Goal: Task Accomplishment & Management: Manage account settings

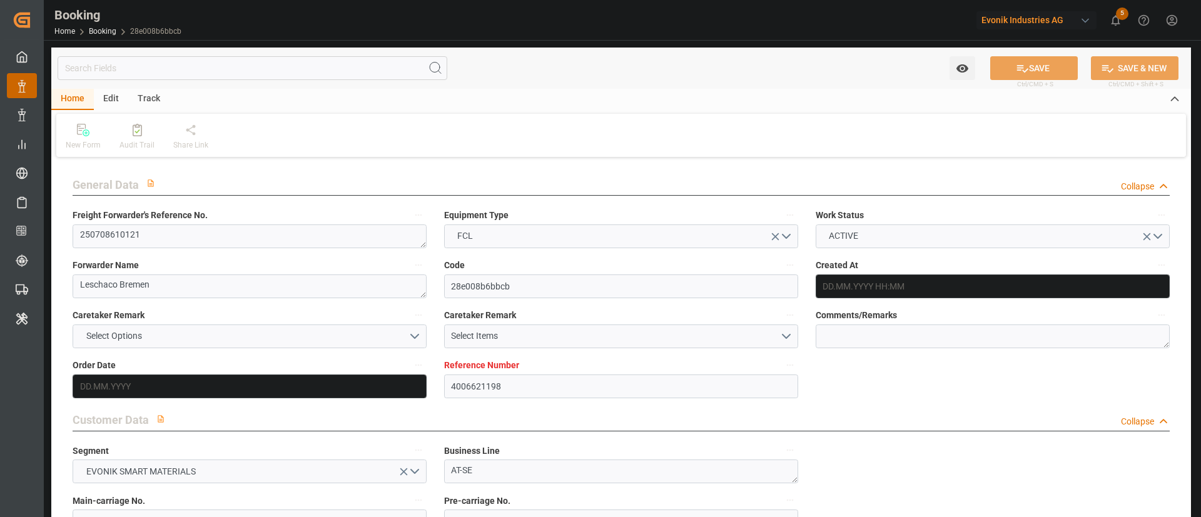
type input "4006621198"
type input "9298698"
type input "Hapag [PERSON_NAME]"
type input "Hapag Lloyd Aktiengesellschaft"
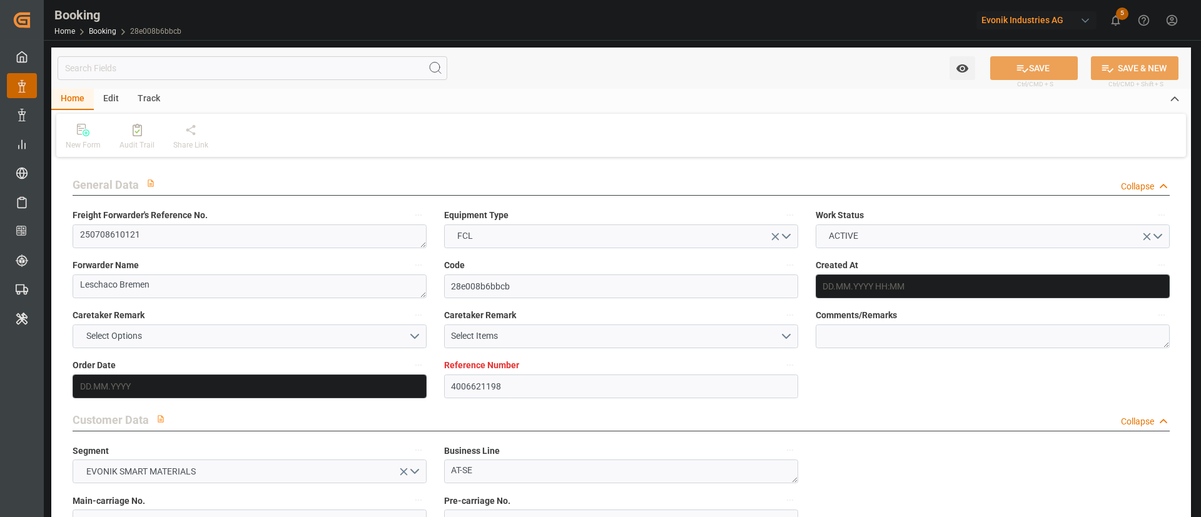
type input "DEBRV"
type input "USORF"
type input "9"
type input "USCLE"
type input "0"
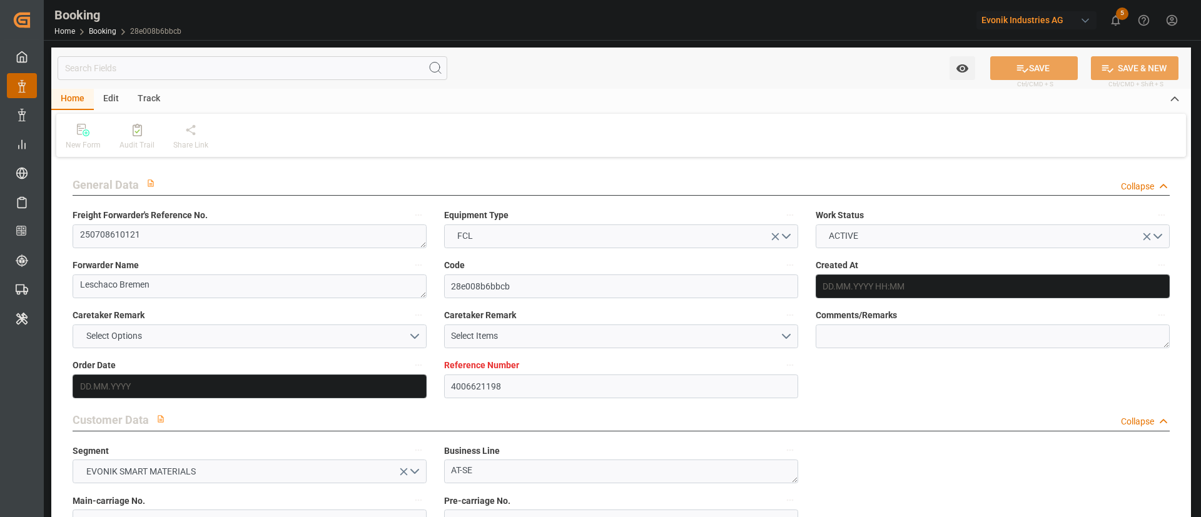
type input "DEBRV"
type input "USORF"
type input "9298698"
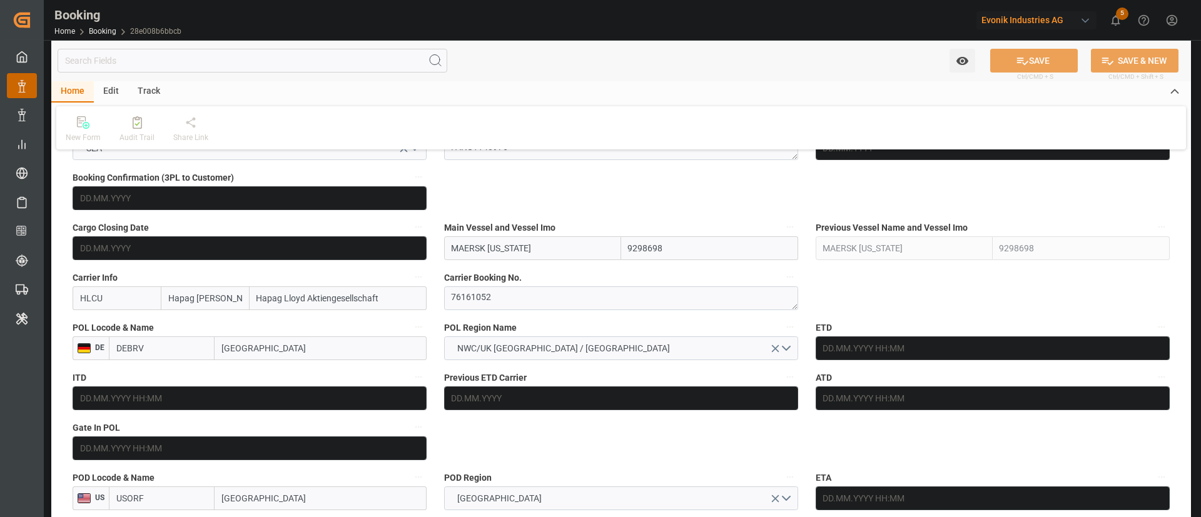
type input "04.06.2025 06:06"
type input "[DATE]"
type input "10.07.2025"
type input "07.06.2025"
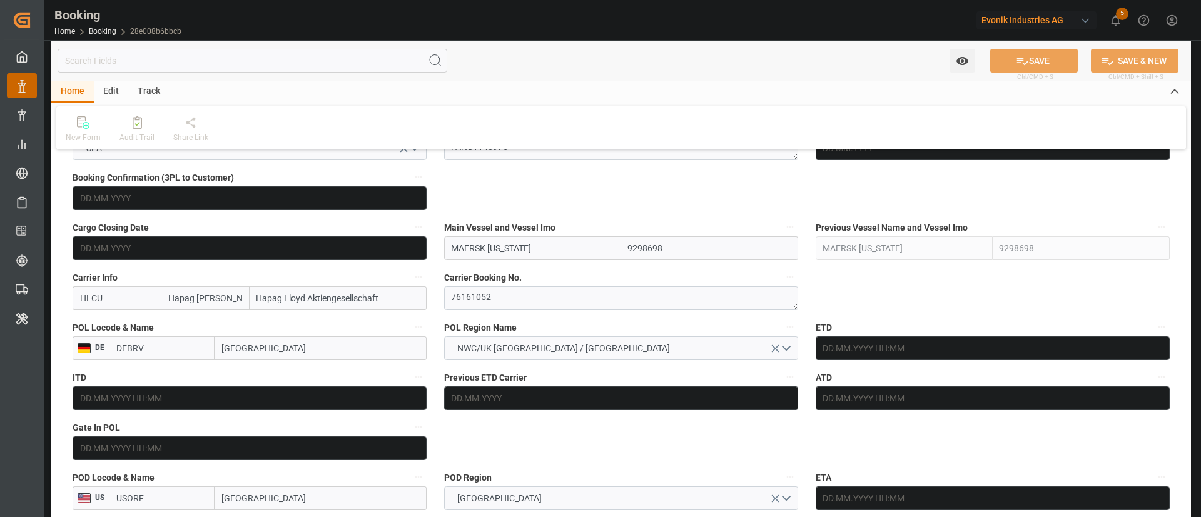
type input "24.07.2025 14:00"
type input "17.07.2025 00:00"
type input "24.07.2025 14:12"
type input "16.07.2025 03:09"
type input "02.08.2025 18:00"
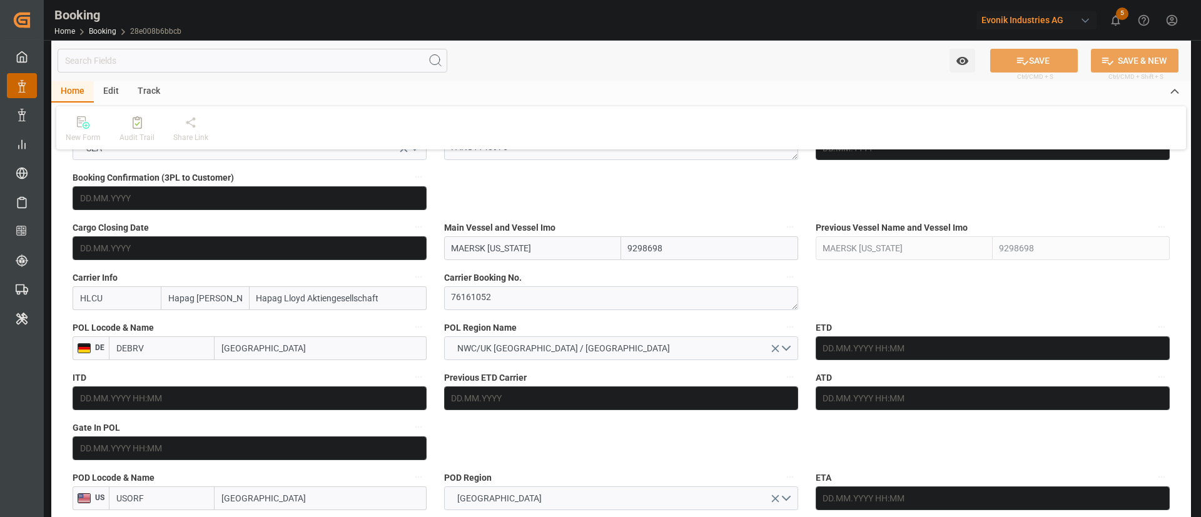
type input "26.07.2025 00:00"
type input "02.08.2025 18:04"
type input "22.08.2025 00:00"
type input "25.08.2025 13:39"
type input "22.08.2025 13:48"
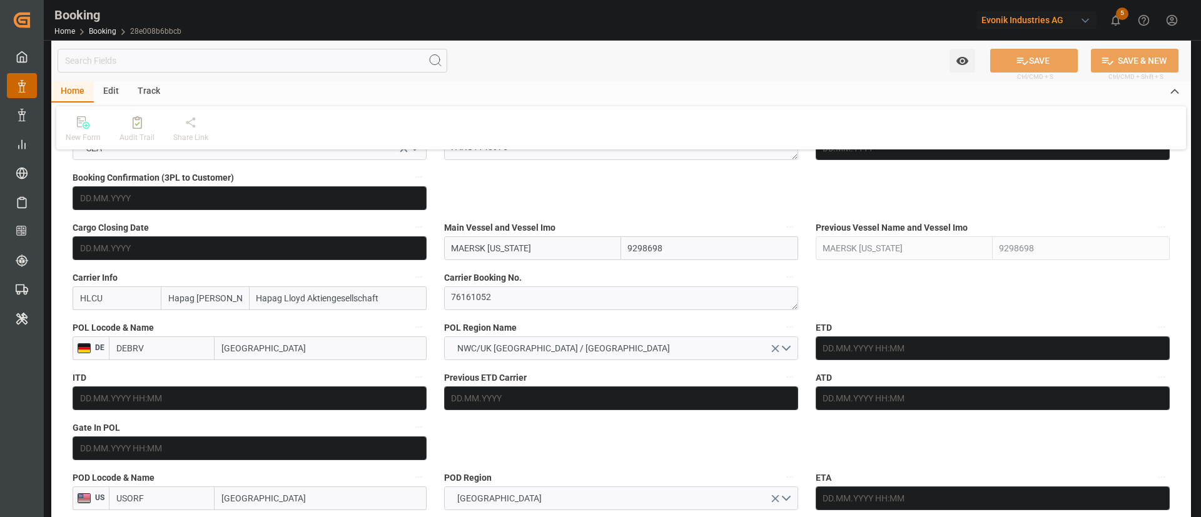
type input "[DATE]"
type input "08.09.2025 11:44"
type input "[DATE]"
type input "10.07.2025 10:24"
type input "31.12.2025 12:00"
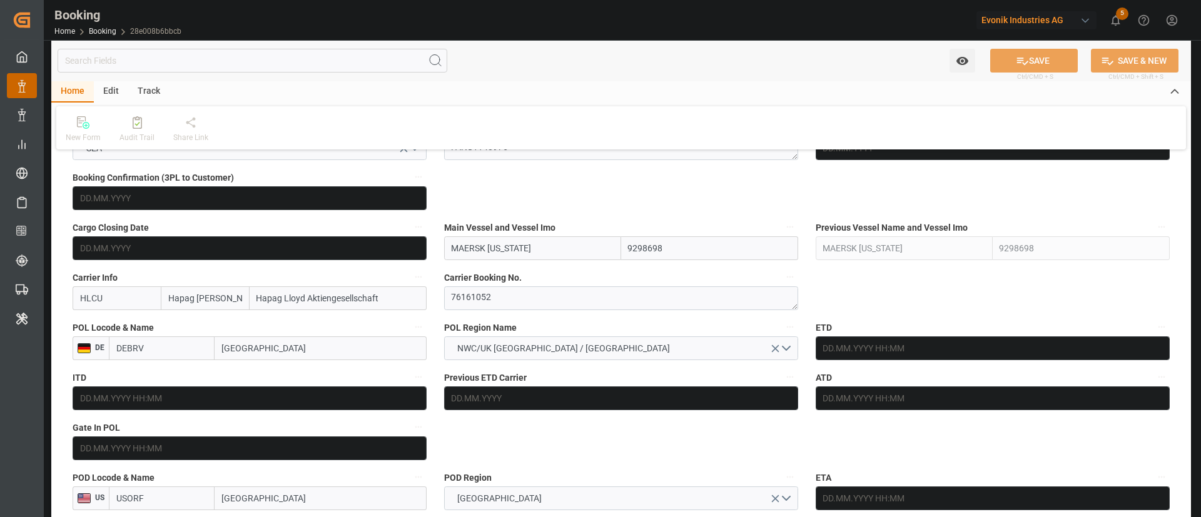
type input "02.08.2025 12:00"
type input "25.08.2025 13:39"
type input "22.08.2025 13:48"
type input "24.07.2025 02:34"
type input "24.07.2025 14:00"
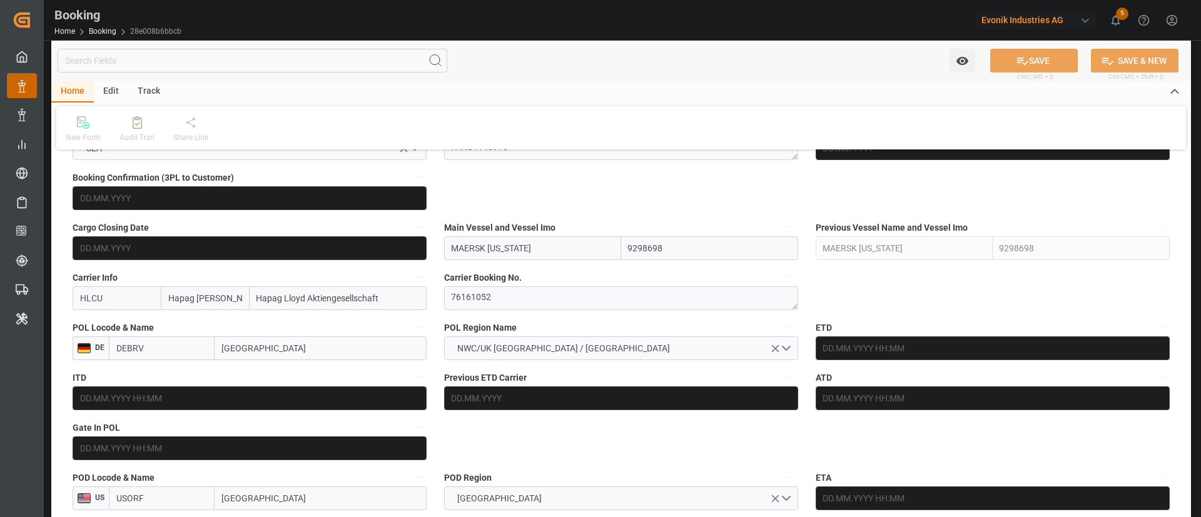
type input "24.07.2025 14:18"
type input "02.08.2025 18:00"
type input "02.08.2025 16:29"
type input "03.08.2025 04:56"
type input "03.08.2025 00:23"
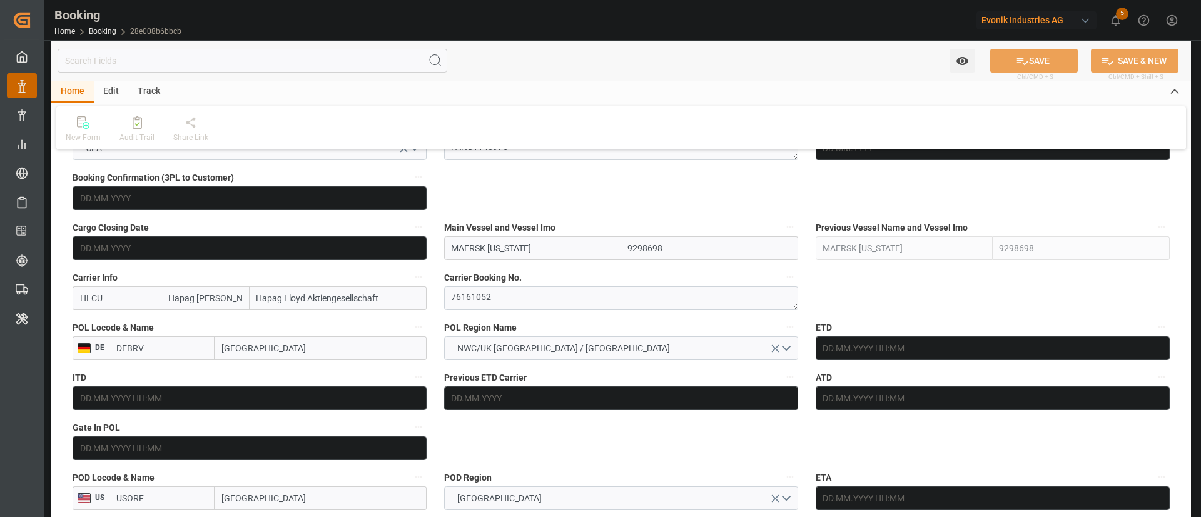
type input "04.08.2025 12:00"
type input "28.07.2025 12:00"
type input "07.08.2025 00:23"
type input "31.12.2025 12:00"
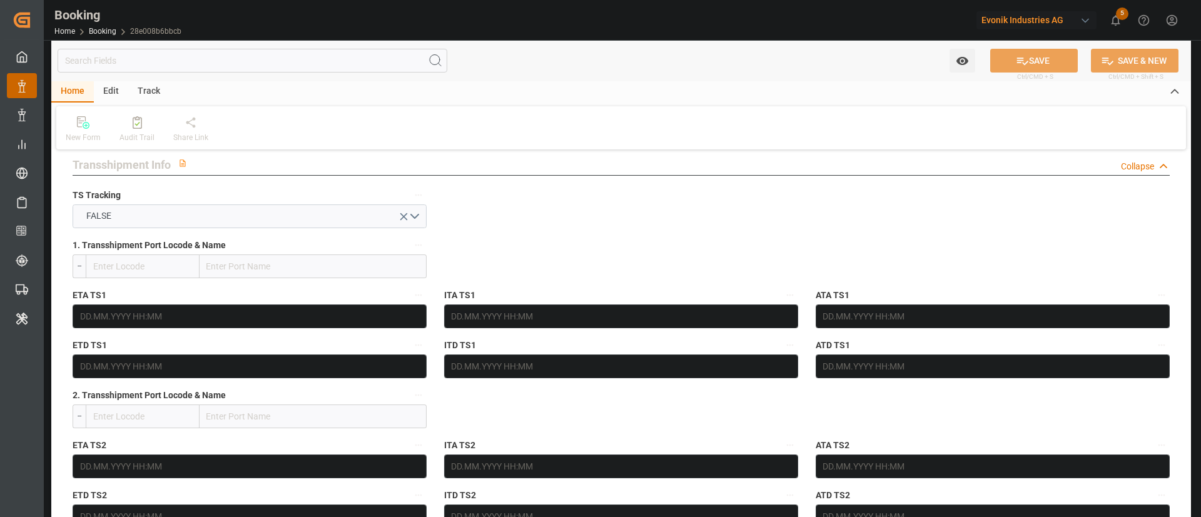
scroll to position [1126, 0]
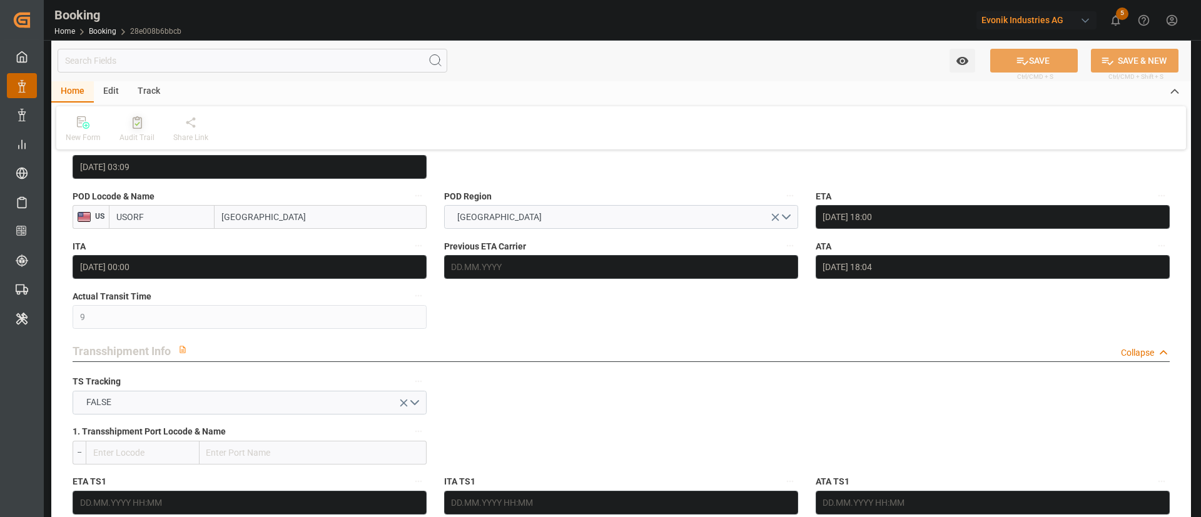
click at [137, 132] on div "Audit Trail" at bounding box center [137, 137] width 35 height 11
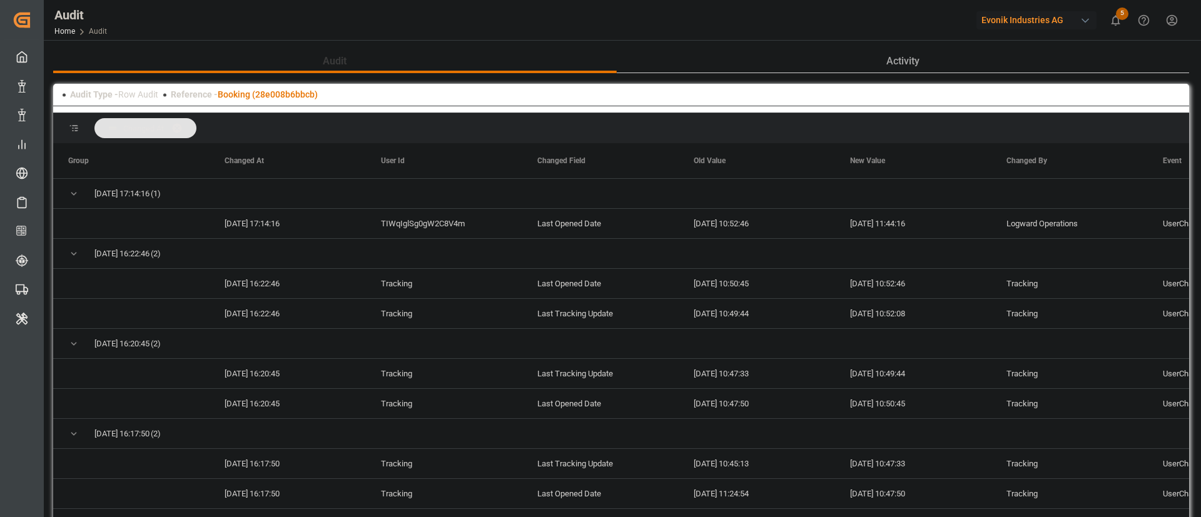
click at [301, 88] on div "Reference - Booking (28e008b6bbcb)" at bounding box center [244, 94] width 147 height 13
click at [293, 93] on link "Booking (28e008b6bbcb)" at bounding box center [268, 94] width 100 height 10
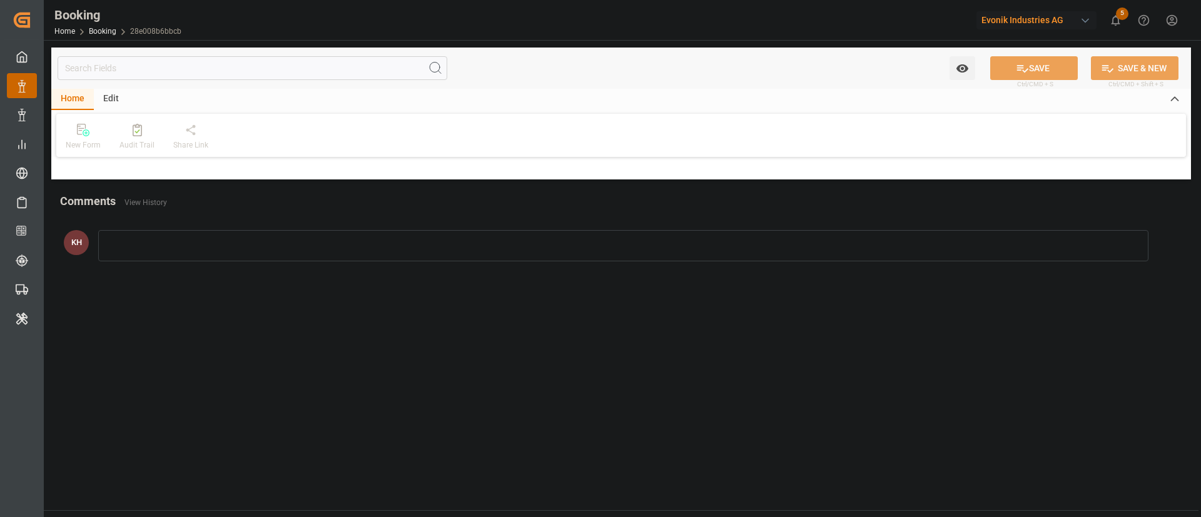
click at [760, 149] on div "New Form Audit Trail Share Link" at bounding box center [621, 135] width 1130 height 43
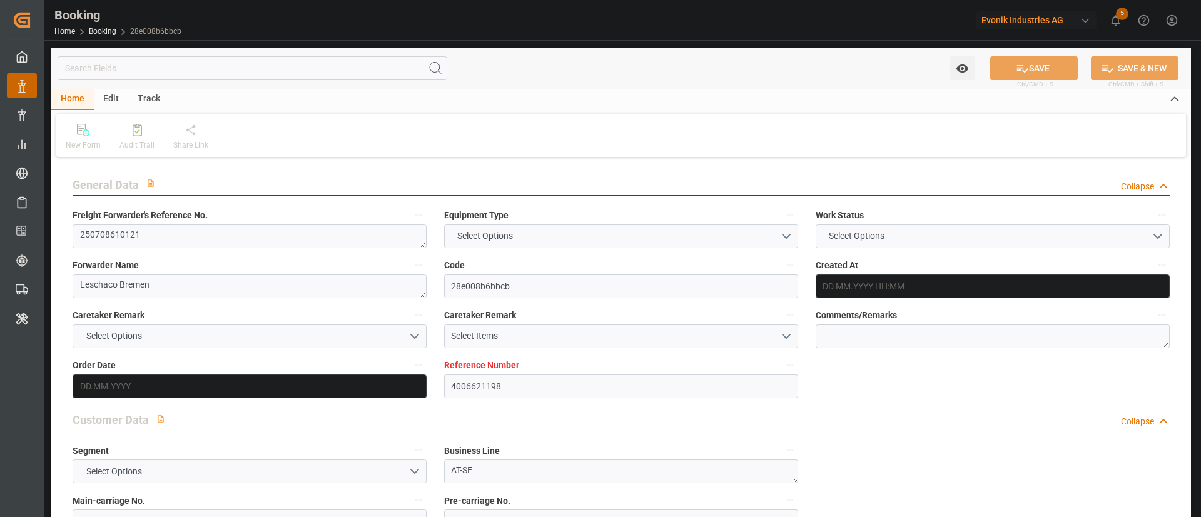
type textarea "250708610121"
type textarea "Leschaco Bremen"
type input "28e008b6bbcb"
type input "4006621198"
type textarea "AT-SE"
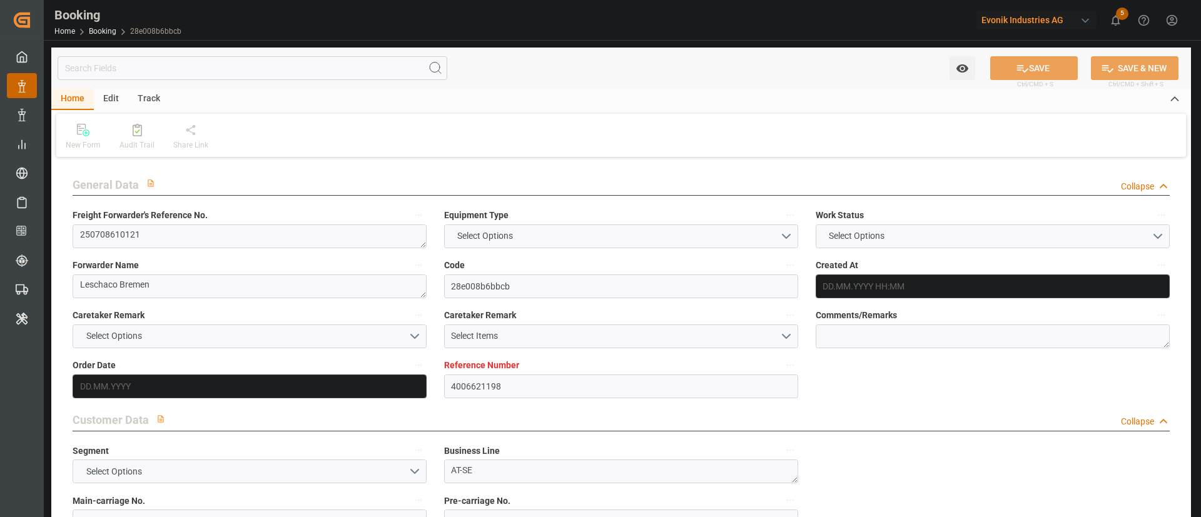
type input "4006621191"
type textarea "[PERSON_NAME][EMAIL_ADDRESS][PERSON_NAME][DOMAIN_NAME]"
type textarea "DAP"
type textarea "[GEOGRAPHIC_DATA], [GEOGRAPHIC_DATA]"
type textarea "Evonik Plant 7000189638"
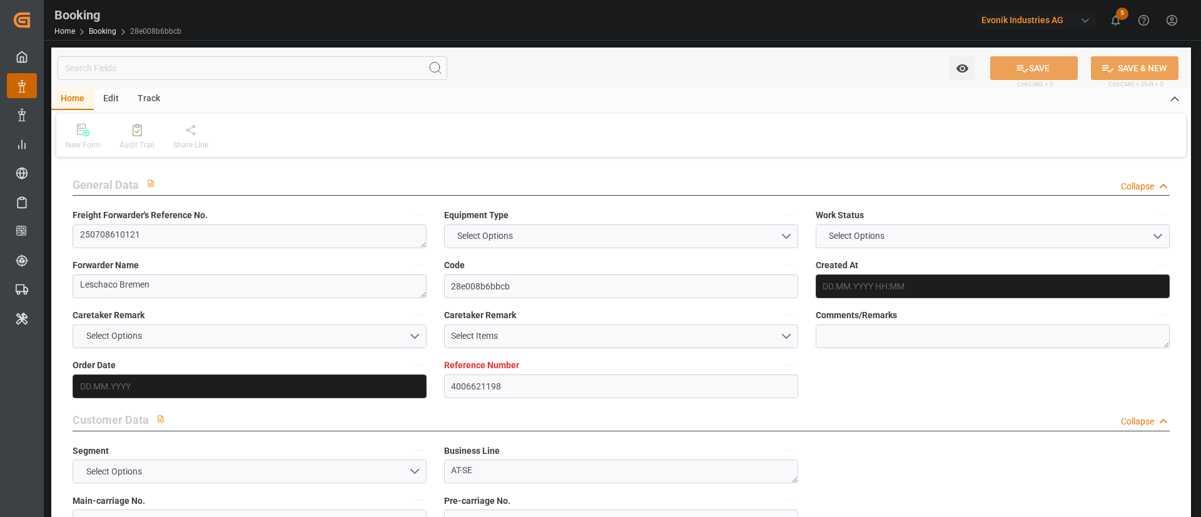
type textarea "Hombourg"
type textarea "FANU1140976"
type input "MAERSK [US_STATE]"
type input "HLCU"
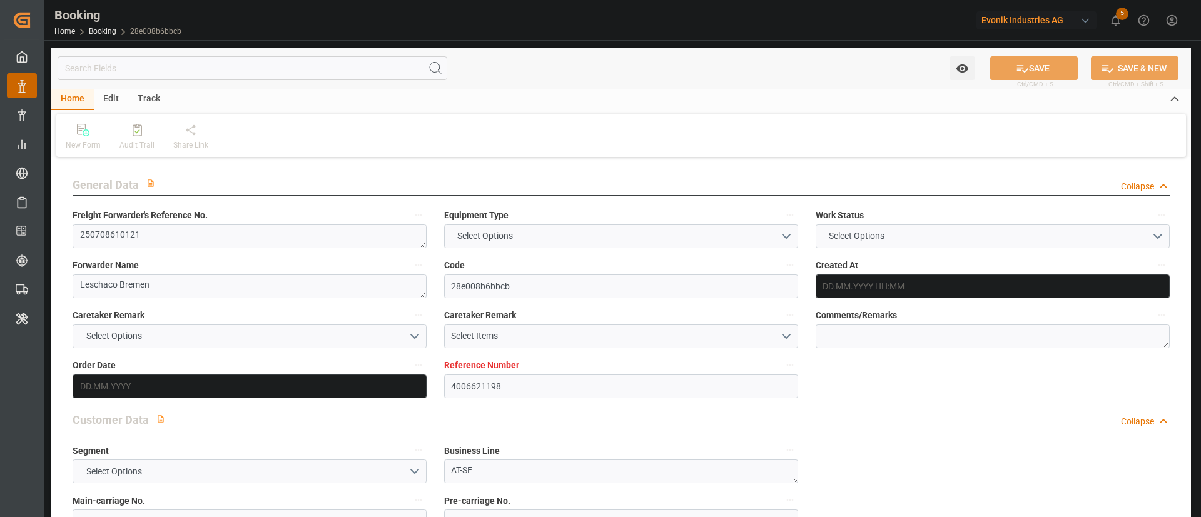
type textarea "76161052"
type input "[GEOGRAPHIC_DATA]"
type textarea "vesselName"
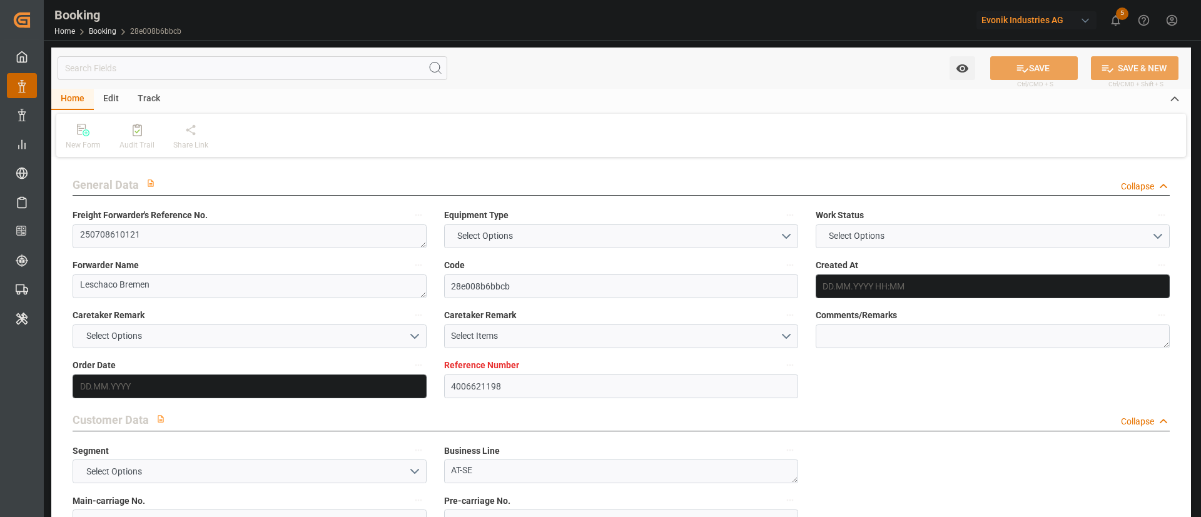
type textarea "INPUT_Evonik_Seeburger_LoadTenderOcean_1002986430_20250724064113204.xml"
type textarea "NWC/[GEOGRAPHIC_DATA] [GEOGRAPHIC_DATA] / [GEOGRAPHIC_DATA]-SE"
type textarea "INPUT_Evonik_Seeburger_LoadTenderOcean_1002827929_20250604080234089.xml,INPUT_E…"
type textarea "1002986430"
type textarea "Kiran Hari"
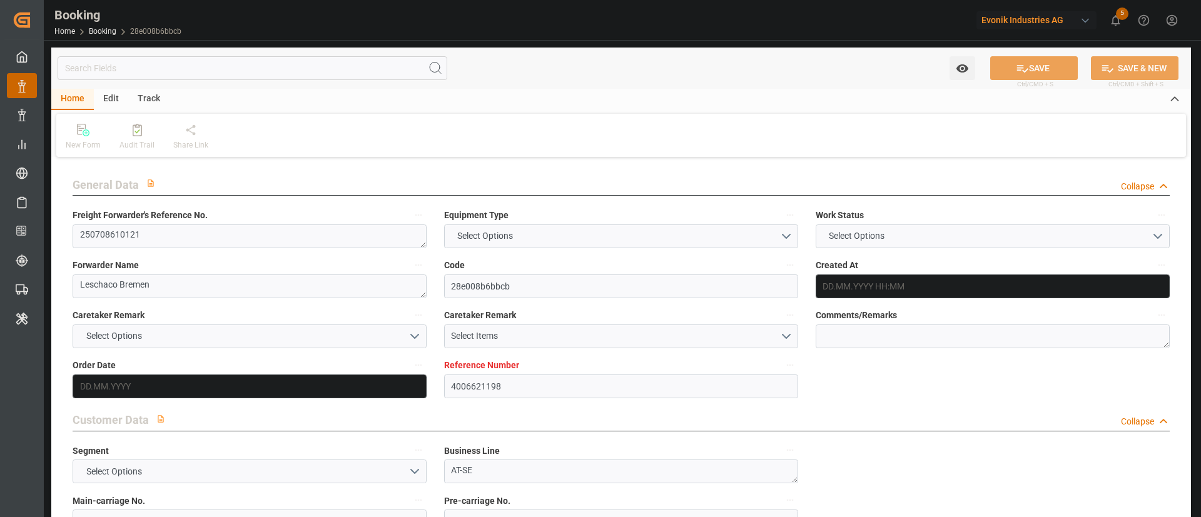
type textarea "businessLine-"
type textarea "IFTSTA"
type textarea "a011t00000LcJC5AAN"
type textarea "No"
type input "BREMERHAVEN"
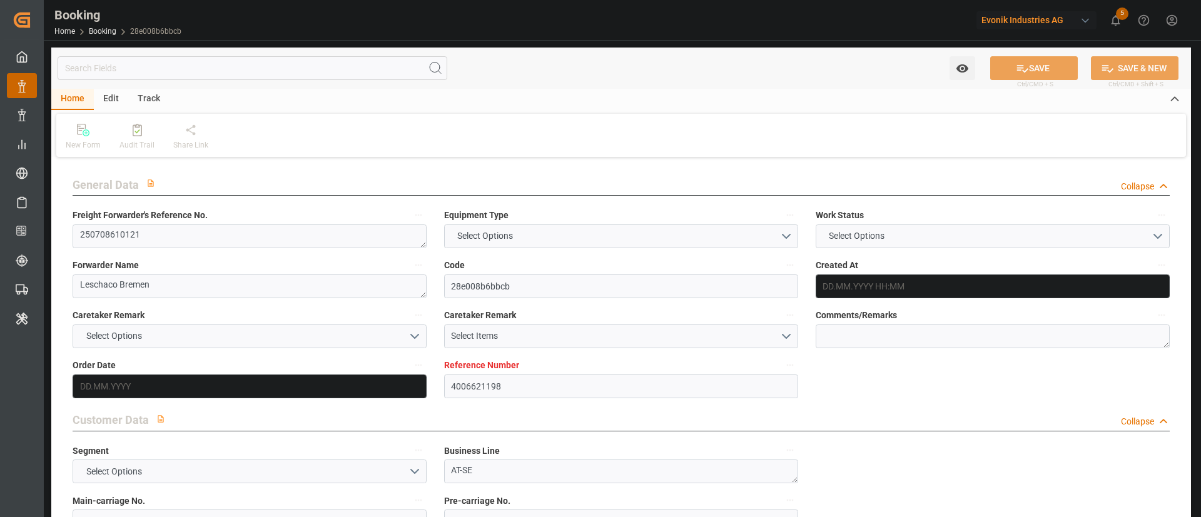
type input "NORFOLK"
type input "BREMBLENS"
type input "CH"
type input "TRUCK"
type input "529W"
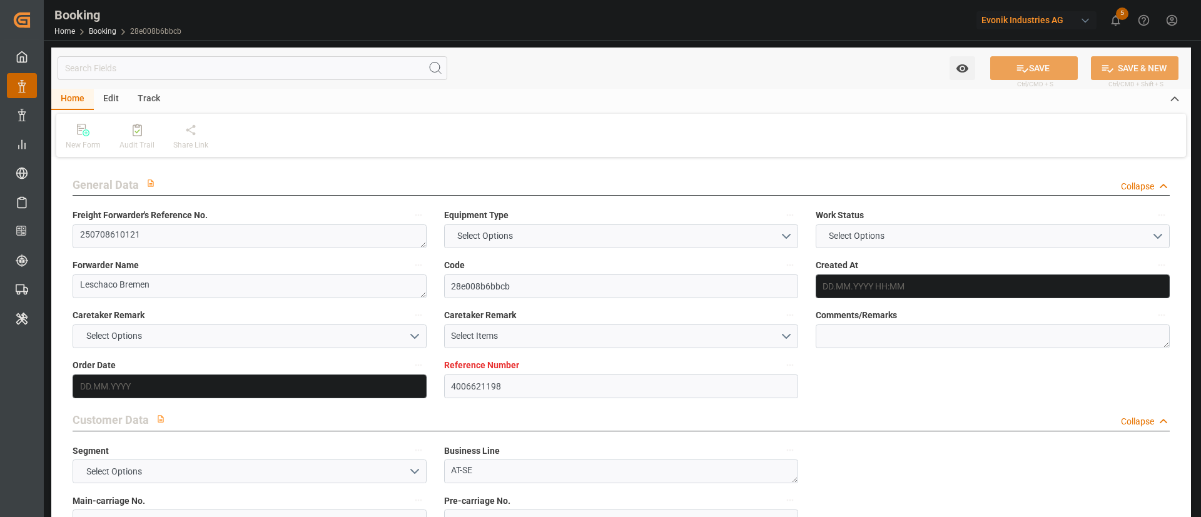
type input "VESSEL"
type input "MAERSK OHIO"
type input "RAIL"
type input "4006621198"
type input "9298698"
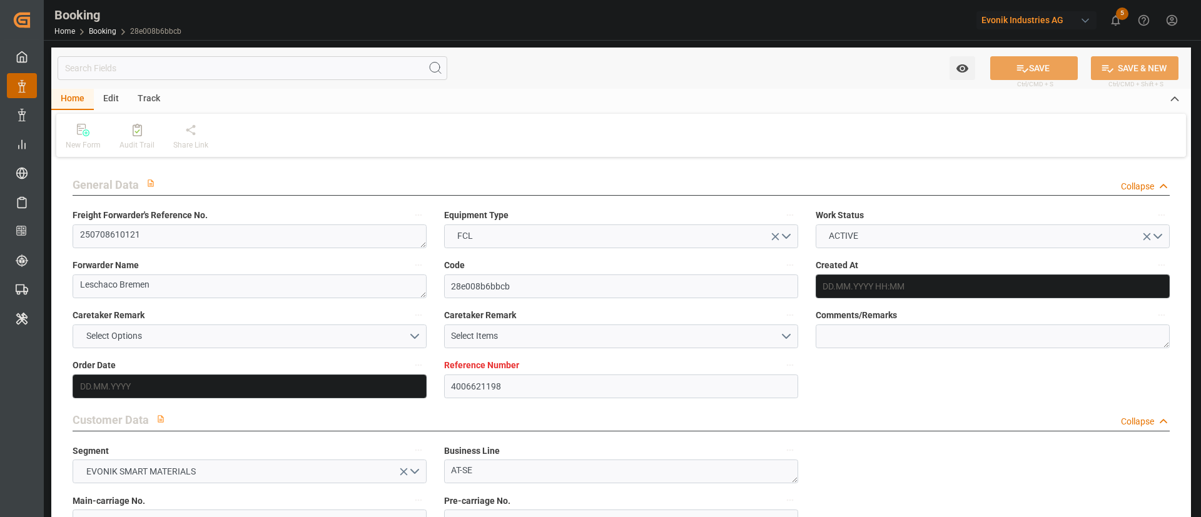
type input "9298698"
type input "Hapag [PERSON_NAME]"
type input "Hapag Lloyd Aktiengesellschaft"
type input "DEBRV"
type input "USORF"
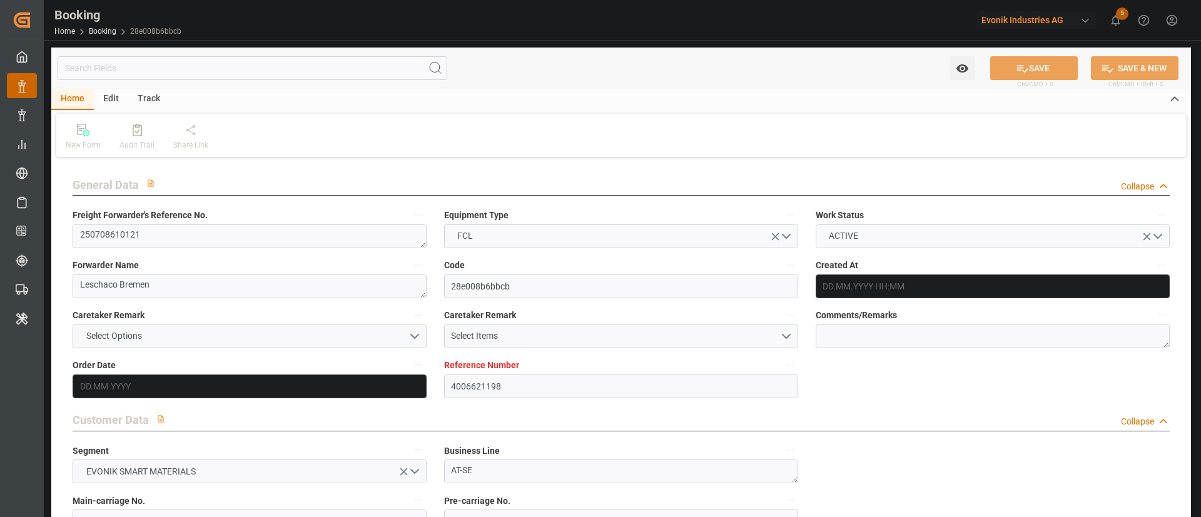
type input "9"
type input "USCLE"
type input "0"
type input "DEBRV"
type input "USORF"
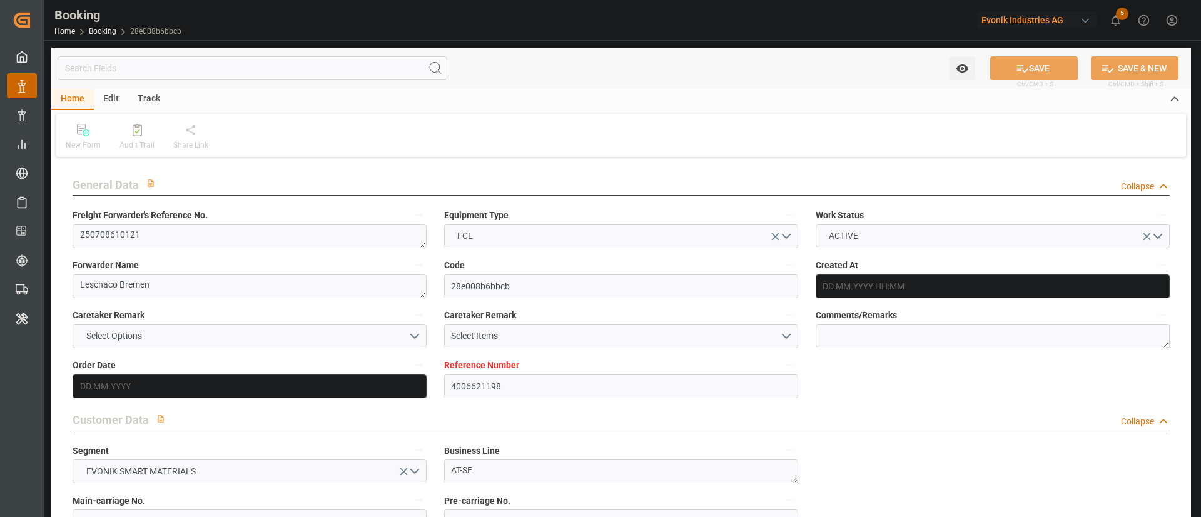
type input "9298698"
type input "04.06.2025 06:06"
type input "[DATE]"
type input "10.07.2025"
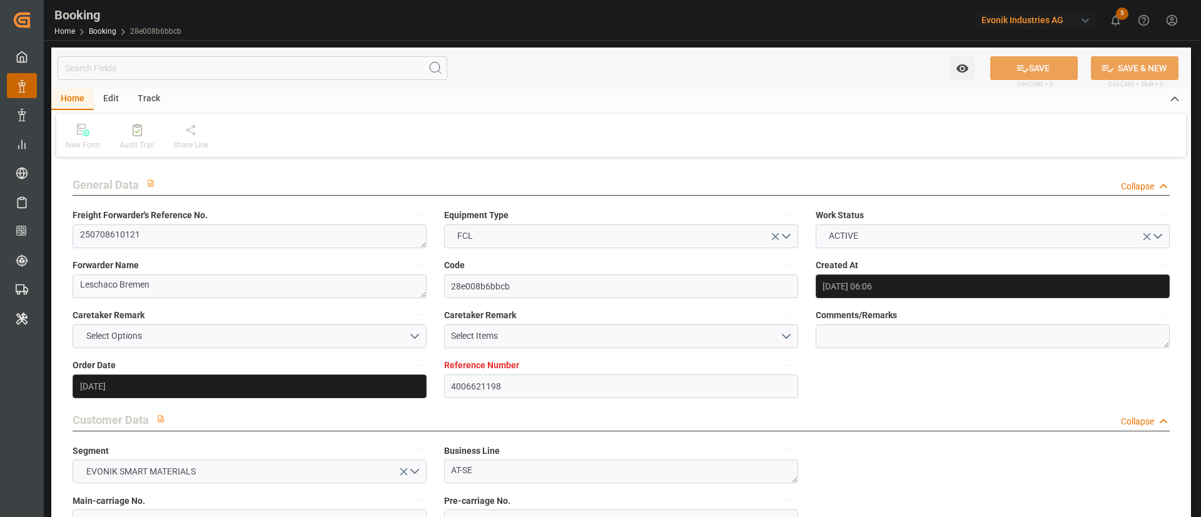
type input "07.06.2025"
type input "24.07.2025 14:00"
type input "17.07.2025 00:00"
type input "24.07.2025 14:12"
type input "16.07.2025 03:09"
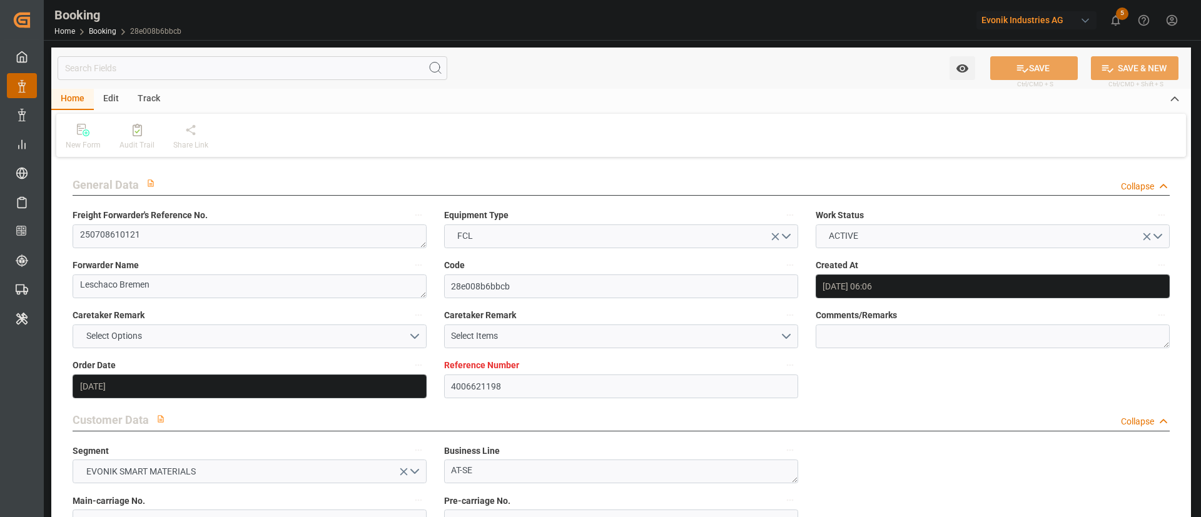
type input "02.08.2025 18:00"
type input "26.07.2025 00:00"
type input "02.08.2025 18:04"
type input "22.08.2025 00:00"
type input "25.08.2025 13:39"
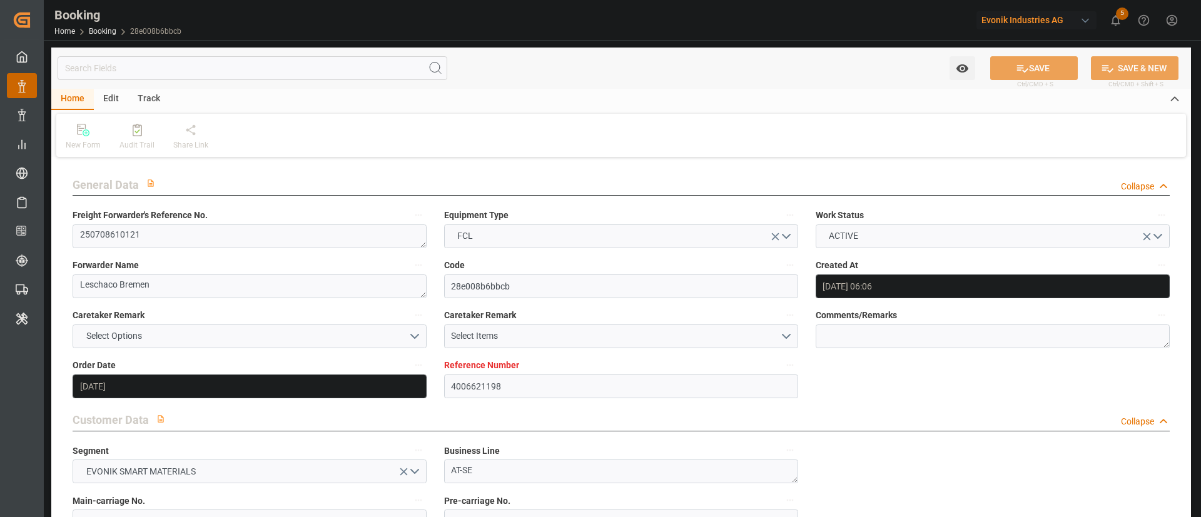
type input "22.08.2025 13:48"
type input "[DATE]"
type input "08.09.2025 11:44"
type input "[DATE]"
type input "10.07.2025 10:24"
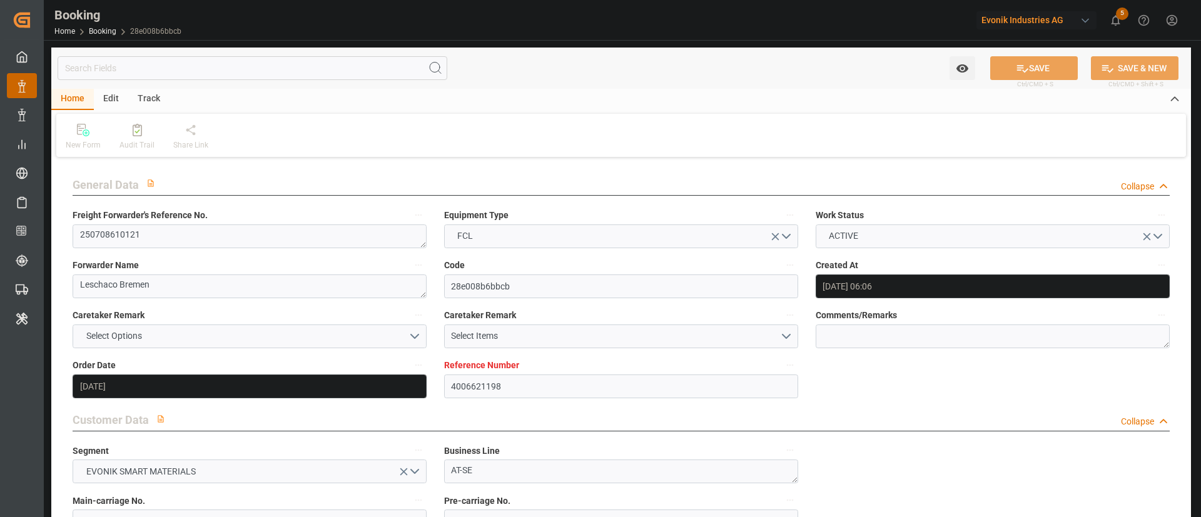
type input "31.12.2025 12:00"
type input "02.08.2025 12:00"
type input "25.08.2025 13:39"
type input "22.08.2025 13:48"
type input "24.07.2025 02:34"
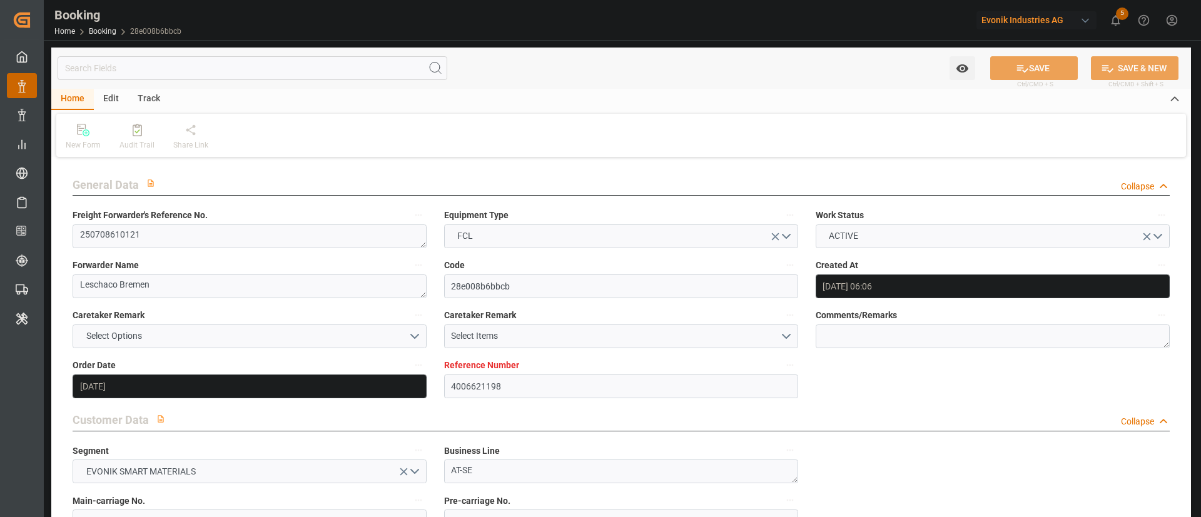
type input "24.07.2025 14:00"
type input "24.07.2025 14:18"
type input "02.08.2025 18:00"
type input "02.08.2025 16:29"
type input "03.08.2025 04:56"
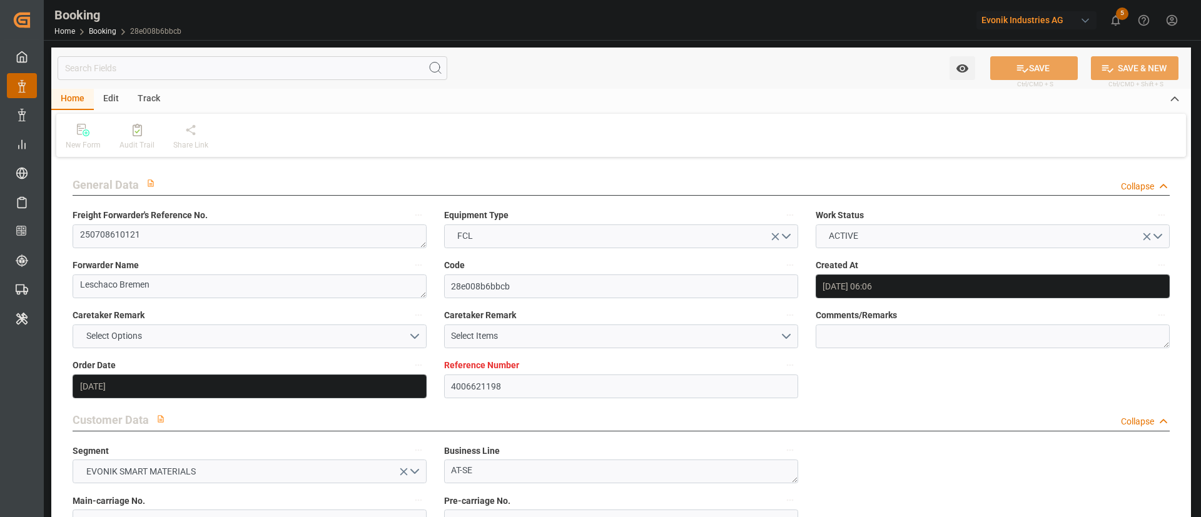
type input "03.08.2025 00:23"
type input "04.08.2025 12:00"
type input "28.07.2025 12:00"
type input "07.08.2025 00:23"
type input "31.12.2025 12:00"
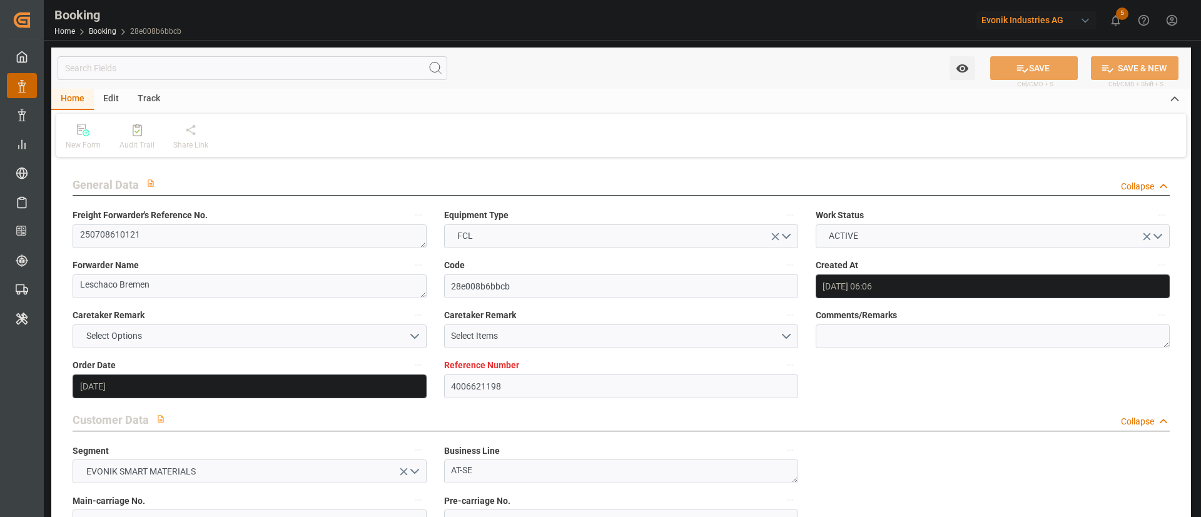
type input "31.12.2025 12:00"
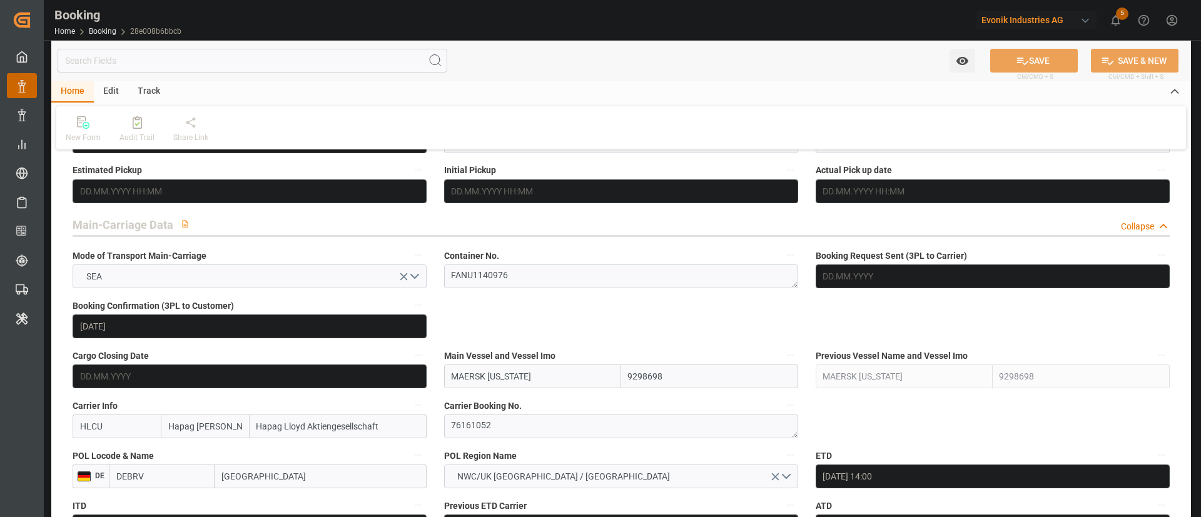
scroll to position [751, 0]
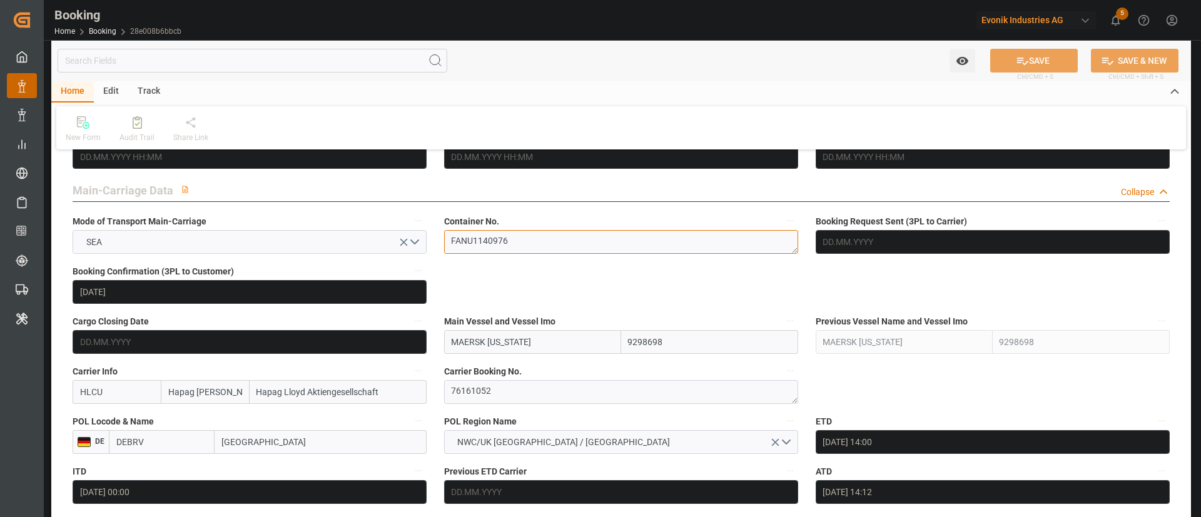
click at [556, 234] on textarea "FANU1140976" at bounding box center [621, 242] width 354 height 24
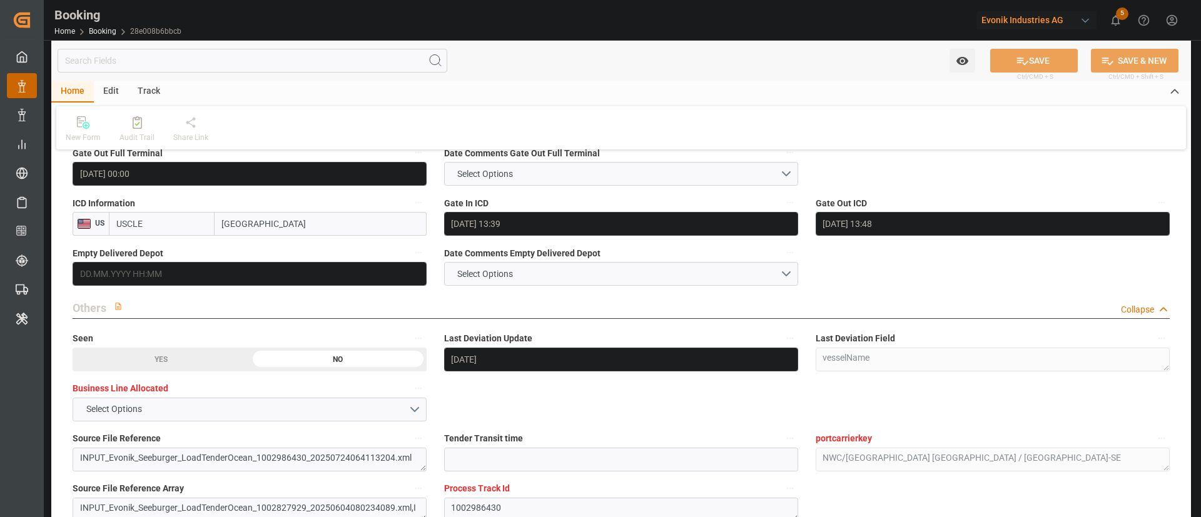
scroll to position [1783, 0]
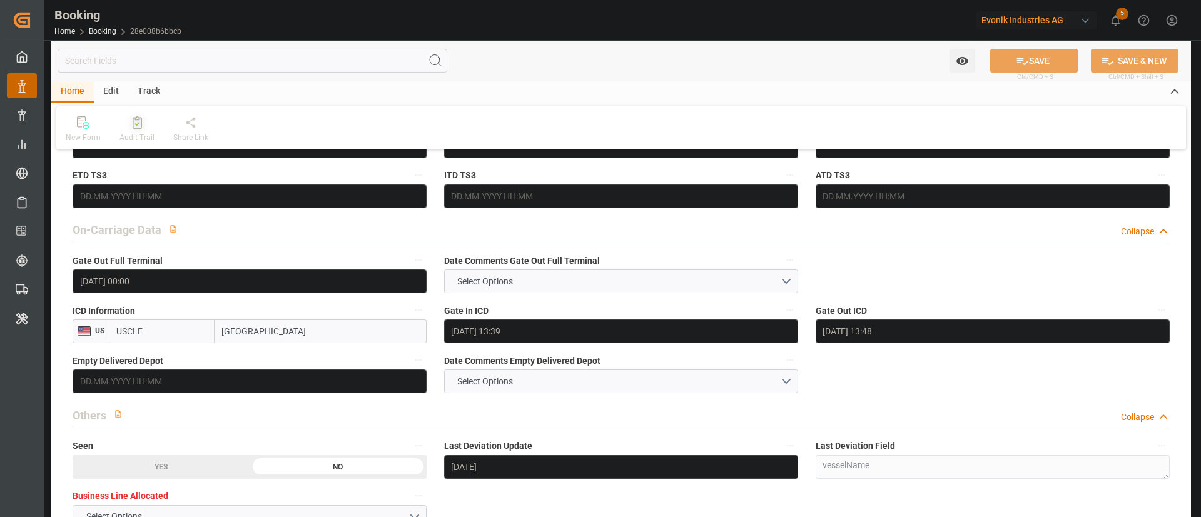
click at [139, 138] on div "Audit Trail" at bounding box center [137, 137] width 35 height 11
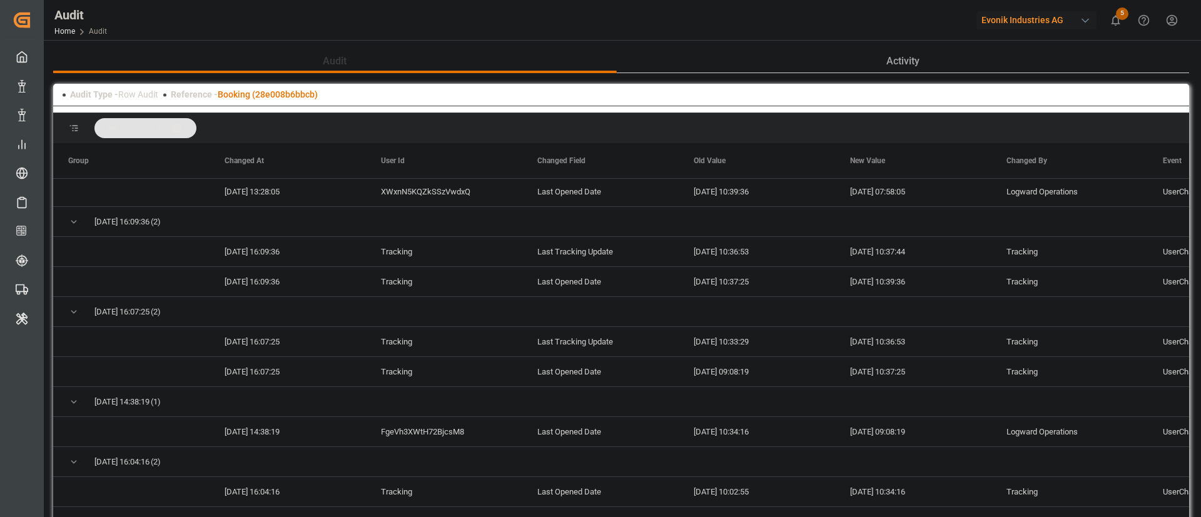
scroll to position [751, 0]
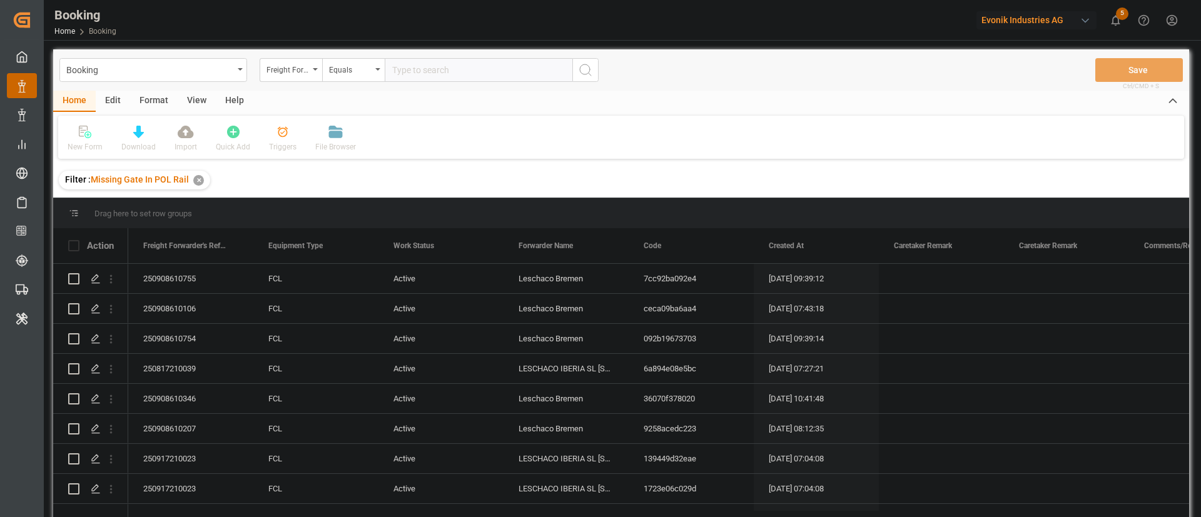
click at [197, 97] on div "View" at bounding box center [197, 101] width 38 height 21
click at [84, 136] on icon at bounding box center [80, 132] width 13 height 13
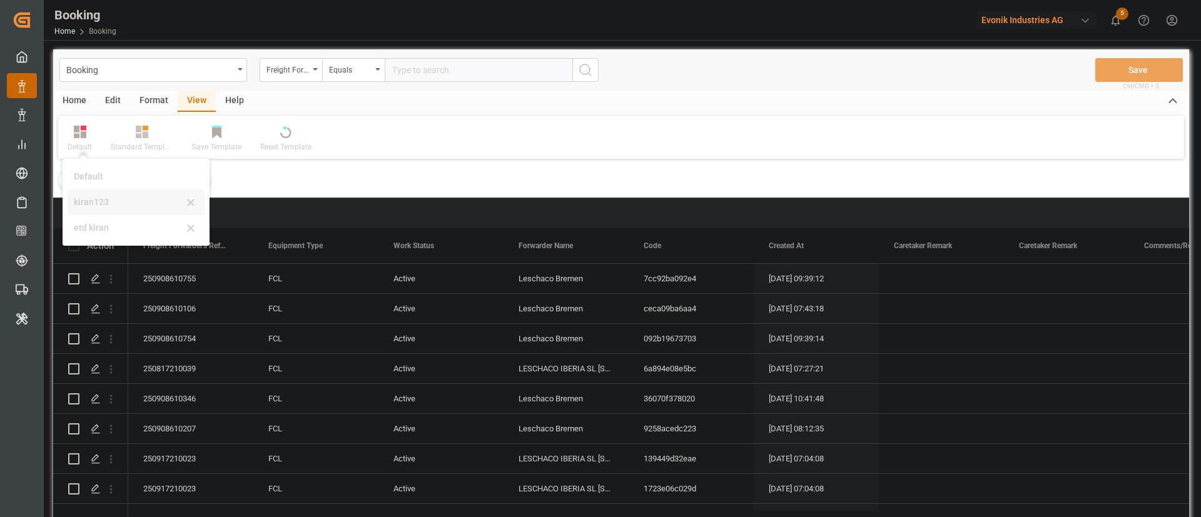
click at [116, 201] on div "kiran123" at bounding box center [128, 202] width 109 height 13
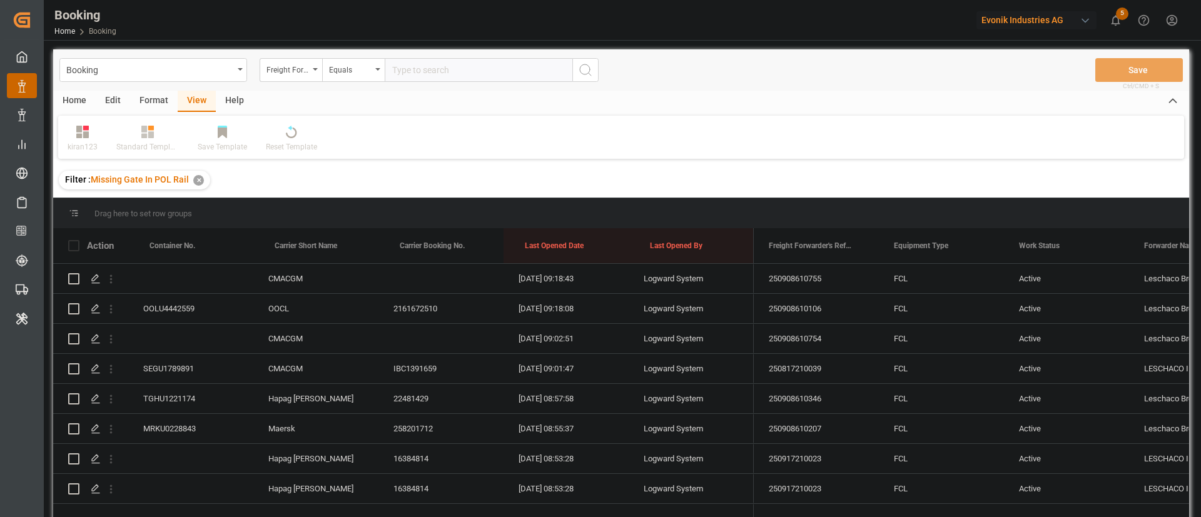
click at [150, 99] on div "Format" at bounding box center [154, 101] width 48 height 21
click at [85, 134] on icon at bounding box center [85, 133] width 9 height 10
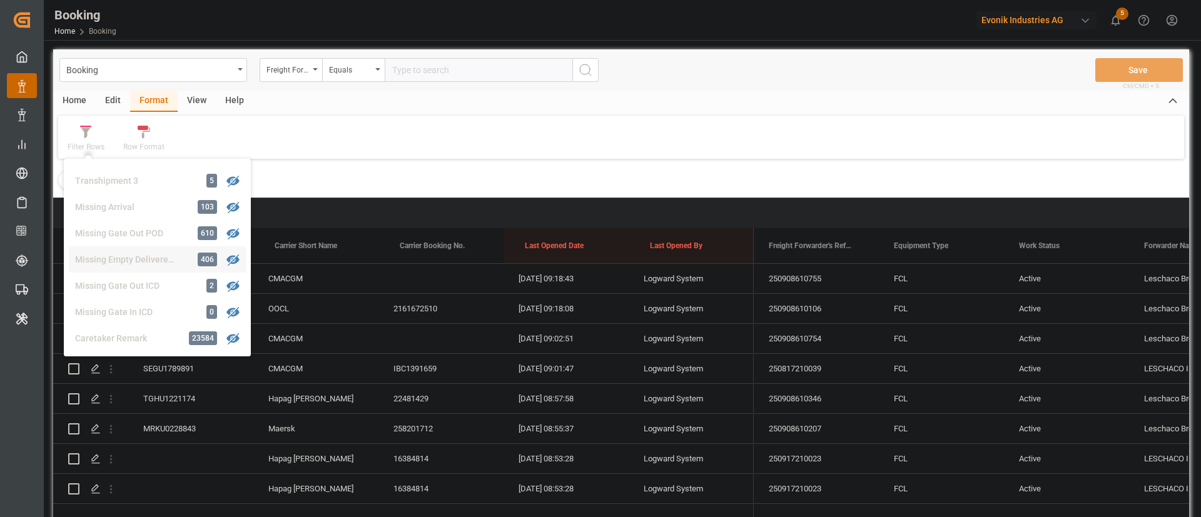
scroll to position [481, 0]
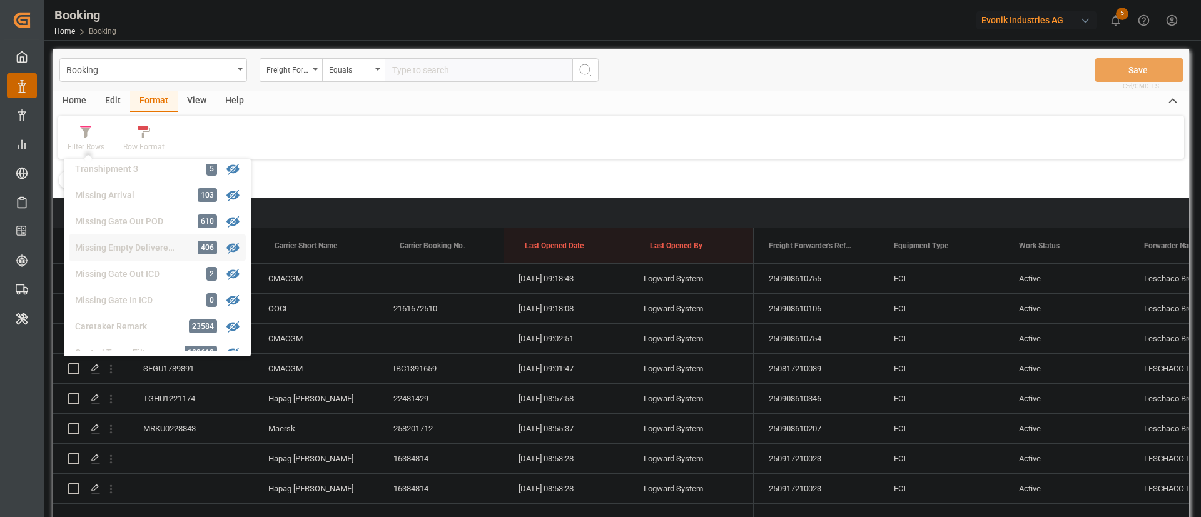
click at [158, 240] on div "Missing Empty Delivered Depot 406" at bounding box center [157, 248] width 177 height 26
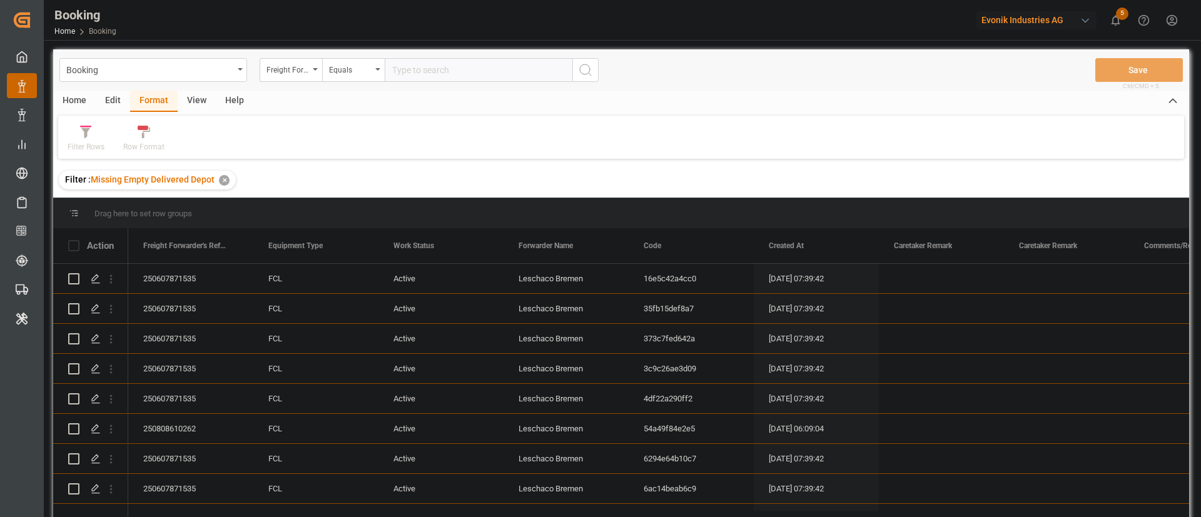
click at [193, 92] on div "View" at bounding box center [197, 101] width 38 height 21
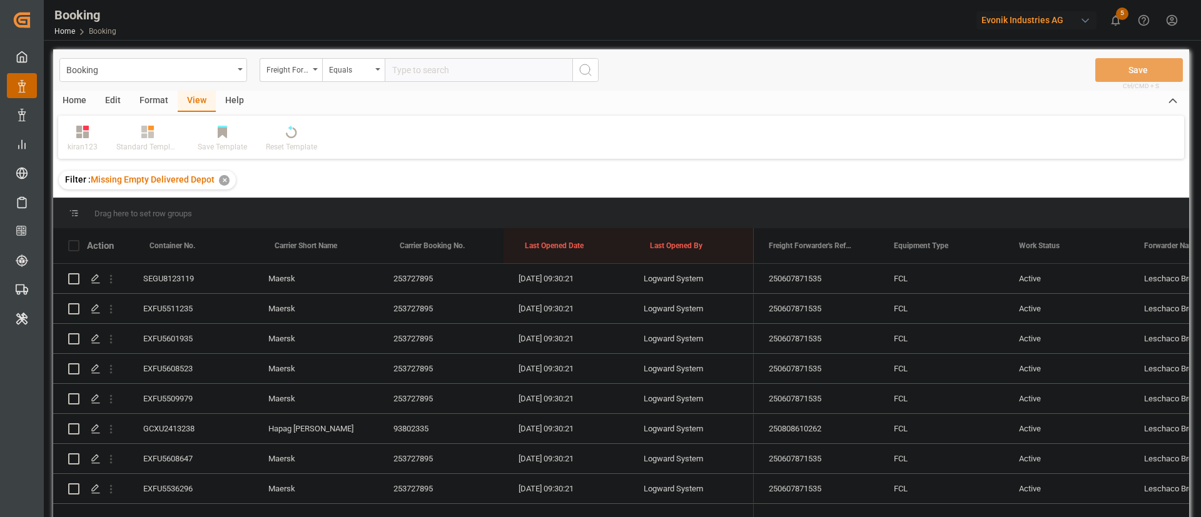
click at [87, 143] on div "kiran123" at bounding box center [83, 146] width 30 height 11
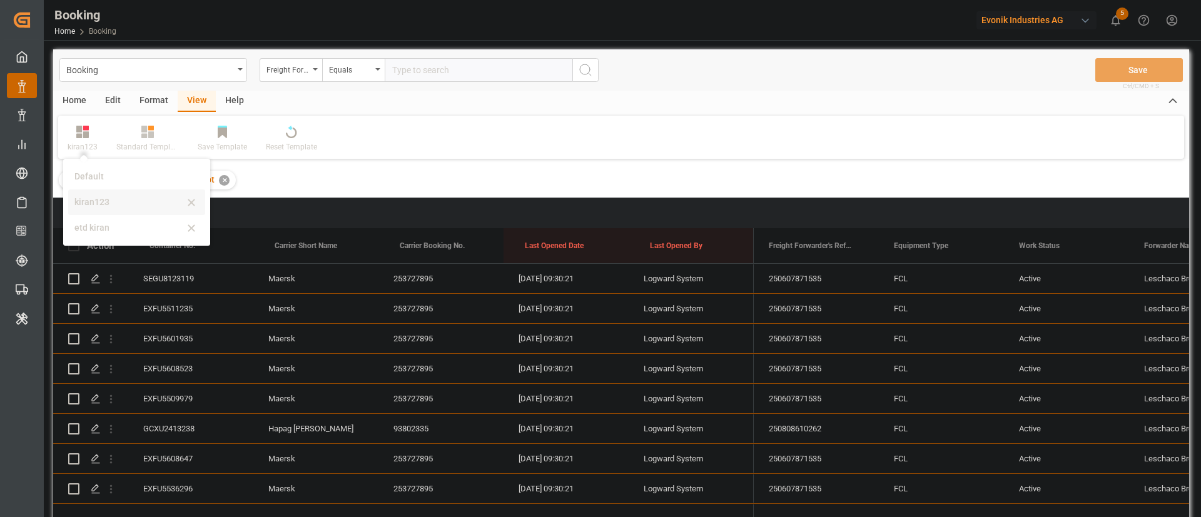
click at [103, 199] on div "kiran123" at bounding box center [128, 202] width 109 height 13
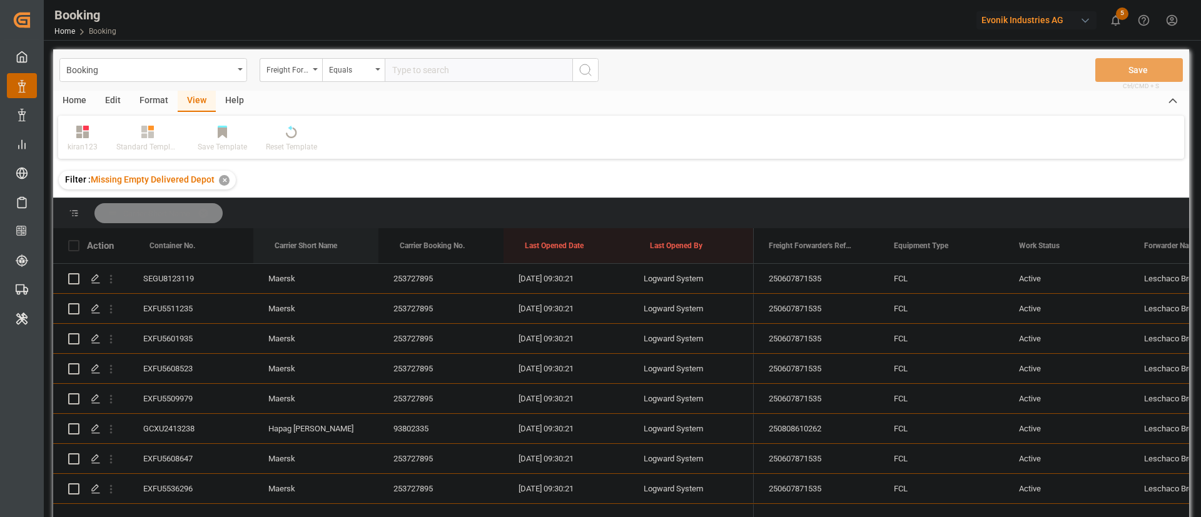
drag, startPoint x: 302, startPoint y: 232, endPoint x: 329, endPoint y: 210, distance: 34.7
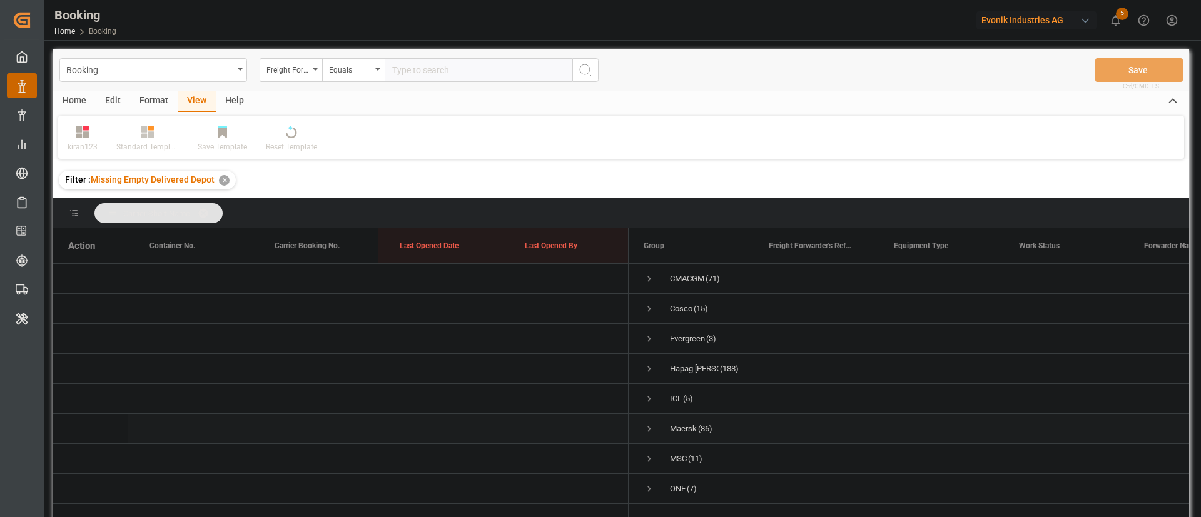
click at [645, 425] on span "Press SPACE to select this row." at bounding box center [649, 429] width 11 height 11
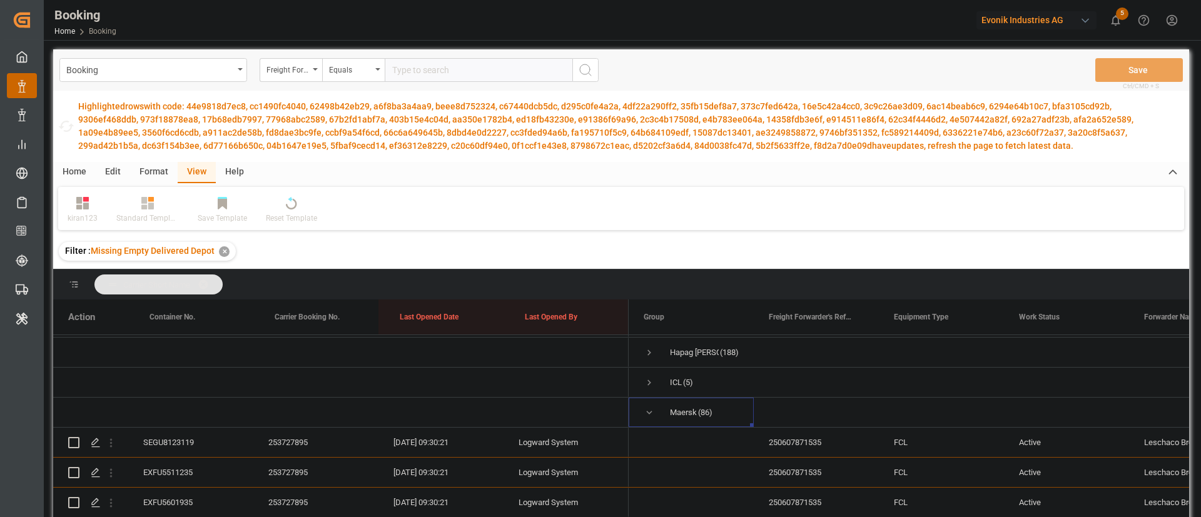
scroll to position [86, 0]
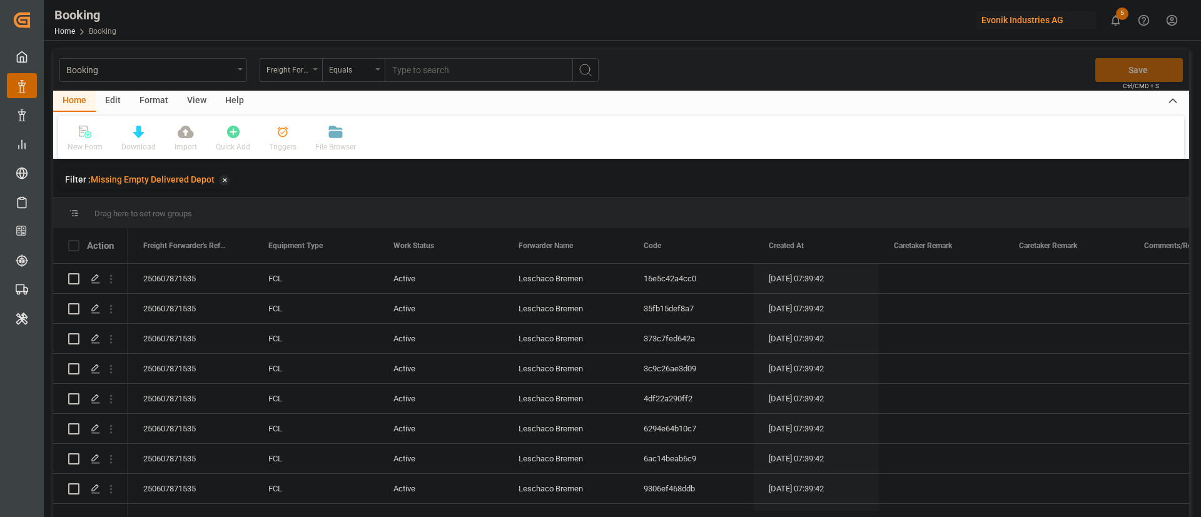
click at [190, 88] on div "Booking Freight Forwarder's Reference No. Equals Save Ctrl/CMD + S" at bounding box center [621, 69] width 1136 height 41
click at [190, 91] on div "View" at bounding box center [197, 101] width 38 height 21
click at [81, 138] on icon at bounding box center [80, 132] width 13 height 13
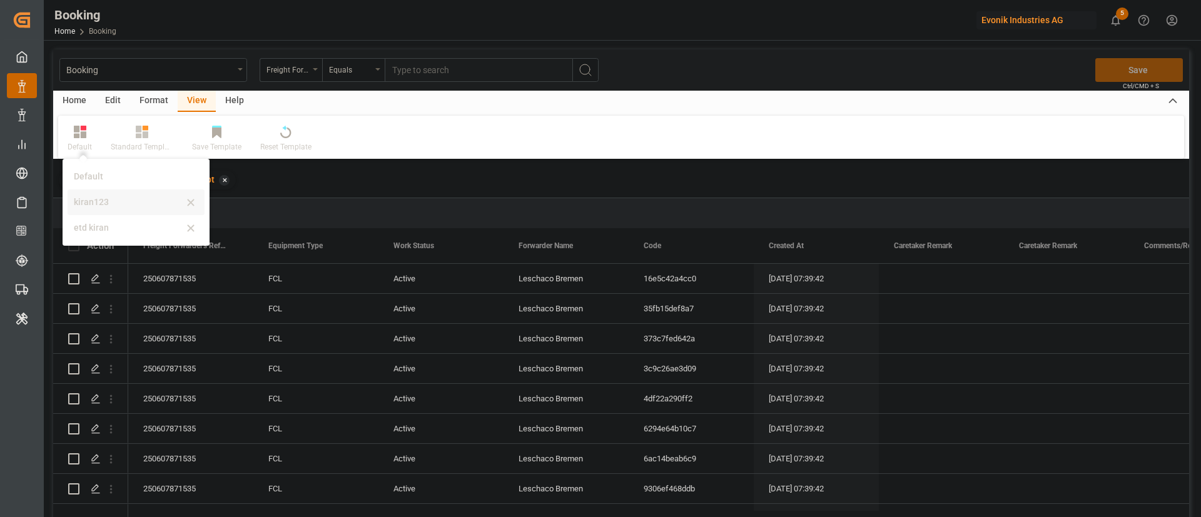
click at [96, 201] on div "kiran123" at bounding box center [128, 202] width 109 height 13
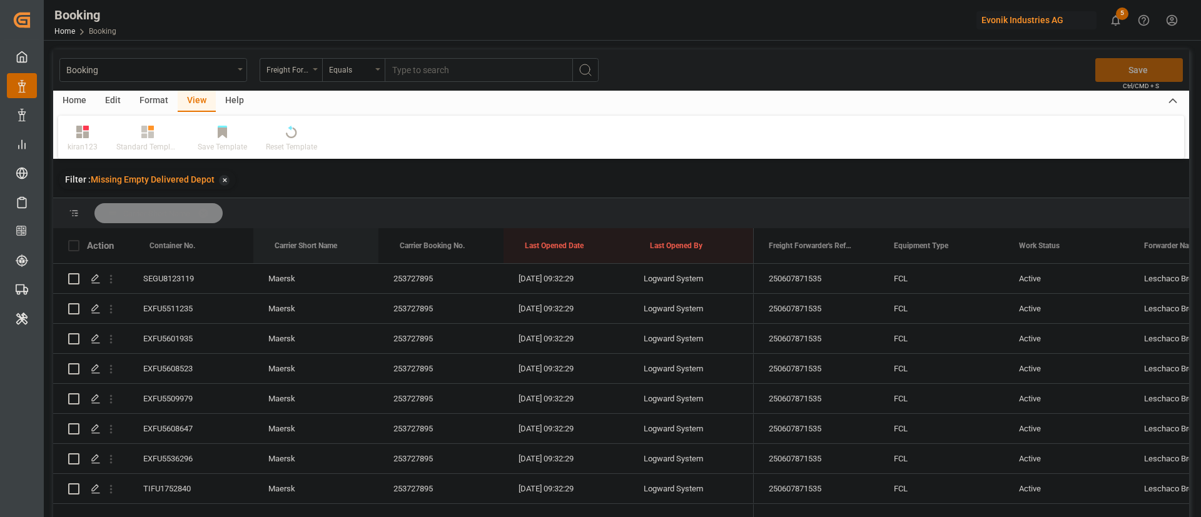
drag, startPoint x: 325, startPoint y: 225, endPoint x: 335, endPoint y: 215, distance: 13.7
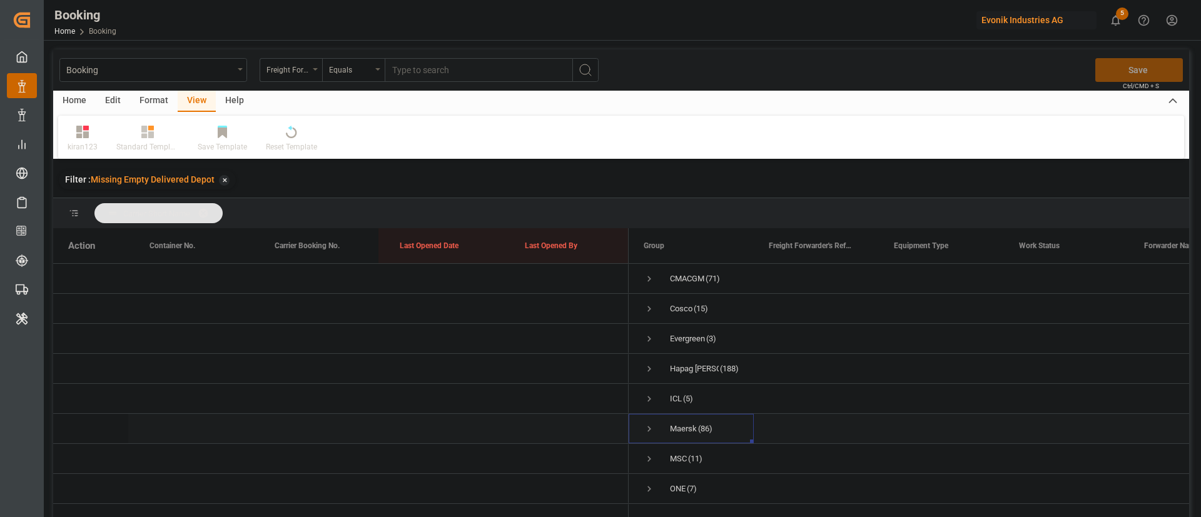
click at [649, 425] on span "Press SPACE to select this row." at bounding box center [649, 429] width 11 height 11
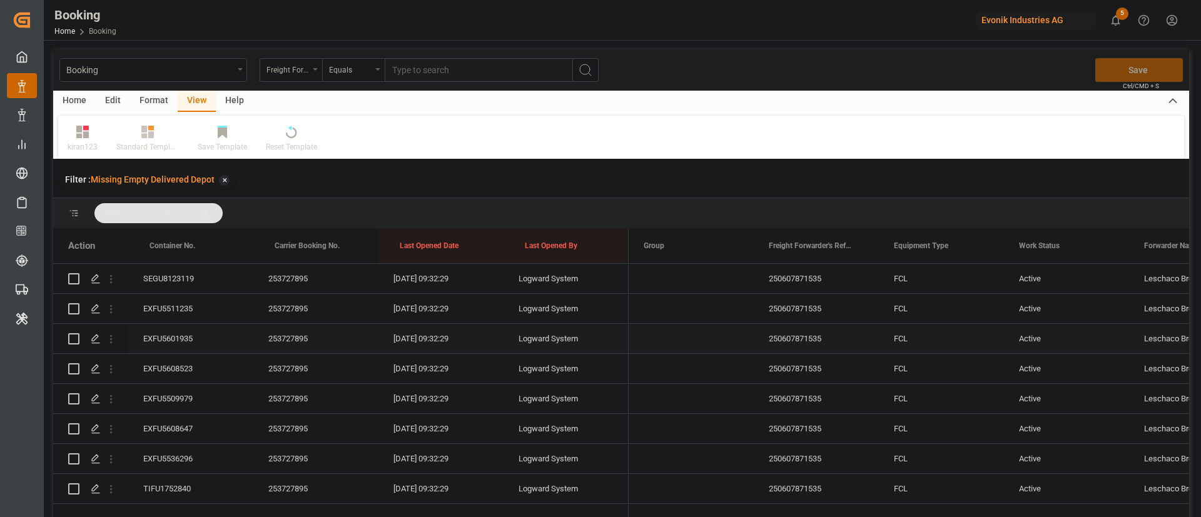
scroll to position [188, 0]
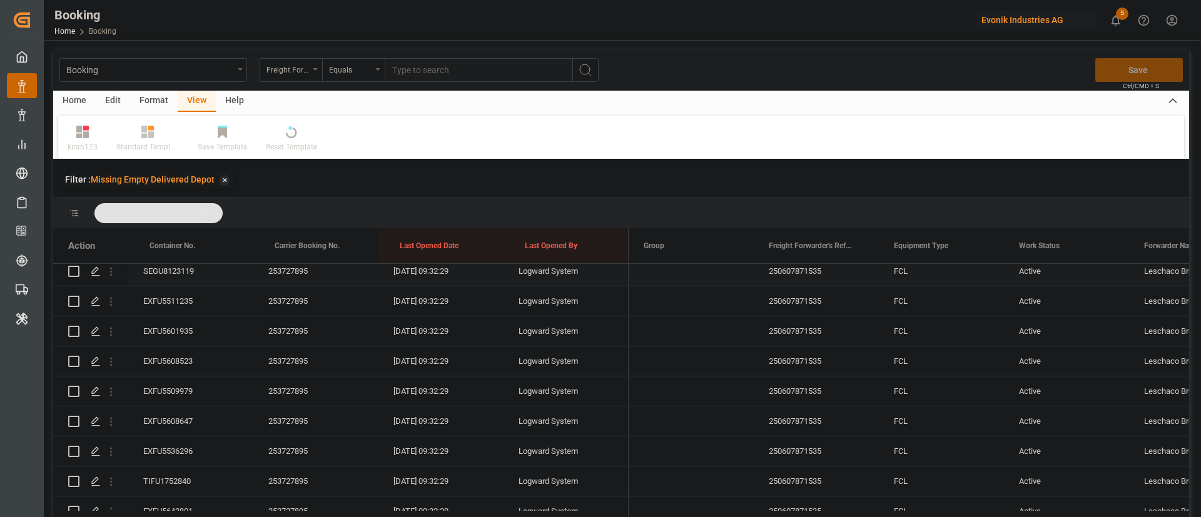
click at [181, 279] on div "SEGU8123119" at bounding box center [190, 271] width 125 height 29
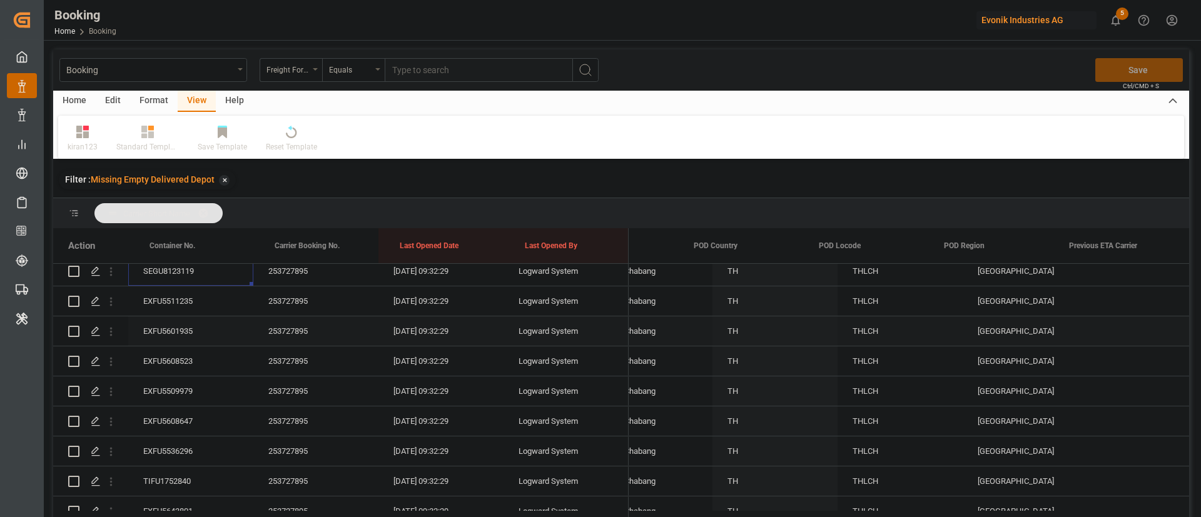
scroll to position [0, 0]
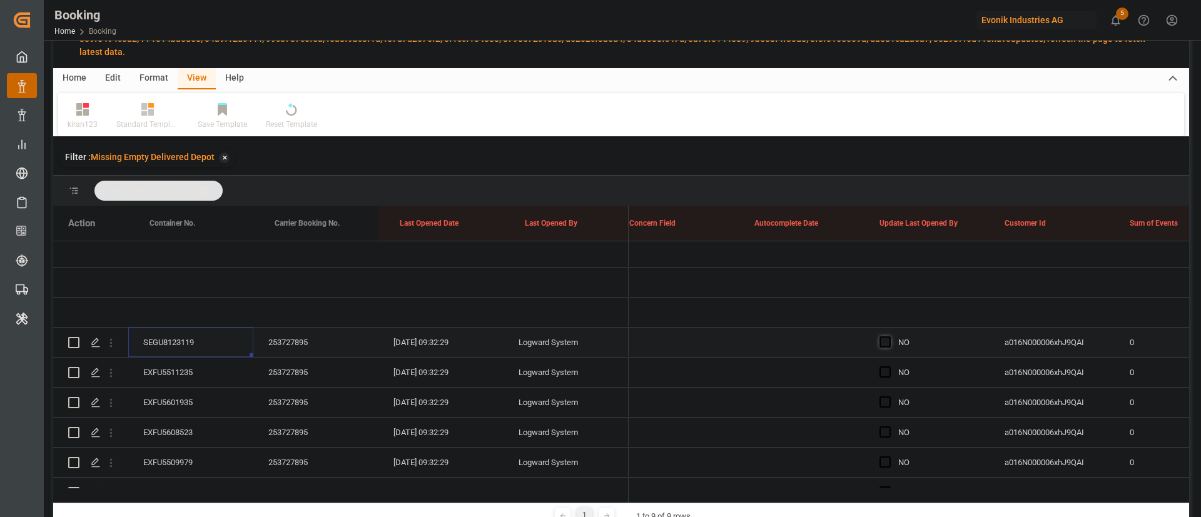
click at [884, 345] on span "Press SPACE to select this row." at bounding box center [885, 342] width 11 height 11
click at [889, 337] on input "Press SPACE to select this row." at bounding box center [889, 337] width 0 height 0
click at [305, 377] on div "253727895" at bounding box center [315, 372] width 125 height 29
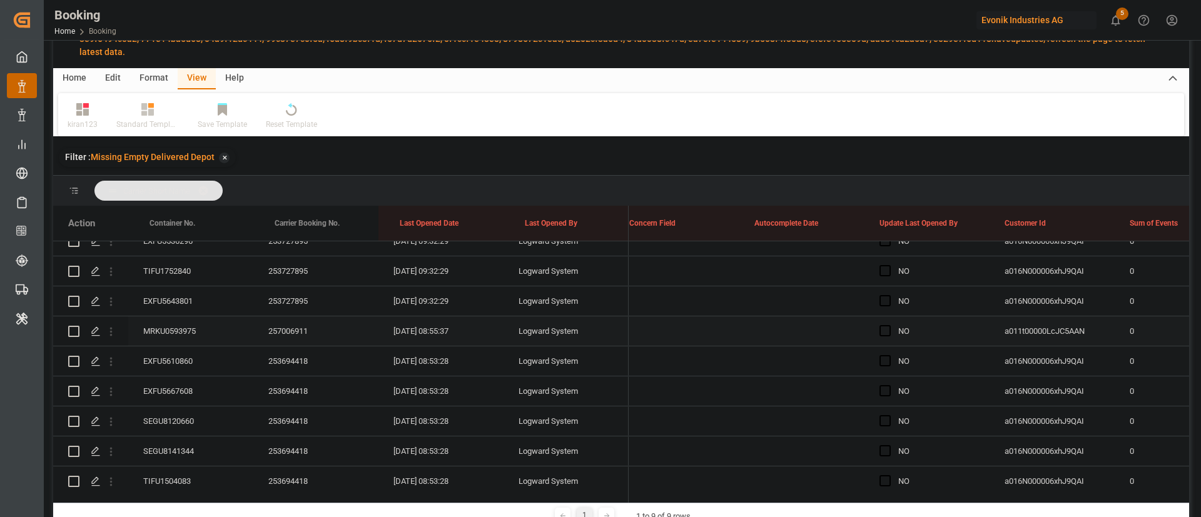
click at [288, 327] on div "257006911" at bounding box center [315, 331] width 125 height 29
click at [183, 328] on div "MRKU0593975" at bounding box center [190, 331] width 125 height 29
click at [196, 360] on div "EXFU5610860" at bounding box center [190, 361] width 125 height 29
click at [300, 348] on div "253694418" at bounding box center [315, 361] width 125 height 29
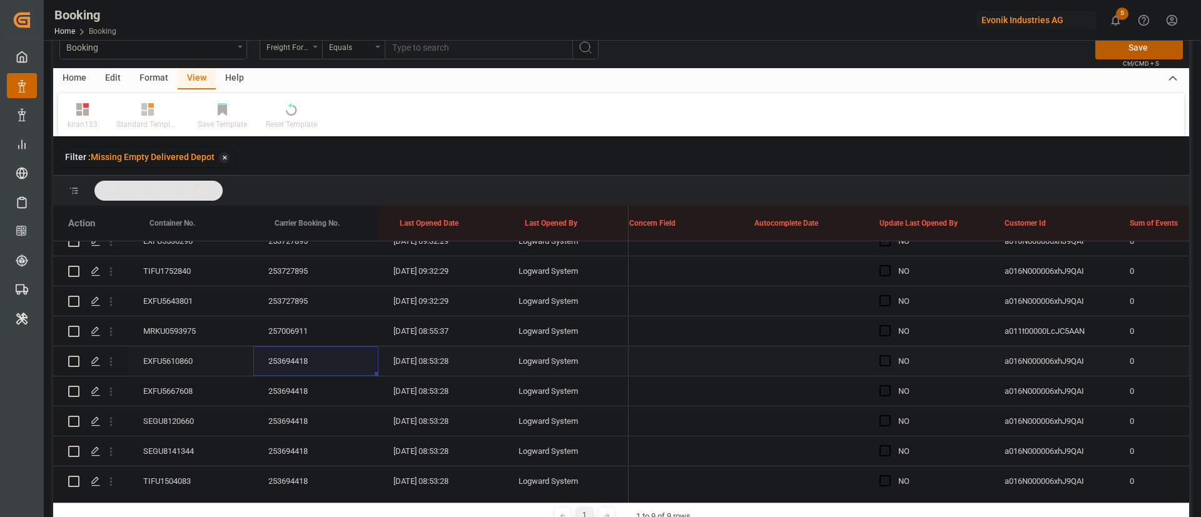
click at [188, 370] on div "EXFU5610860" at bounding box center [190, 361] width 125 height 29
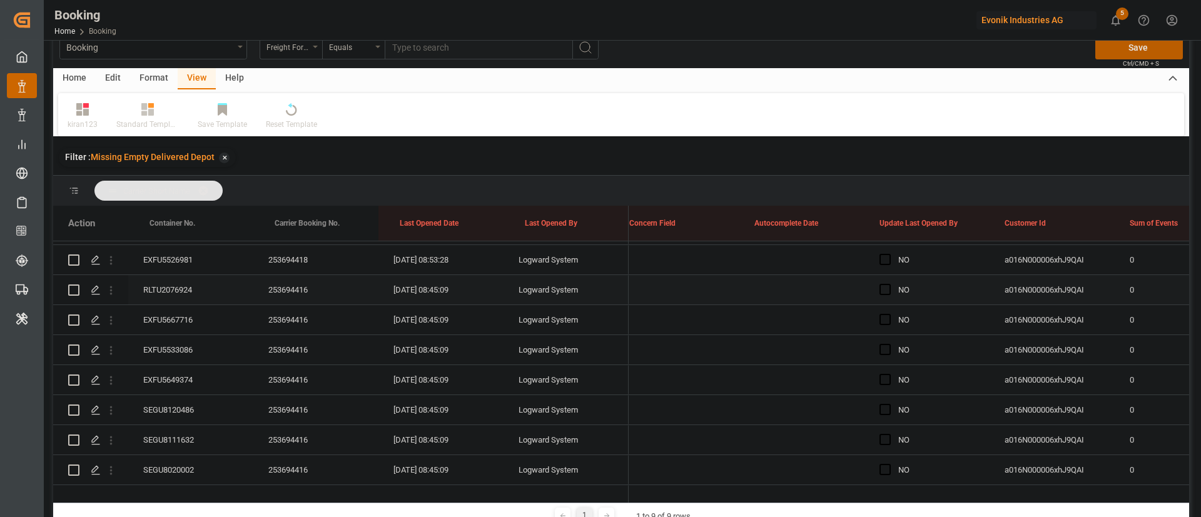
click at [195, 293] on div "RLTU2076924" at bounding box center [190, 289] width 125 height 29
click at [287, 283] on div "253694416" at bounding box center [315, 289] width 125 height 29
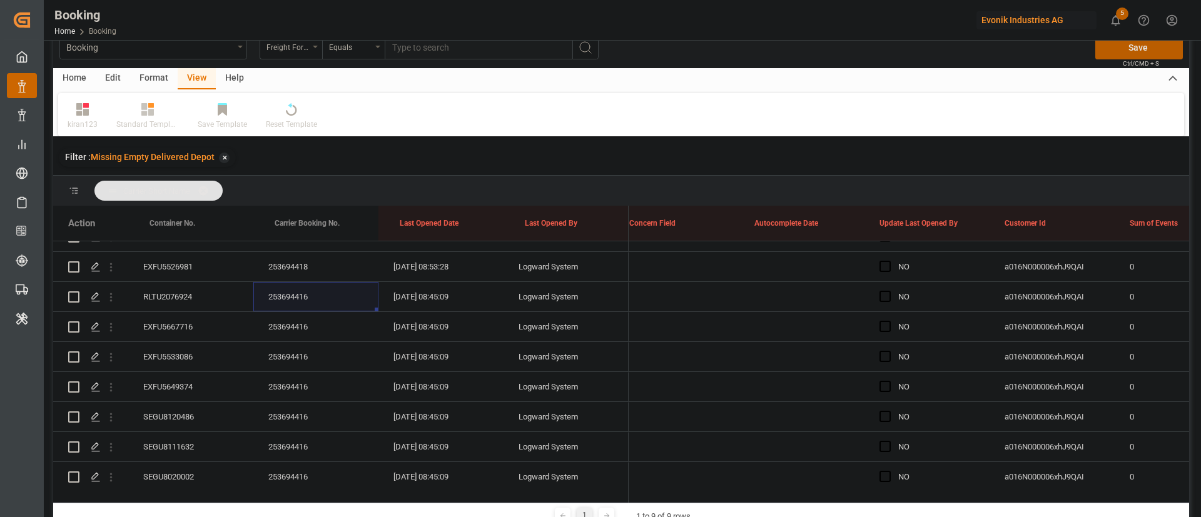
scroll to position [751, 0]
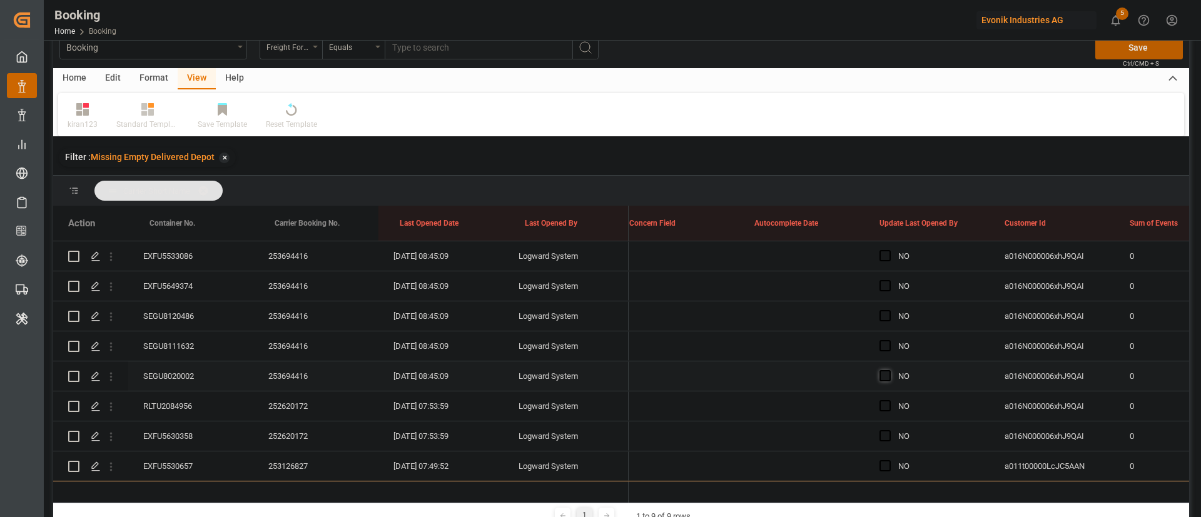
click at [883, 373] on span "Press SPACE to select this row." at bounding box center [885, 375] width 11 height 11
click at [889, 370] on input "Press SPACE to select this row." at bounding box center [889, 370] width 0 height 0
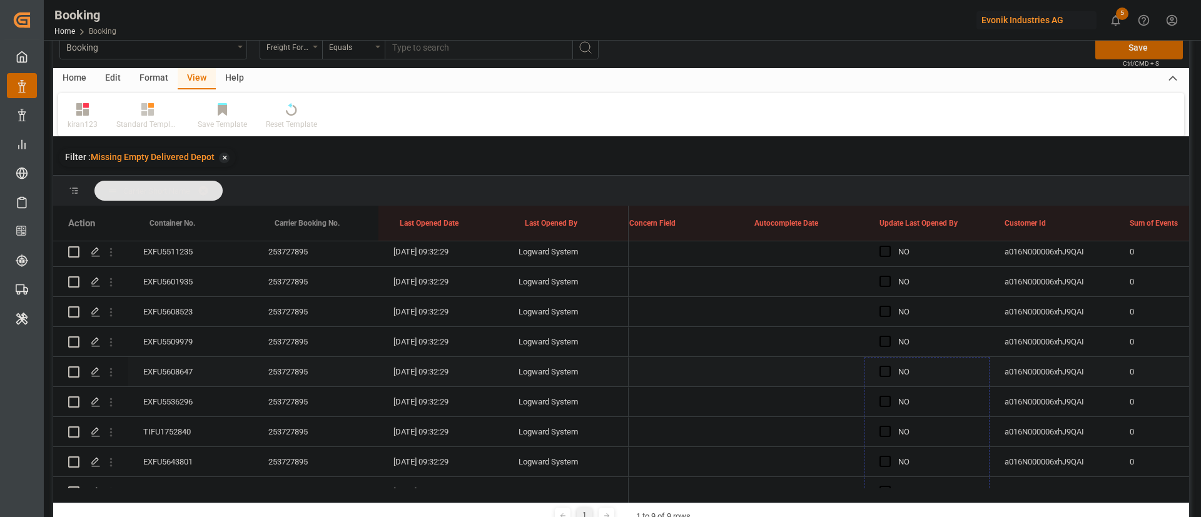
scroll to position [188, 0]
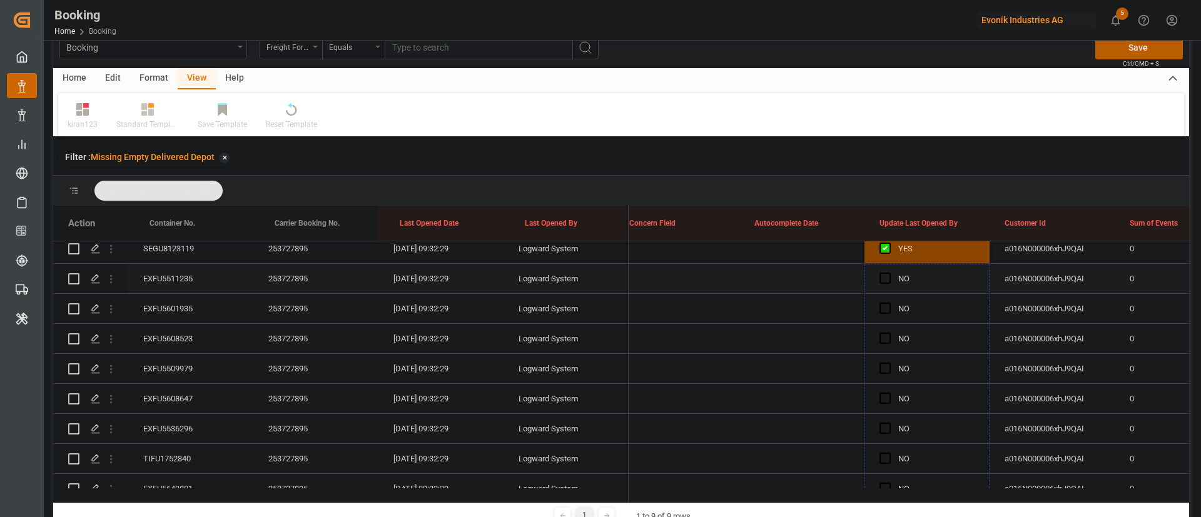
drag, startPoint x: 987, startPoint y: 388, endPoint x: 928, endPoint y: 278, distance: 124.3
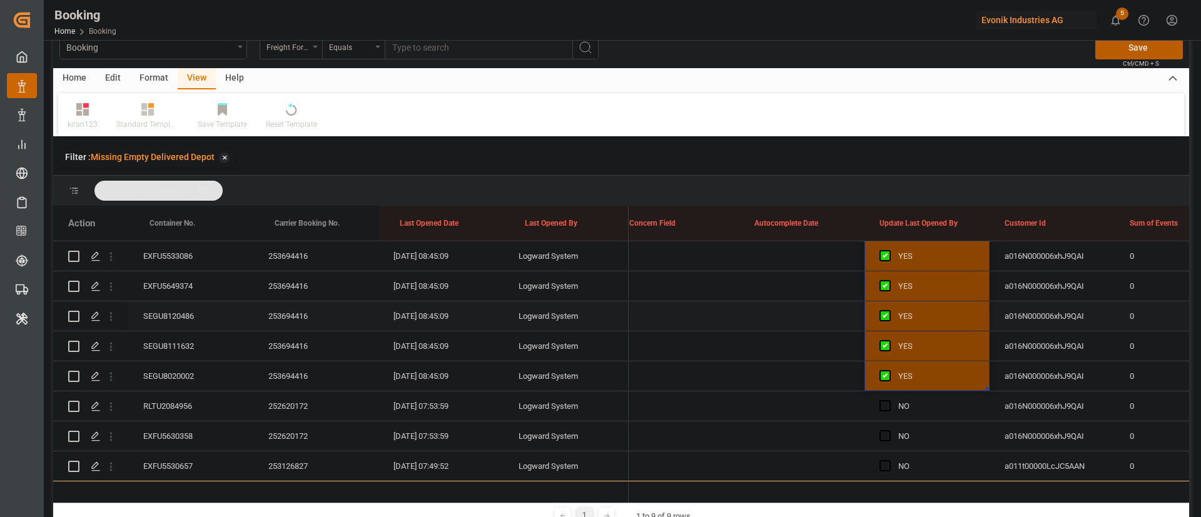
scroll to position [845, 0]
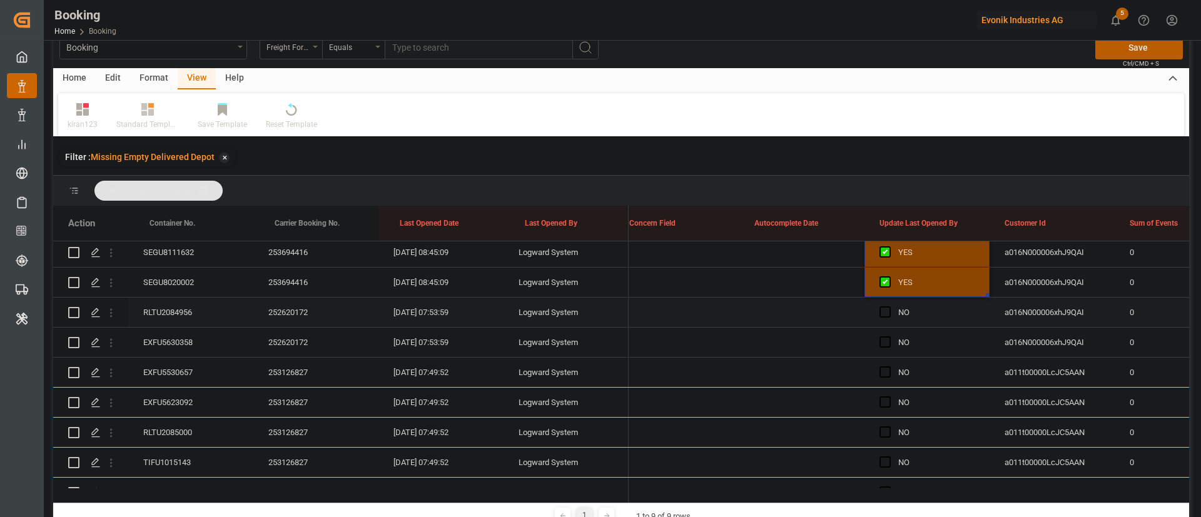
click at [193, 314] on div "RLTU2084956" at bounding box center [190, 312] width 125 height 29
click at [885, 313] on span "Press SPACE to select this row." at bounding box center [885, 312] width 11 height 11
click at [889, 307] on input "Press SPACE to select this row." at bounding box center [889, 307] width 0 height 0
click at [178, 339] on div "EXFU5630358" at bounding box center [190, 342] width 125 height 29
click at [887, 340] on span "Press SPACE to select this row." at bounding box center [885, 342] width 11 height 11
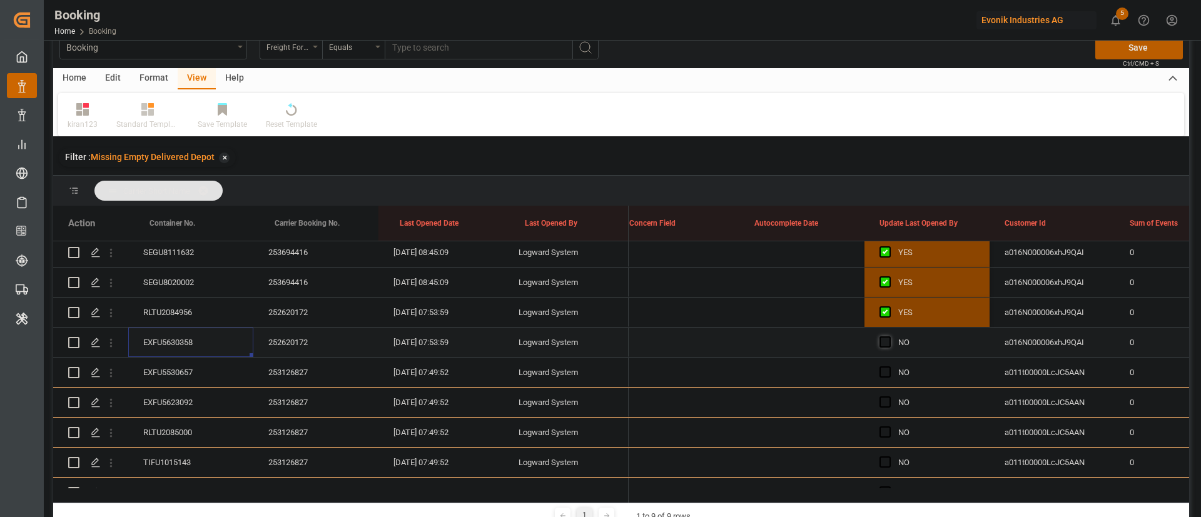
click at [889, 337] on input "Press SPACE to select this row." at bounding box center [889, 337] width 0 height 0
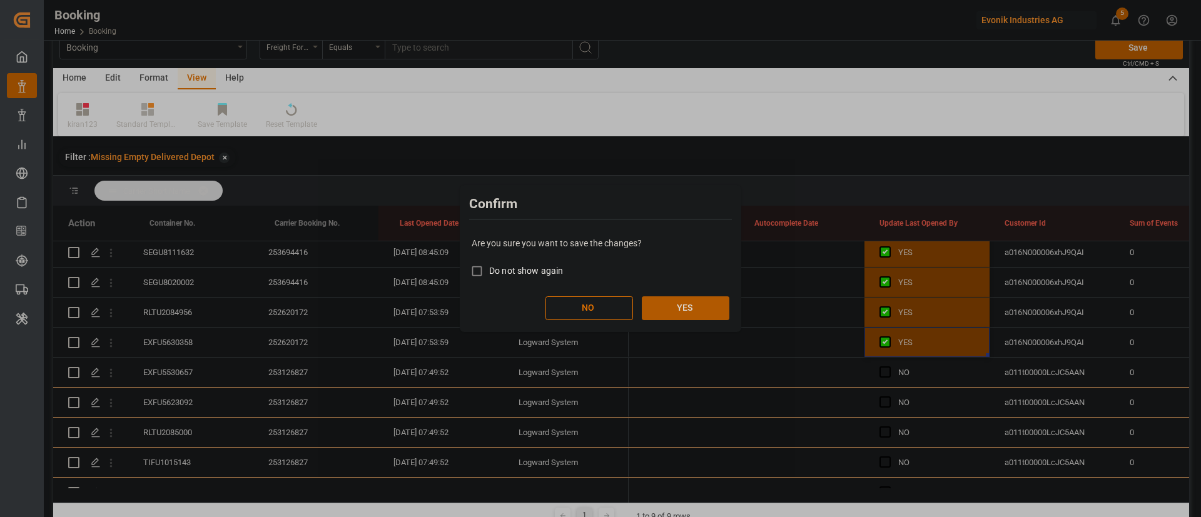
click at [712, 312] on button "YES" at bounding box center [686, 309] width 88 height 24
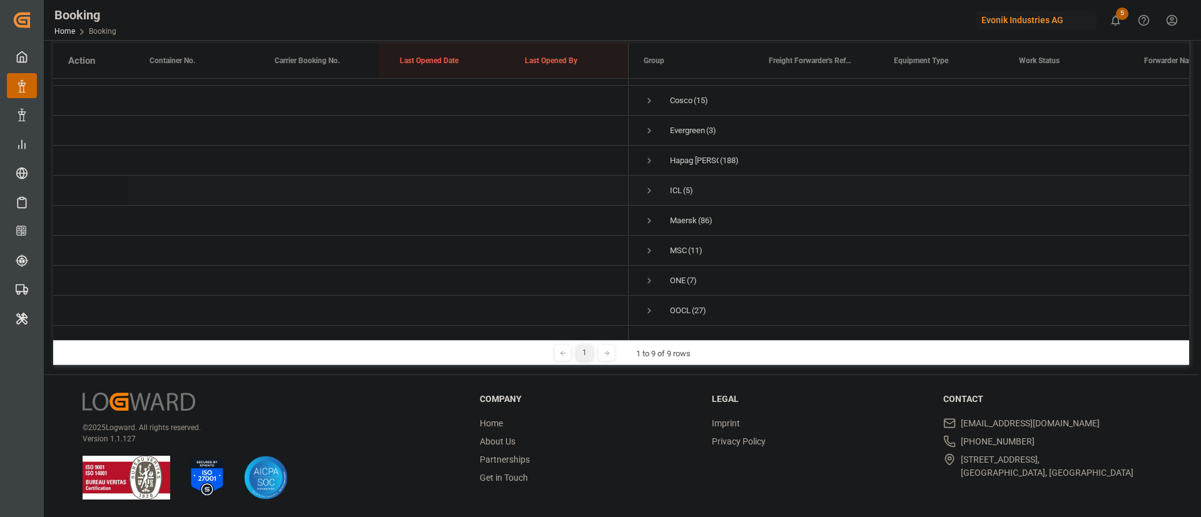
scroll to position [38, 0]
click at [650, 215] on span "Press SPACE to select this row." at bounding box center [649, 220] width 11 height 11
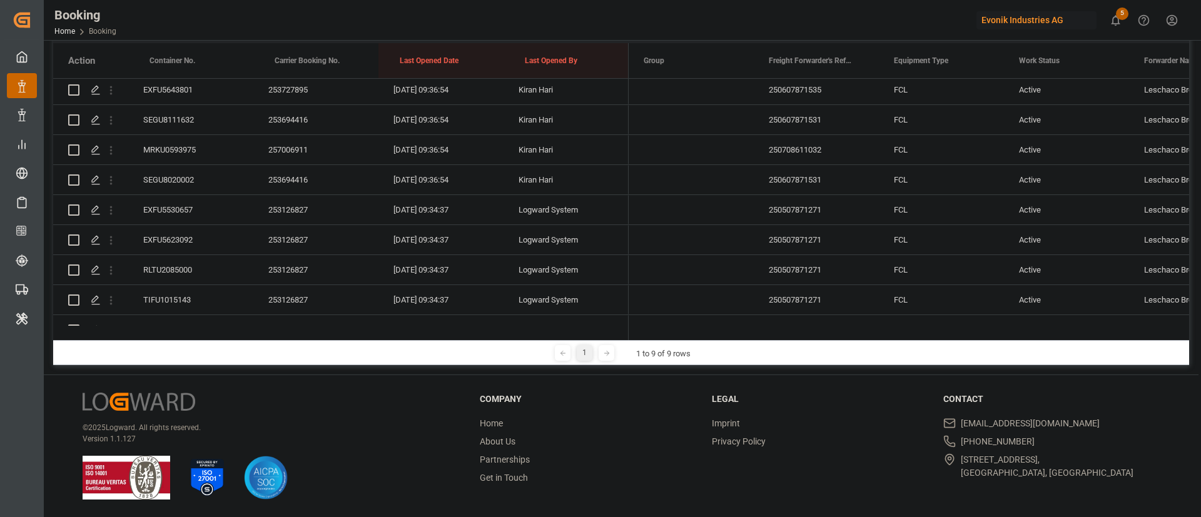
scroll to position [939, 0]
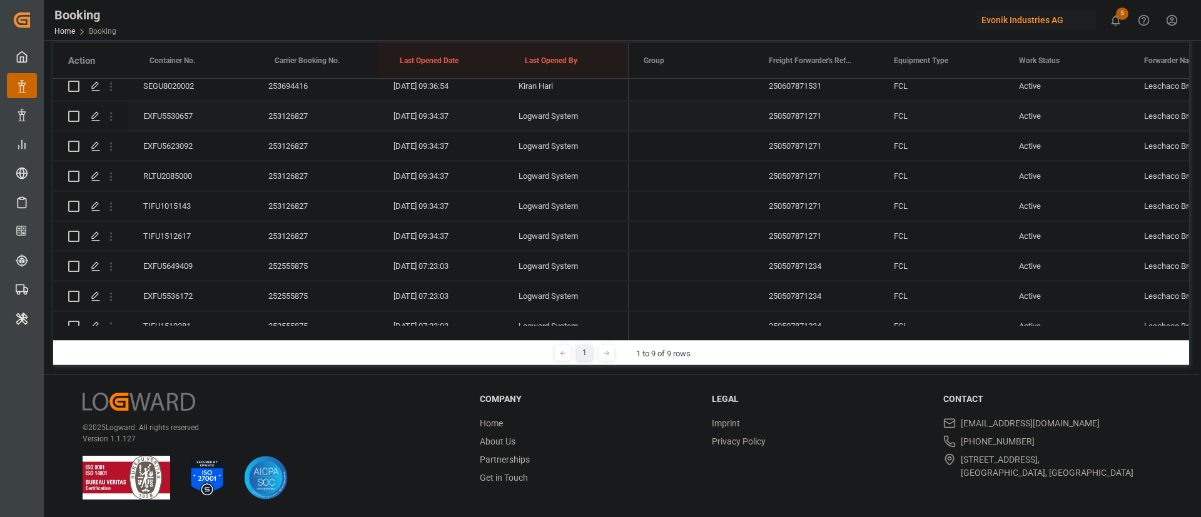
click at [178, 108] on div "EXFU5530657" at bounding box center [190, 115] width 125 height 29
click at [296, 113] on div "253126827" at bounding box center [315, 115] width 125 height 29
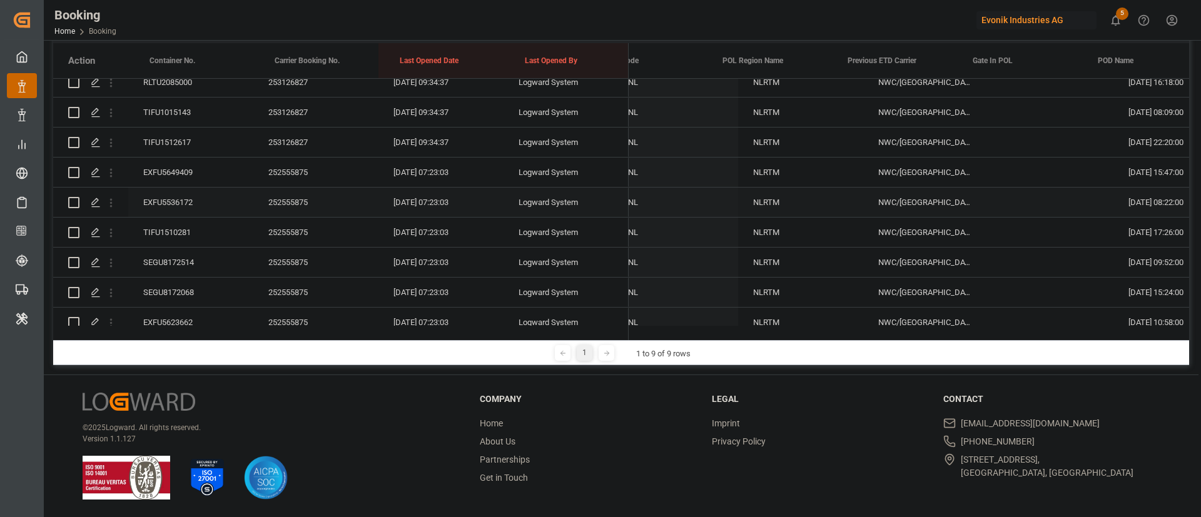
scroll to position [0, 5208]
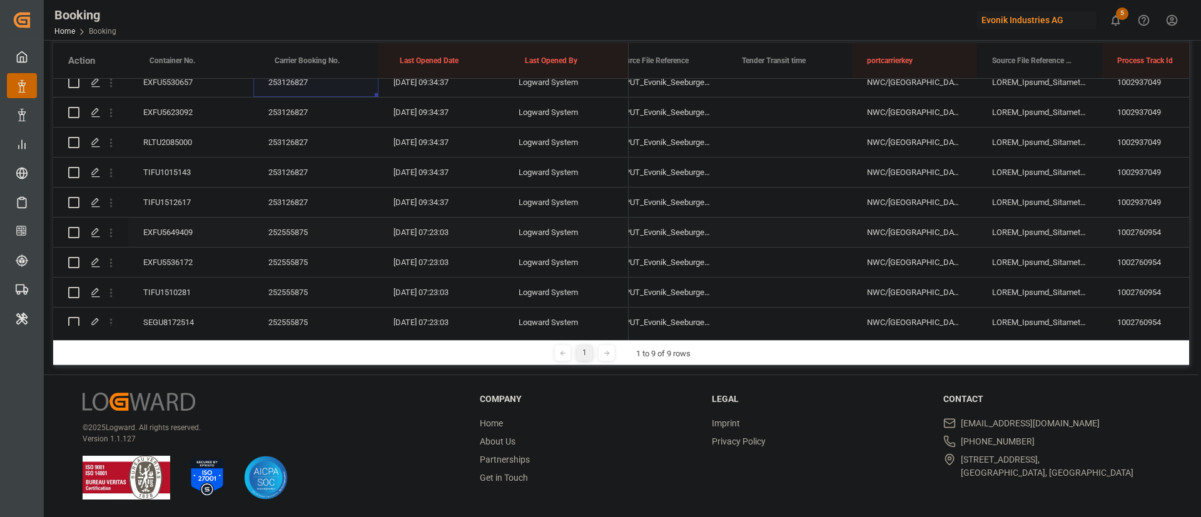
click at [152, 226] on div "EXFU5649409" at bounding box center [190, 232] width 125 height 29
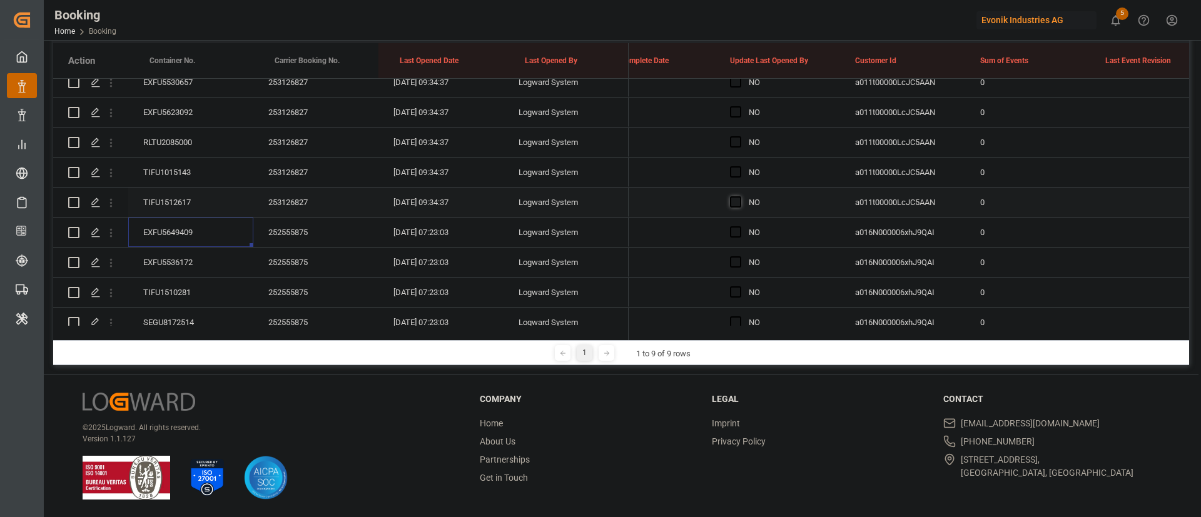
click at [737, 203] on span "Press SPACE to select this row." at bounding box center [735, 201] width 11 height 11
click at [740, 196] on input "Press SPACE to select this row." at bounding box center [740, 196] width 0 height 0
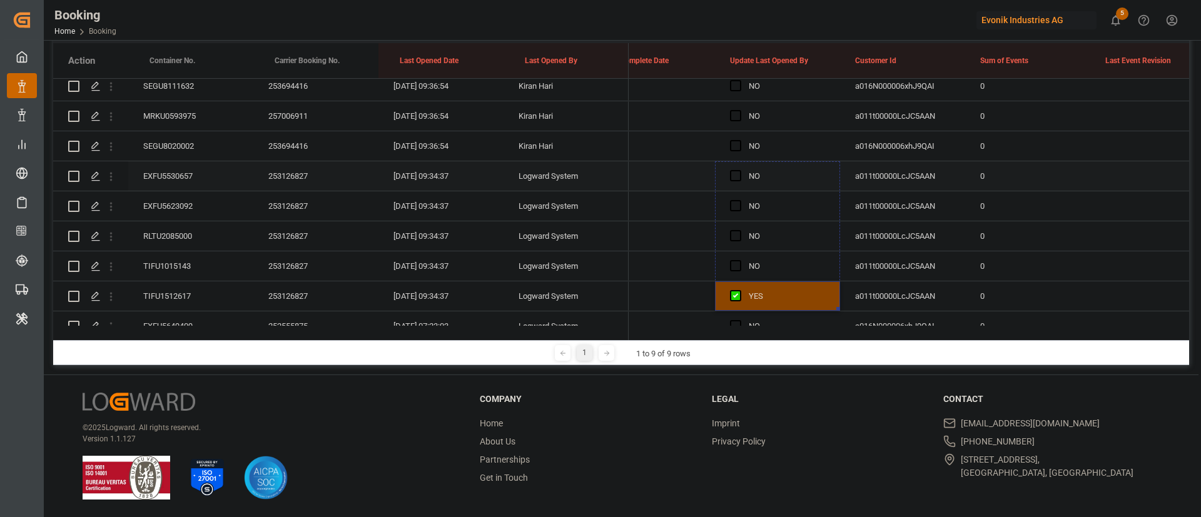
drag, startPoint x: 837, startPoint y: 216, endPoint x: 766, endPoint y: 166, distance: 87.1
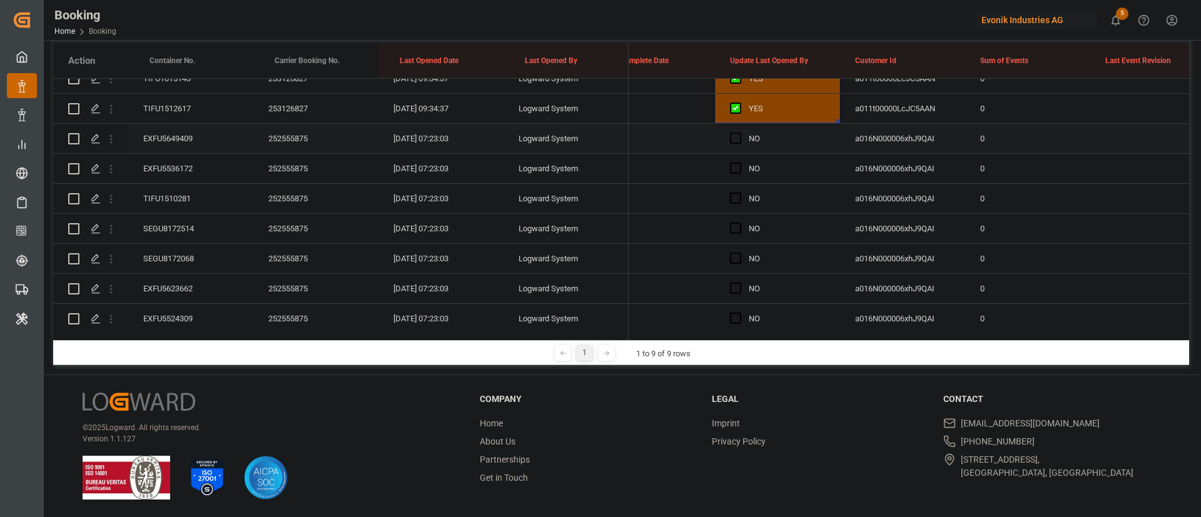
click at [218, 139] on div "EXFU5649409" at bounding box center [190, 138] width 125 height 29
click at [733, 138] on span "Press SPACE to select this row." at bounding box center [735, 138] width 11 height 11
click at [740, 133] on input "Press SPACE to select this row." at bounding box center [740, 133] width 0 height 0
click at [289, 170] on div "252555875" at bounding box center [315, 168] width 125 height 29
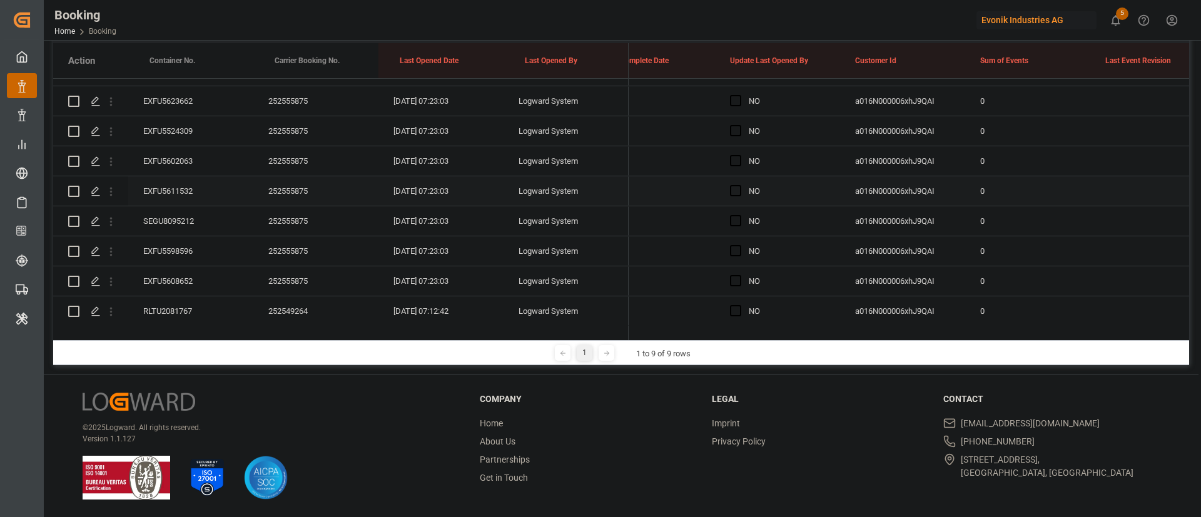
scroll to position [1348, 0]
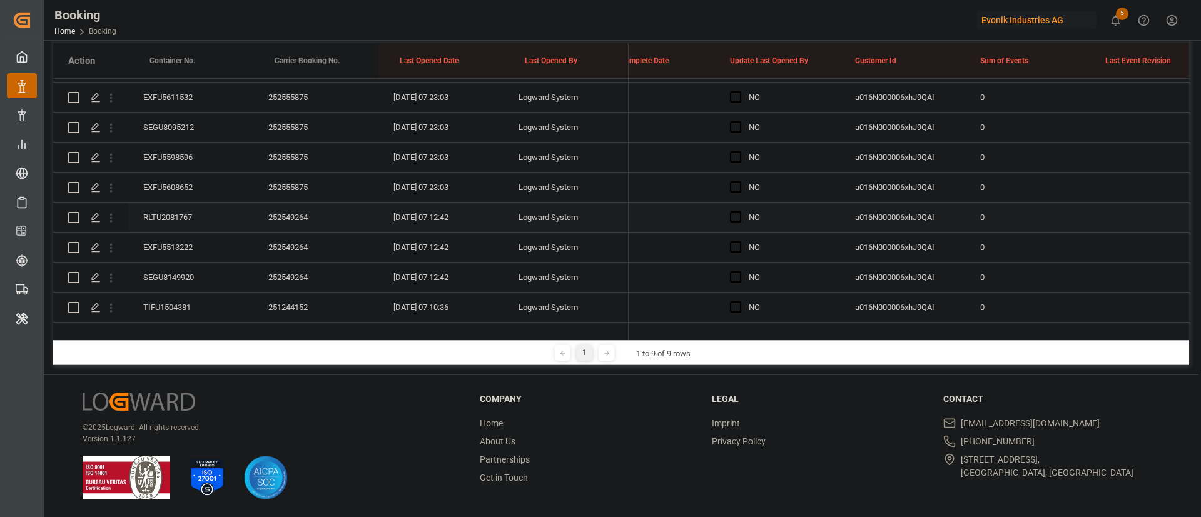
click at [186, 215] on div "RLTU2081767" at bounding box center [190, 217] width 125 height 29
click at [288, 210] on div "252549264" at bounding box center [315, 217] width 125 height 29
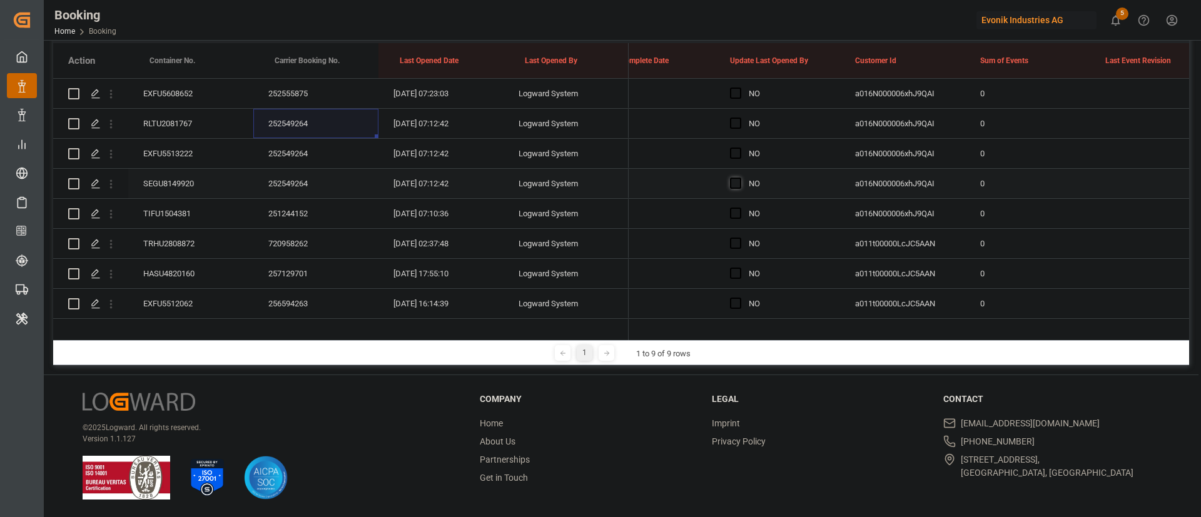
click at [733, 181] on span "Press SPACE to select this row." at bounding box center [735, 183] width 11 height 11
click at [740, 178] on input "Press SPACE to select this row." at bounding box center [740, 178] width 0 height 0
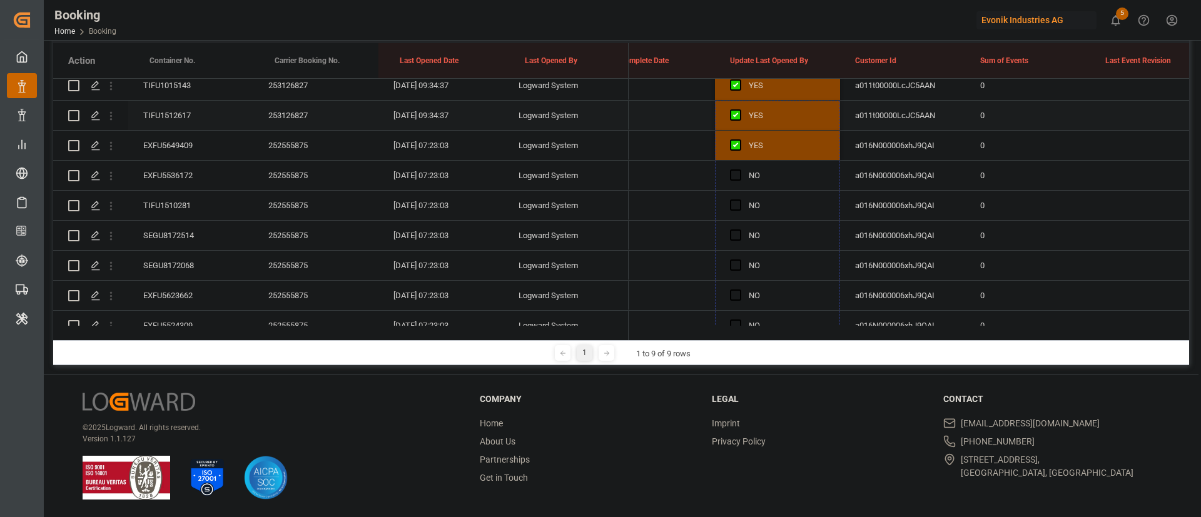
scroll to position [972, 0]
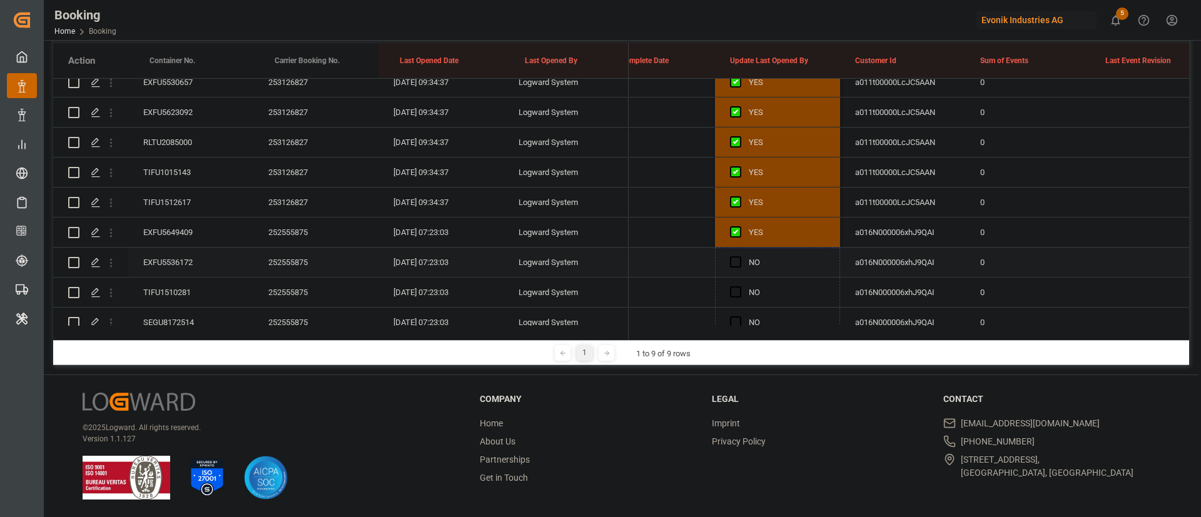
drag, startPoint x: 837, startPoint y: 195, endPoint x: 778, endPoint y: 257, distance: 85.0
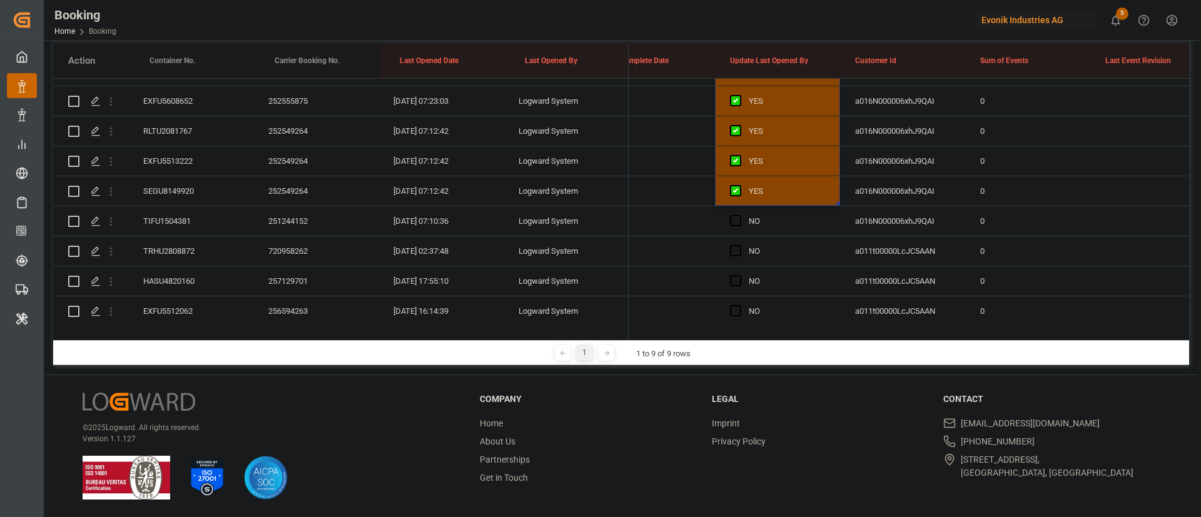
scroll to position [1442, 0]
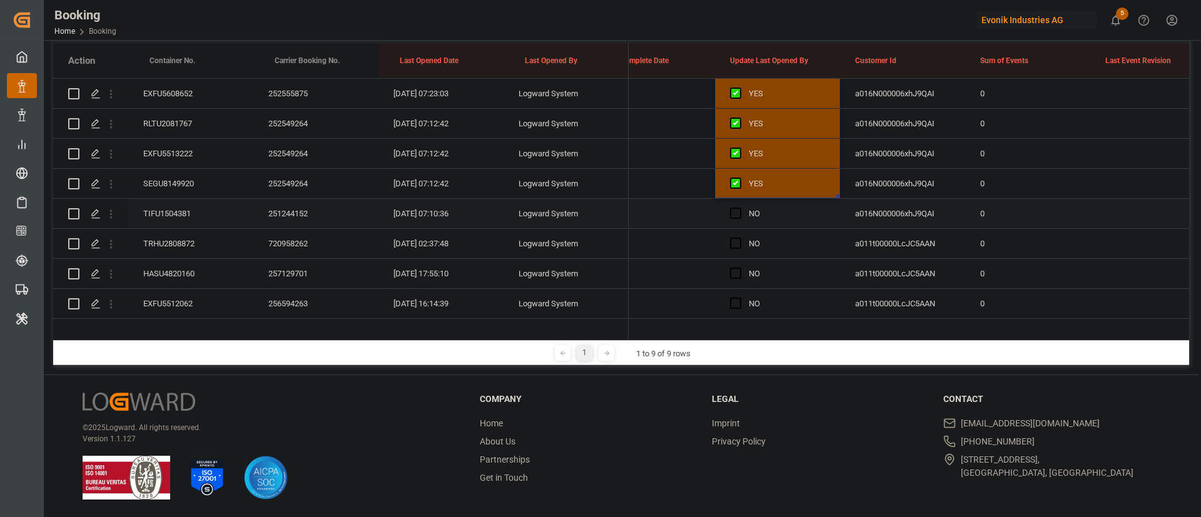
click at [187, 209] on div "TIFU1504381" at bounding box center [190, 213] width 125 height 29
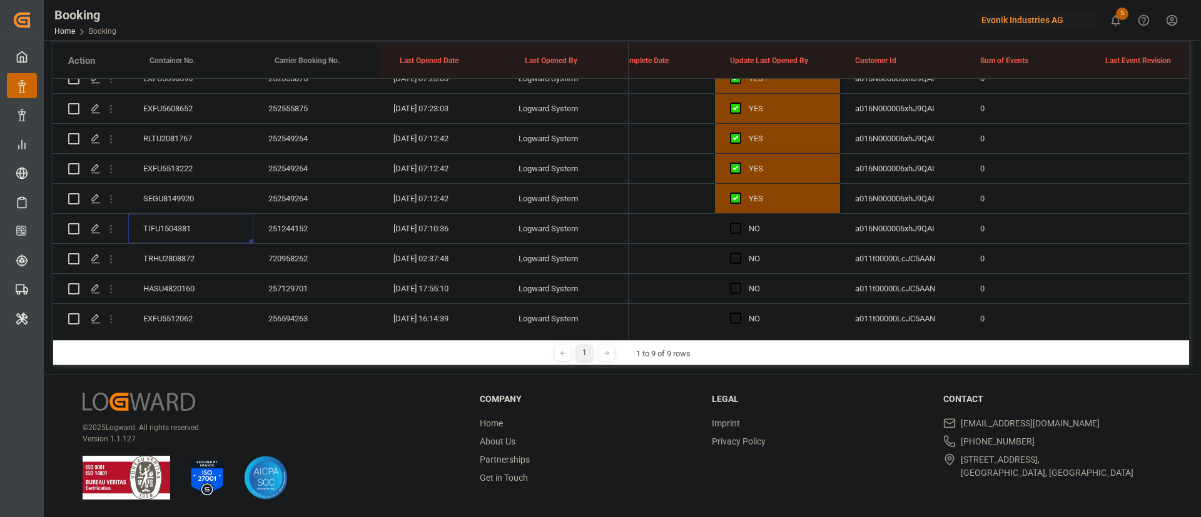
scroll to position [1535, 0]
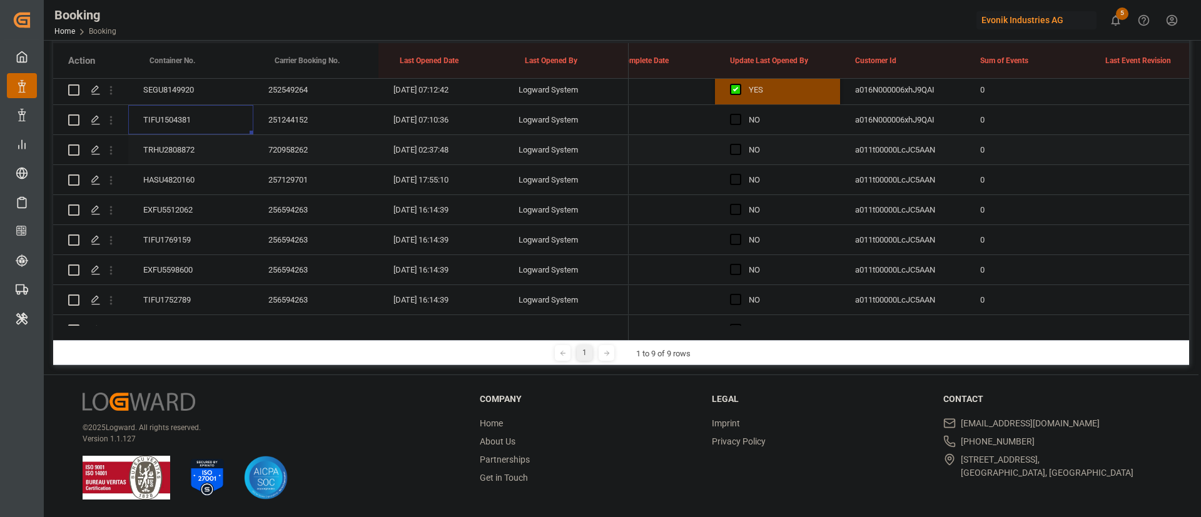
click at [172, 149] on div "TRHU2808872" at bounding box center [190, 149] width 125 height 29
click at [200, 177] on div "HASU4820160" at bounding box center [190, 179] width 125 height 29
click at [201, 211] on div "EXFU5512062" at bounding box center [190, 209] width 125 height 29
click at [186, 236] on div "TIFU1769159" at bounding box center [190, 239] width 125 height 29
click at [176, 268] on div "EXFU5598600" at bounding box center [190, 269] width 125 height 29
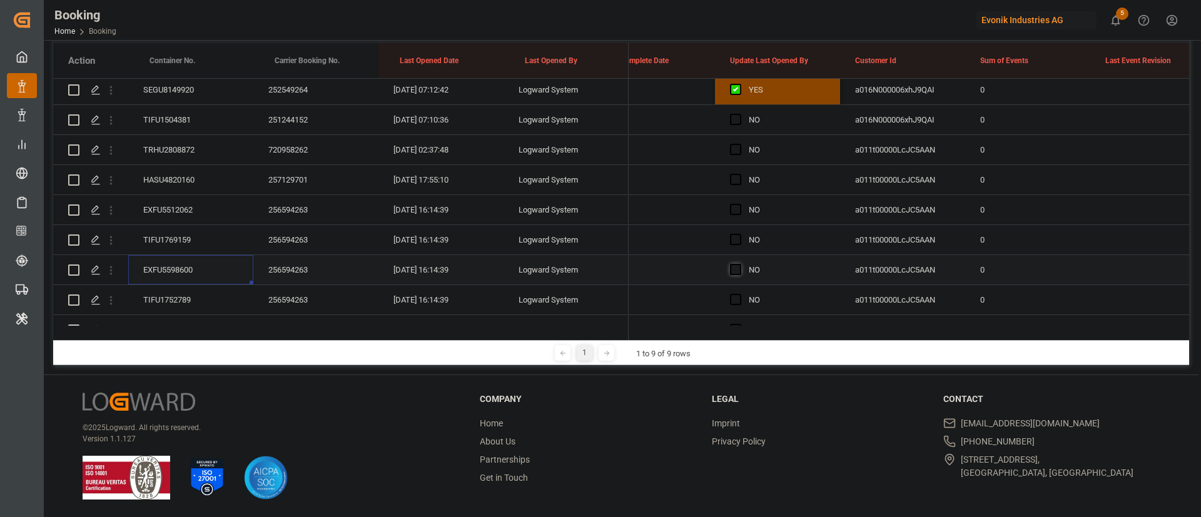
click at [735, 273] on span "Press SPACE to select this row." at bounding box center [735, 269] width 11 height 11
click at [740, 264] on input "Press SPACE to select this row." at bounding box center [740, 264] width 0 height 0
drag, startPoint x: 837, startPoint y: 281, endPoint x: 801, endPoint y: 129, distance: 156.0
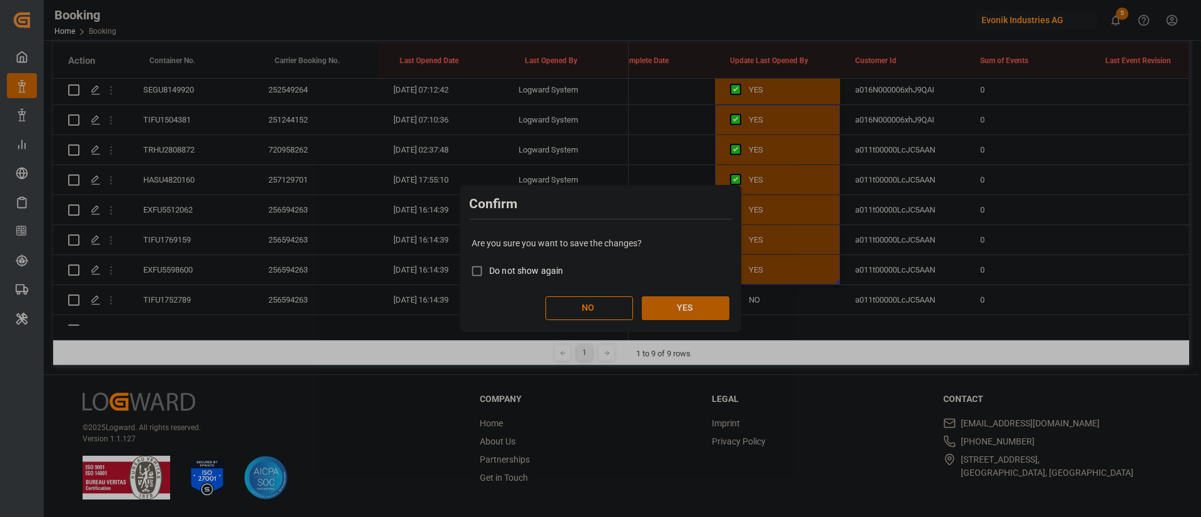
click at [701, 311] on button "YES" at bounding box center [686, 309] width 88 height 24
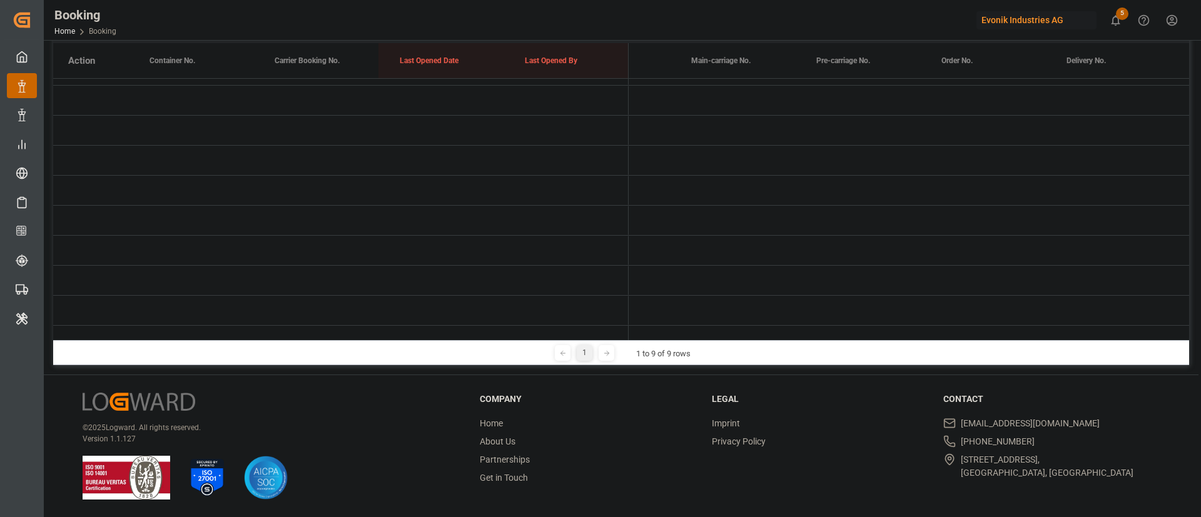
scroll to position [0, 1]
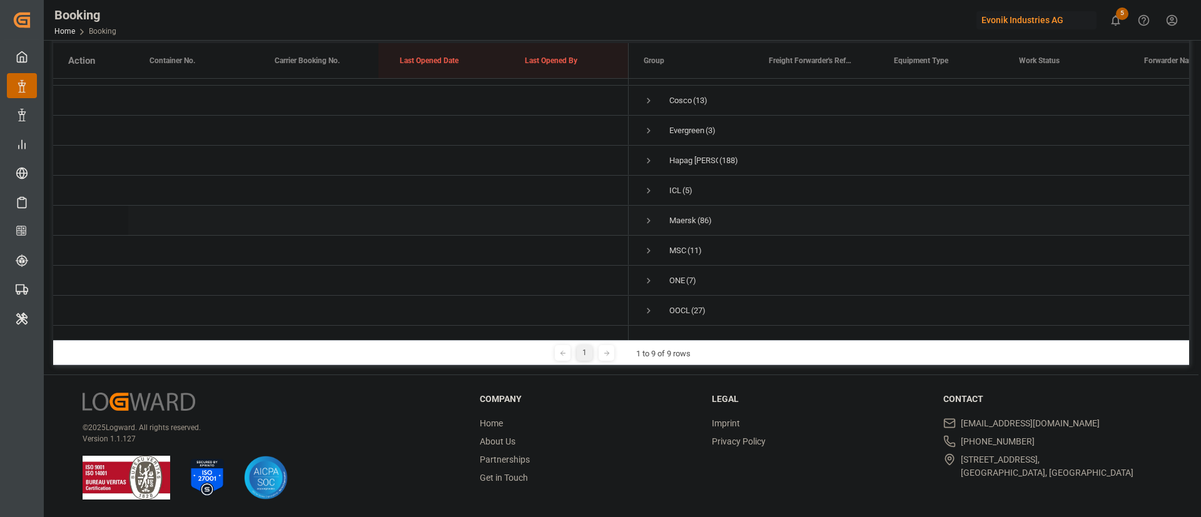
click at [648, 215] on span "Press SPACE to select this row." at bounding box center [648, 220] width 11 height 11
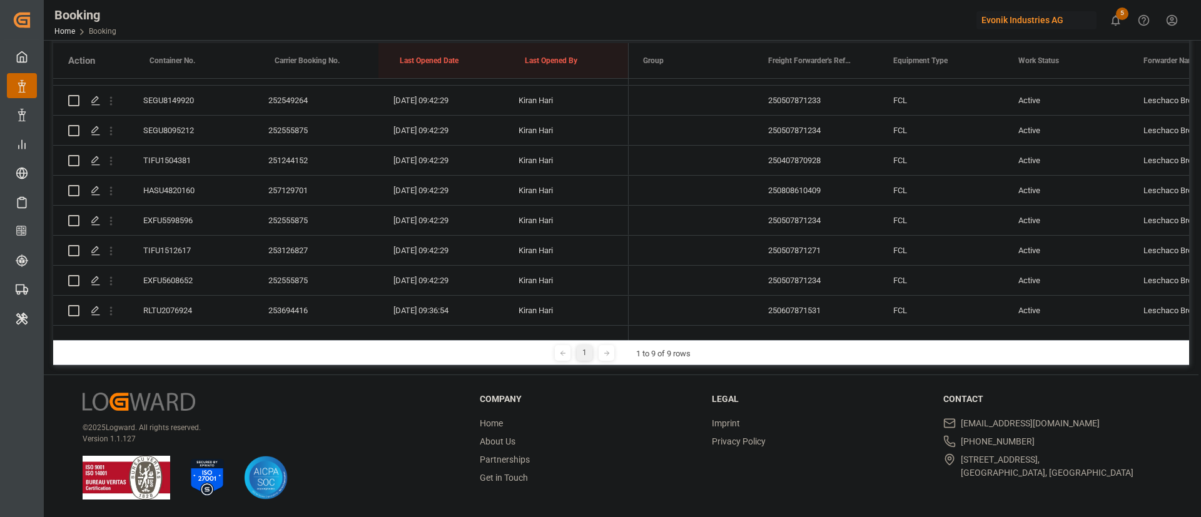
scroll to position [882, 0]
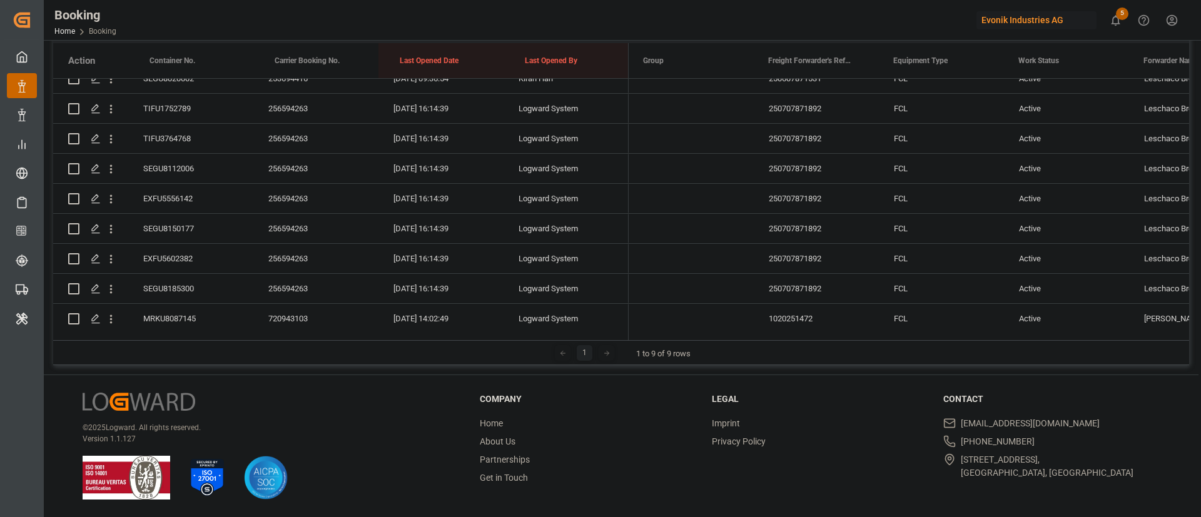
scroll to position [0, 1]
click at [170, 98] on div "TIFU1752789" at bounding box center [190, 108] width 125 height 29
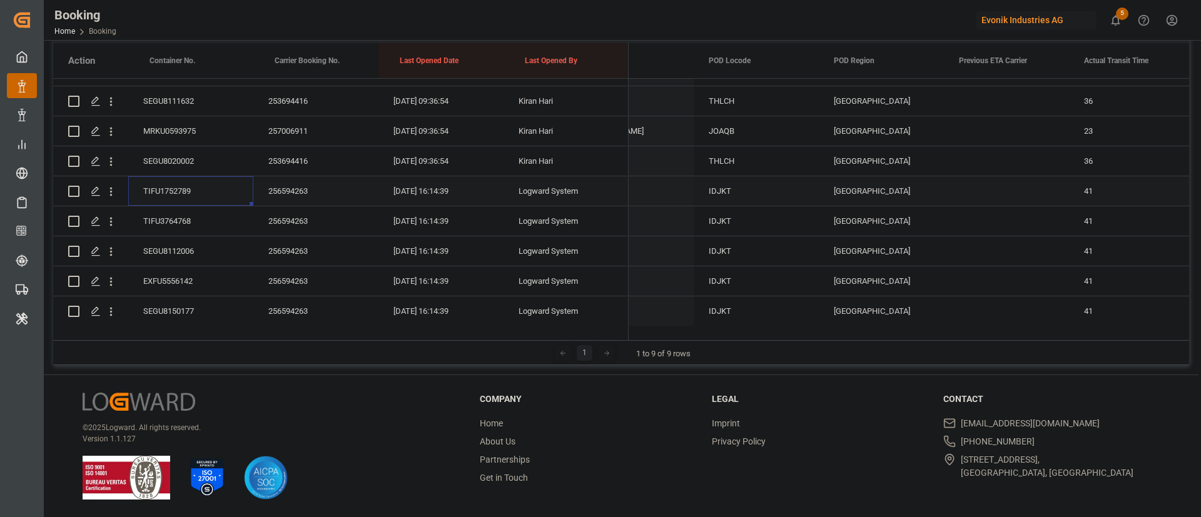
scroll to position [0, 0]
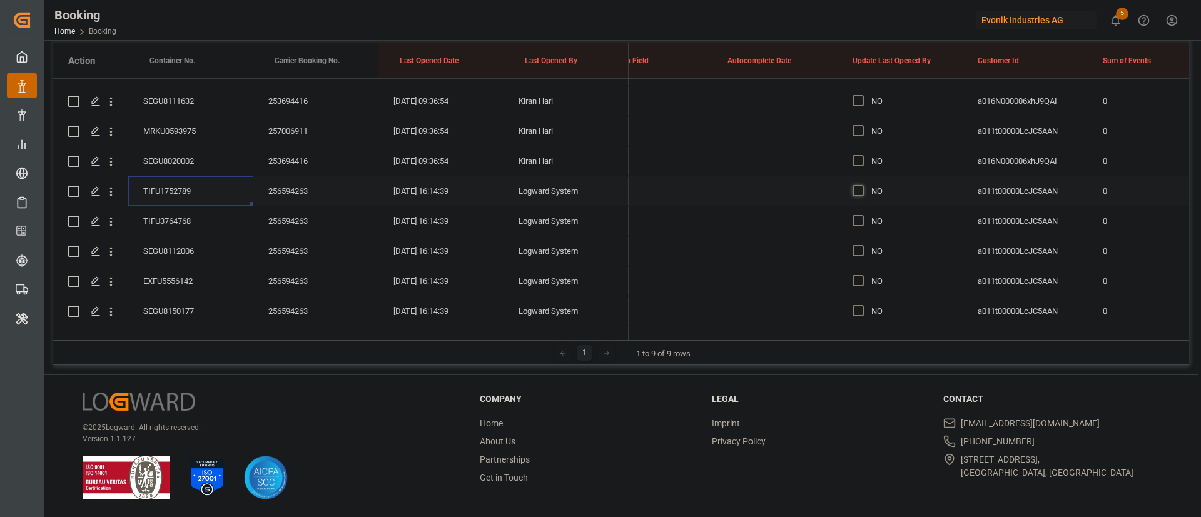
click at [860, 191] on span "Press SPACE to select this row." at bounding box center [858, 190] width 11 height 11
click at [862, 185] on input "Press SPACE to select this row." at bounding box center [862, 185] width 0 height 0
click at [289, 213] on div "256594263" at bounding box center [315, 220] width 125 height 29
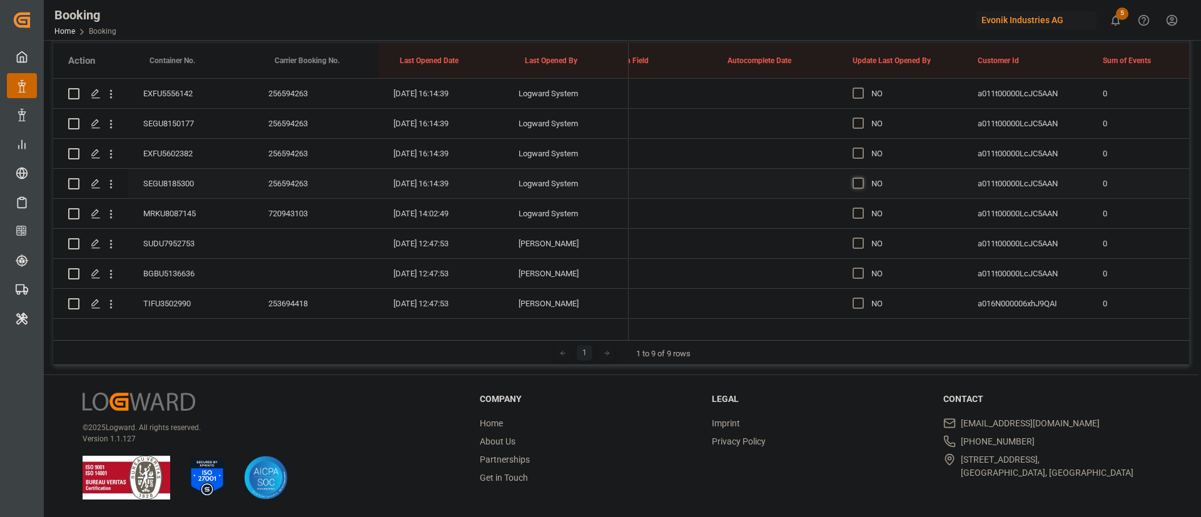
click at [861, 181] on span "Press SPACE to select this row." at bounding box center [858, 183] width 11 height 11
click at [862, 178] on input "Press SPACE to select this row." at bounding box center [862, 178] width 0 height 0
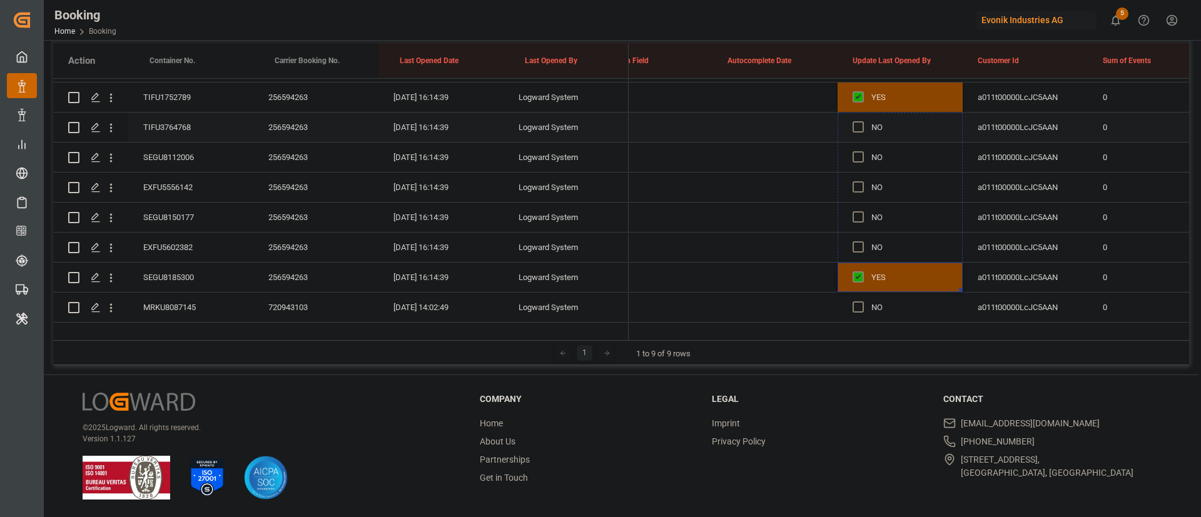
drag, startPoint x: 962, startPoint y: 196, endPoint x: 908, endPoint y: 140, distance: 78.3
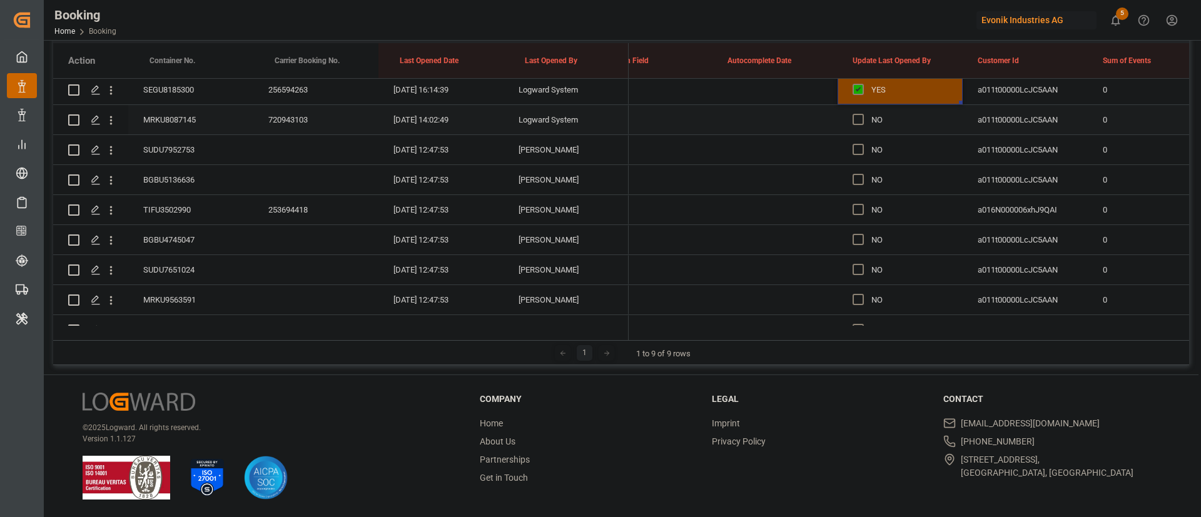
click at [183, 118] on div "MRKU8087145" at bounding box center [190, 119] width 125 height 29
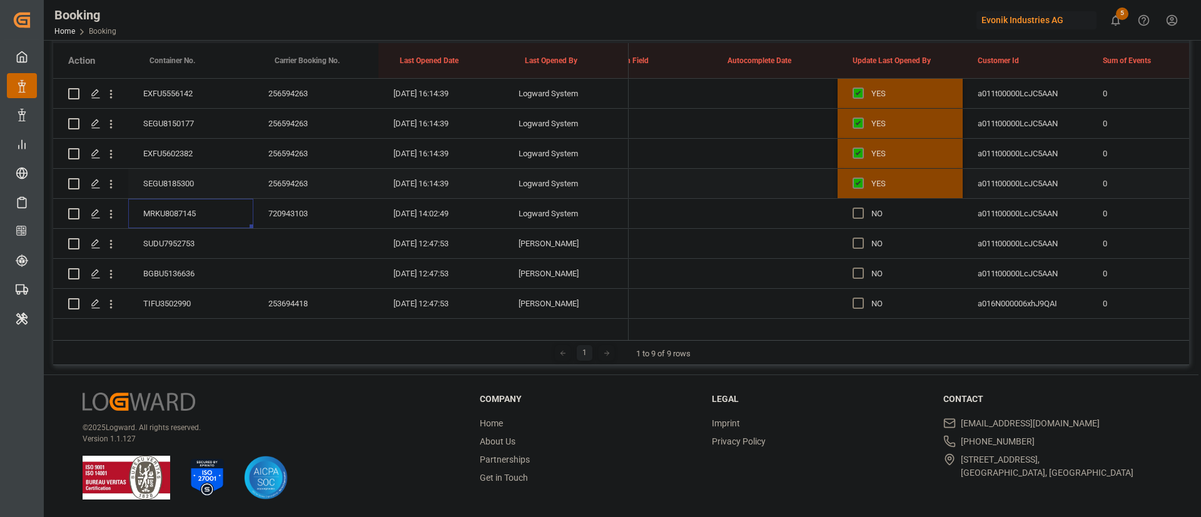
click at [179, 186] on div "SEGU8185300" at bounding box center [190, 183] width 125 height 29
click at [173, 238] on div "SUDU7952753" at bounding box center [190, 243] width 125 height 29
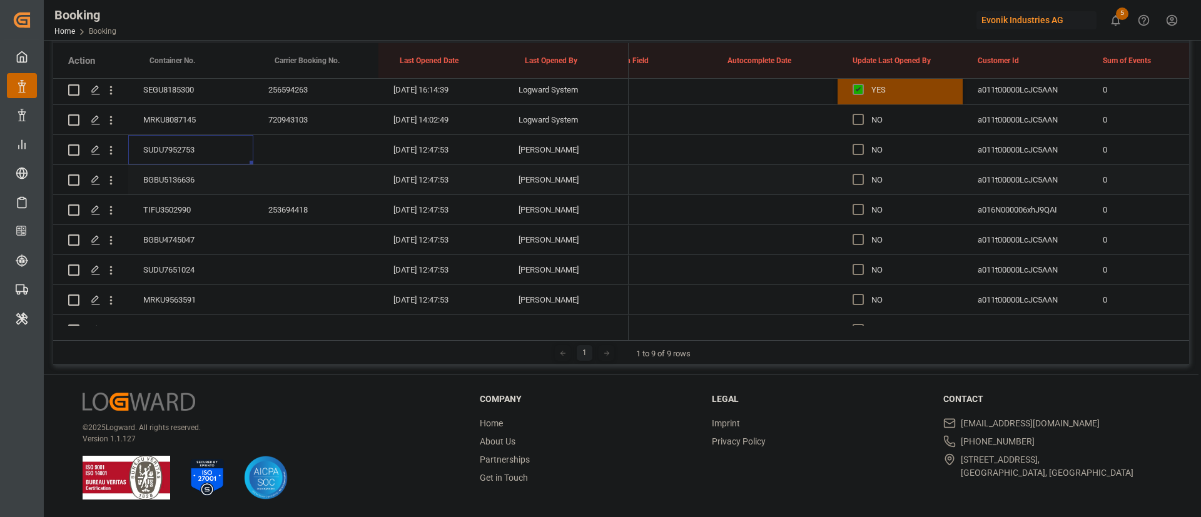
click at [176, 177] on div "BGBU5136636" at bounding box center [190, 179] width 125 height 29
click at [171, 201] on div "TIFU3502990" at bounding box center [190, 209] width 125 height 29
click at [180, 236] on div "BGBU4745047" at bounding box center [190, 239] width 125 height 29
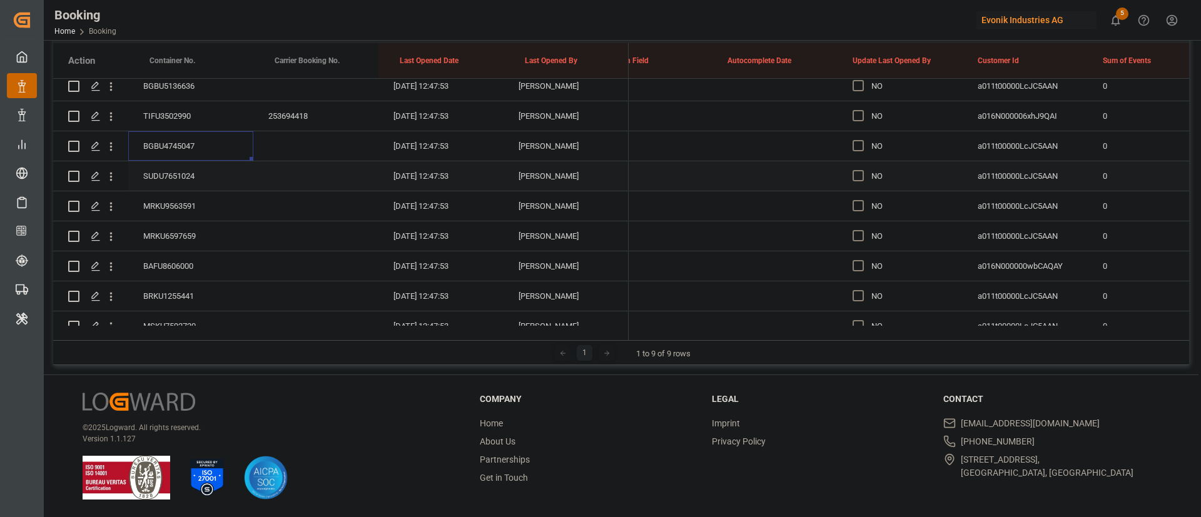
click at [188, 181] on div "SUDU7651024" at bounding box center [190, 175] width 125 height 29
click at [181, 201] on div "MRKU9563591" at bounding box center [190, 205] width 125 height 29
click at [114, 209] on icon "open menu" at bounding box center [110, 206] width 13 height 13
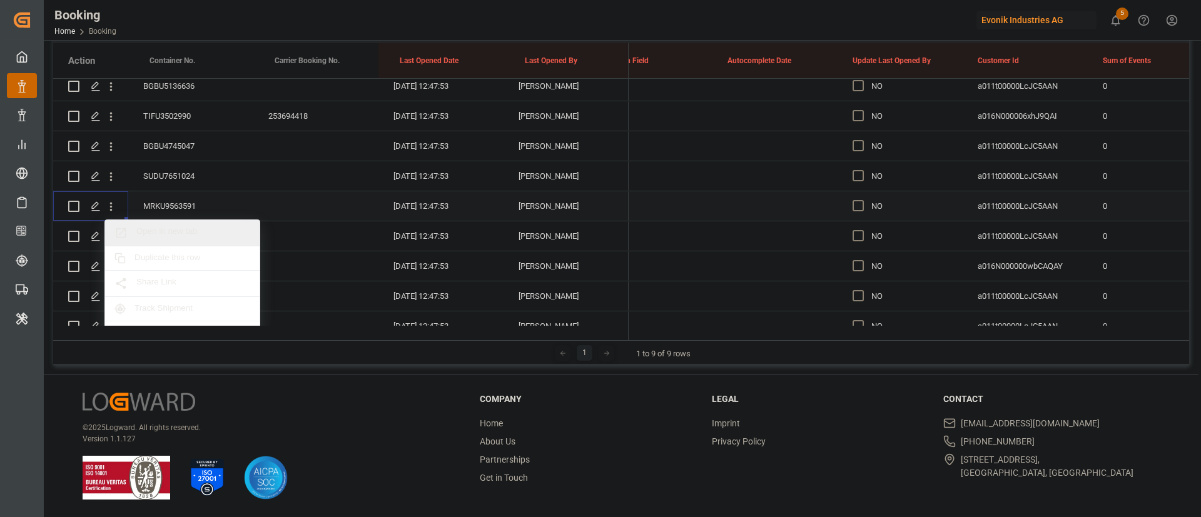
click at [203, 230] on span "Open in new tab" at bounding box center [193, 232] width 114 height 13
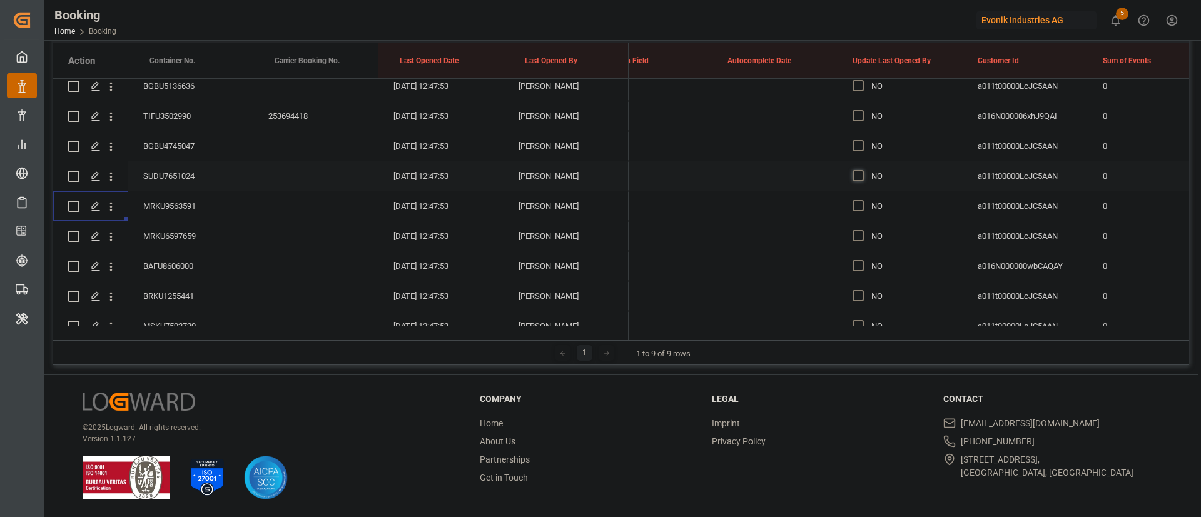
click at [858, 176] on span "Press SPACE to select this row." at bounding box center [858, 175] width 11 height 11
click at [862, 170] on input "Press SPACE to select this row." at bounding box center [862, 170] width 0 height 0
drag, startPoint x: 962, startPoint y: 188, endPoint x: 907, endPoint y: 125, distance: 83.3
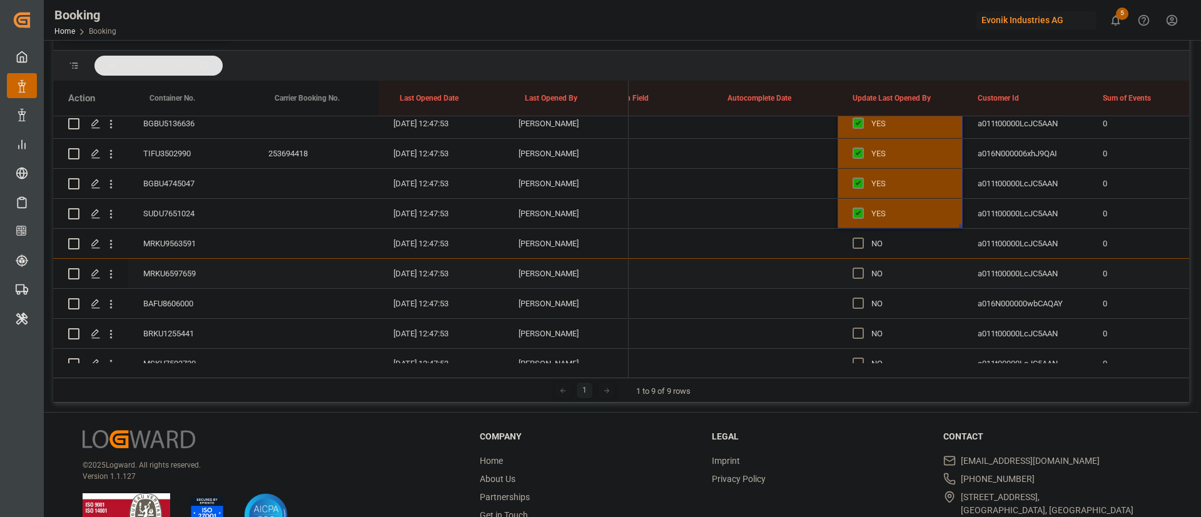
click at [183, 259] on div "MRKU6597659" at bounding box center [190, 273] width 125 height 29
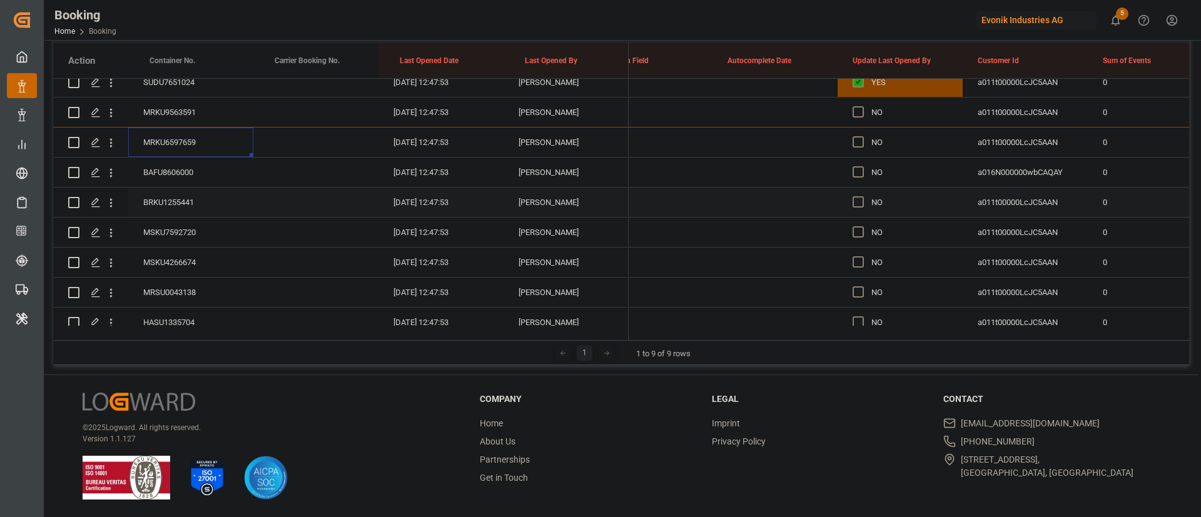
scroll to position [185, 0]
click at [111, 149] on icon "open menu" at bounding box center [110, 142] width 13 height 13
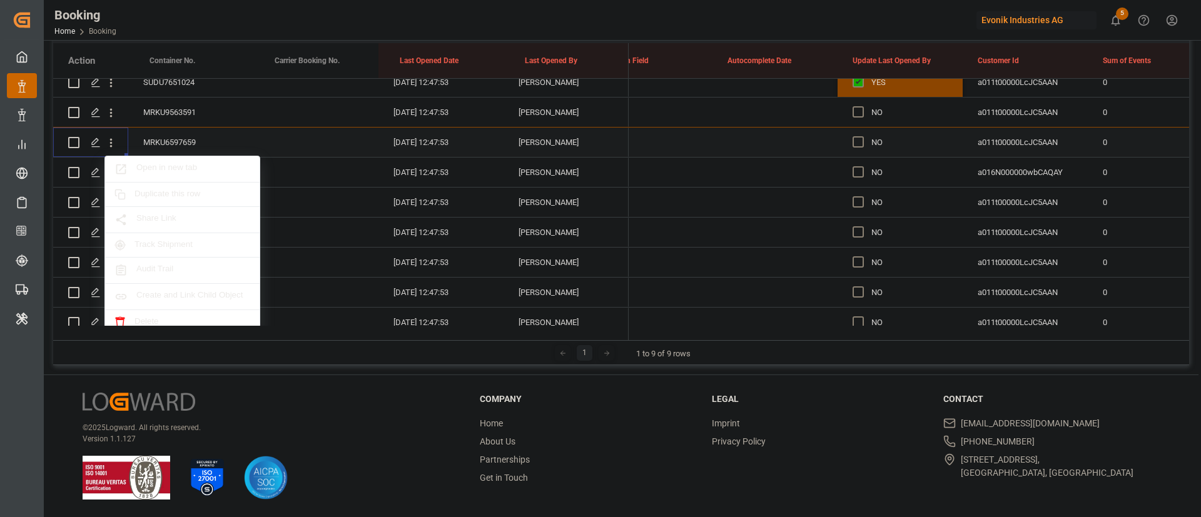
click at [187, 165] on span "Open in new tab" at bounding box center [193, 169] width 114 height 13
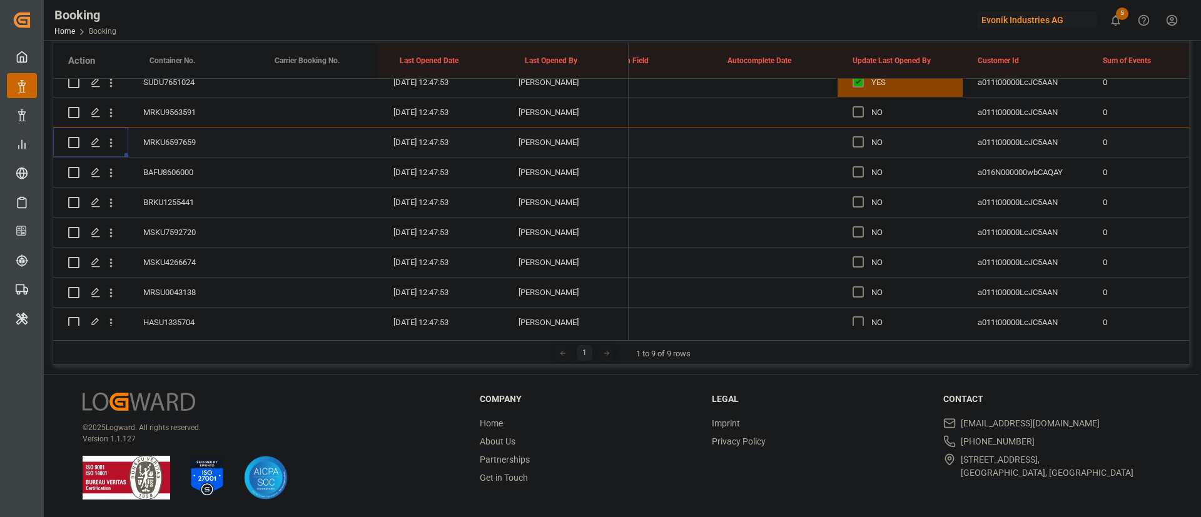
click at [160, 165] on div "BAFU8606000" at bounding box center [190, 172] width 125 height 29
click at [860, 170] on span "Press SPACE to select this row." at bounding box center [858, 171] width 11 height 11
click at [862, 166] on input "Press SPACE to select this row." at bounding box center [862, 166] width 0 height 0
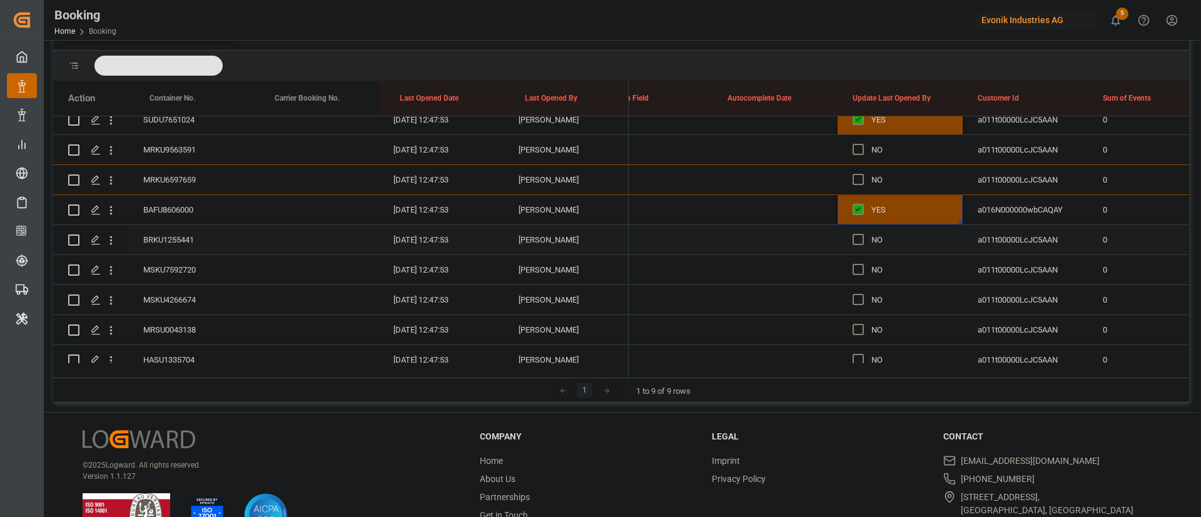
click at [184, 225] on div "BRKU1255441" at bounding box center [190, 239] width 125 height 29
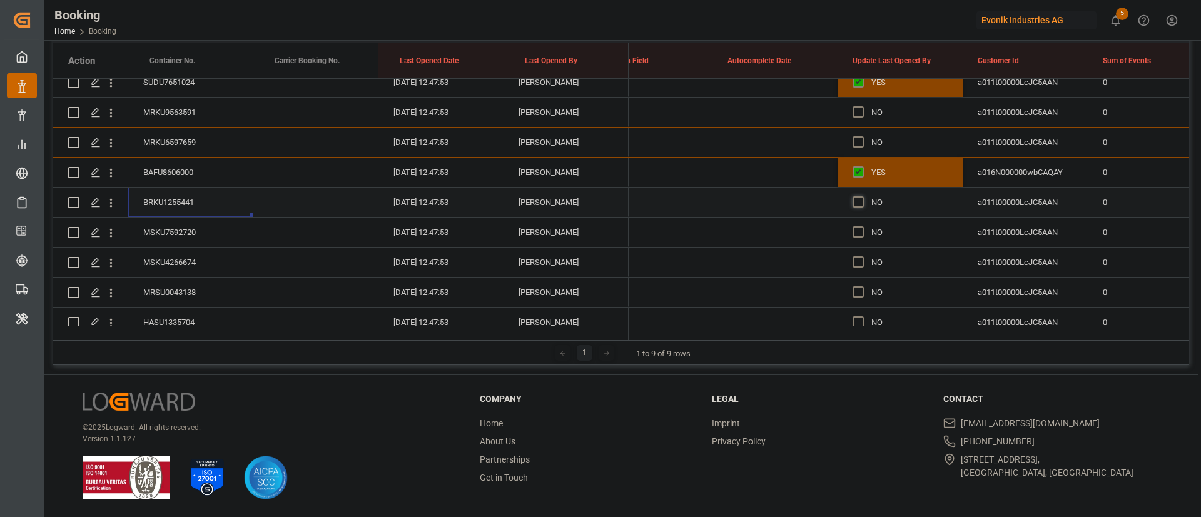
click at [855, 204] on span "Press SPACE to select this row." at bounding box center [858, 201] width 11 height 11
click at [862, 196] on input "Press SPACE to select this row." at bounding box center [862, 196] width 0 height 0
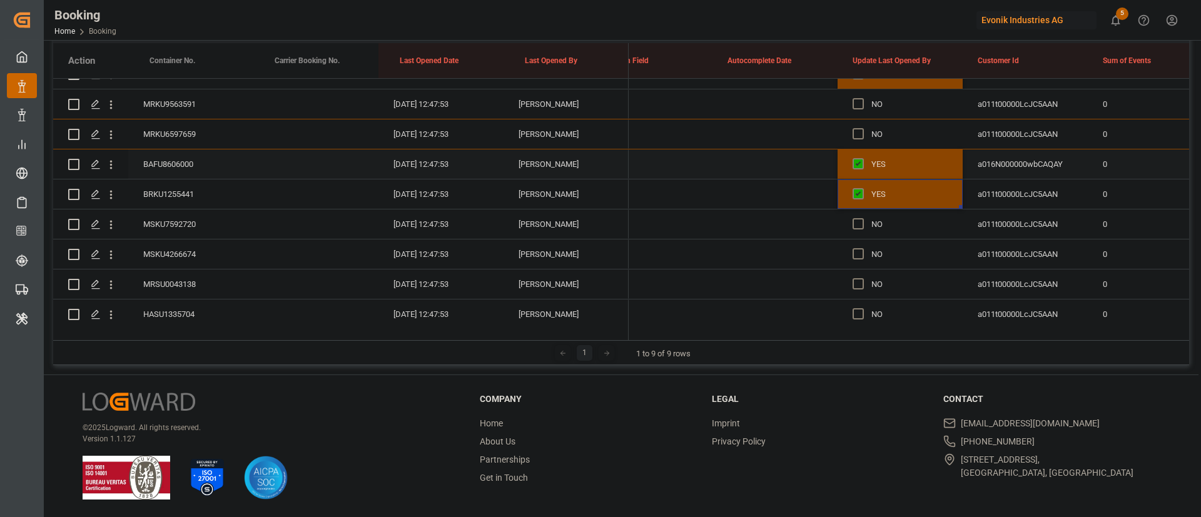
scroll to position [2151, 0]
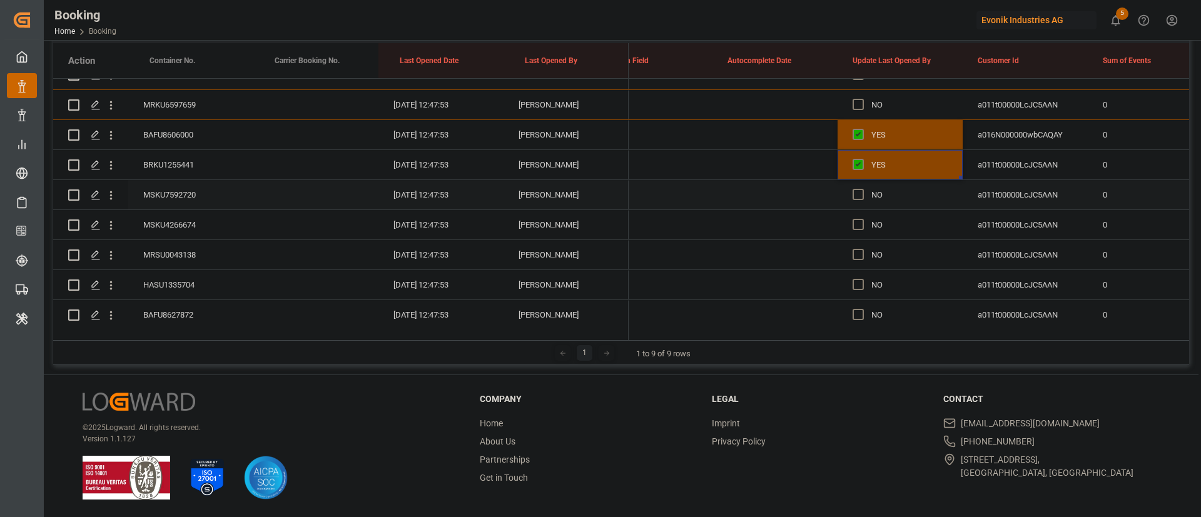
click at [185, 188] on div "MSKU7592720" at bounding box center [190, 194] width 125 height 29
click at [113, 192] on icon "open menu" at bounding box center [110, 195] width 13 height 13
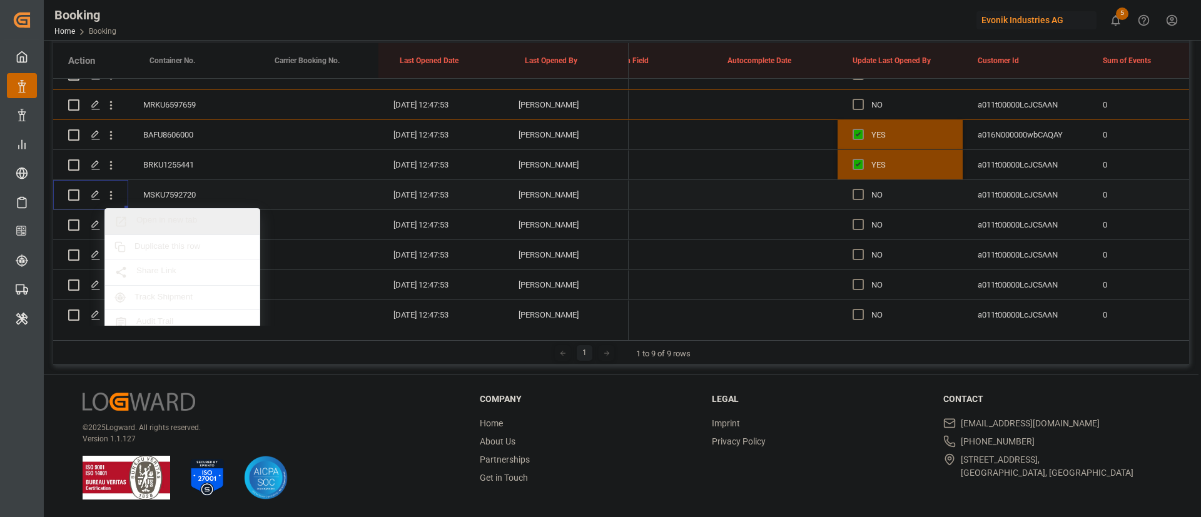
click at [211, 221] on span "Open in new tab" at bounding box center [193, 221] width 114 height 13
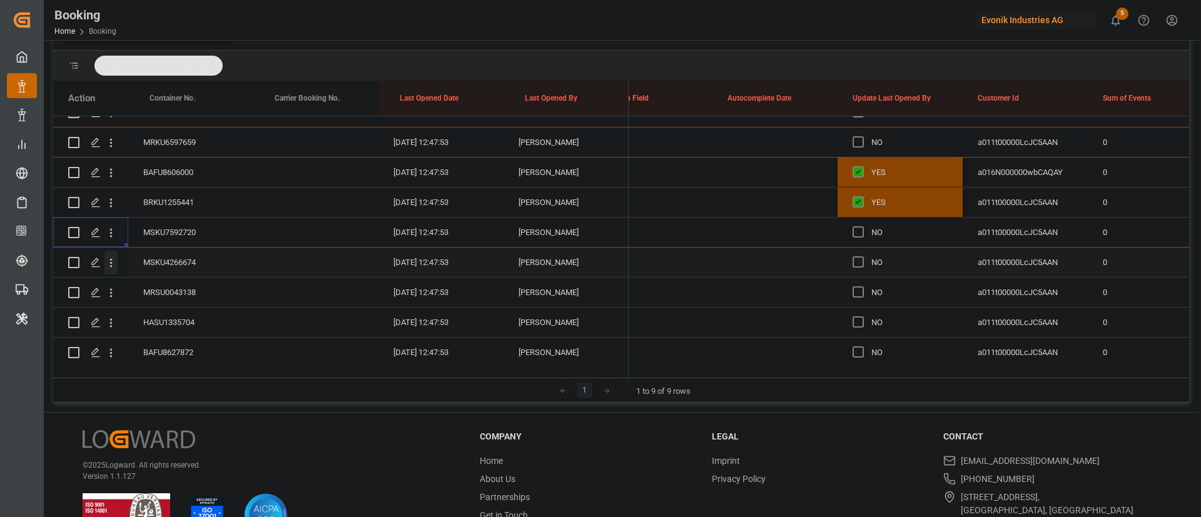
scroll to position [223, 0]
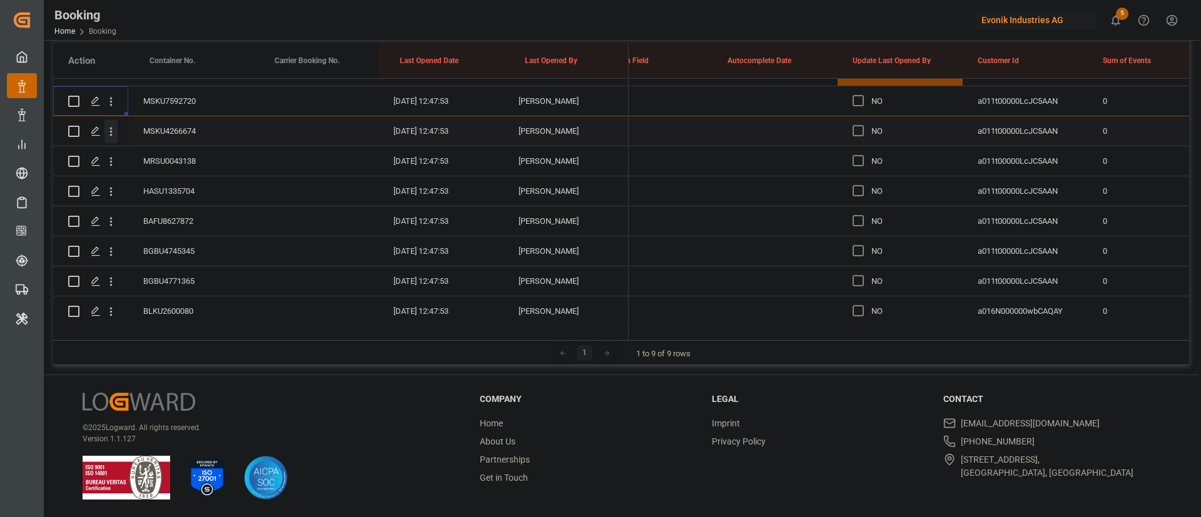
click at [113, 137] on icon "open menu" at bounding box center [110, 131] width 13 height 13
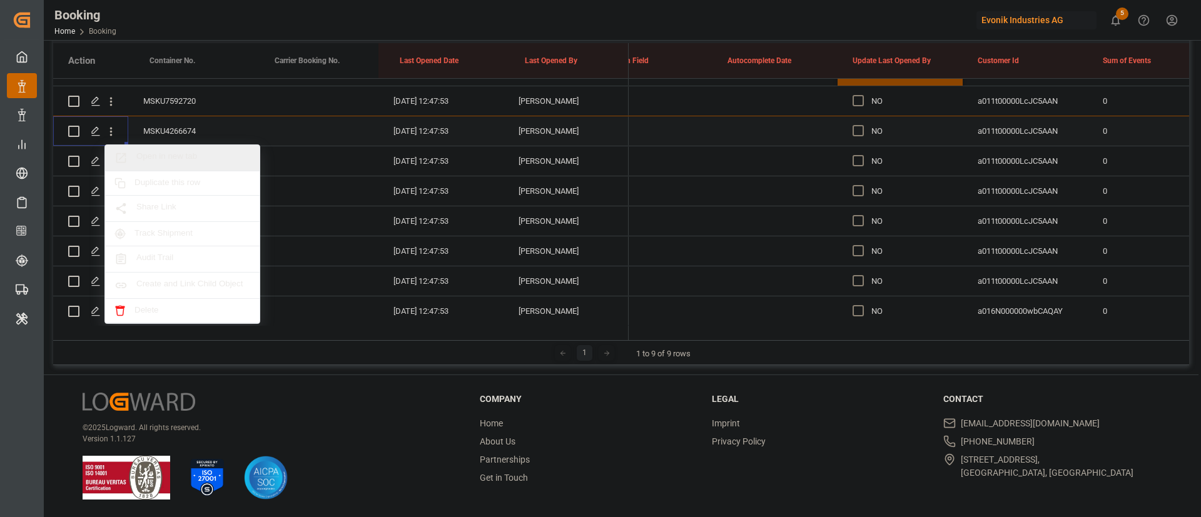
click at [193, 152] on span "Open in new tab" at bounding box center [193, 157] width 114 height 13
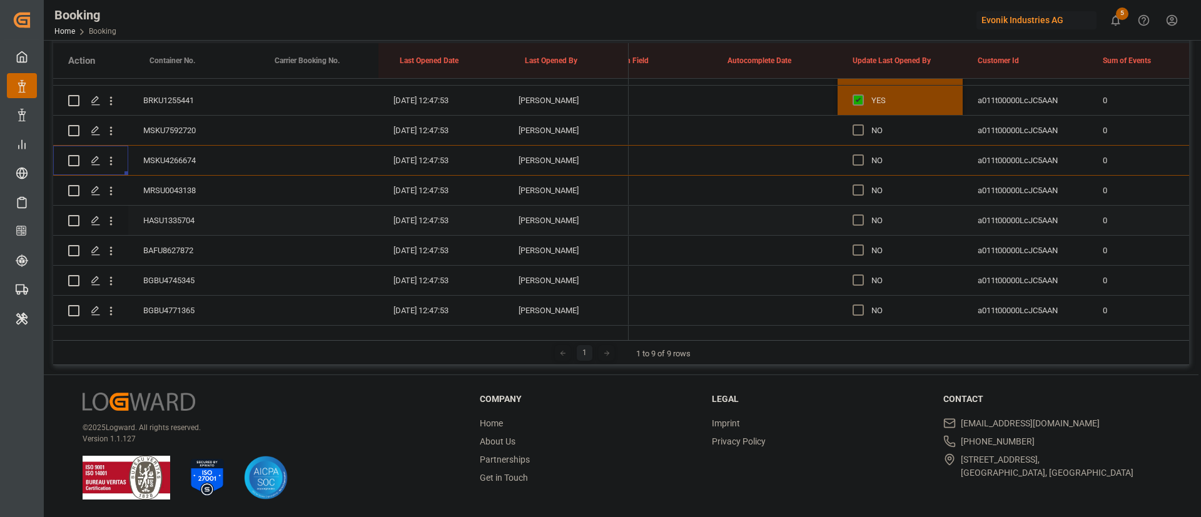
scroll to position [2245, 0]
click at [114, 160] on icon "open menu" at bounding box center [110, 161] width 13 height 13
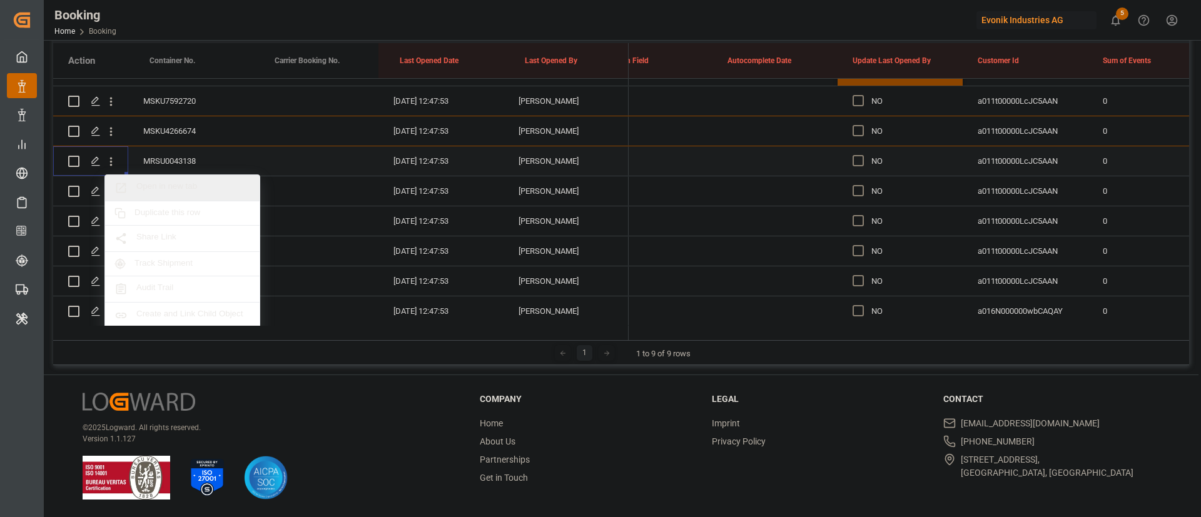
click at [164, 182] on span "Open in new tab" at bounding box center [193, 187] width 114 height 13
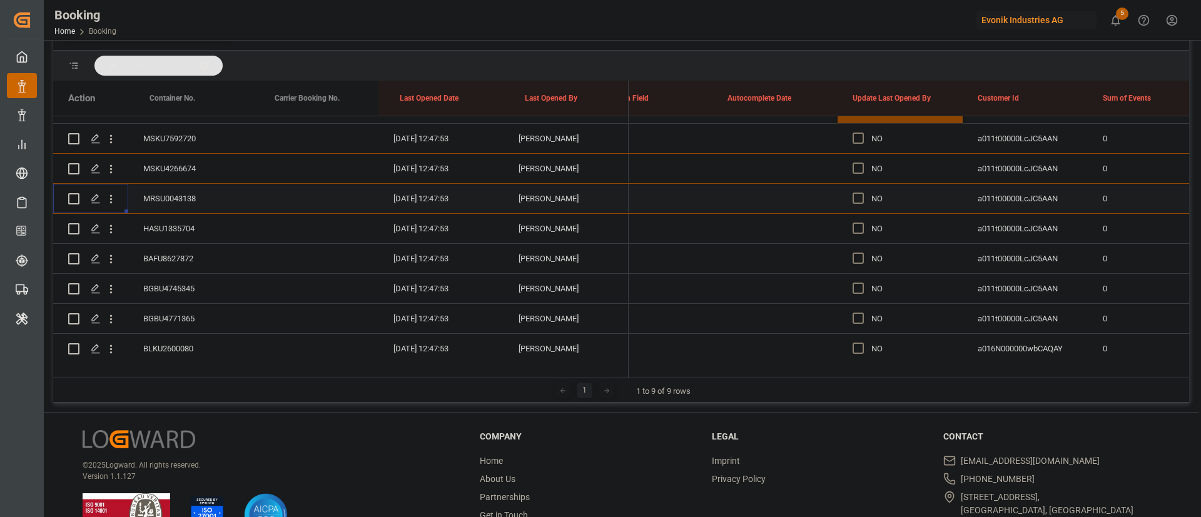
scroll to position [223, 0]
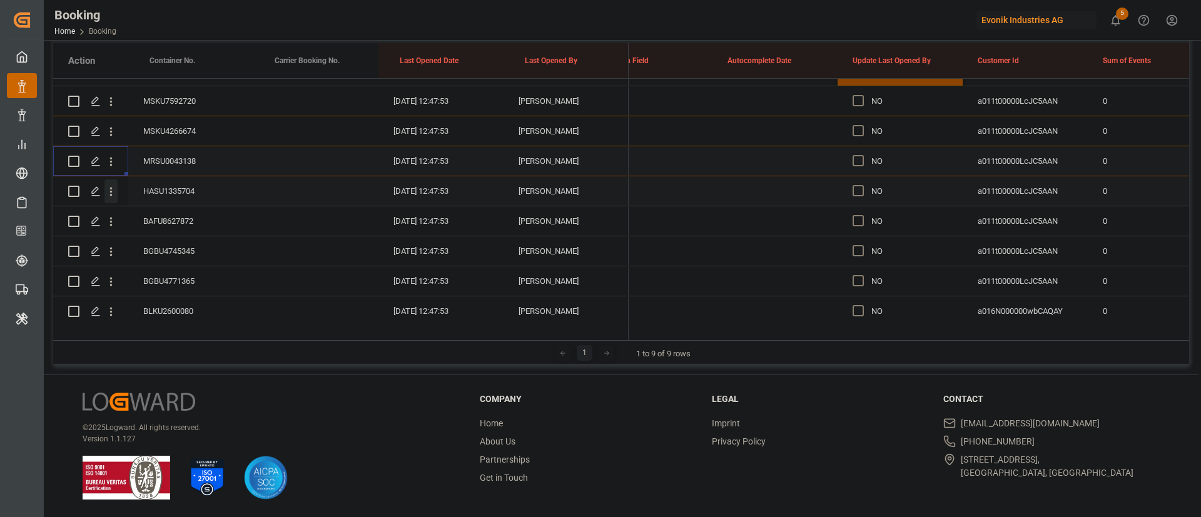
click at [113, 197] on icon "open menu" at bounding box center [110, 191] width 13 height 13
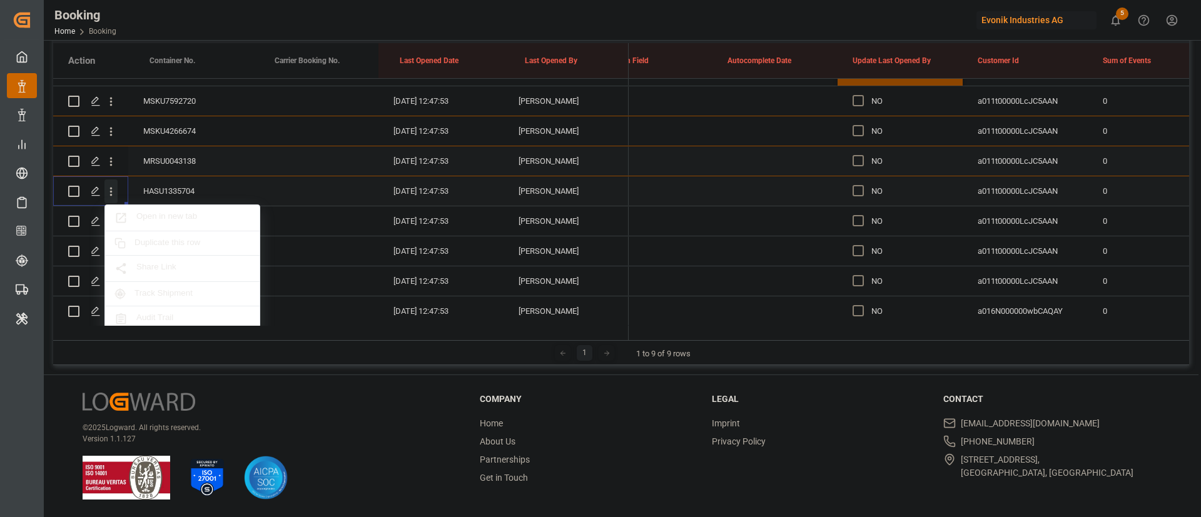
scroll to position [185, 0]
click at [173, 213] on span "Open in new tab" at bounding box center [193, 217] width 114 height 13
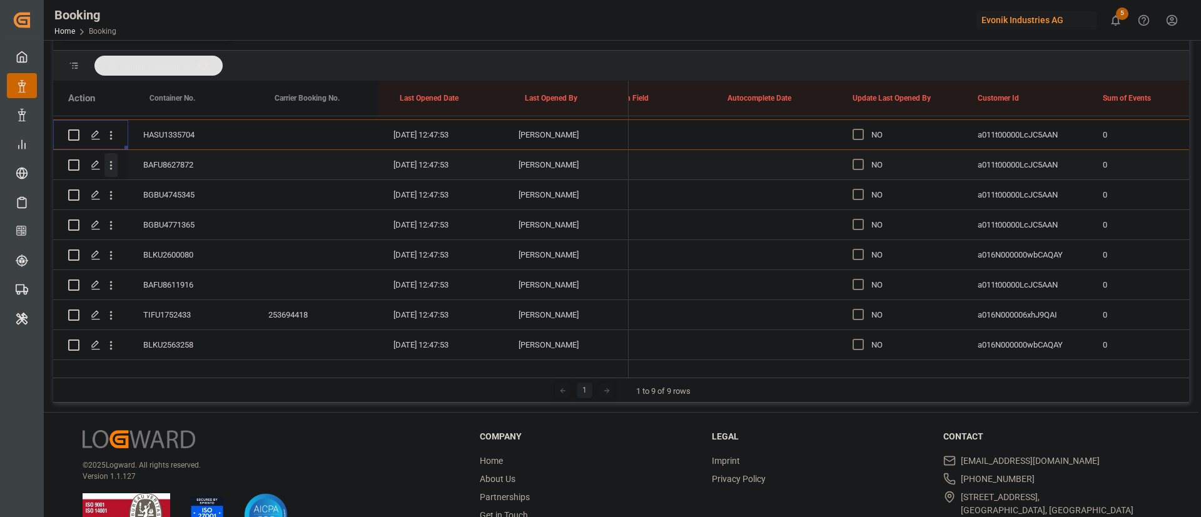
scroll to position [223, 0]
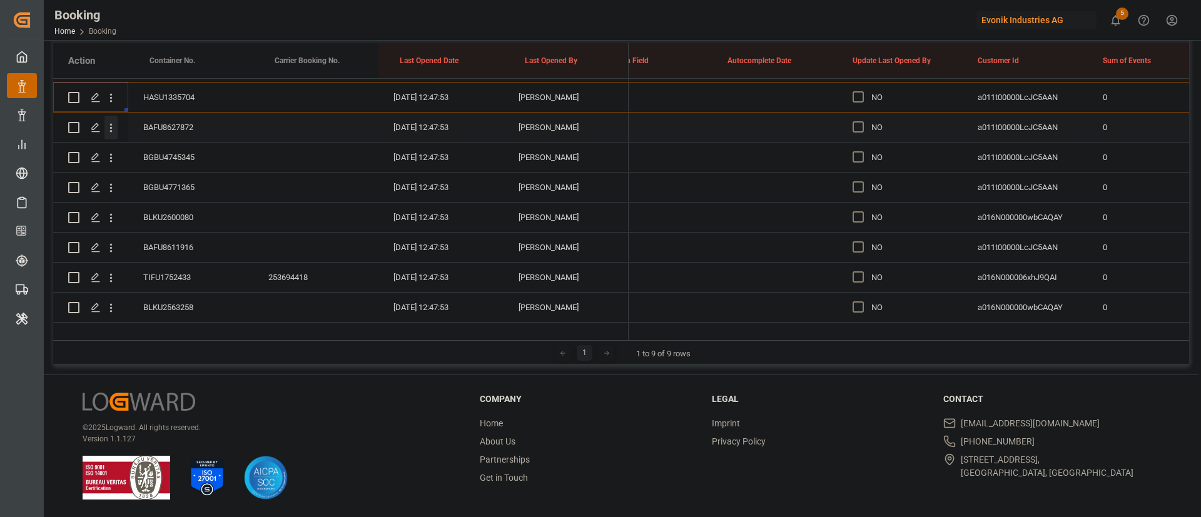
click at [112, 126] on icon "open menu" at bounding box center [110, 127] width 13 height 13
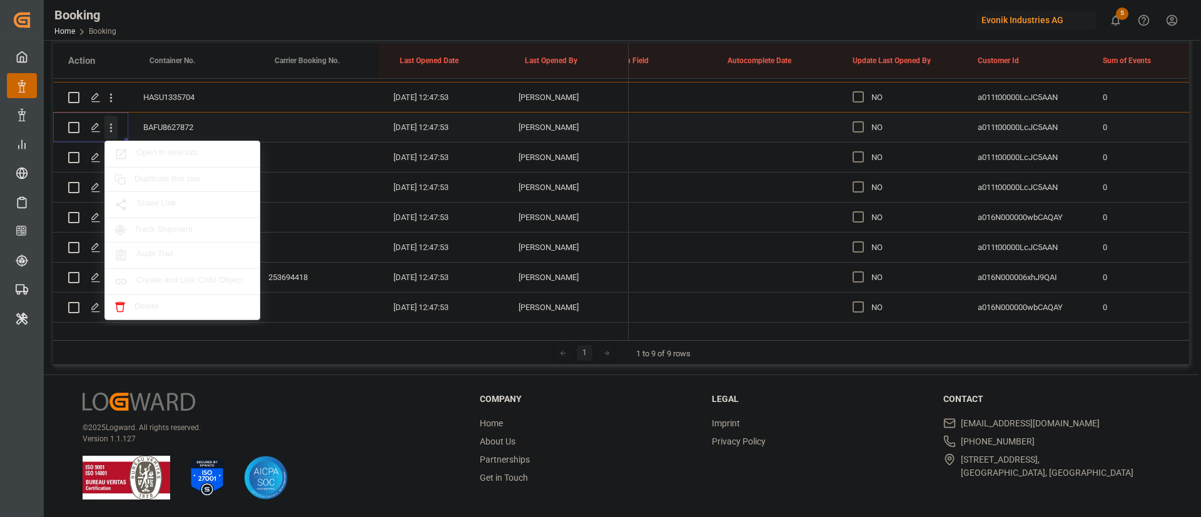
click at [200, 154] on span "Open in new tab" at bounding box center [193, 154] width 114 height 13
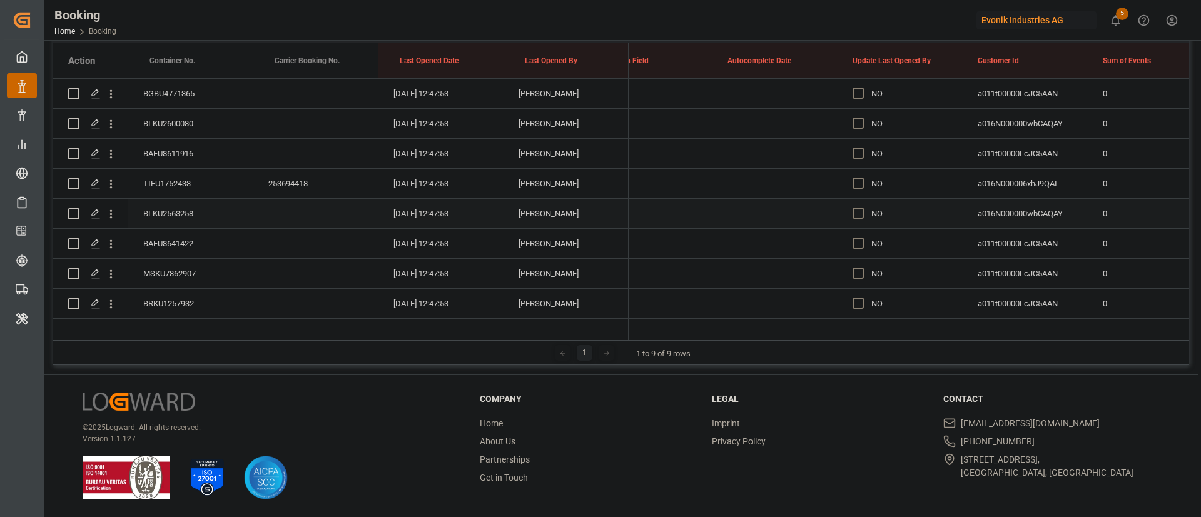
scroll to position [2245, 0]
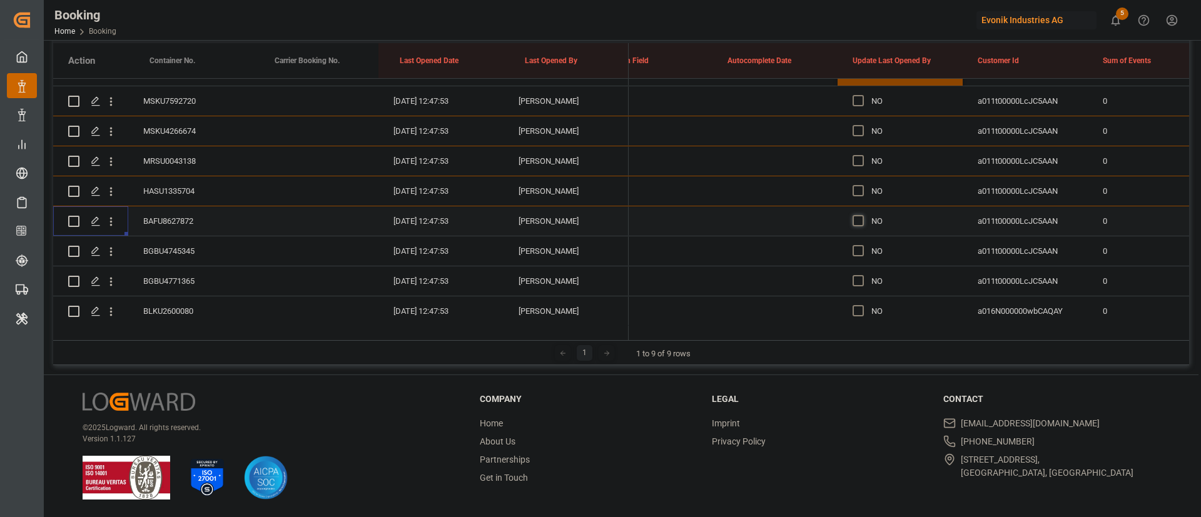
click at [863, 220] on span "Press SPACE to select this row." at bounding box center [858, 220] width 11 height 11
click at [862, 215] on input "Press SPACE to select this row." at bounding box center [862, 215] width 0 height 0
click at [185, 255] on div "BGBU4745345" at bounding box center [190, 251] width 125 height 29
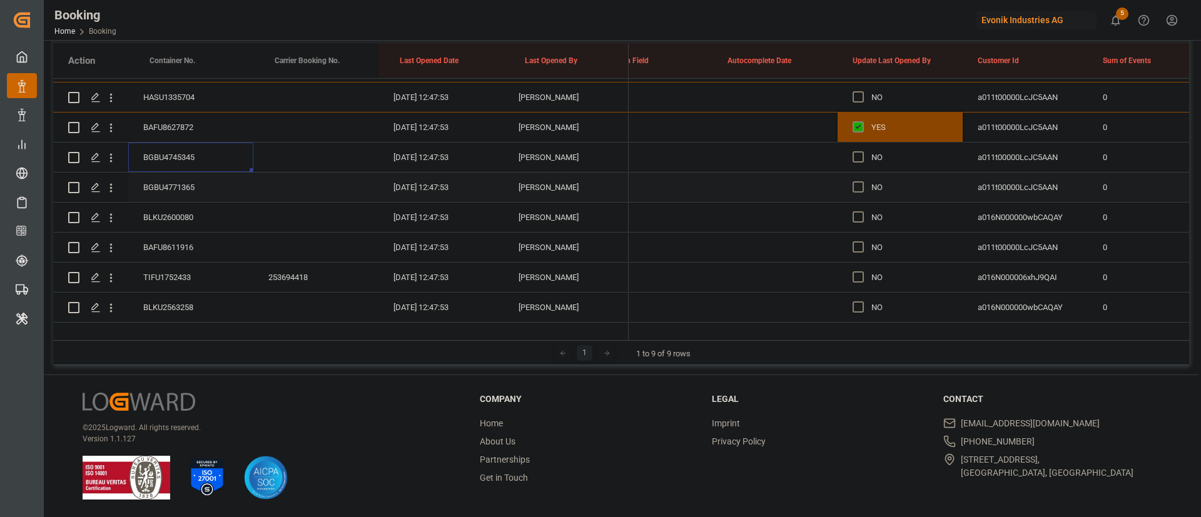
click at [170, 182] on div "BGBU4771365" at bounding box center [190, 187] width 125 height 29
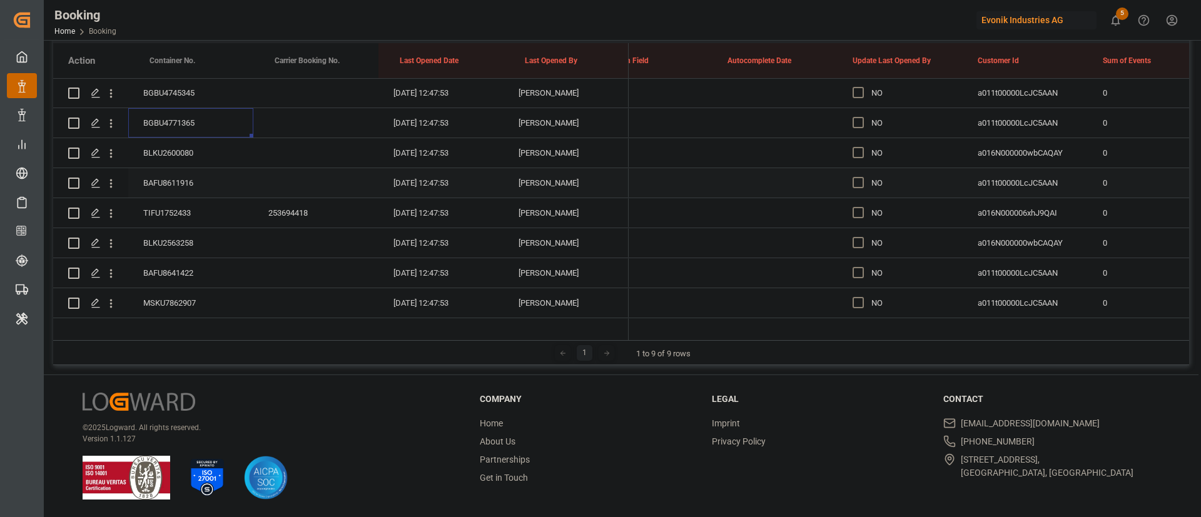
scroll to position [2433, 0]
click at [180, 125] on div "BLKU2600080" at bounding box center [190, 123] width 125 height 29
click at [185, 151] on div "BAFU8611916" at bounding box center [190, 153] width 125 height 29
click at [176, 180] on div "TIFU1752433" at bounding box center [190, 183] width 125 height 29
click at [199, 215] on div "BLKU2563258" at bounding box center [190, 213] width 125 height 29
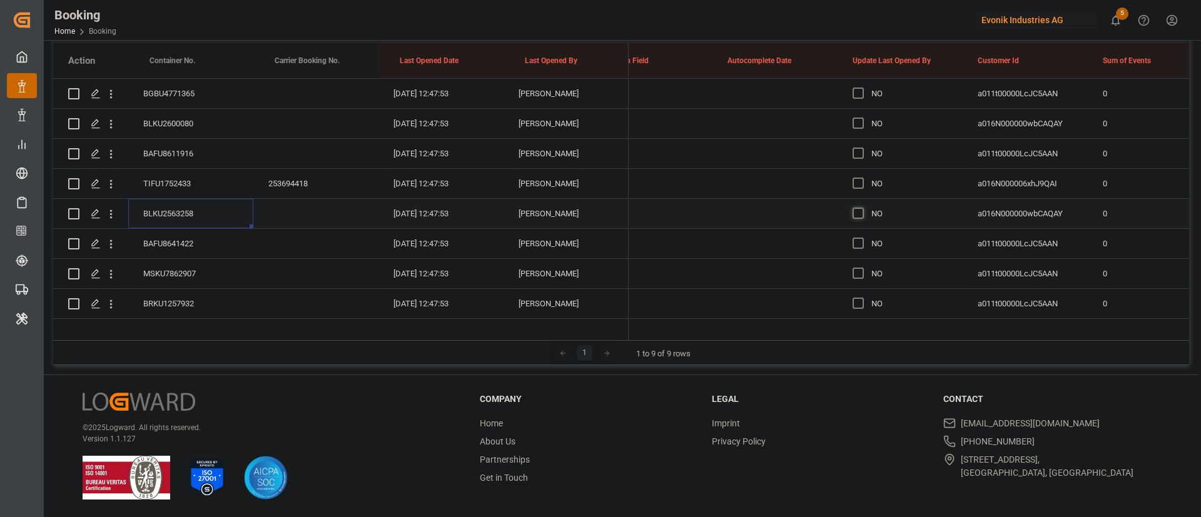
click at [863, 213] on span "Press SPACE to select this row." at bounding box center [858, 213] width 11 height 11
click at [862, 208] on input "Press SPACE to select this row." at bounding box center [862, 208] width 0 height 0
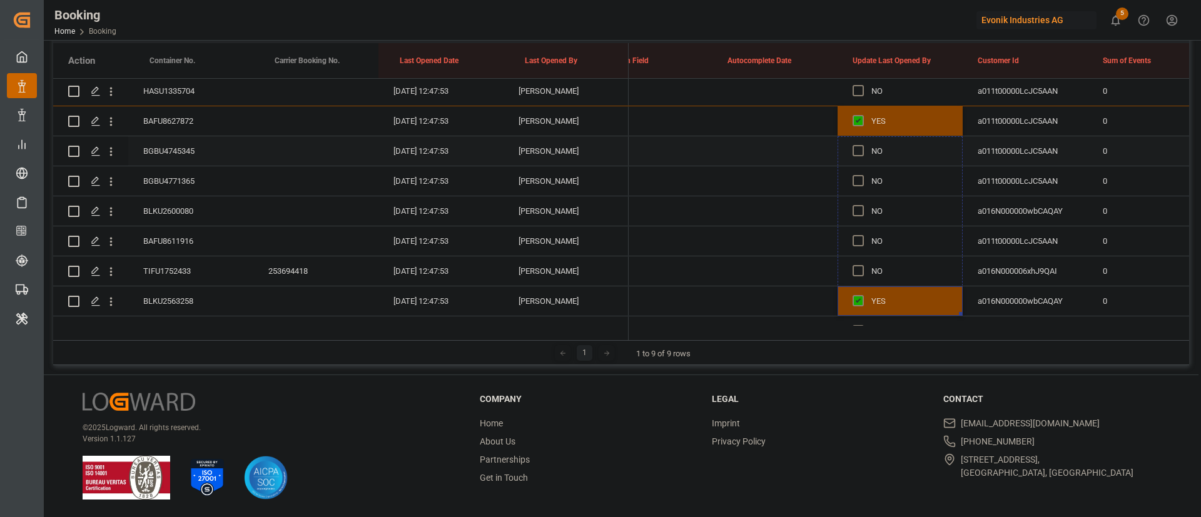
scroll to position [2339, 0]
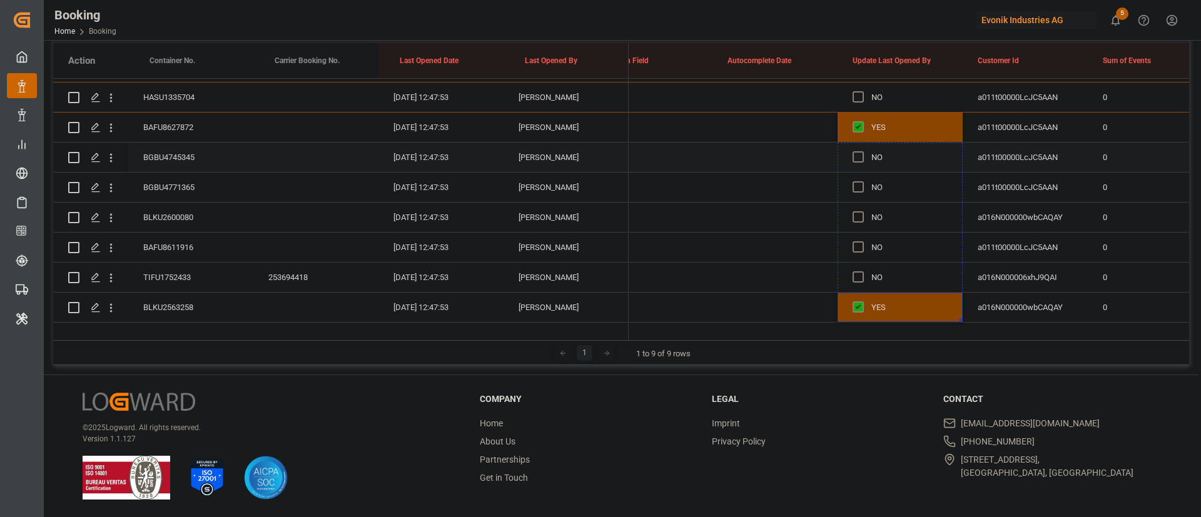
drag, startPoint x: 960, startPoint y: 226, endPoint x: 916, endPoint y: 171, distance: 70.7
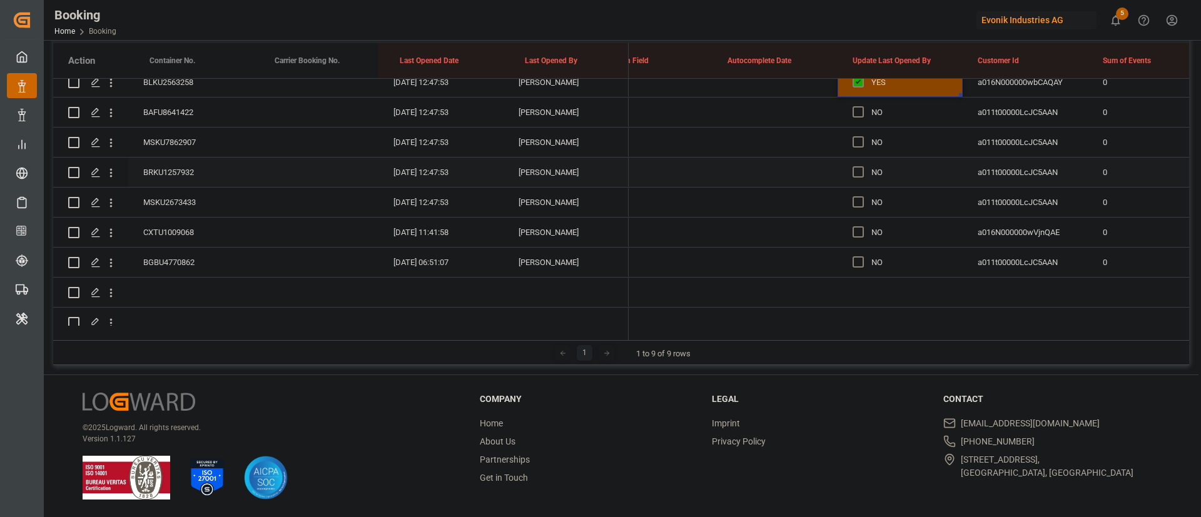
scroll to position [2526, 0]
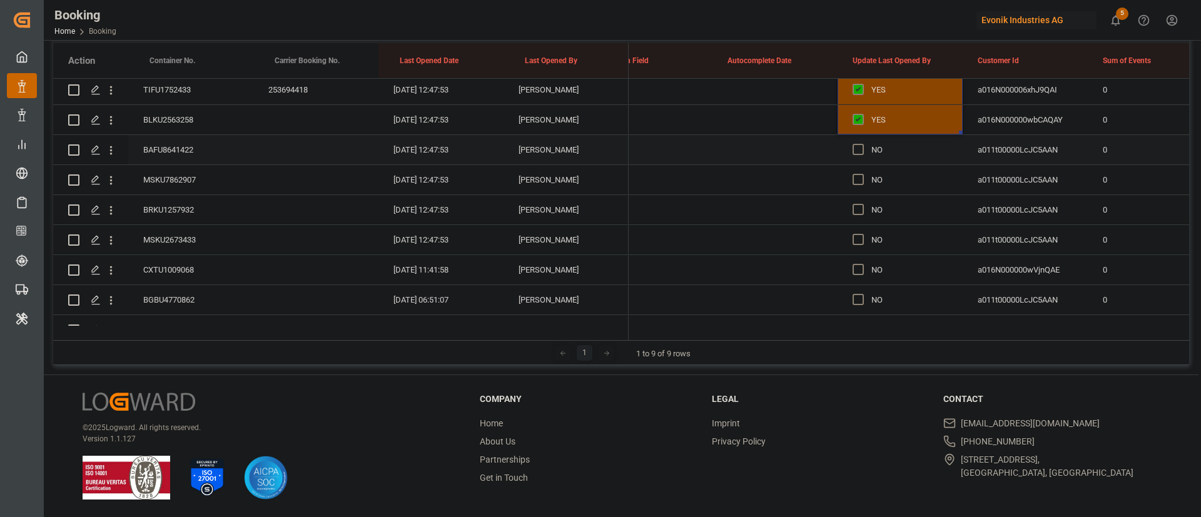
click at [171, 145] on div "BAFU8641422" at bounding box center [190, 149] width 125 height 29
click at [181, 171] on div "MSKU7862907" at bounding box center [190, 179] width 125 height 29
click at [112, 187] on button "open menu" at bounding box center [110, 180] width 13 height 24
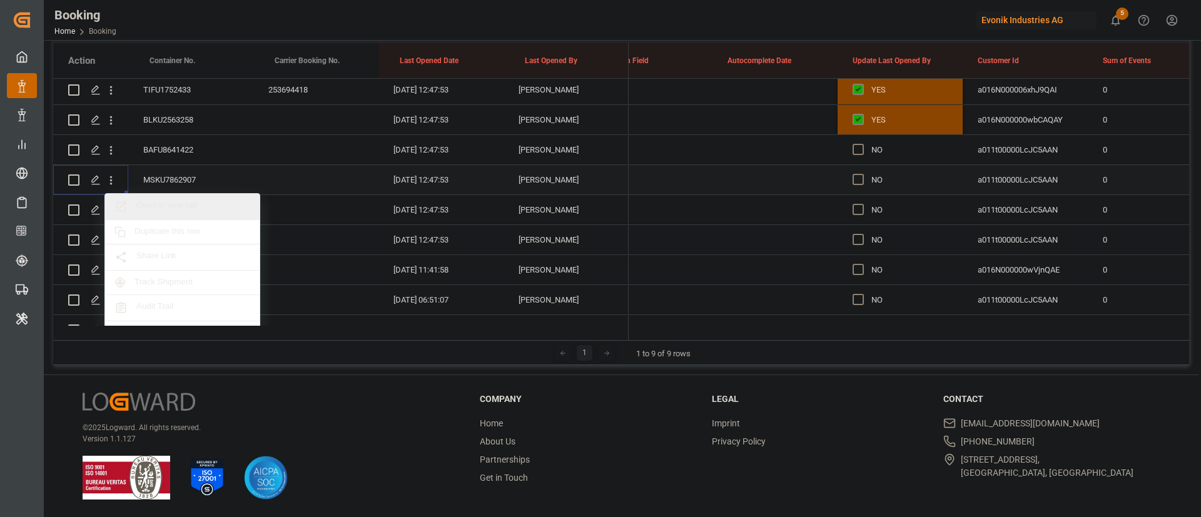
click at [175, 203] on span "Open in new tab" at bounding box center [193, 206] width 114 height 13
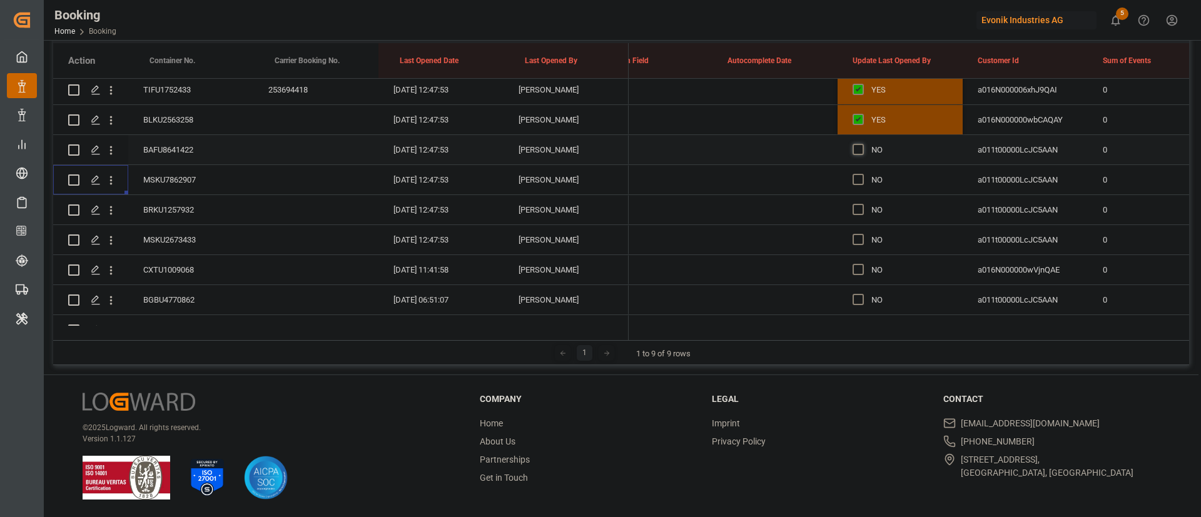
click at [854, 150] on span "Press SPACE to select this row." at bounding box center [858, 149] width 11 height 11
click at [862, 144] on input "Press SPACE to select this row." at bounding box center [862, 144] width 0 height 0
click at [167, 200] on div "BRKU1257932" at bounding box center [190, 209] width 125 height 29
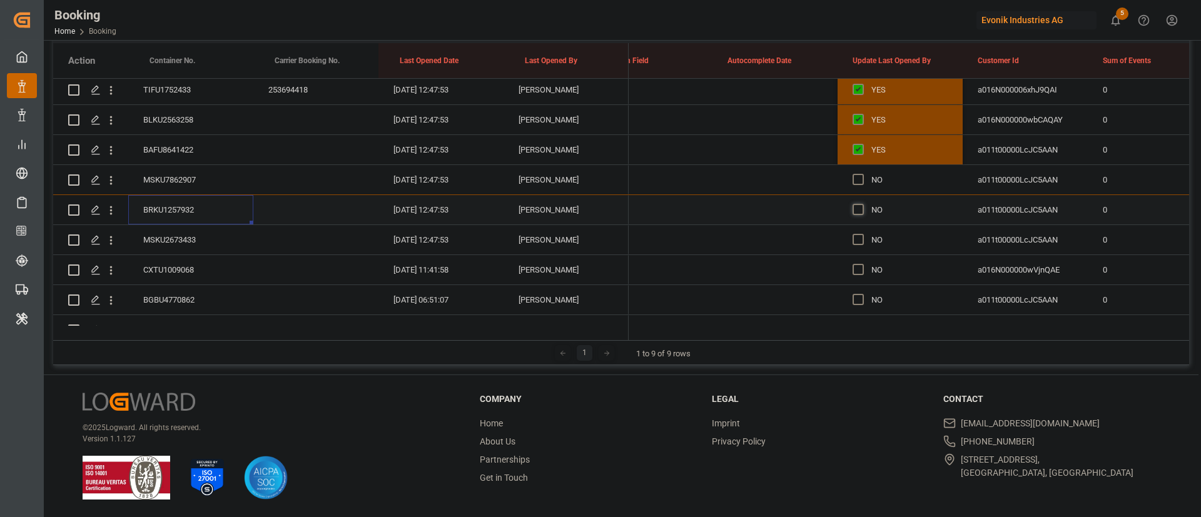
click at [855, 211] on span "Press SPACE to select this row." at bounding box center [858, 209] width 11 height 11
click at [862, 204] on input "Press SPACE to select this row." at bounding box center [862, 204] width 0 height 0
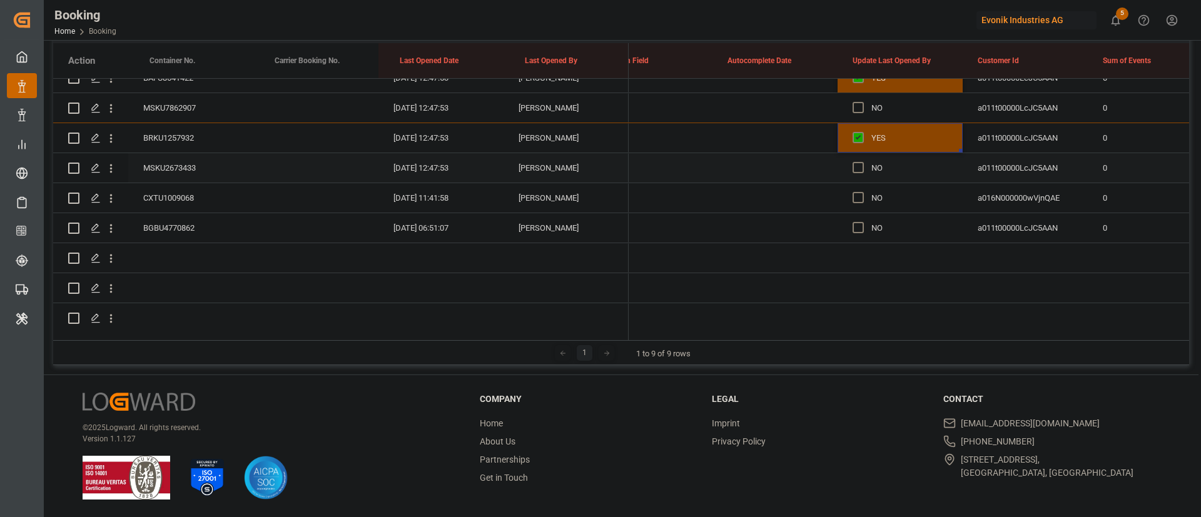
scroll to position [2620, 0]
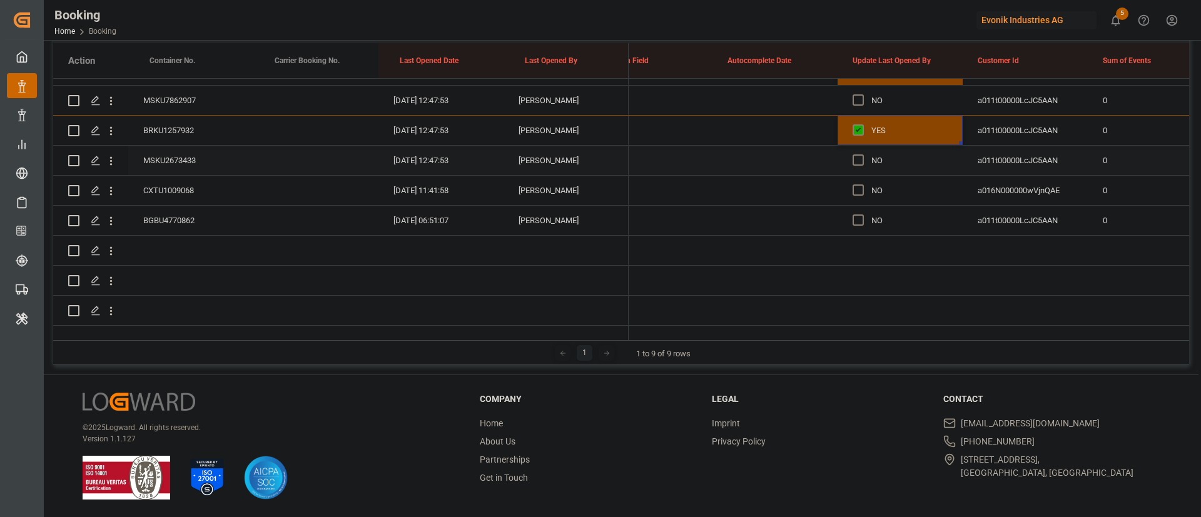
click at [178, 146] on div "MSKU2673433" at bounding box center [190, 160] width 125 height 29
click at [109, 155] on icon "open menu" at bounding box center [110, 161] width 13 height 13
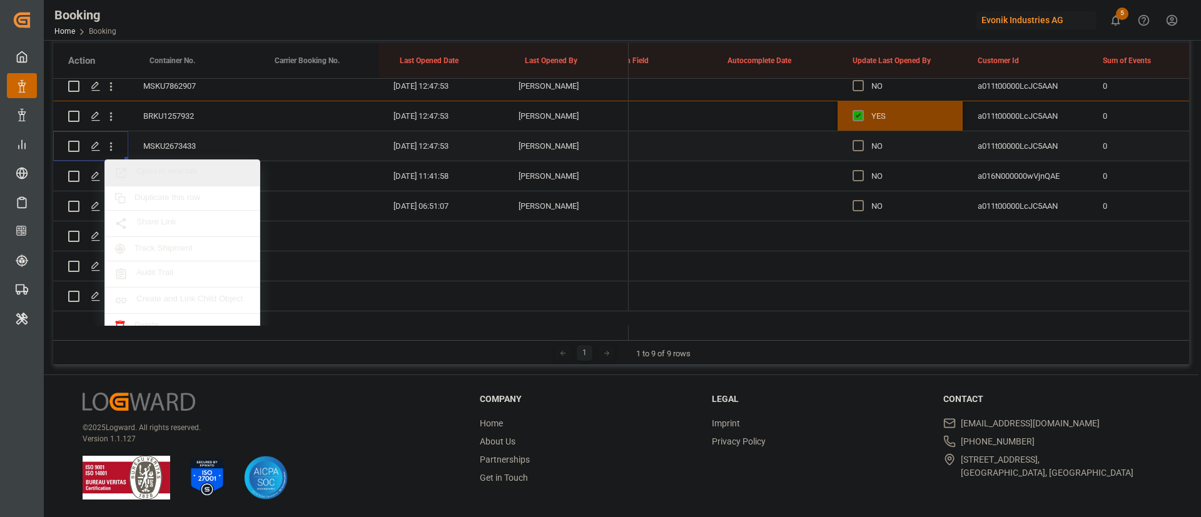
click at [165, 170] on span "Open in new tab" at bounding box center [193, 172] width 114 height 13
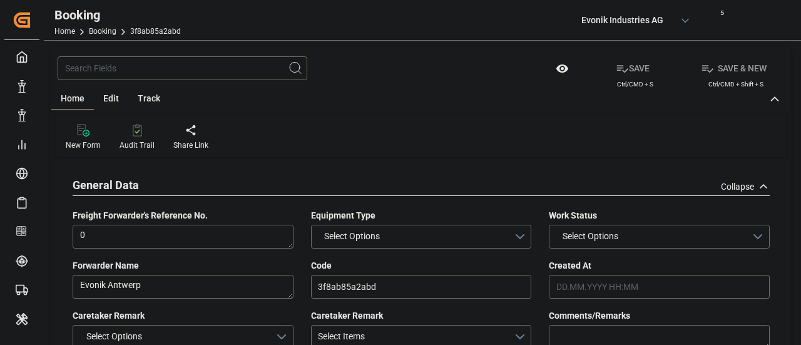
type input "0"
type input "9527037"
type input "Maersk"
type input "Maersk Line AS"
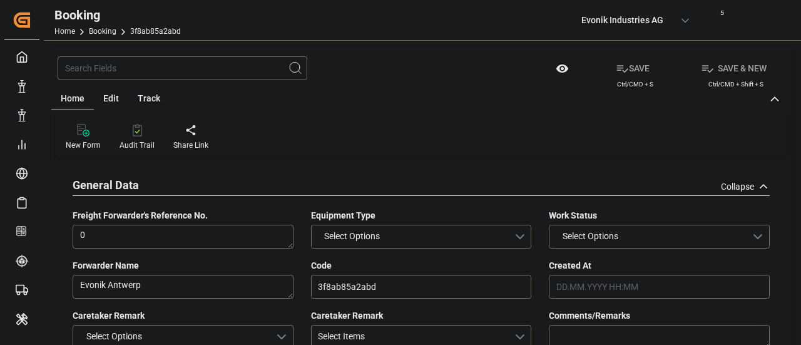
type input "BEANR"
type input "BRIOA"
type input "28"
type input "MAPTM"
type input "0"
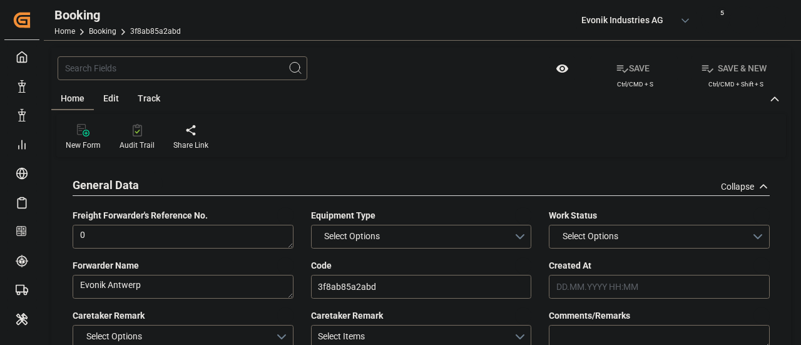
type input "[DATE] 12:46"
type input "[DATE]"
type input "[DATE] 00:00"
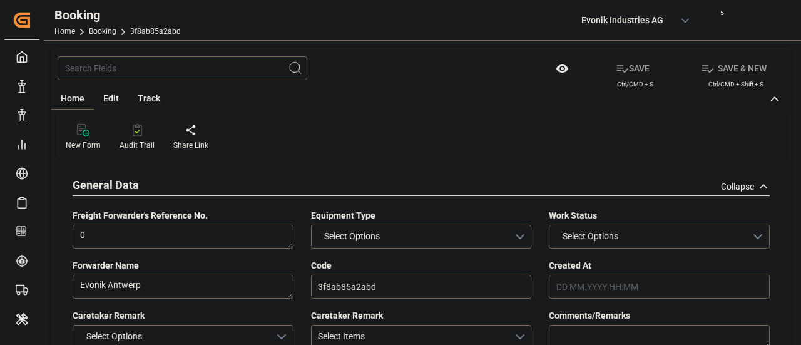
type input "[DATE] 00:00"
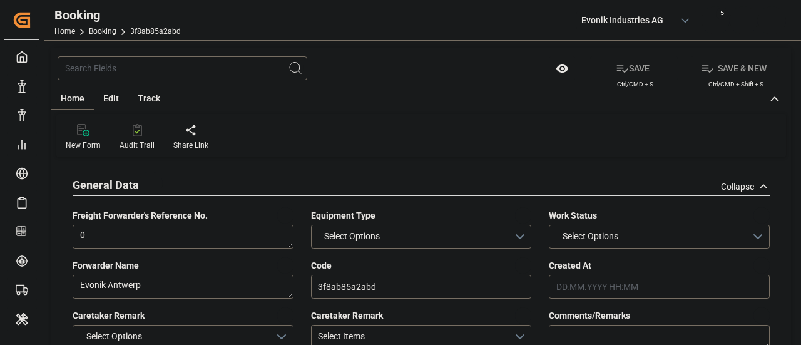
type input "[DATE] 00:00"
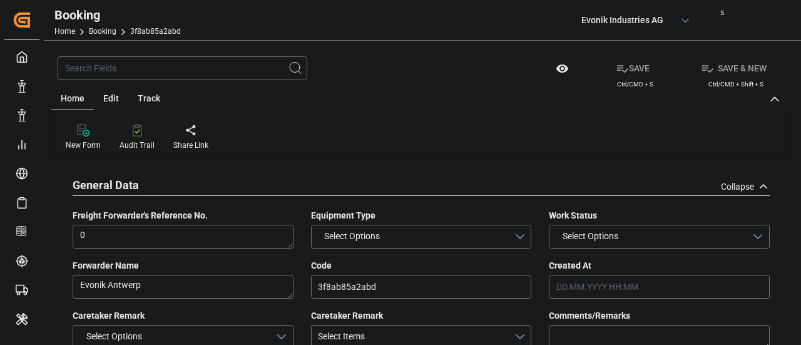
type input "[DATE] 00:00"
type input "[DATE] 12:47"
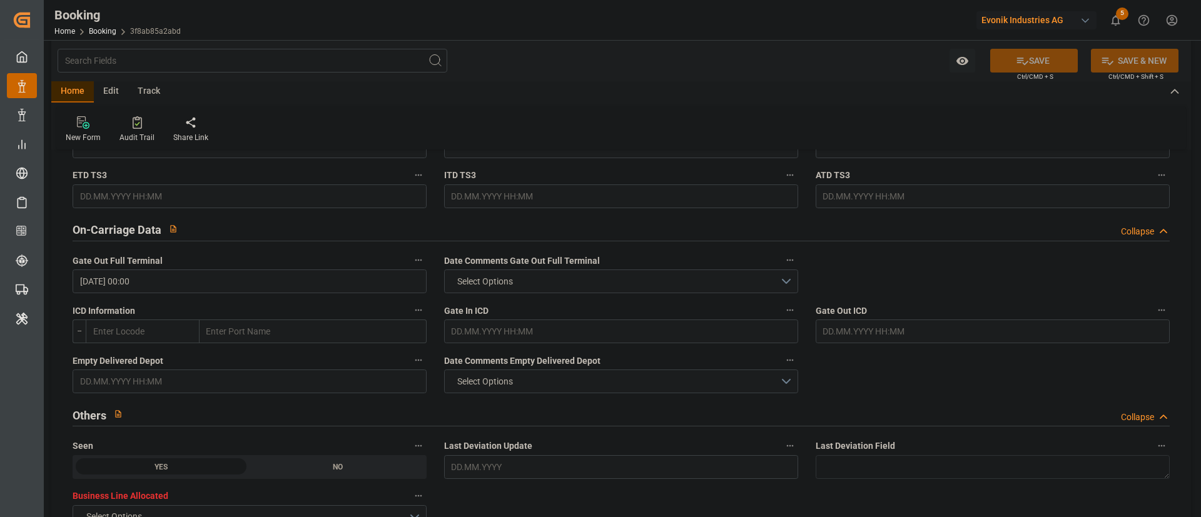
scroll to position [1877, 0]
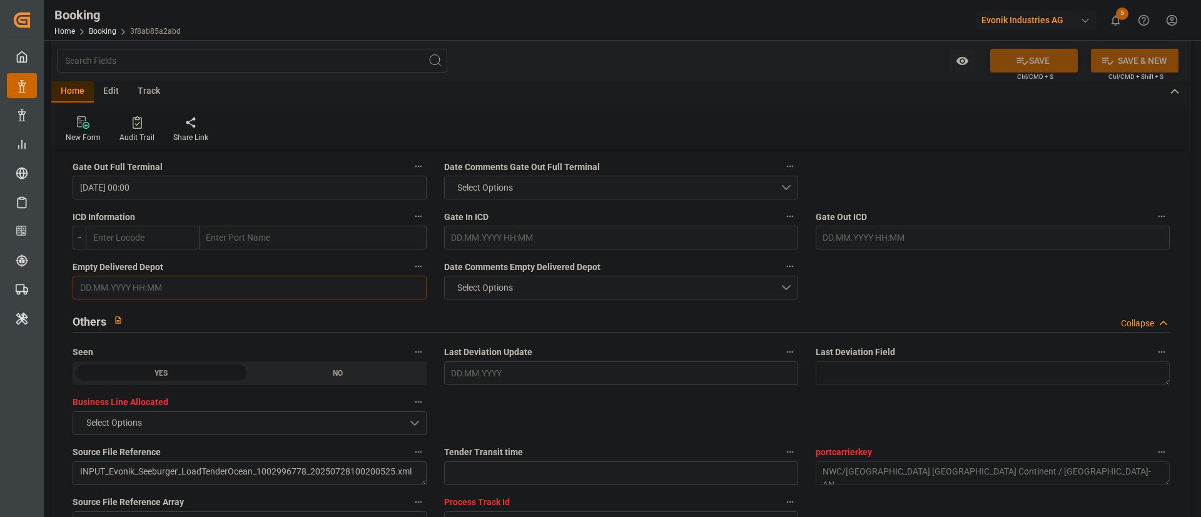
click at [158, 290] on input "text" at bounding box center [250, 288] width 354 height 24
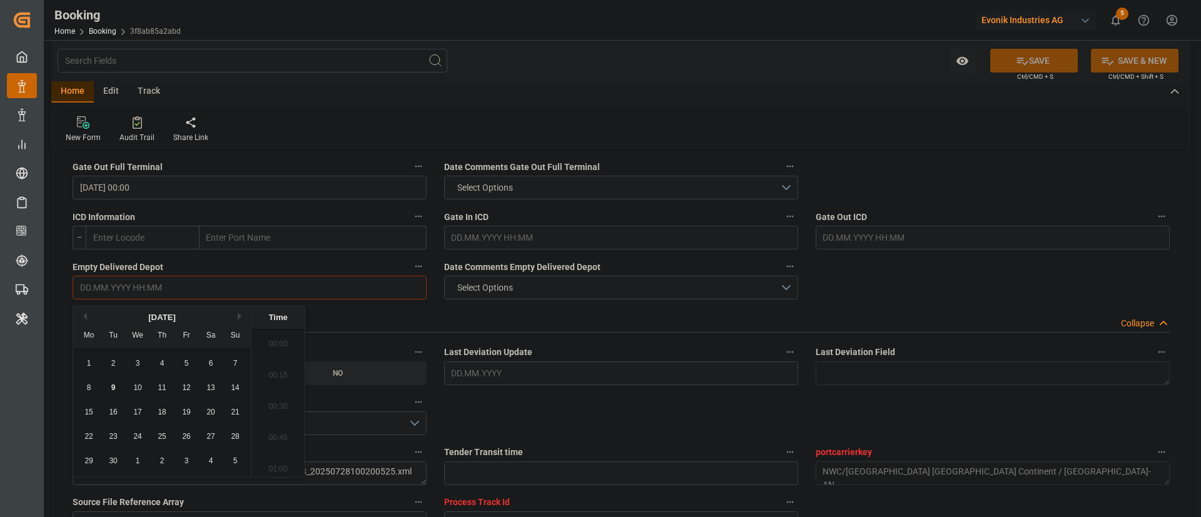
scroll to position [1850, 0]
click at [89, 344] on span "8" at bounding box center [89, 388] width 4 height 9
type input "[DATE] 00:00"
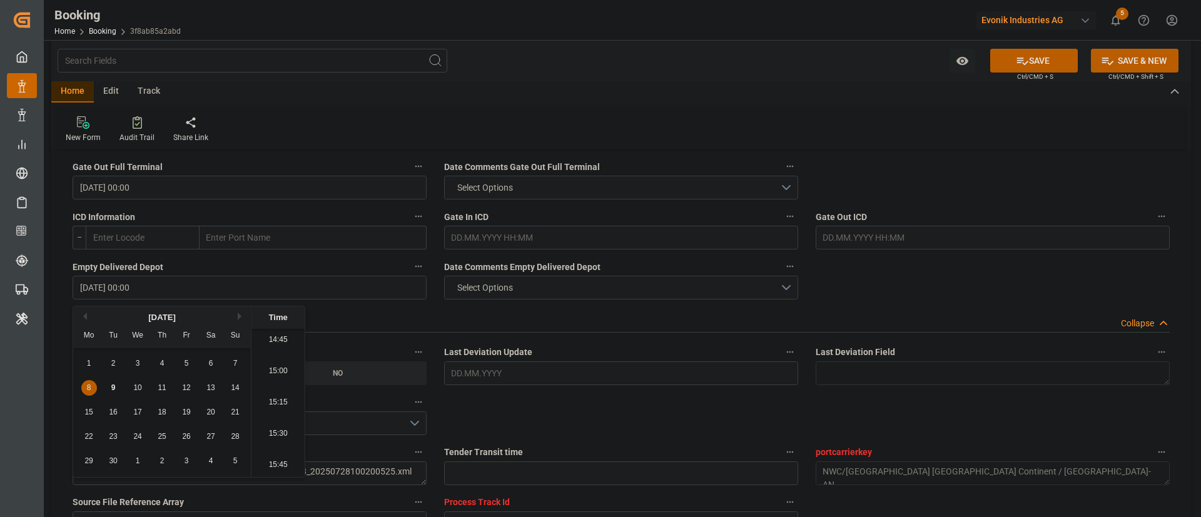
drag, startPoint x: 882, startPoint y: 280, endPoint x: 902, endPoint y: 288, distance: 21.3
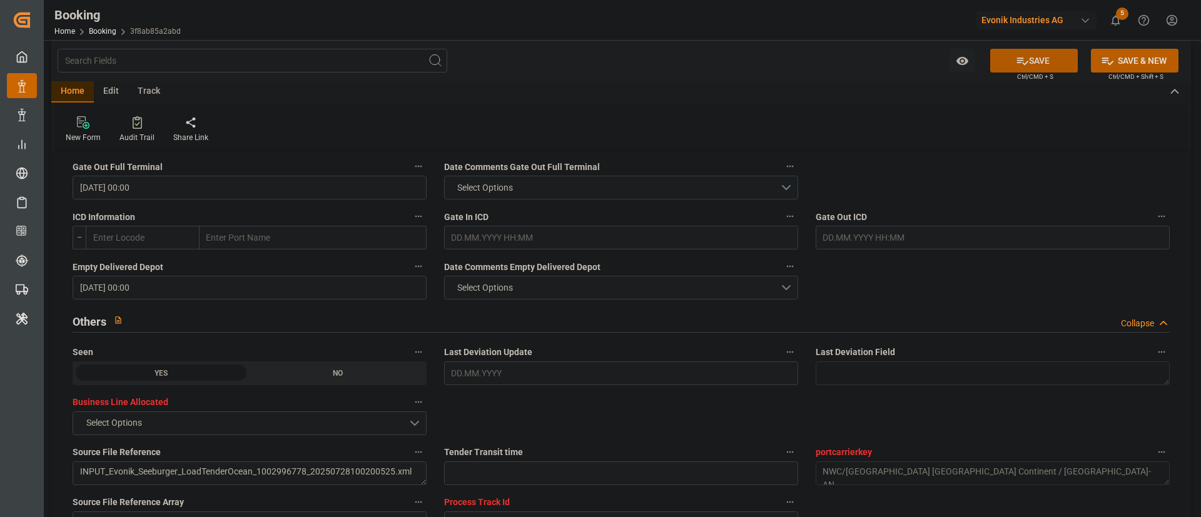
click at [800, 68] on button "SAVE" at bounding box center [1034, 61] width 88 height 24
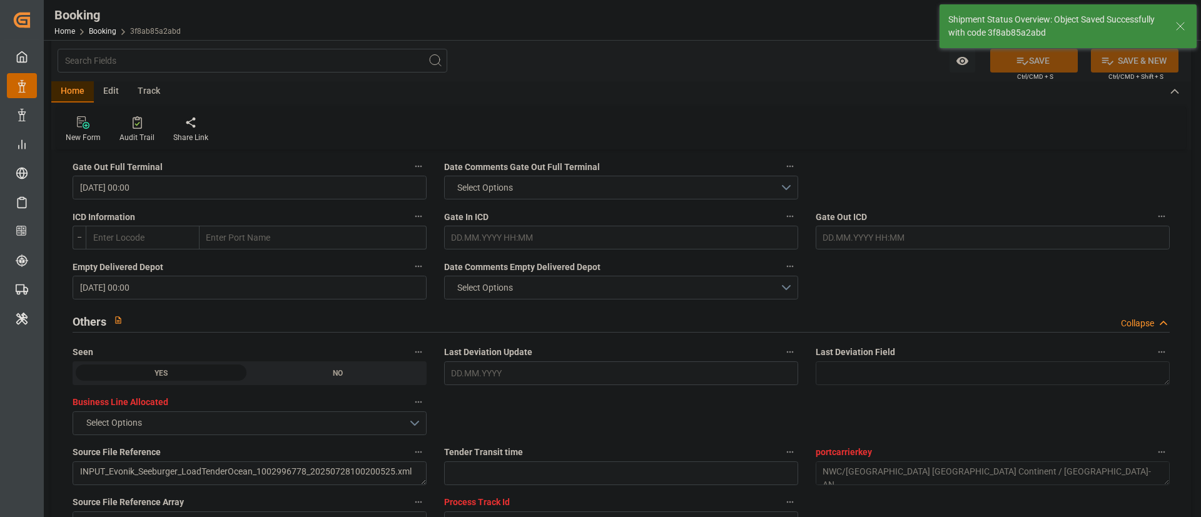
type textarea "Kiran Hari"
type input "09.09.2025 09:45"
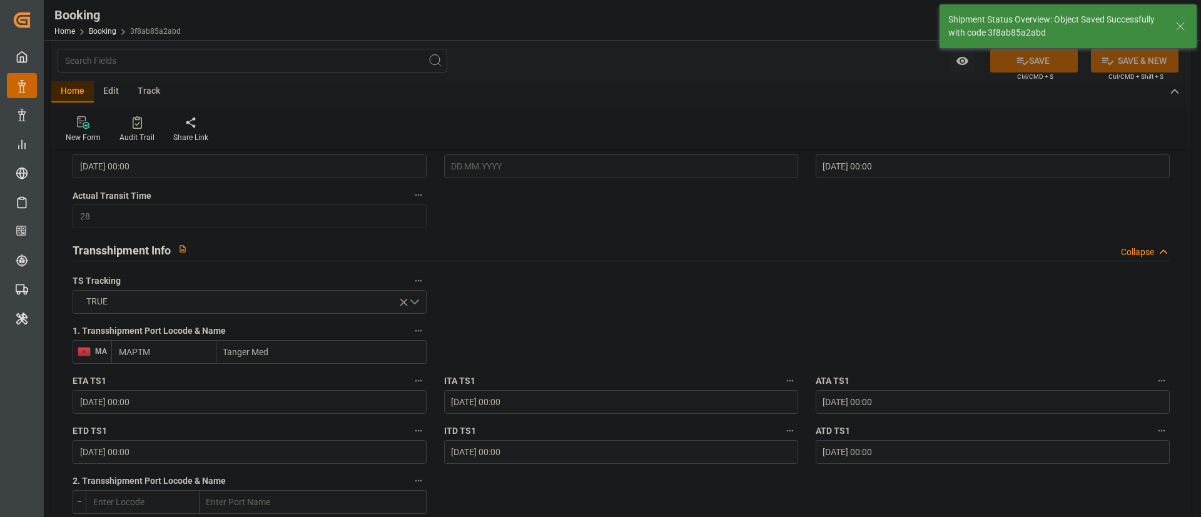
scroll to position [1220, 0]
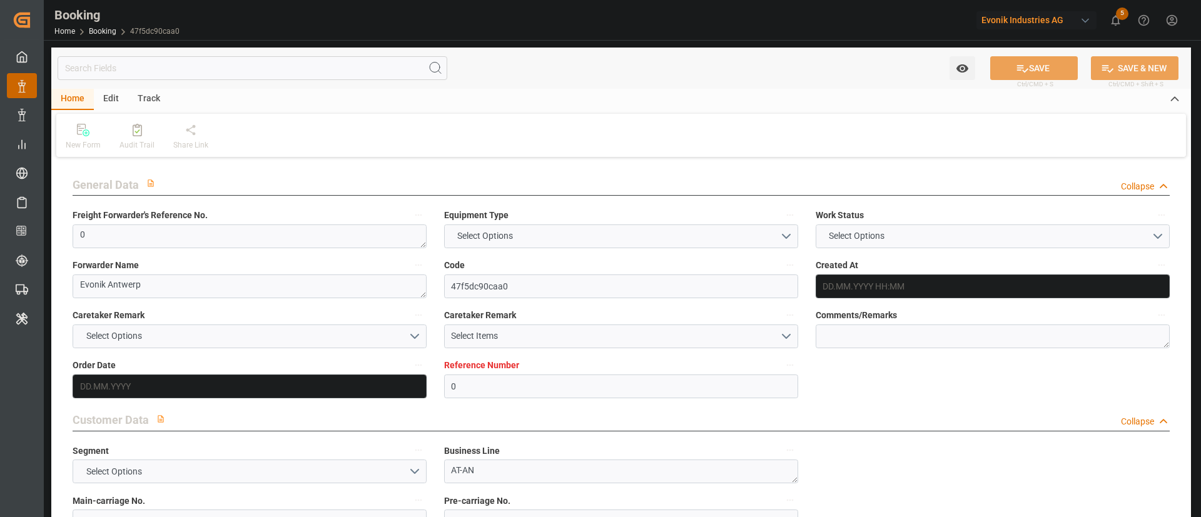
type input "0"
type input "9527037"
type input "Maersk"
type input "Maersk Line AS"
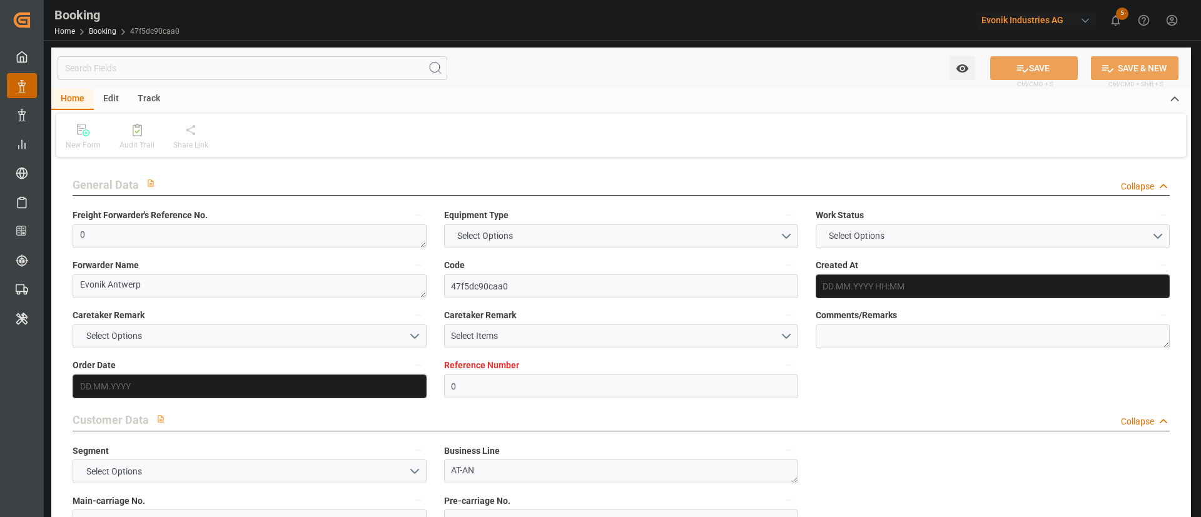
type input "BEANR"
type input "BRIOA"
type input "28"
type input "MAPTM"
type input "0"
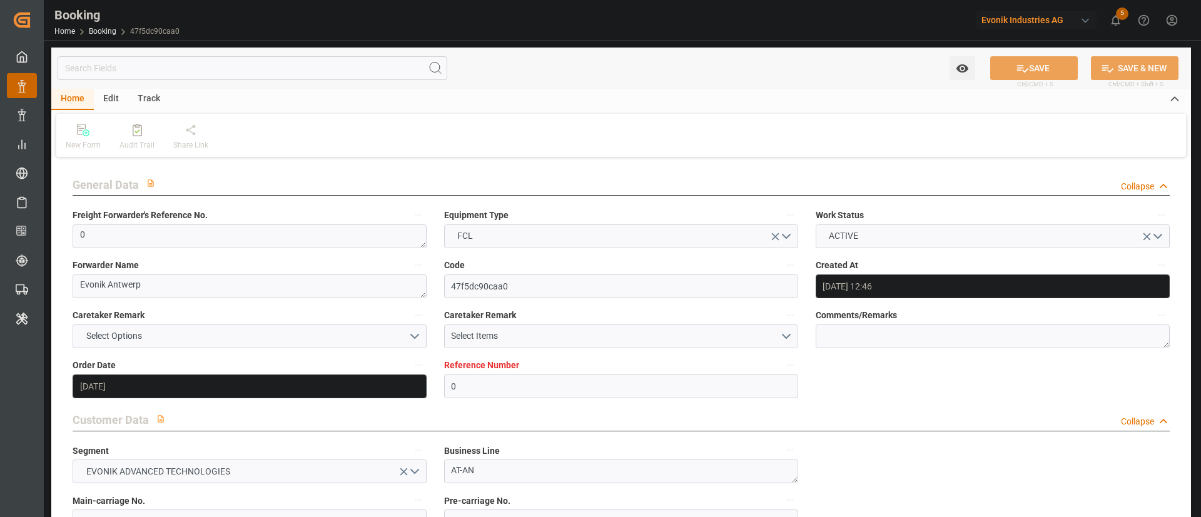
type input "[DATE] 12:46"
type input "[DATE]"
type input "[DATE] 00:00"
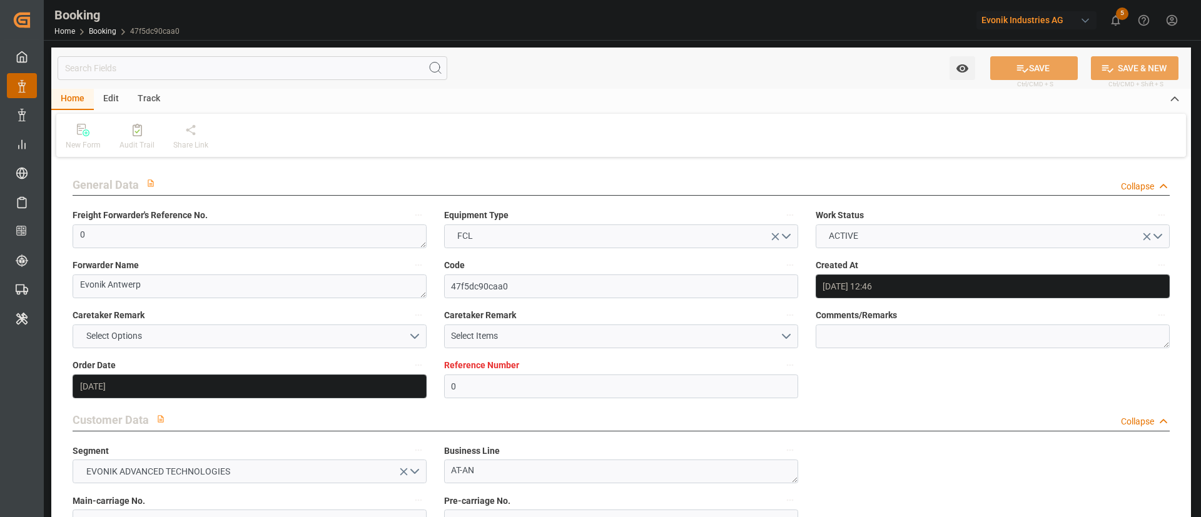
type input "[DATE] 00:00"
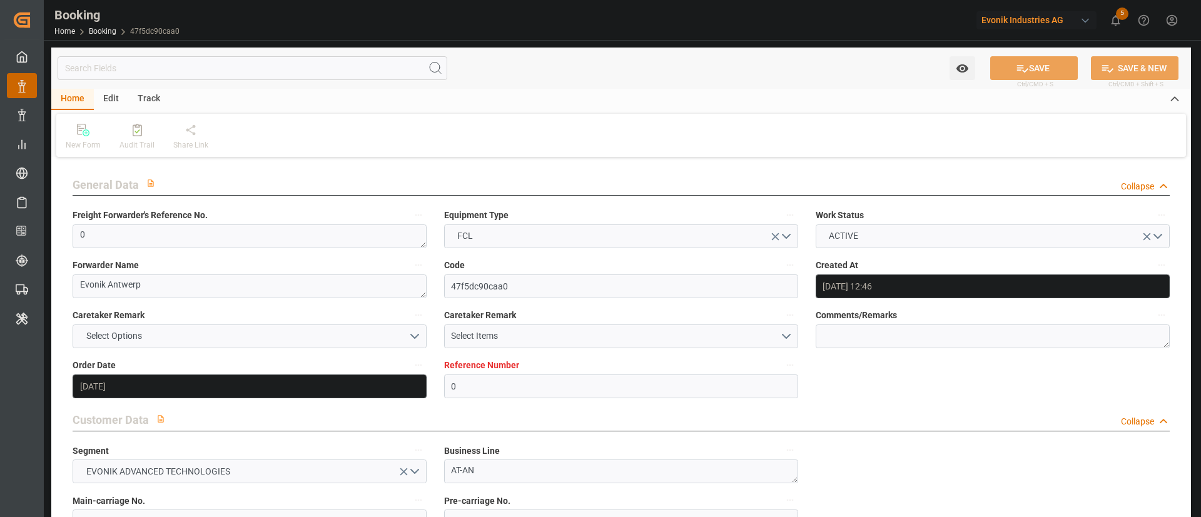
type input "[DATE] 00:00"
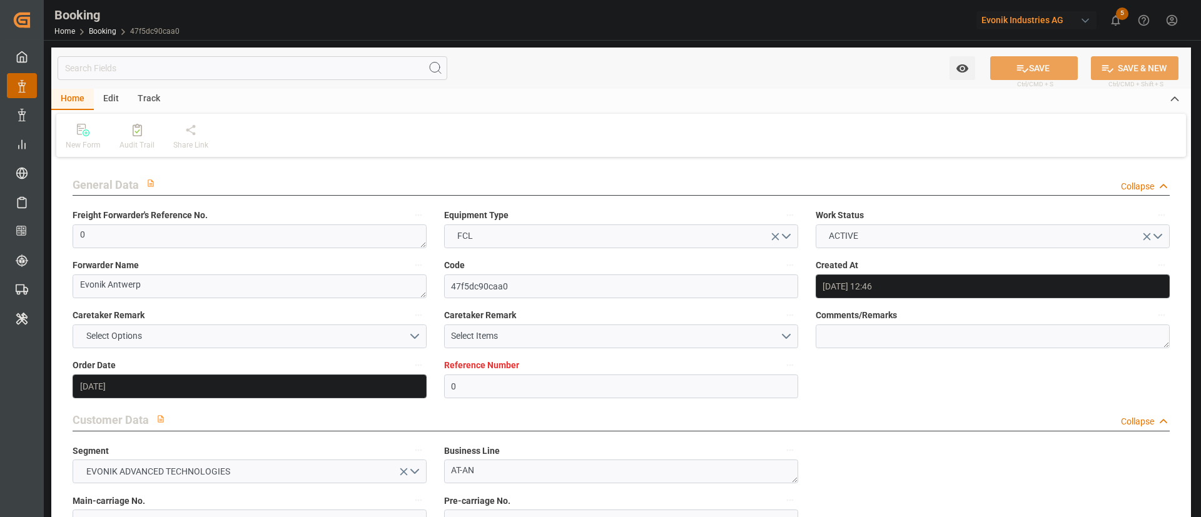
type input "[DATE] 00:00"
type input "[DATE] 12:47"
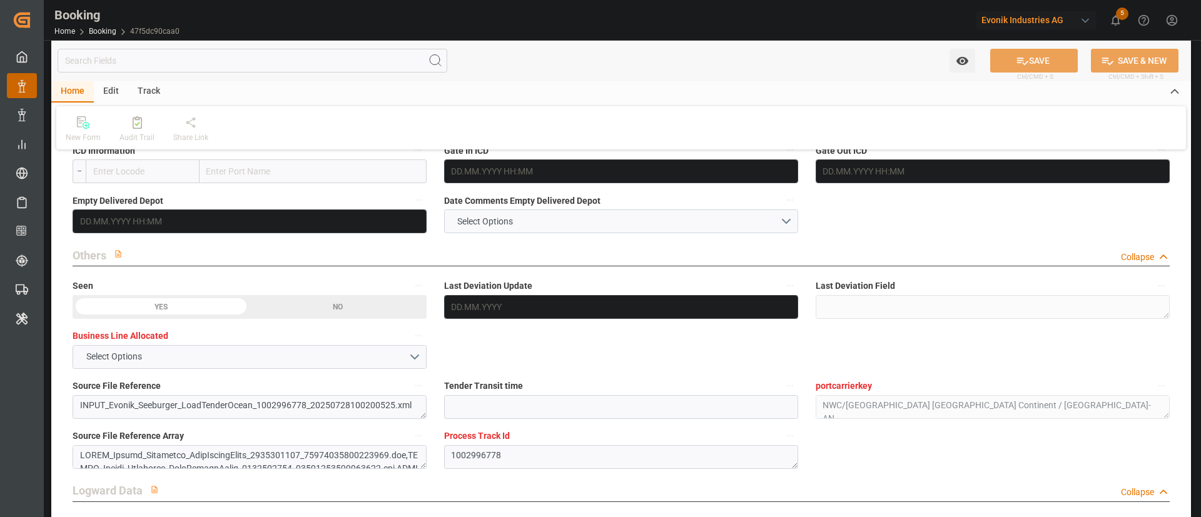
scroll to position [1971, 0]
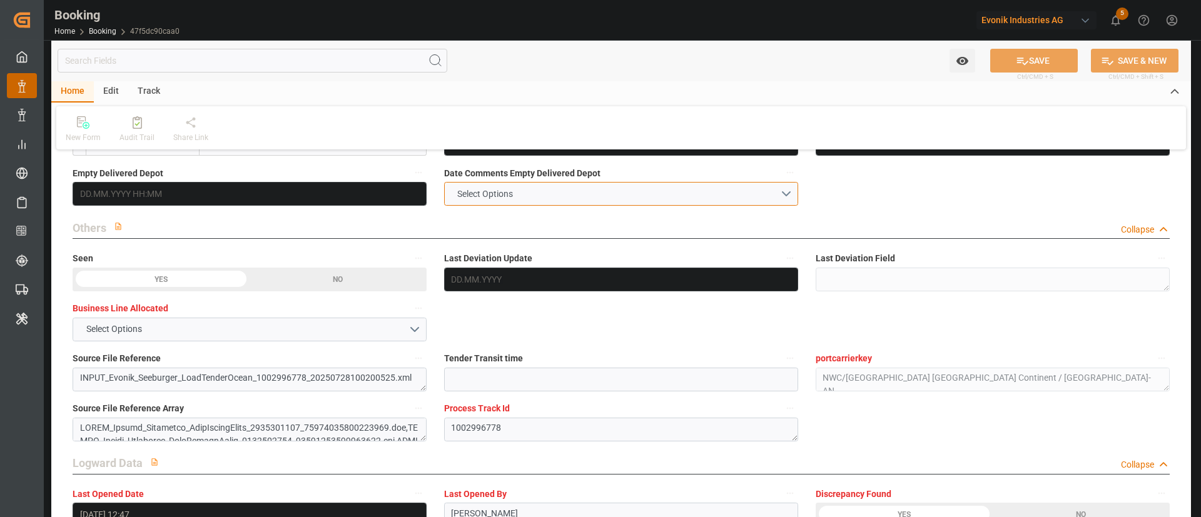
click at [571, 198] on button "Select Options" at bounding box center [621, 194] width 354 height 24
click at [571, 198] on div "NOT PROVIDED" at bounding box center [621, 197] width 353 height 26
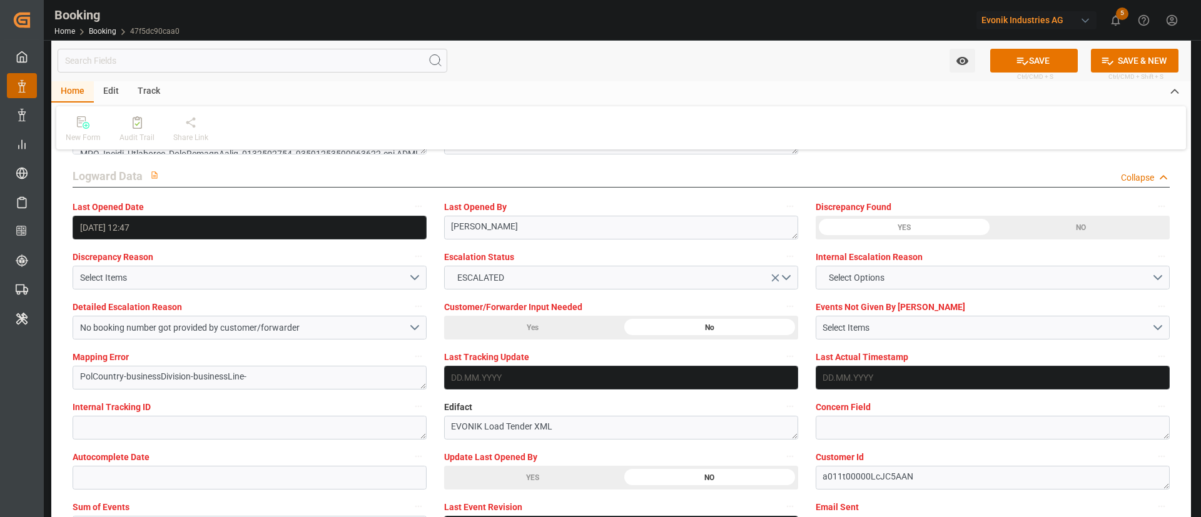
scroll to position [2346, 0]
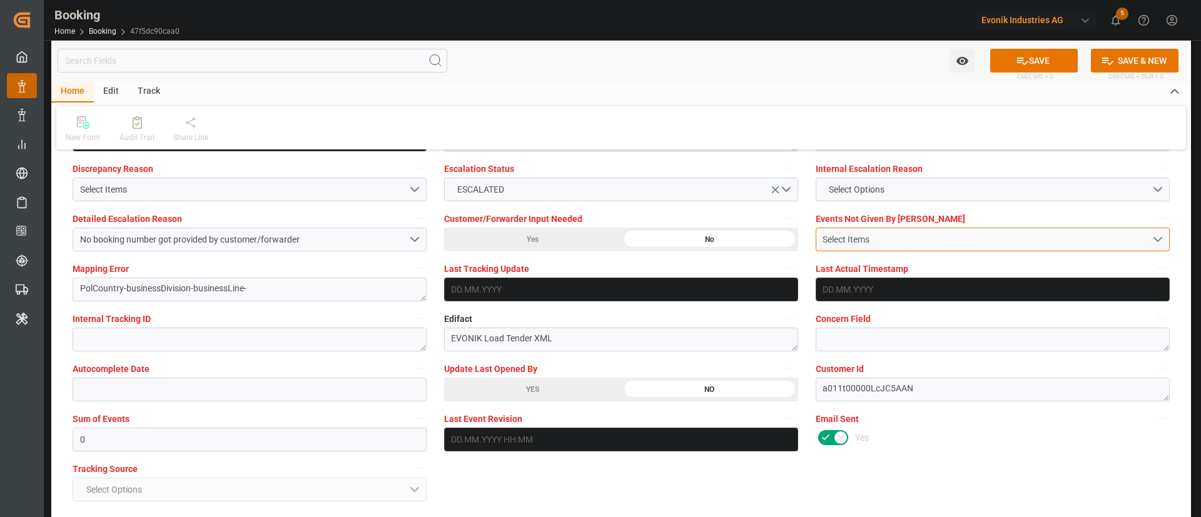
click at [860, 243] on div "Select Items" at bounding box center [987, 239] width 328 height 13
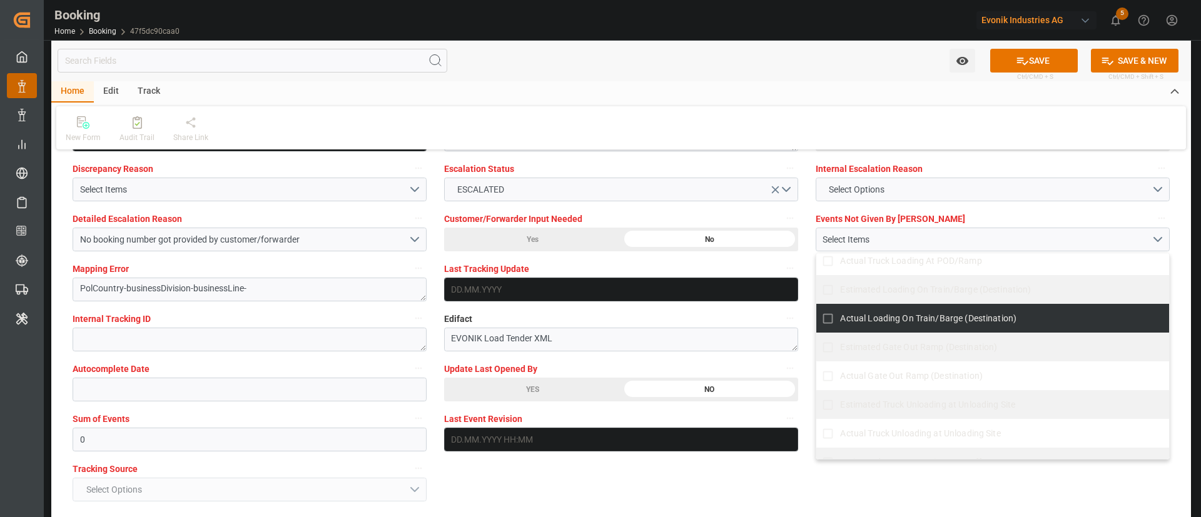
scroll to position [1032, 0]
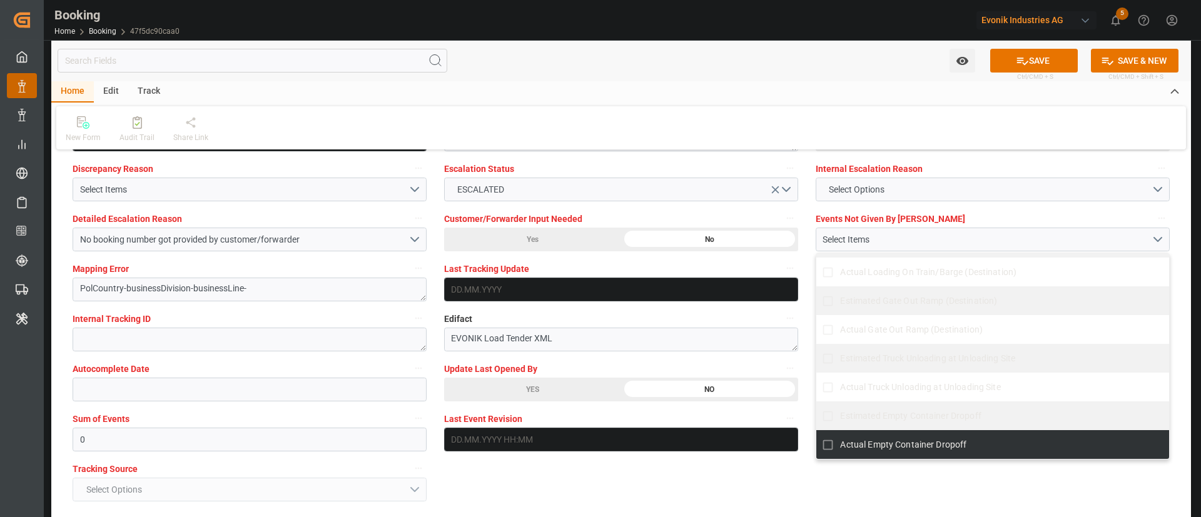
click at [856, 439] on span "Actual Empty Container Dropoff" at bounding box center [903, 445] width 126 height 13
checkbox input "true"
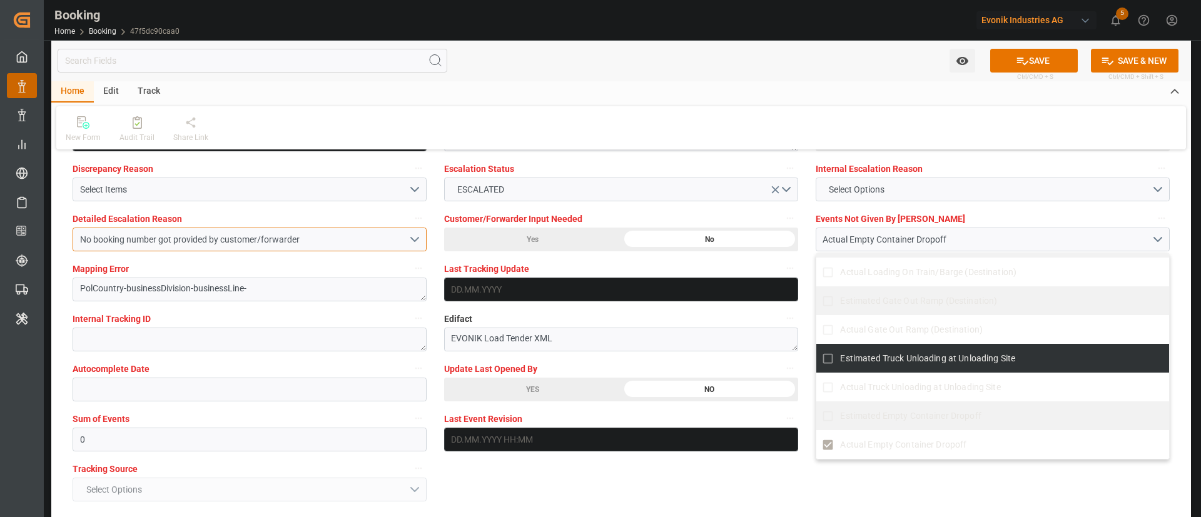
click at [379, 238] on div "No booking number got provided by customer/forwarder" at bounding box center [244, 239] width 328 height 13
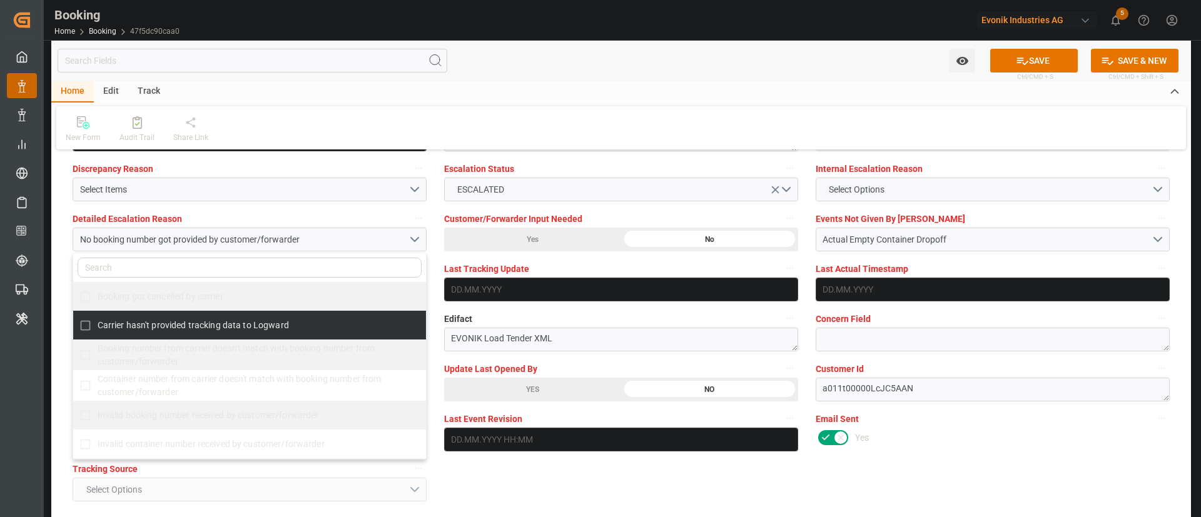
click at [258, 328] on span "Carrier hasn't provided tracking data to Logward" at bounding box center [193, 325] width 191 height 10
checkbox input "true"
click at [432, 306] on div "Internal Tracking ID" at bounding box center [250, 331] width 372 height 50
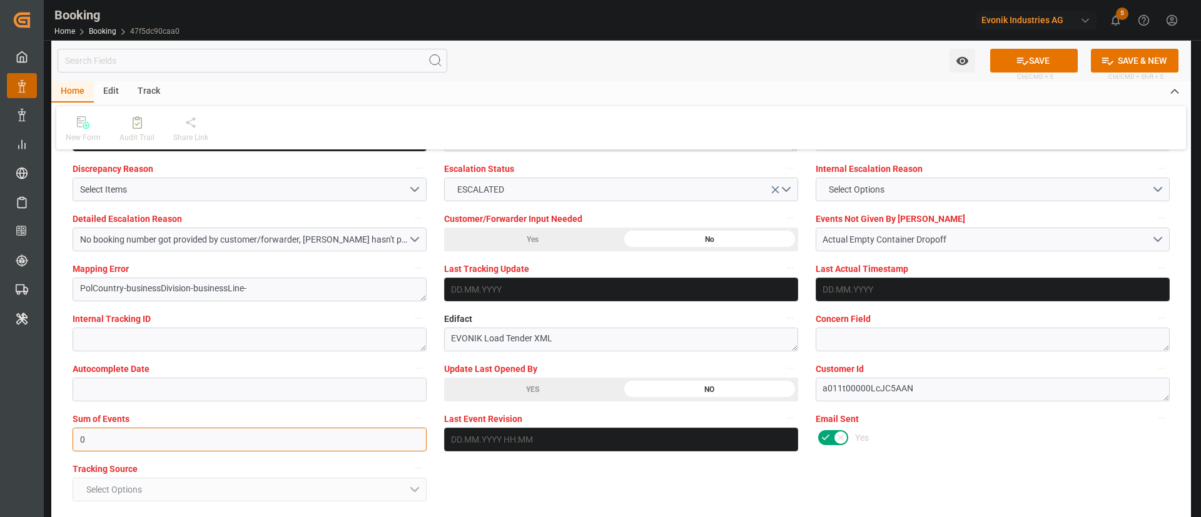
click at [121, 433] on input "0" at bounding box center [250, 440] width 354 height 24
type input "4096"
click at [253, 228] on button "No booking number got provided by customer/forwarder, Carrier hasn't provided t…" at bounding box center [250, 240] width 354 height 24
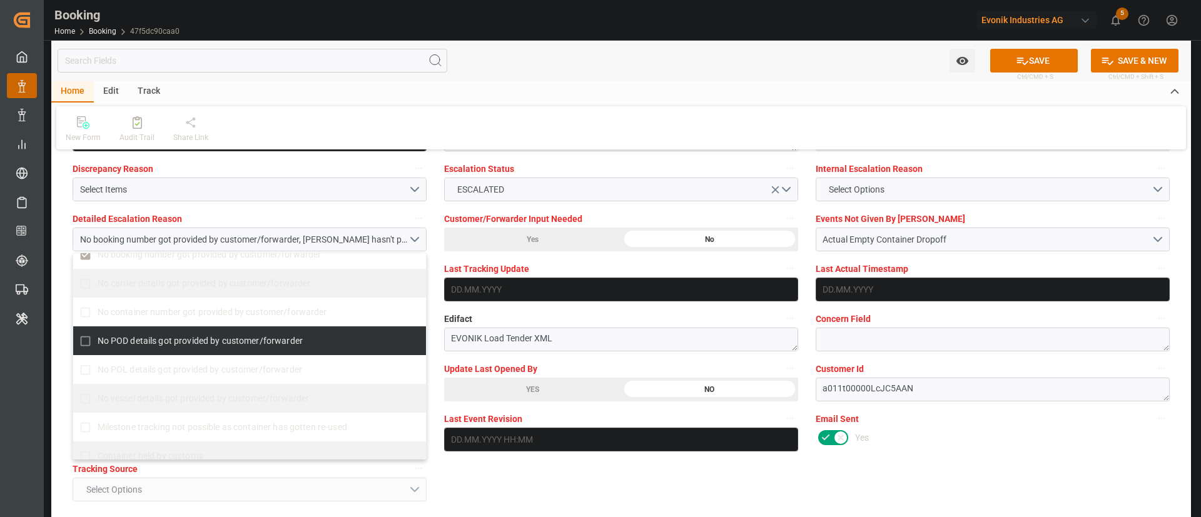
scroll to position [316, 0]
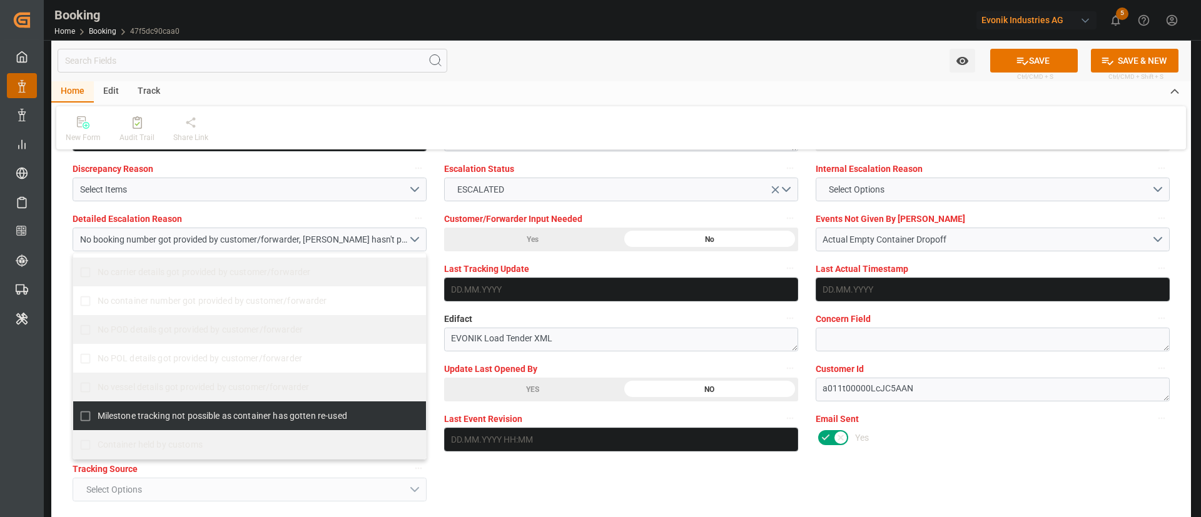
click at [185, 411] on span "Milestone tracking not possible as container has gotten re-used" at bounding box center [223, 416] width 250 height 10
checkbox input "true"
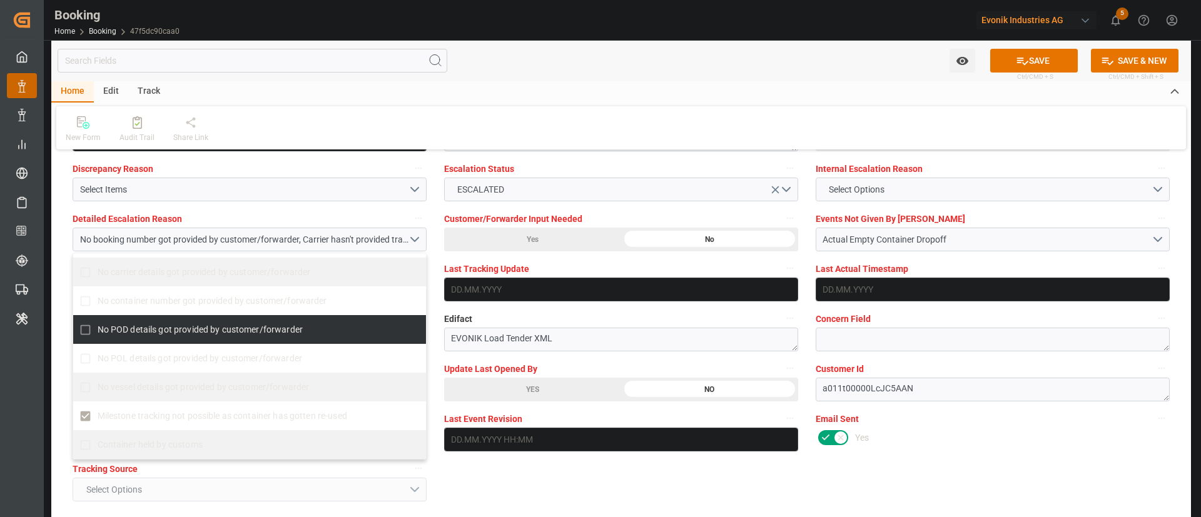
click at [428, 296] on div "Mapping Error PolCountry-businessDivision-businessLine-" at bounding box center [250, 281] width 372 height 50
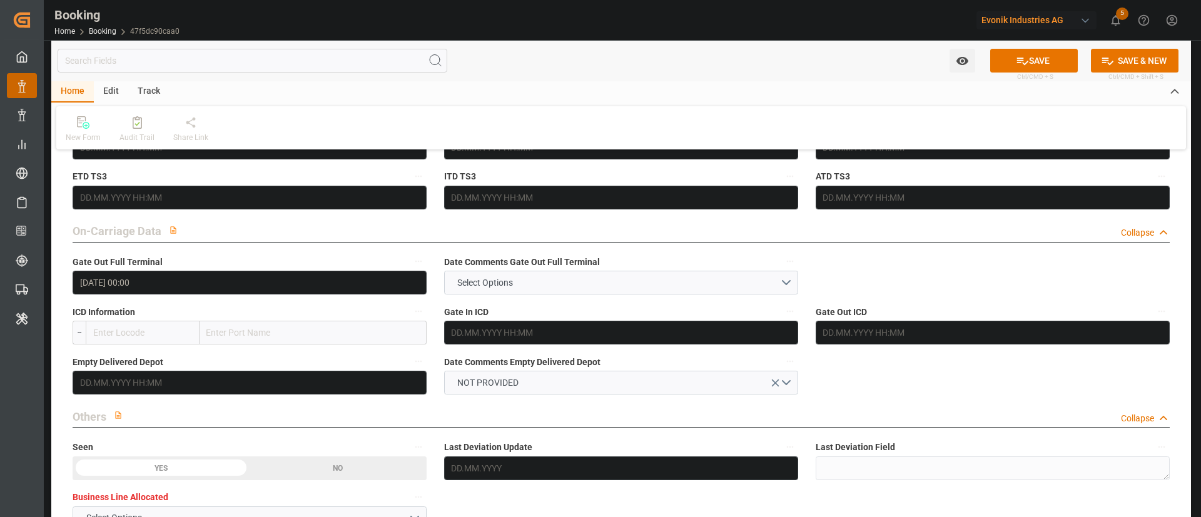
scroll to position [1689, 0]
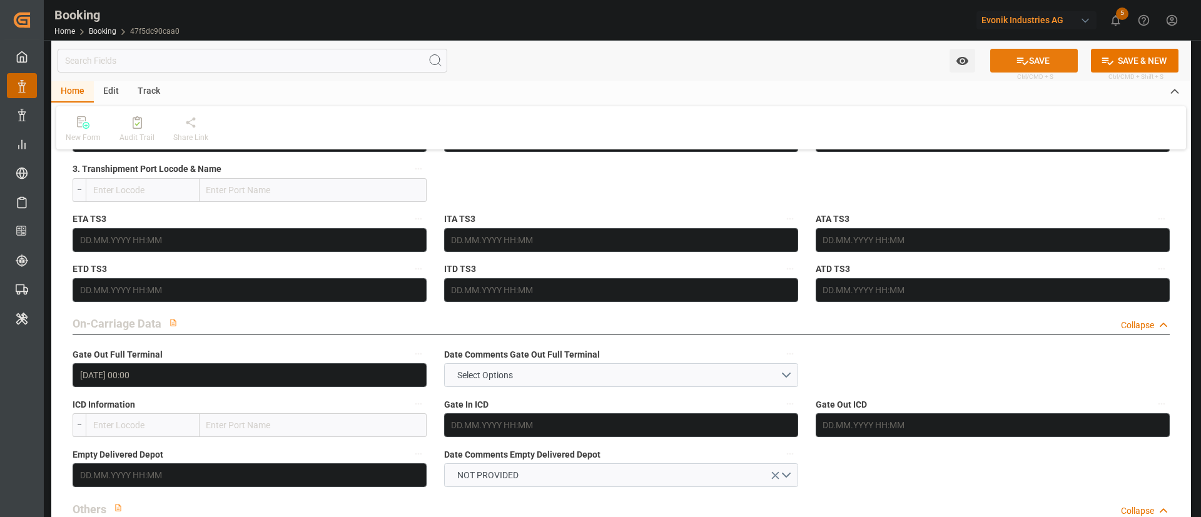
click at [1044, 61] on button "SAVE" at bounding box center [1034, 61] width 88 height 24
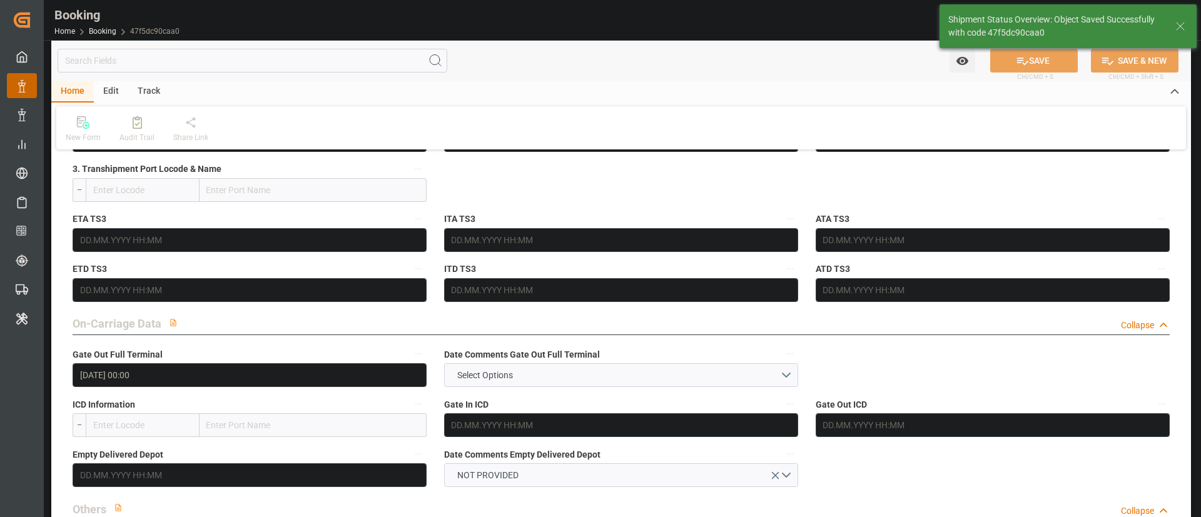
type textarea "Kiran Hari"
type input "09.09.2025 09:48"
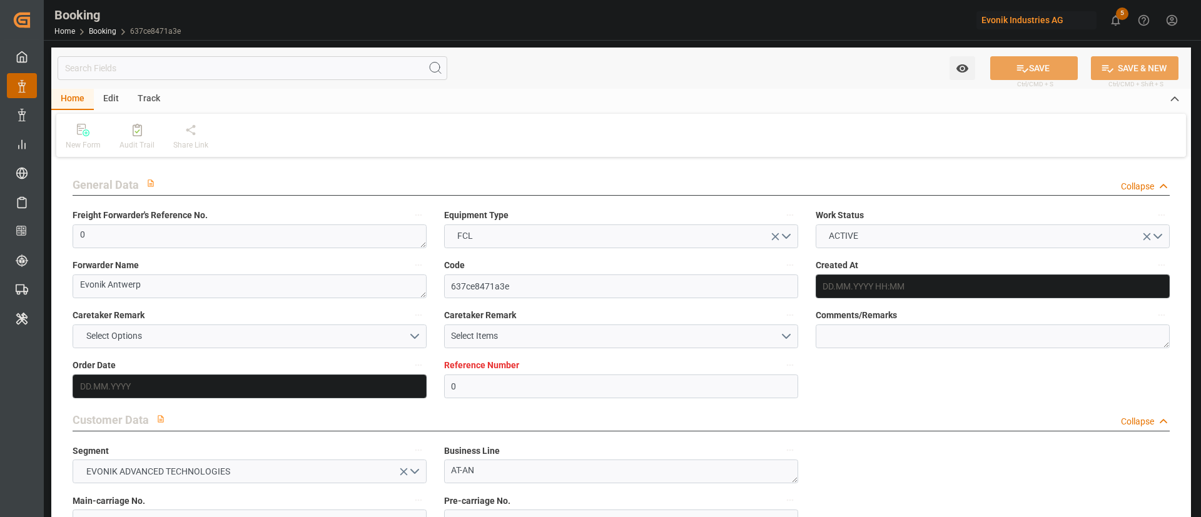
type input "0"
type input "9527037"
type input "Maersk"
type input "Maersk Line AS"
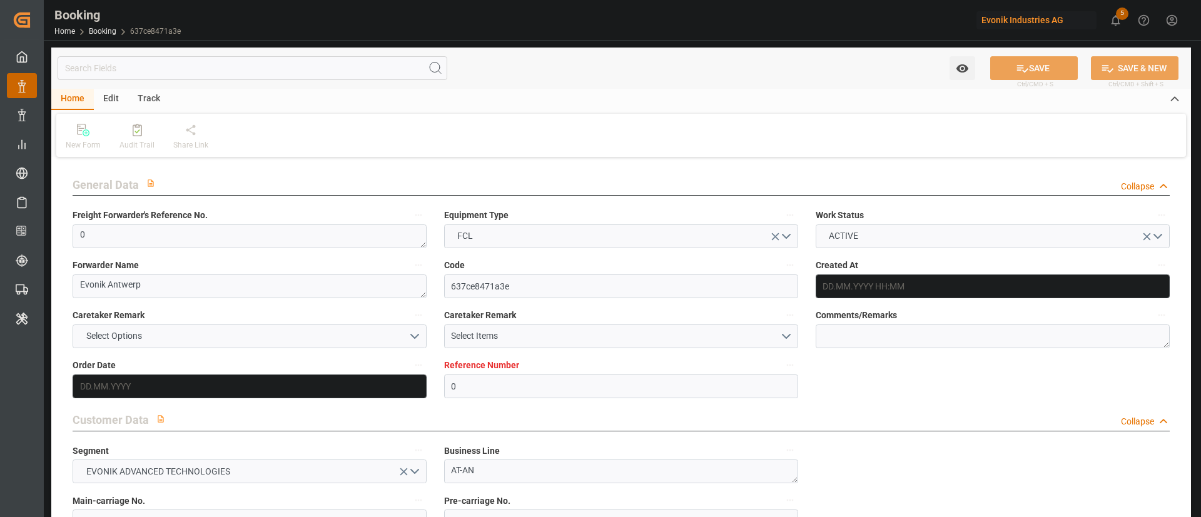
type input "BEANR"
type input "BRIOA"
type input "28"
type input "MAPTM"
type input "0"
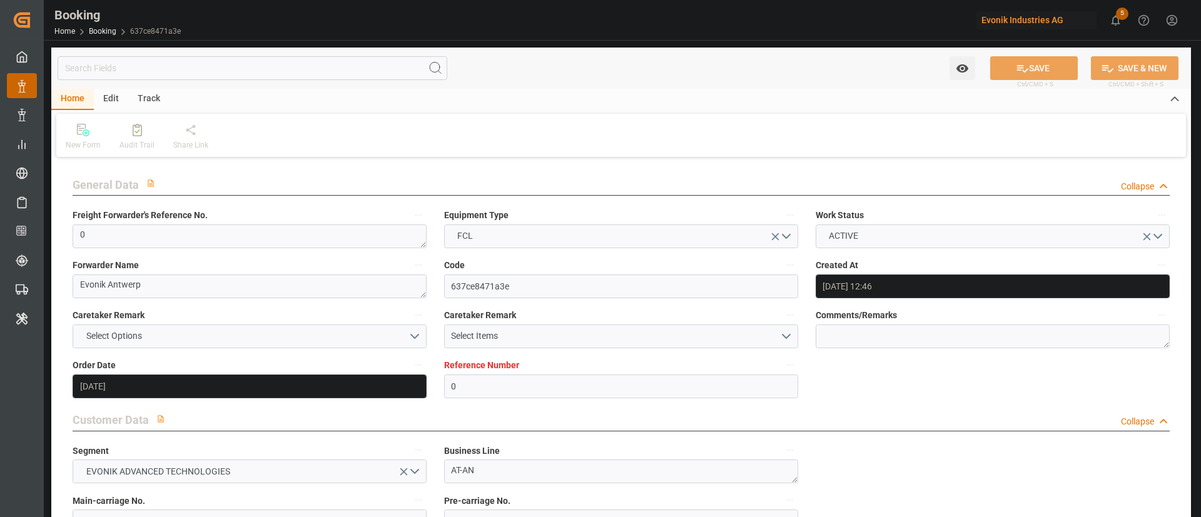
type input "[DATE] 12:46"
type input "[DATE]"
type input "[DATE] 00:00"
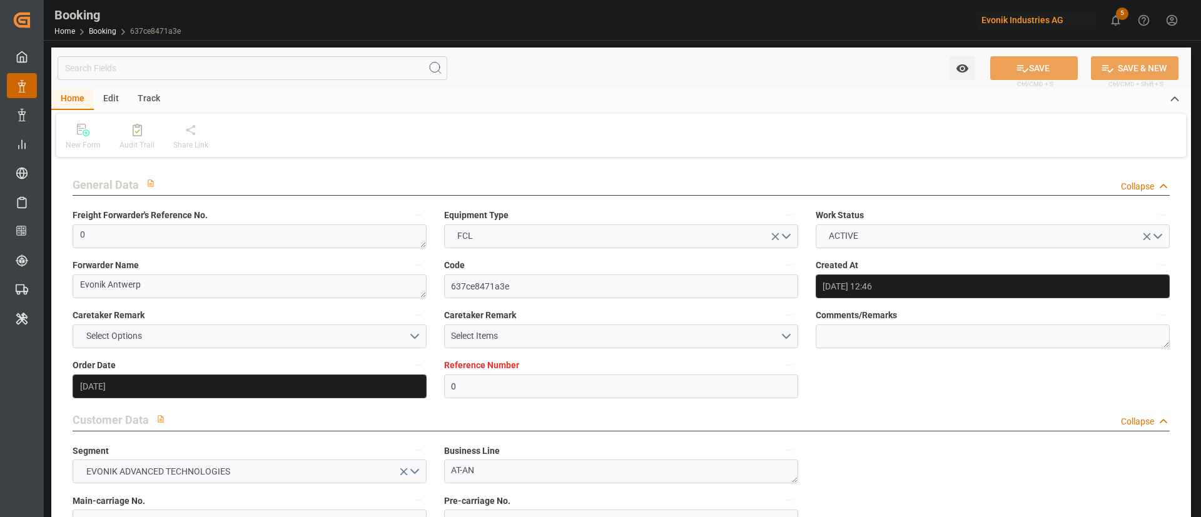
type input "[DATE] 00:00"
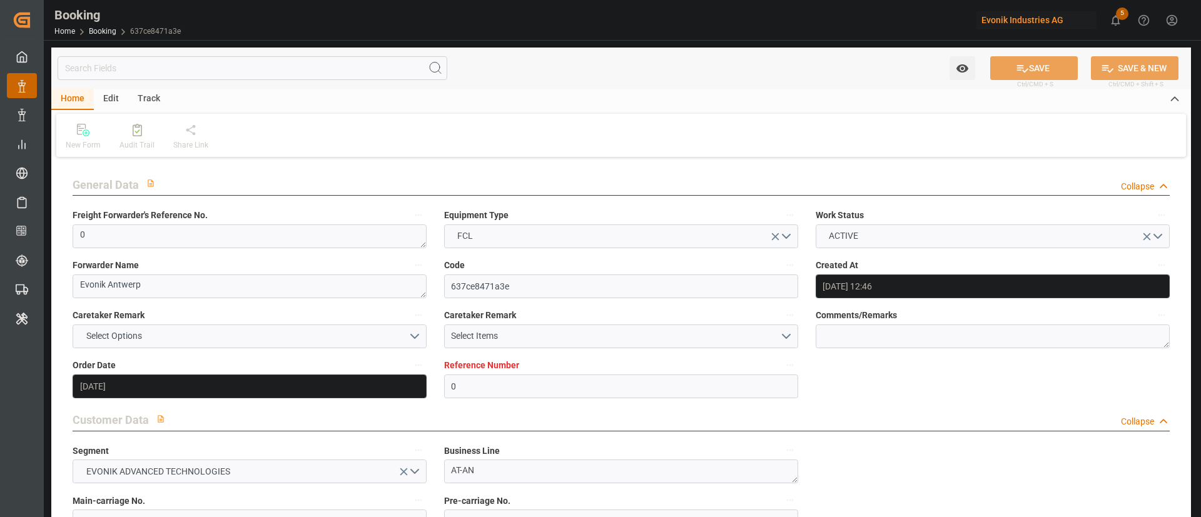
type input "[DATE] 00:00"
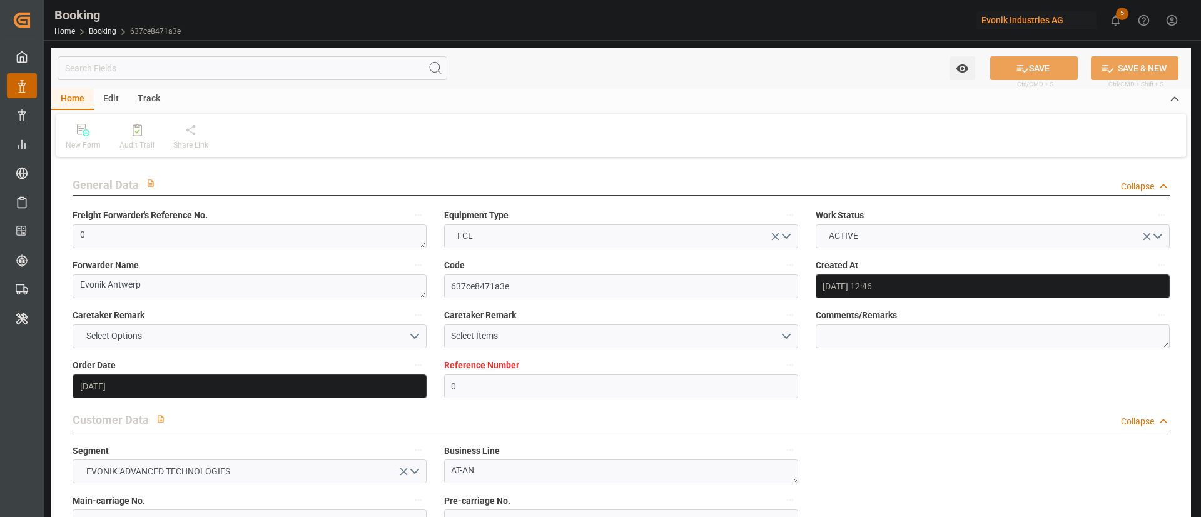
type input "[DATE] 00:00"
type input "[DATE] 12:47"
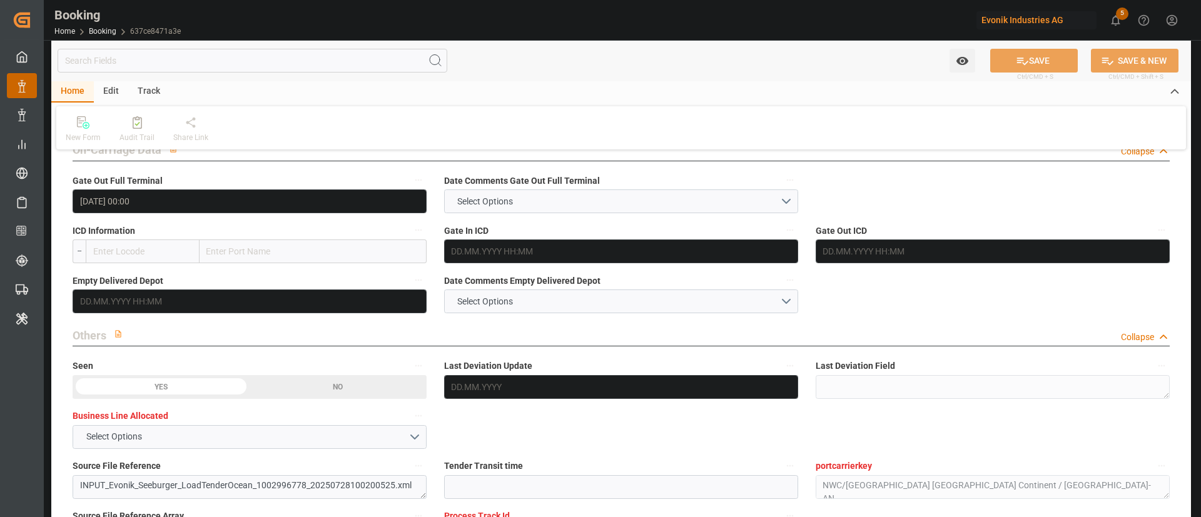
scroll to position [1877, 0]
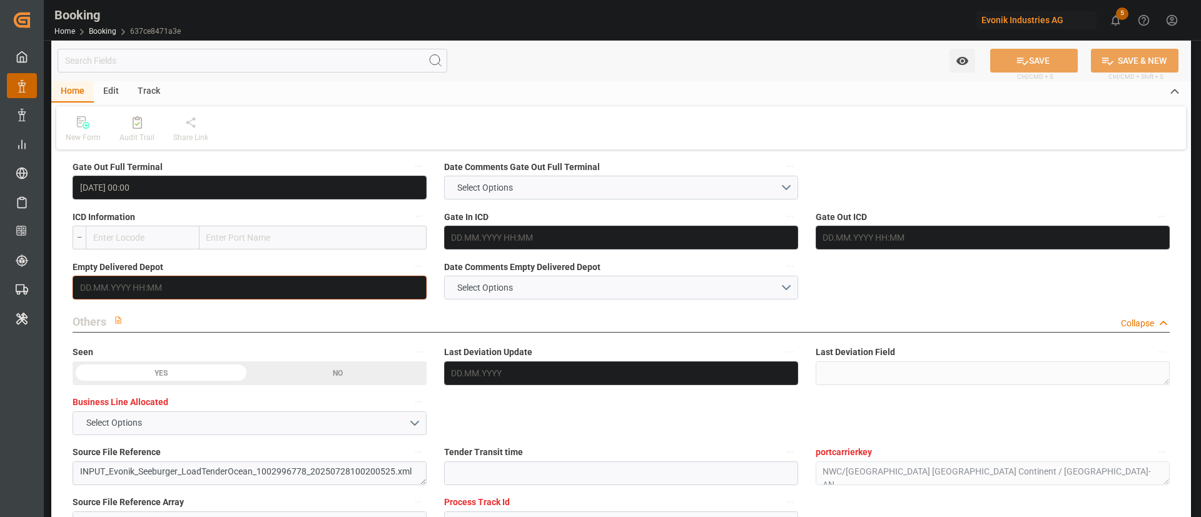
click at [146, 292] on input "text" at bounding box center [250, 288] width 354 height 24
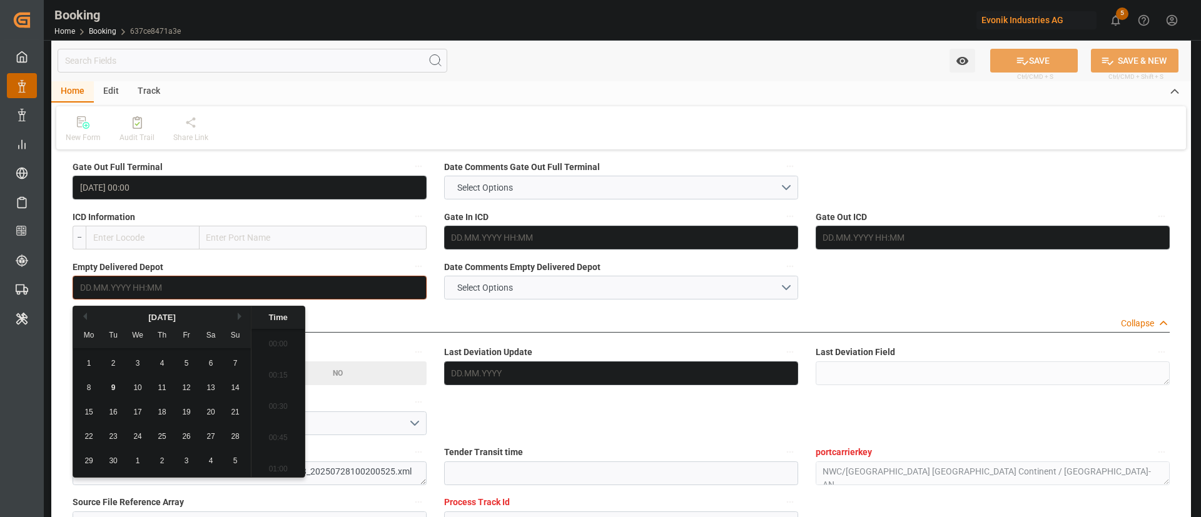
scroll to position [1850, 0]
click at [91, 387] on div "8" at bounding box center [89, 388] width 16 height 15
type input "08.09.2025 00:00"
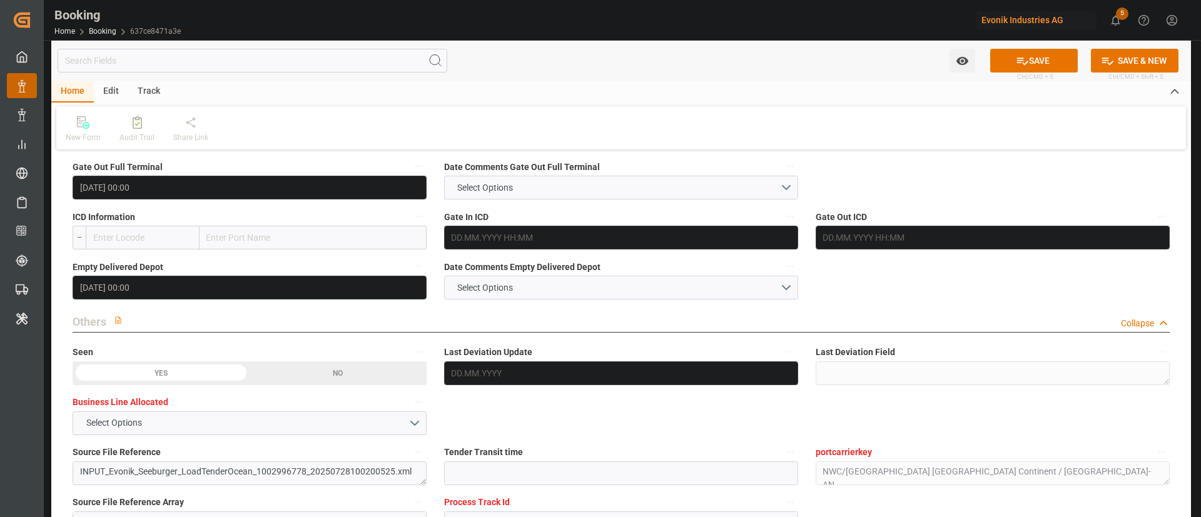
click at [1042, 52] on button "SAVE" at bounding box center [1034, 61] width 88 height 24
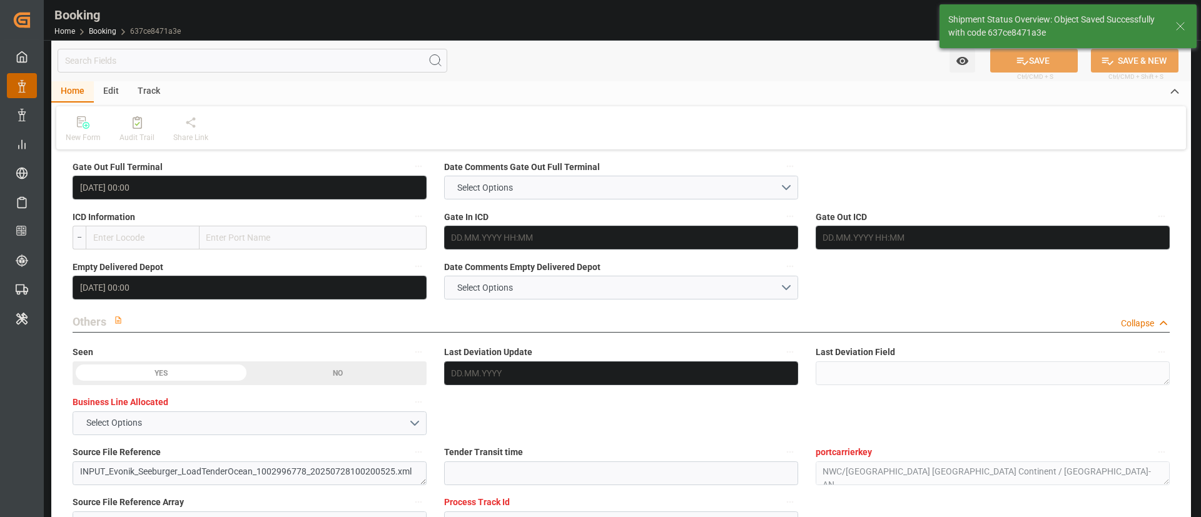
type textarea "Kiran Hari"
type input "09.09.2025 09:49"
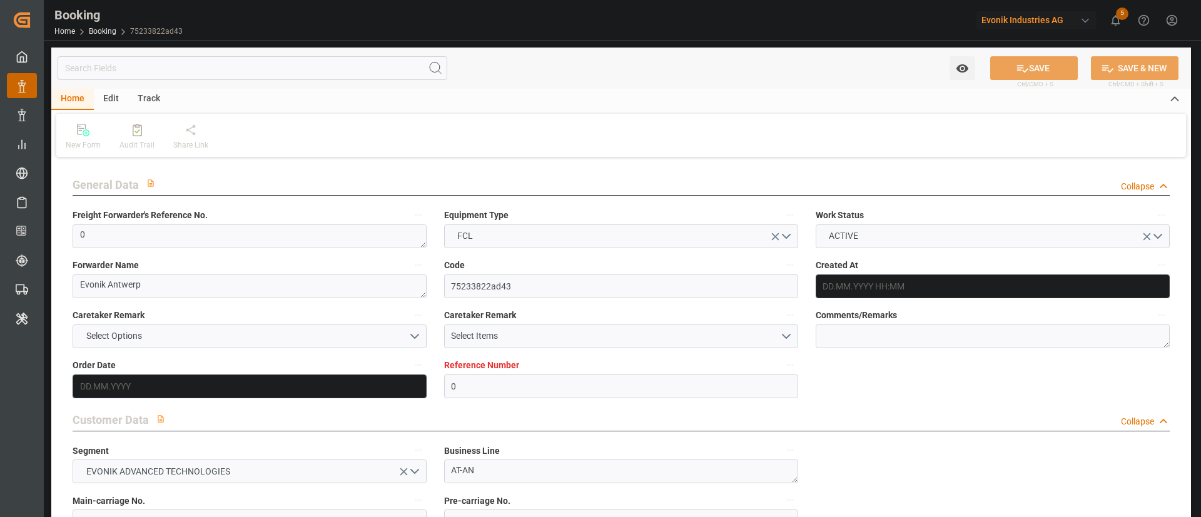
type input "0"
type input "9527037"
type input "Maersk"
type input "Maersk Line AS"
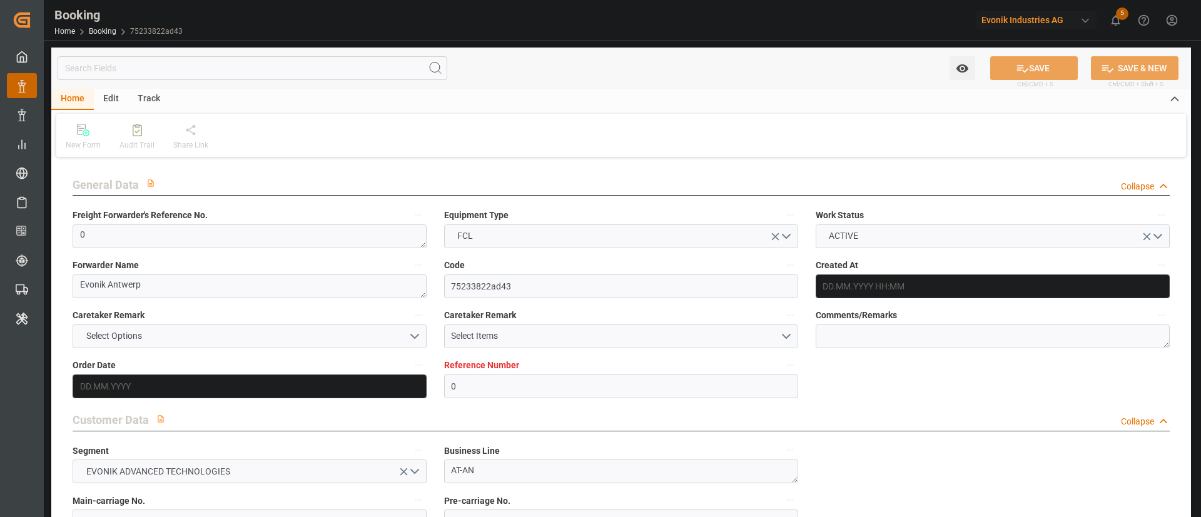
type input "BEANR"
type input "BRIOA"
type input "28"
type input "MAPTM"
type input "0"
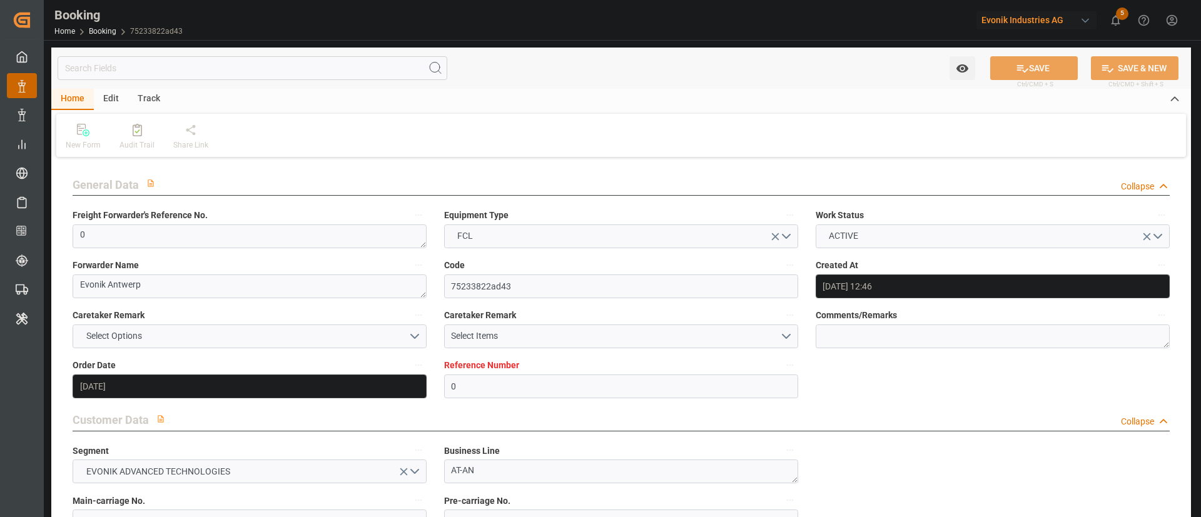
type input "[DATE] 12:46"
type input "[DATE]"
type input "[DATE] 00:00"
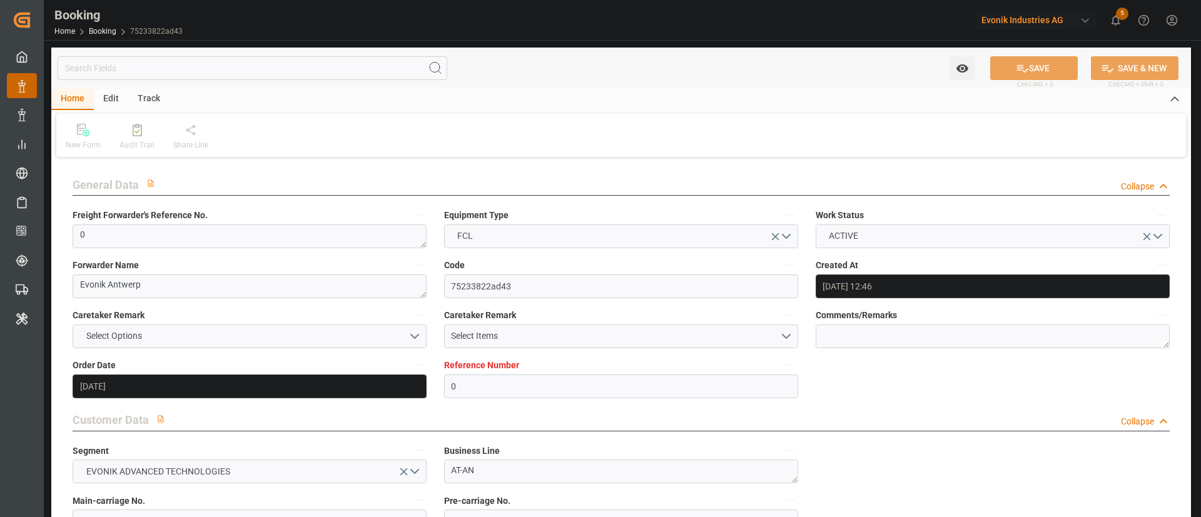
type input "[DATE] 00:00"
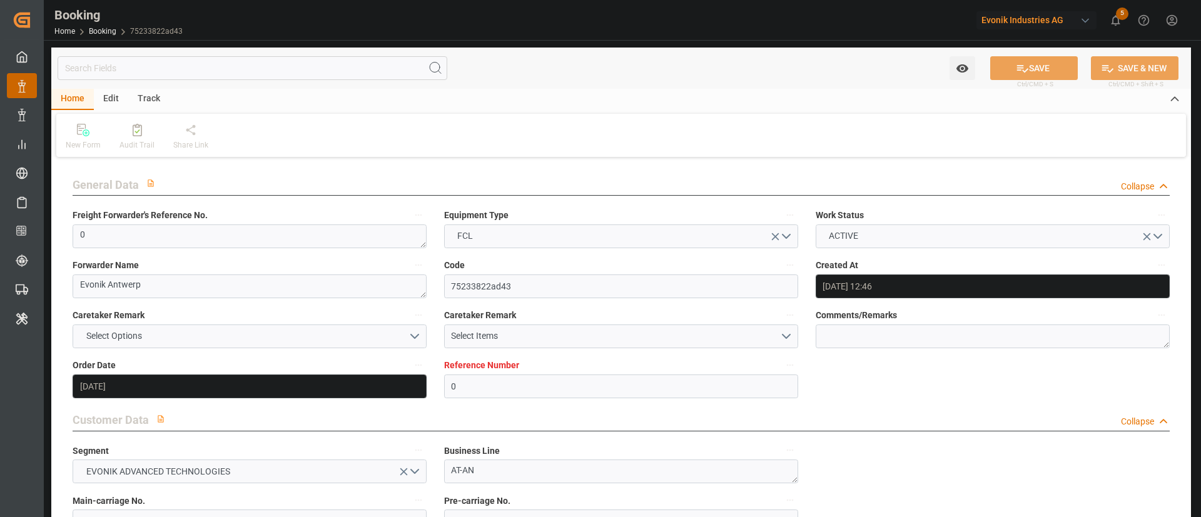
type input "[DATE] 00:00"
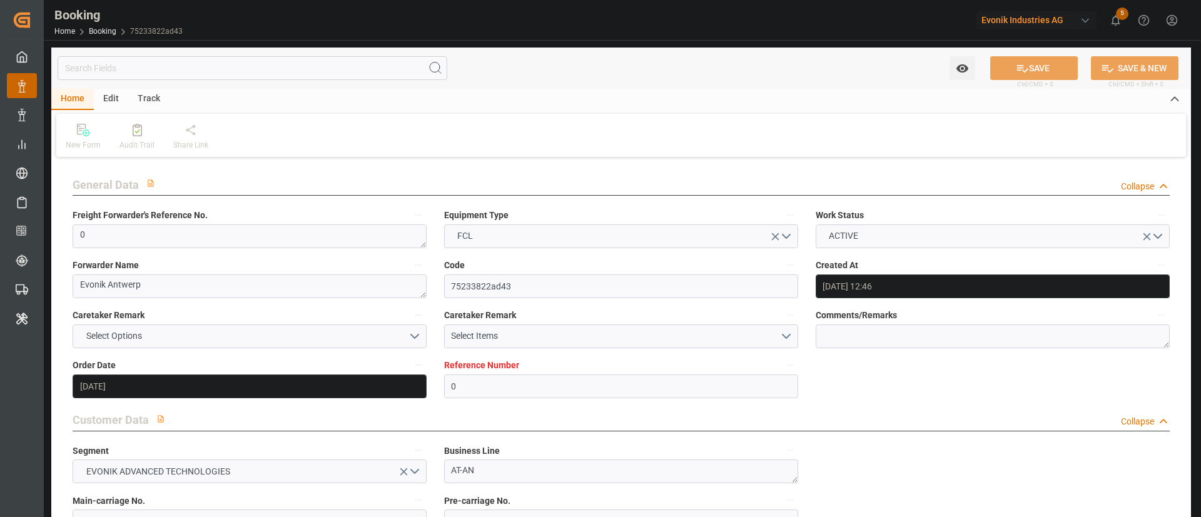
type input "[DATE] 00:00"
type input "[DATE] 12:47"
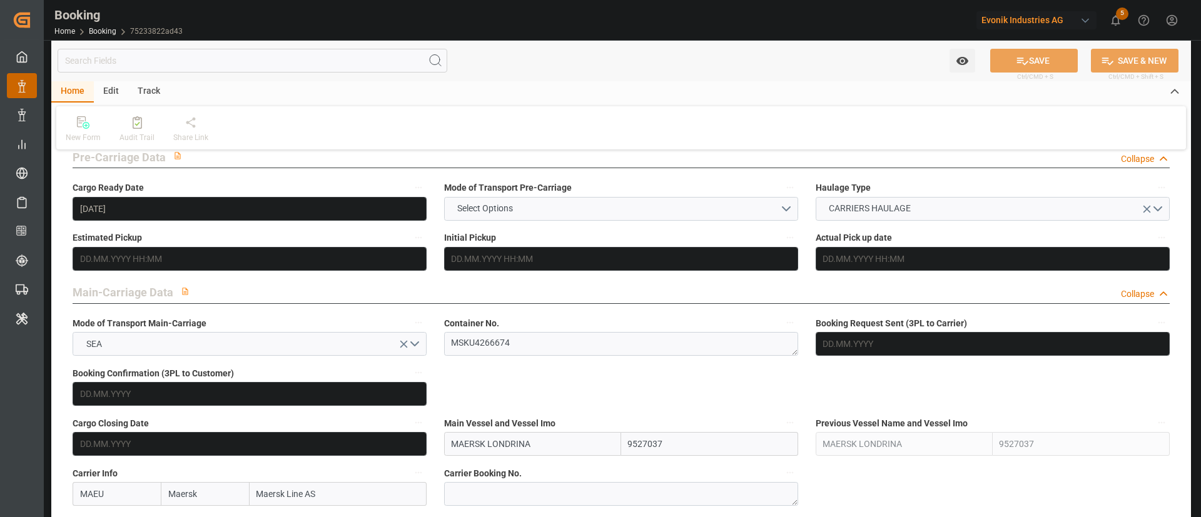
scroll to position [657, 0]
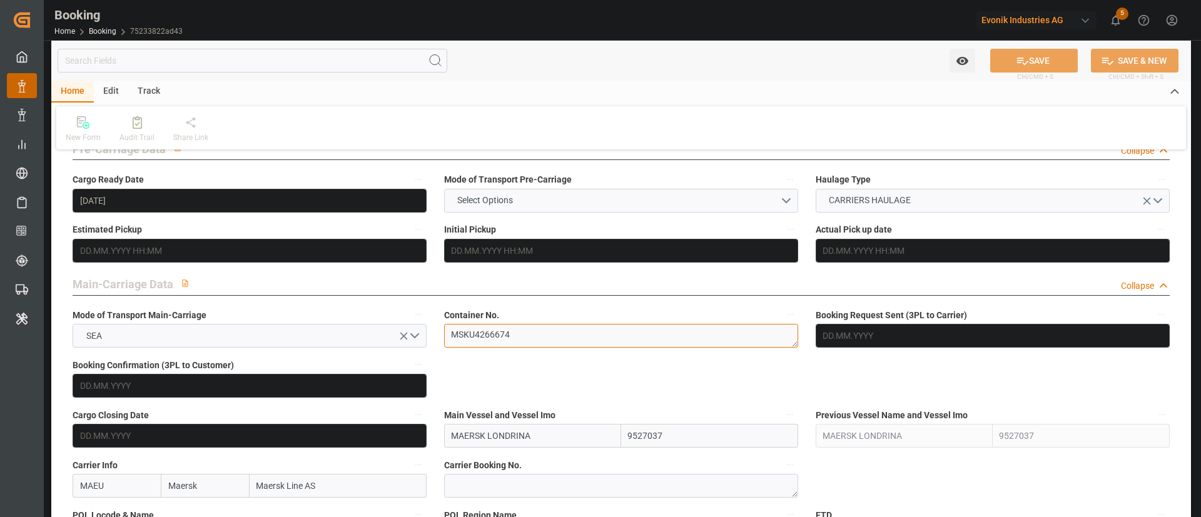
click at [531, 340] on textarea "MSKU4266674" at bounding box center [621, 336] width 354 height 24
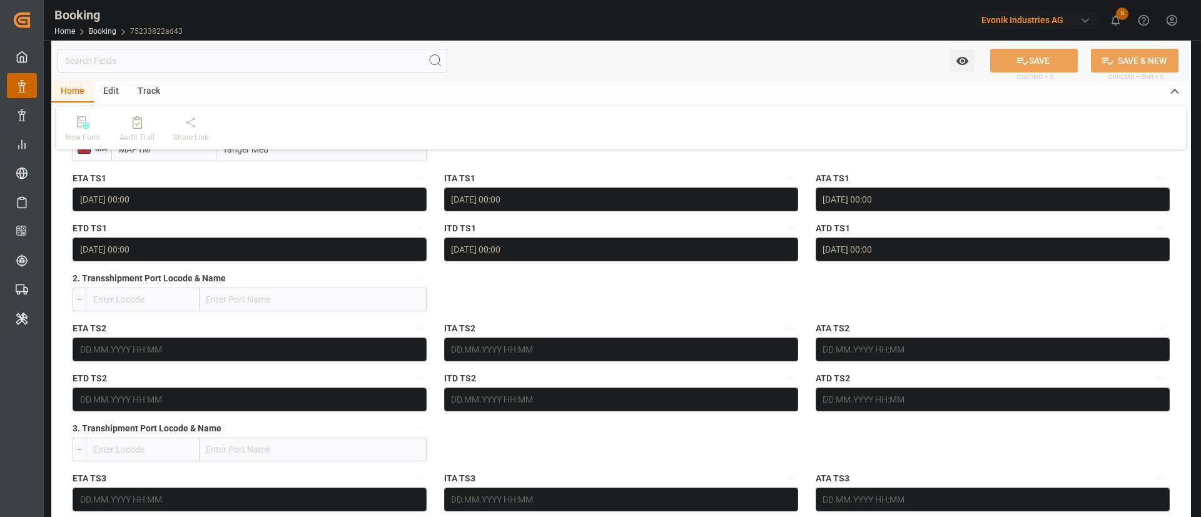
scroll to position [1502, 0]
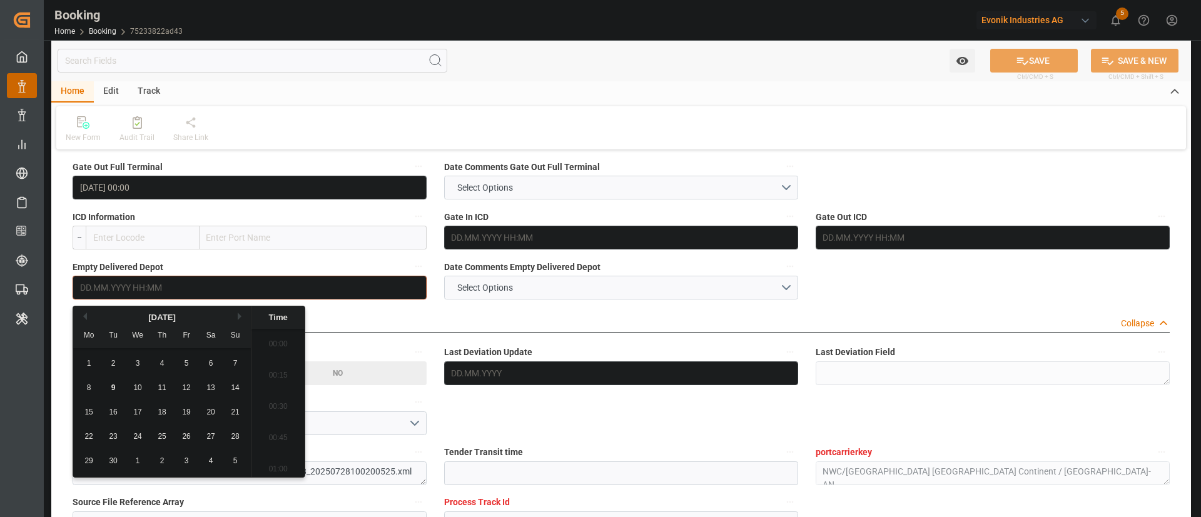
scroll to position [1850, 0]
click at [94, 344] on div "8" at bounding box center [89, 388] width 16 height 15
type input "[DATE] 00:00"
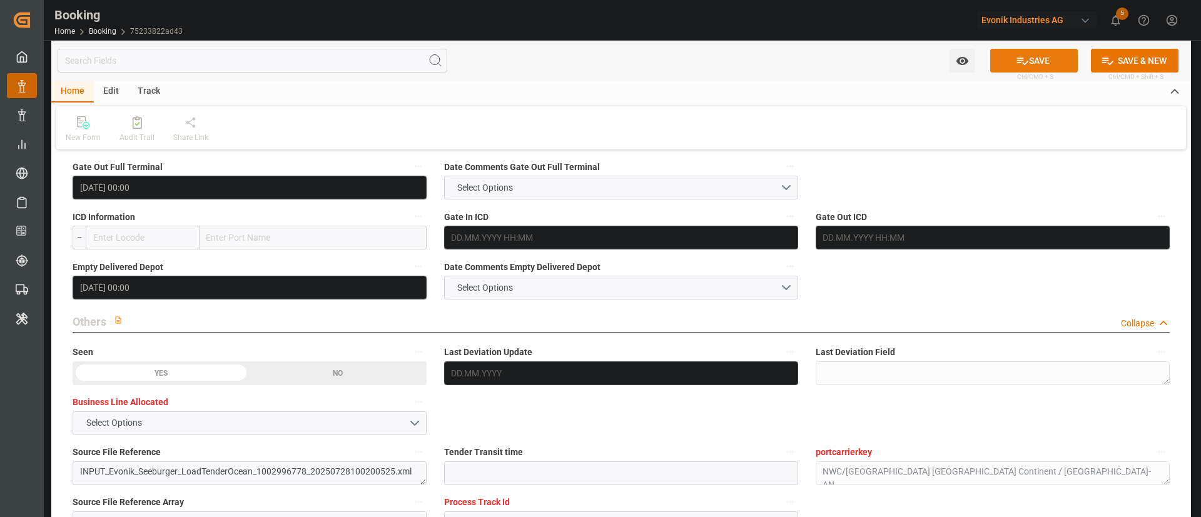
click at [800, 57] on icon at bounding box center [1022, 60] width 13 height 13
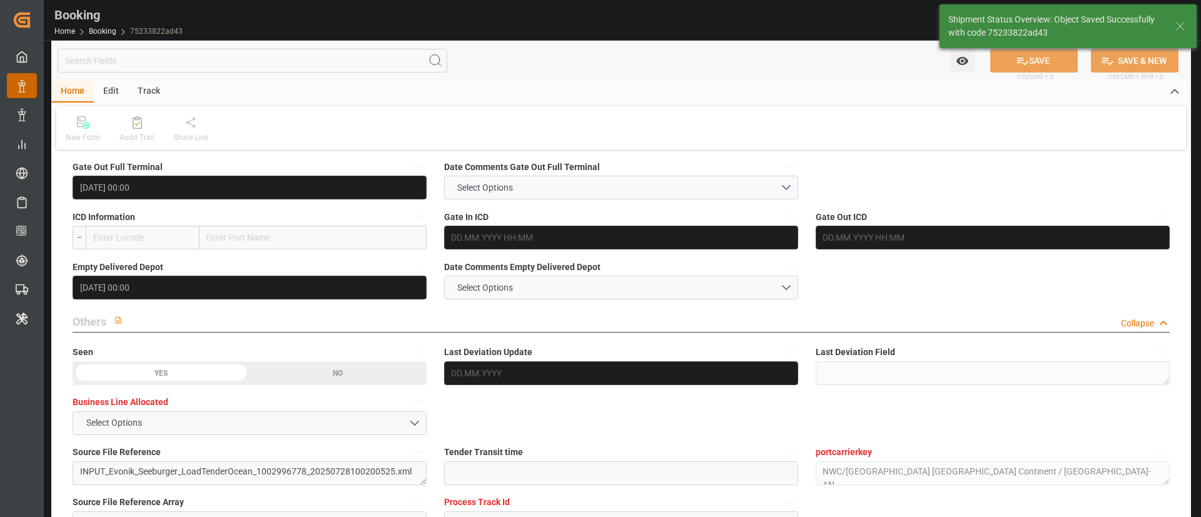
type textarea "Kiran Hari"
type input "09.09.2025 09:50"
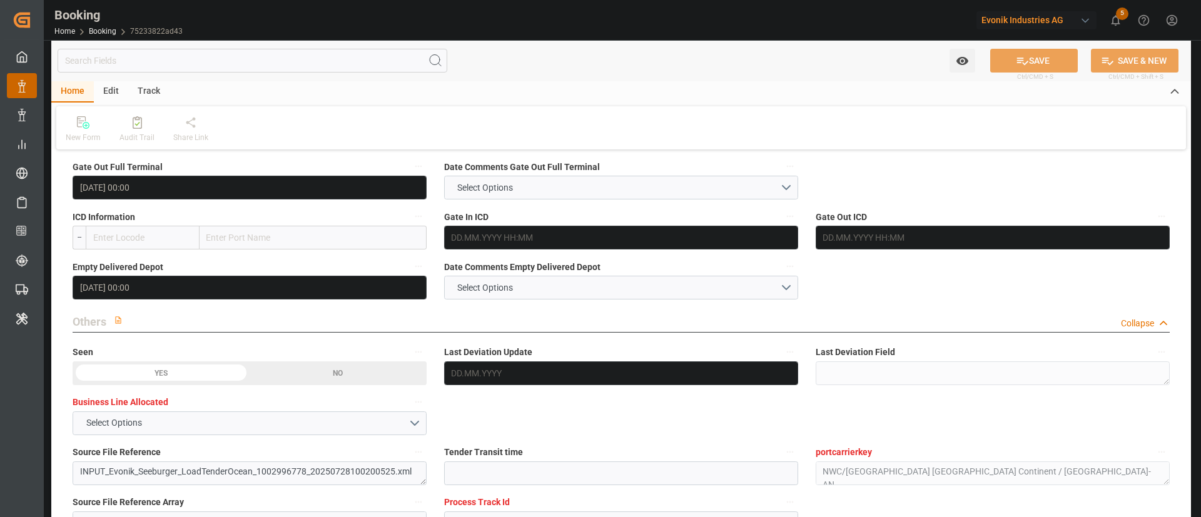
scroll to position [1689, 0]
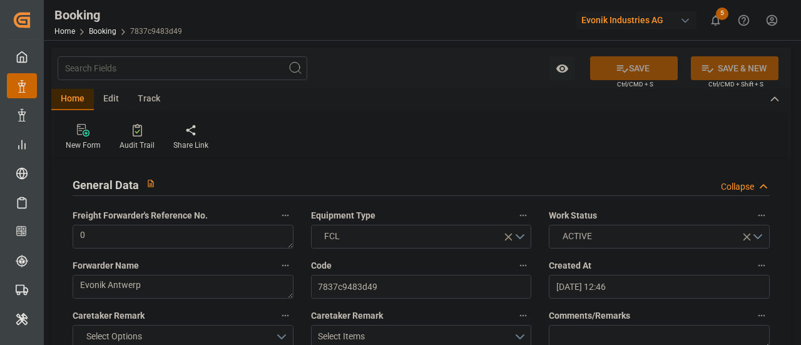
type input "[DATE] 12:46"
type input "[DATE]"
type input "[DATE] 00:00"
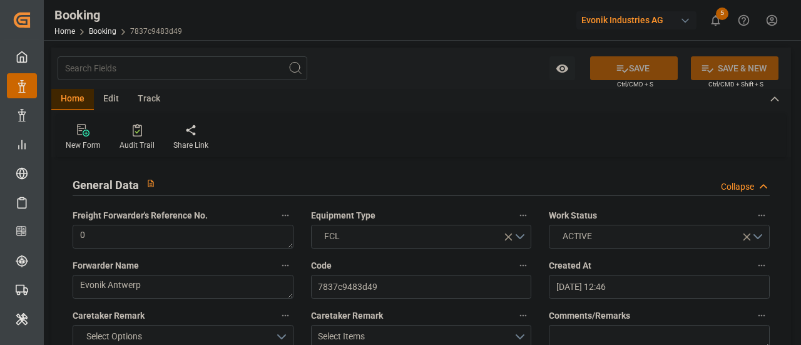
type input "[DATE] 00:00"
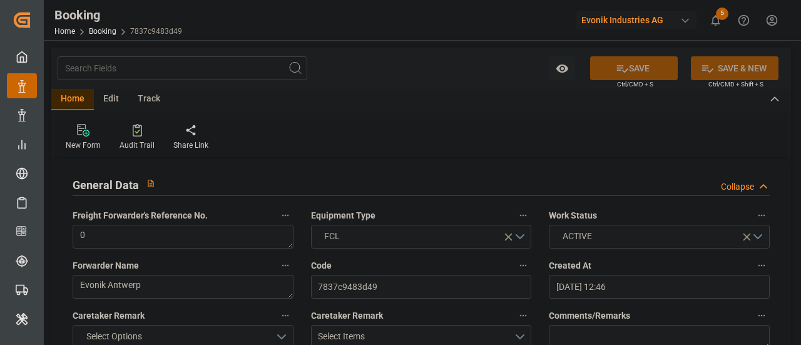
type input "[DATE] 00:00"
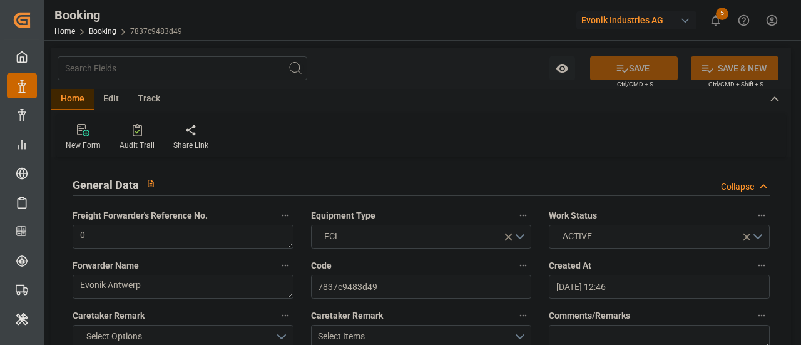
type input "[DATE] 00:00"
type input "[DATE] 12:47"
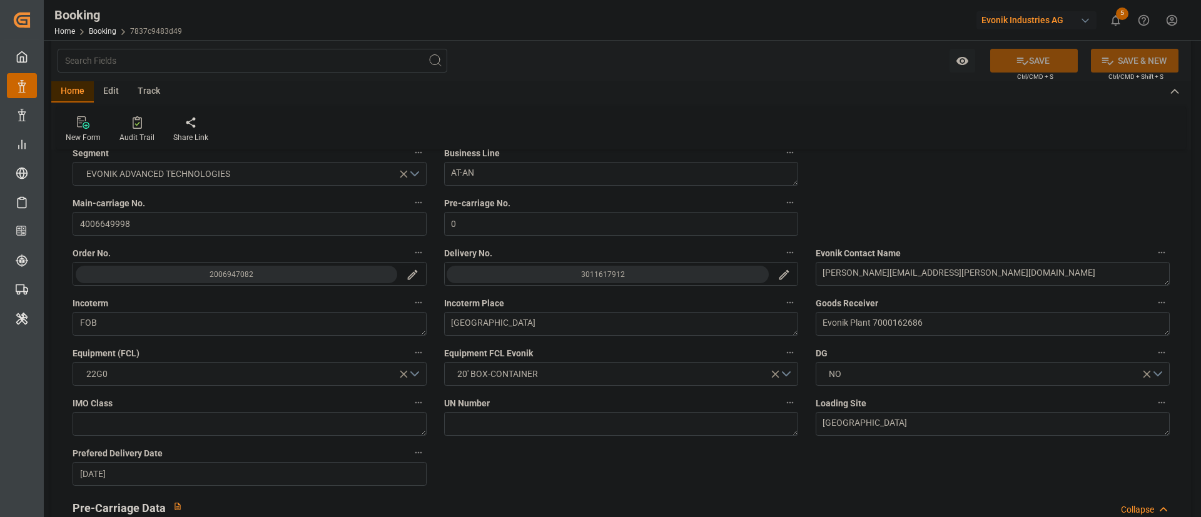
scroll to position [657, 0]
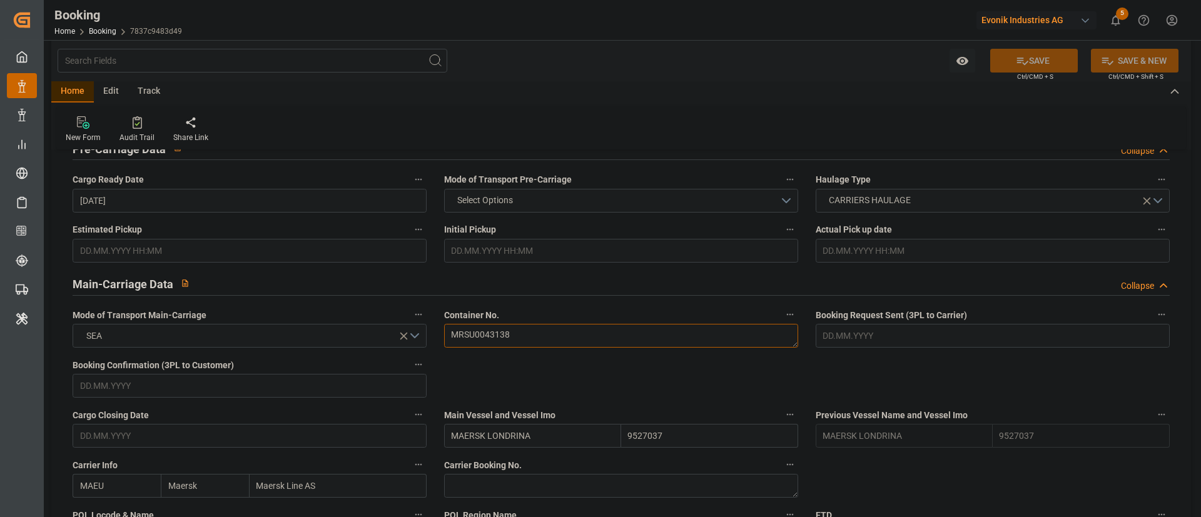
click at [542, 340] on textarea "MRSU0043138" at bounding box center [621, 336] width 354 height 24
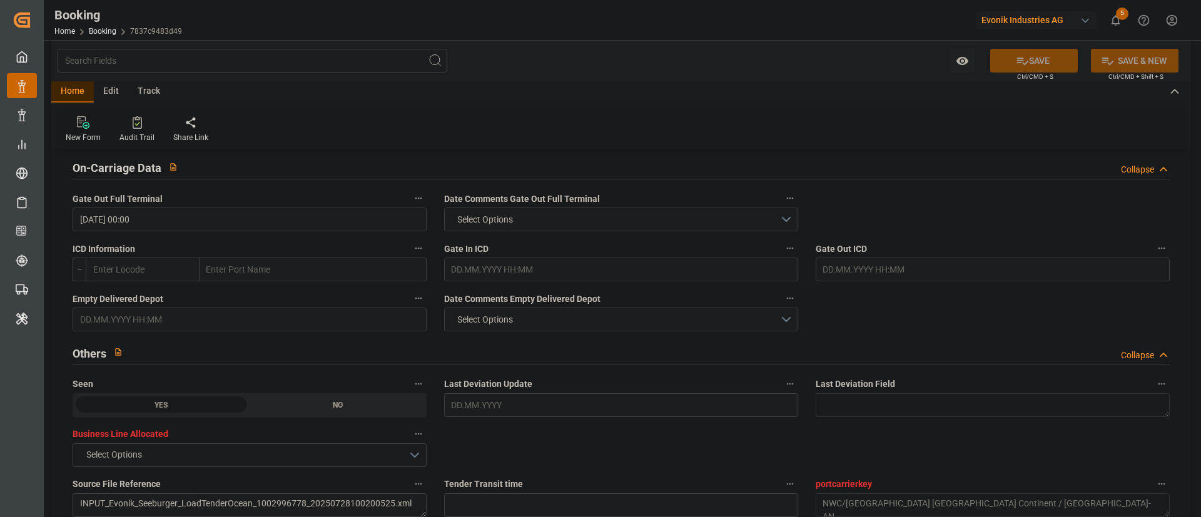
scroll to position [1783, 0]
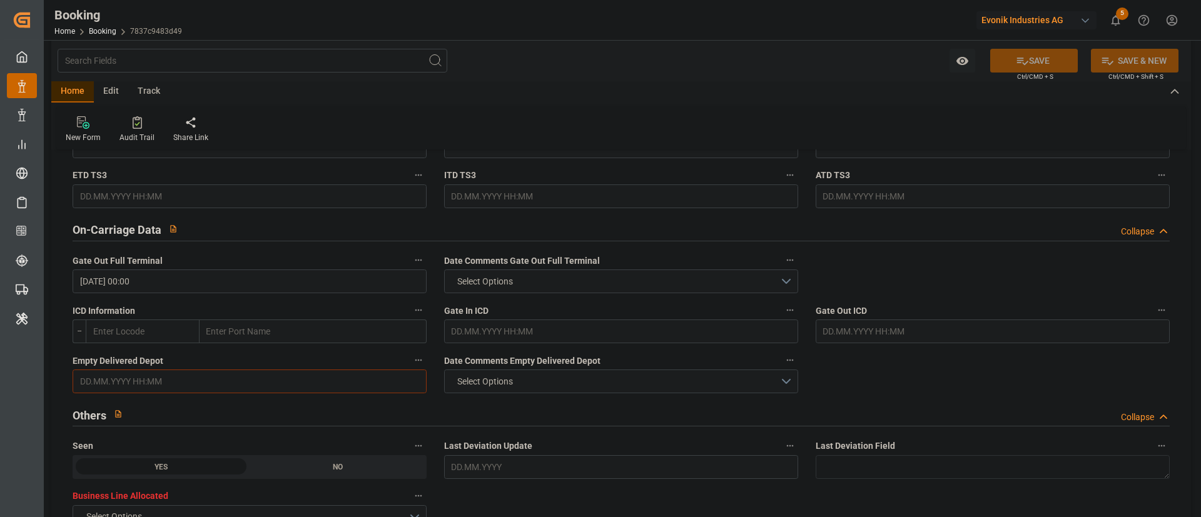
click at [153, 344] on input "text" at bounding box center [250, 382] width 354 height 24
click at [91, 271] on div "8" at bounding box center [89, 270] width 16 height 15
type input "[DATE] 00:00"
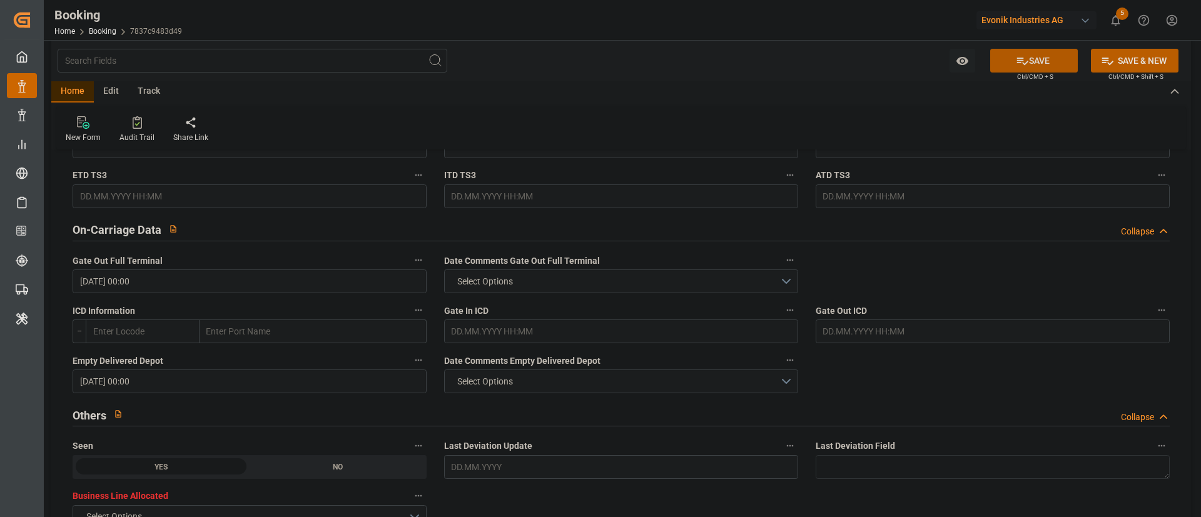
click at [800, 61] on button "SAVE" at bounding box center [1034, 61] width 88 height 24
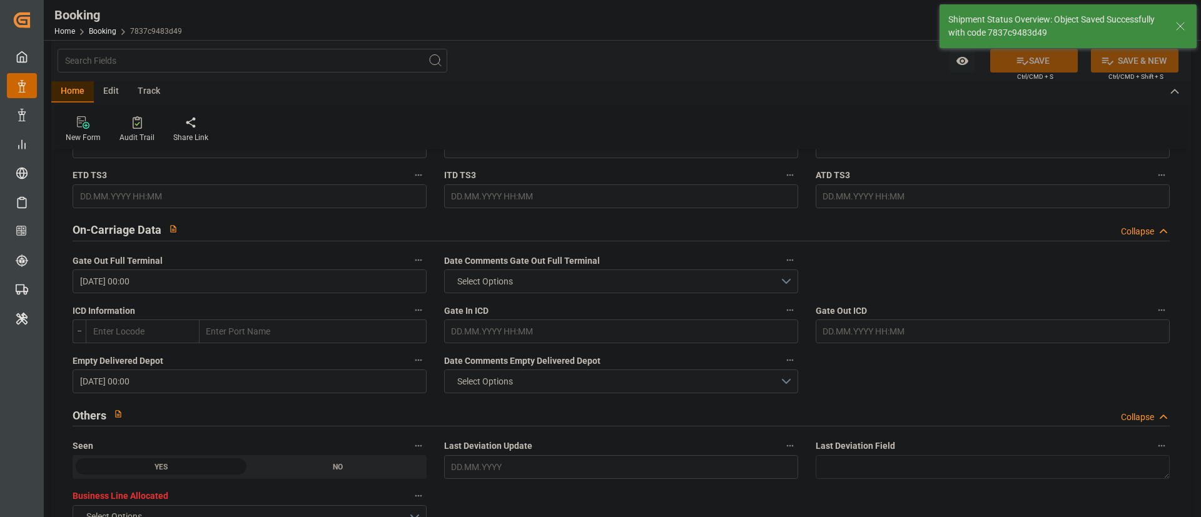
type textarea "Kiran Hari"
type input "[DATE] 09:52"
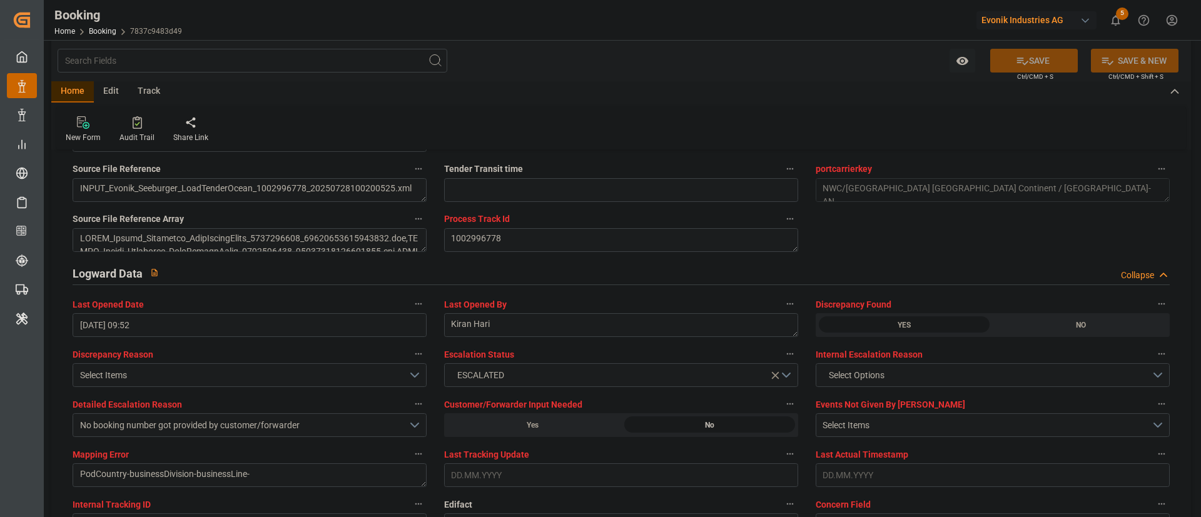
scroll to position [2159, 0]
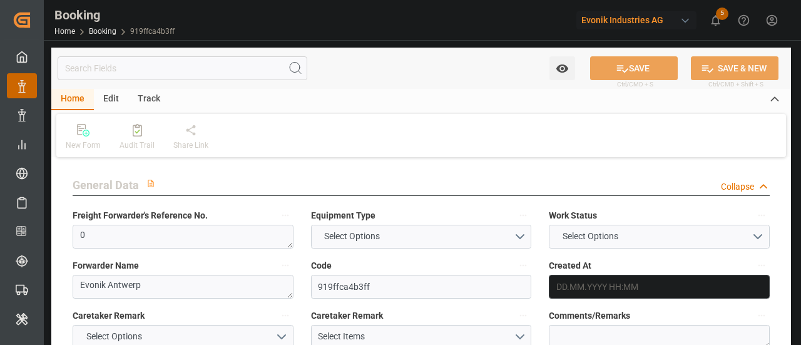
type textarea "0"
type textarea "Evonik Antwerp"
type input "919ffca4b3ff"
type input "0"
type textarea "AT-AN"
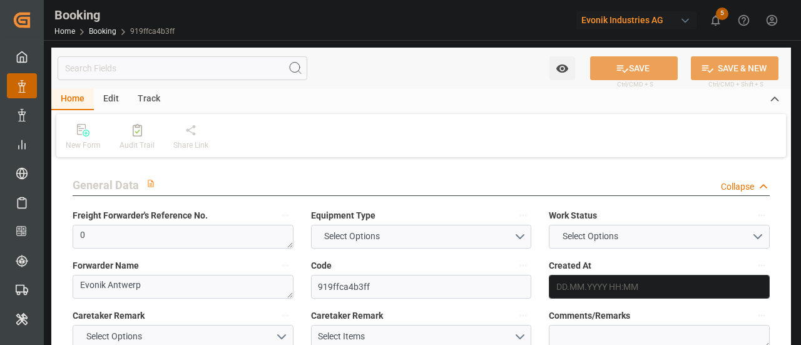
type input "4006649998"
type textarea "[PERSON_NAME][EMAIL_ADDRESS][PERSON_NAME][DOMAIN_NAME]"
type textarea "FOB"
type textarea "[GEOGRAPHIC_DATA]"
type textarea "Evonik Plant 7000162686"
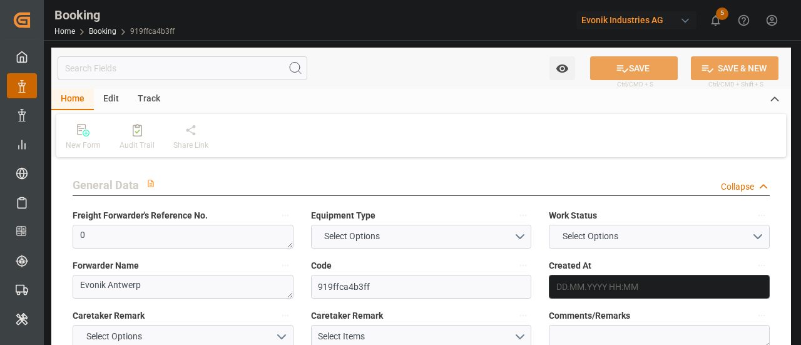
type textarea "[GEOGRAPHIC_DATA]"
type textarea "HASU1335704"
type input "MAERSK LONDRINA"
type input "MAEU"
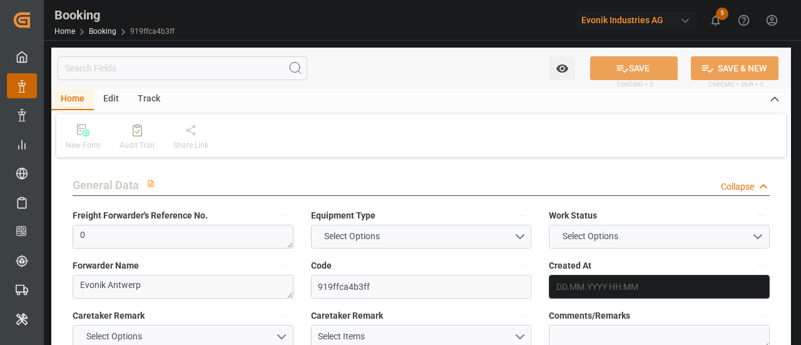
type input "[GEOGRAPHIC_DATA]"
type input "Itapoá"
type input "Tanger Med"
type textarea "INPUT_Evonik_Seeburger_LoadTenderOcean_1002996778_20250728100200525.xml"
type textarea "NWC/[GEOGRAPHIC_DATA] [GEOGRAPHIC_DATA] Continent / [GEOGRAPHIC_DATA]-AN"
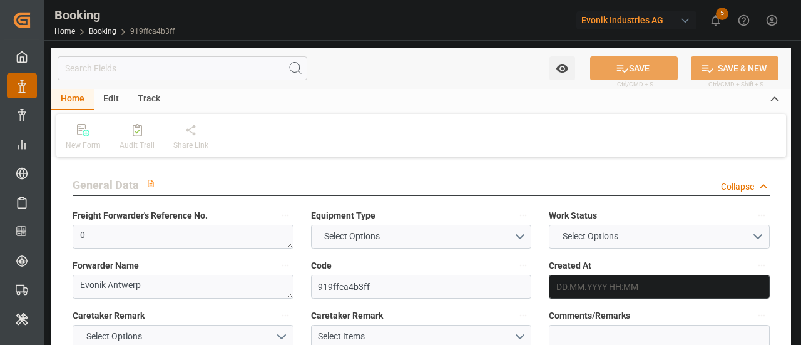
type textarea "INPUT_Evonik_Seeburger_LoadTenderOcean_1002908001_20250630144005176.xml,INPUT_E…"
type textarea "1002996778"
type textarea "[PERSON_NAME]"
type textarea "PolCountry-businessDivision-businessLine-"
type textarea "EVONIK Load Tender XML"
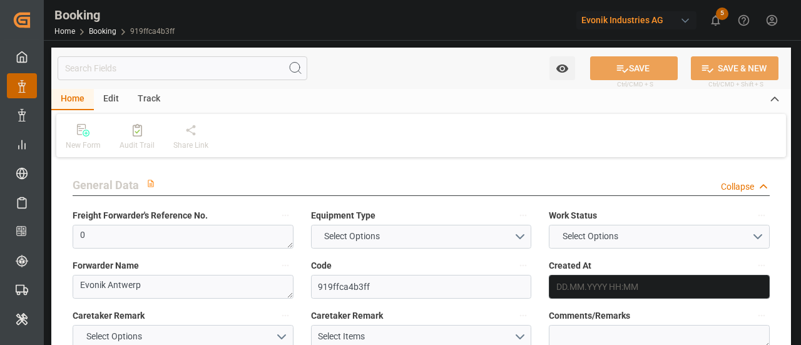
type textarea "a011t00000LcJC5AAN"
type textarea "Yes"
type input "0"
type input "9527037"
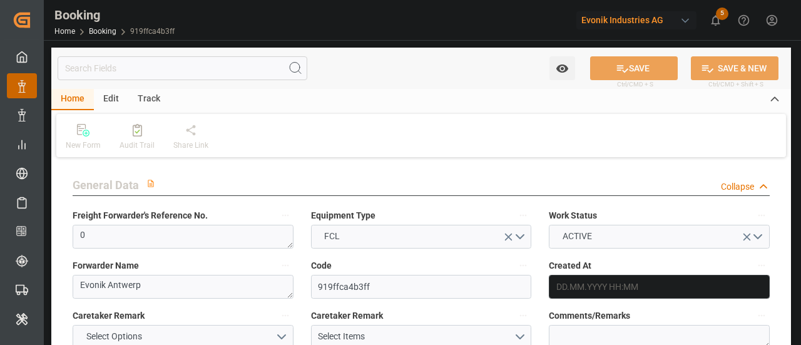
type input "9527037"
type input "Maersk"
type input "Maersk Line AS"
type input "BEANR"
type input "BRIOA"
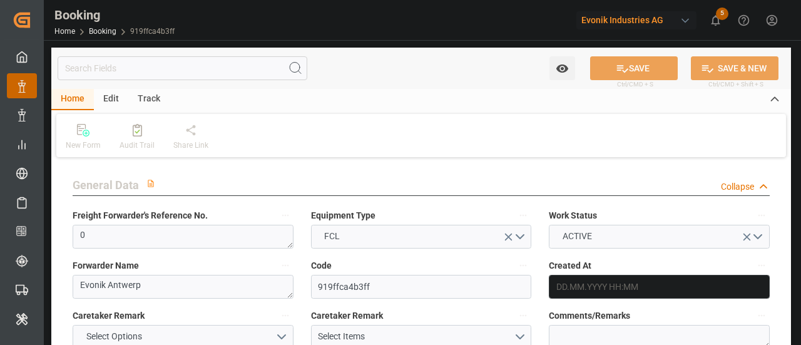
type input "28"
type input "MAPTM"
type input "0"
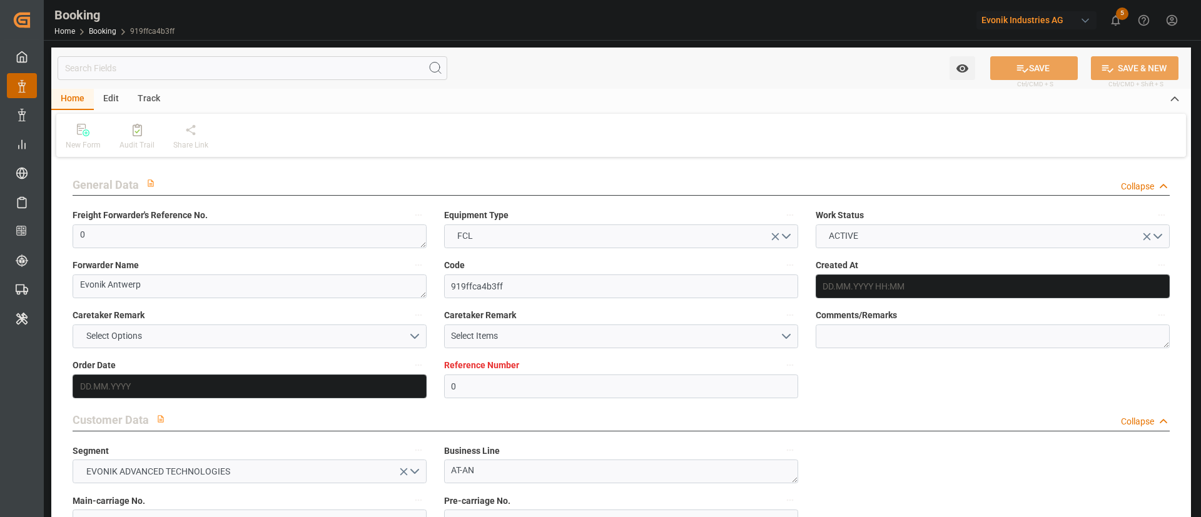
scroll to position [563, 0]
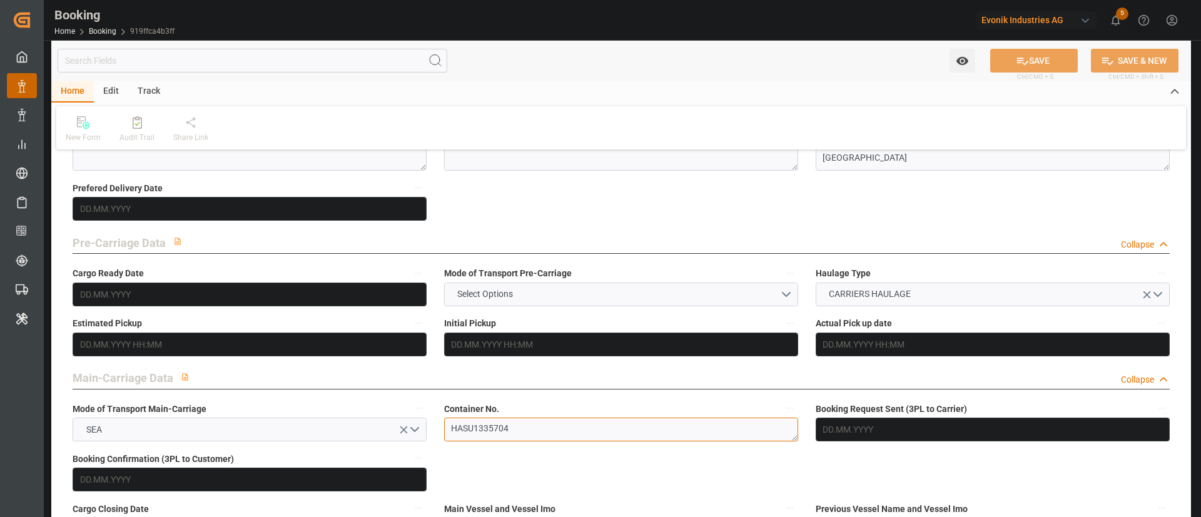
click at [512, 344] on textarea "HASU1335704" at bounding box center [621, 430] width 354 height 24
type input "[DATE] 12:46"
type input "[DATE]"
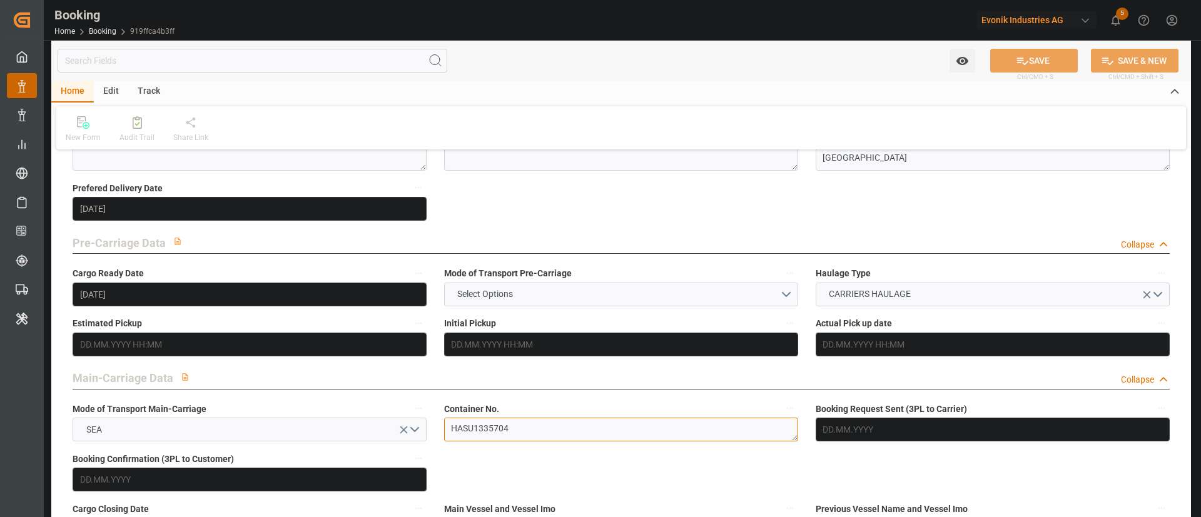
type input "[DATE]"
type input "[DATE] 00:00"
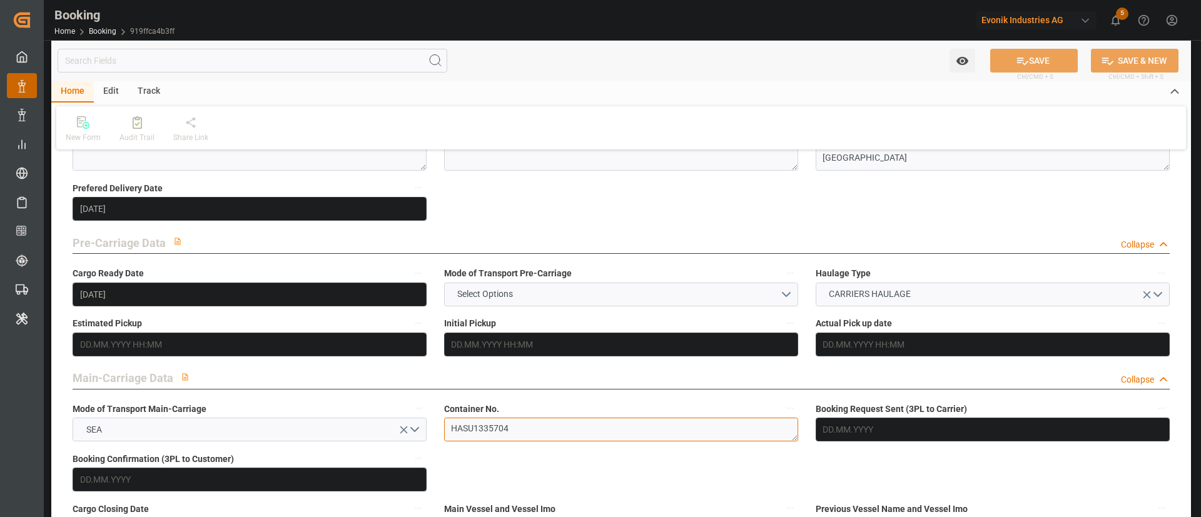
type input "[DATE] 00:00"
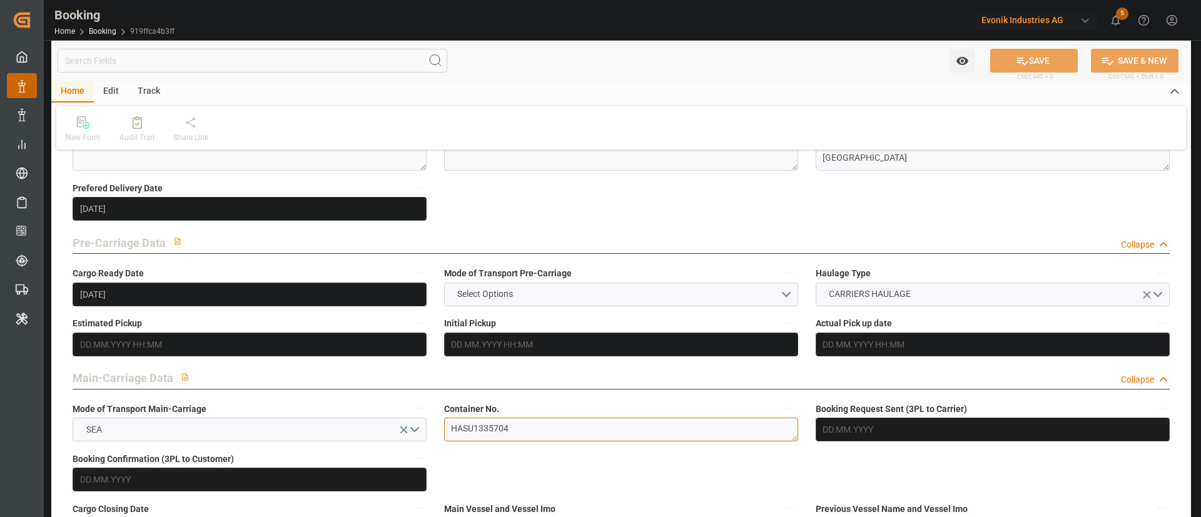
type input "[DATE] 00:00"
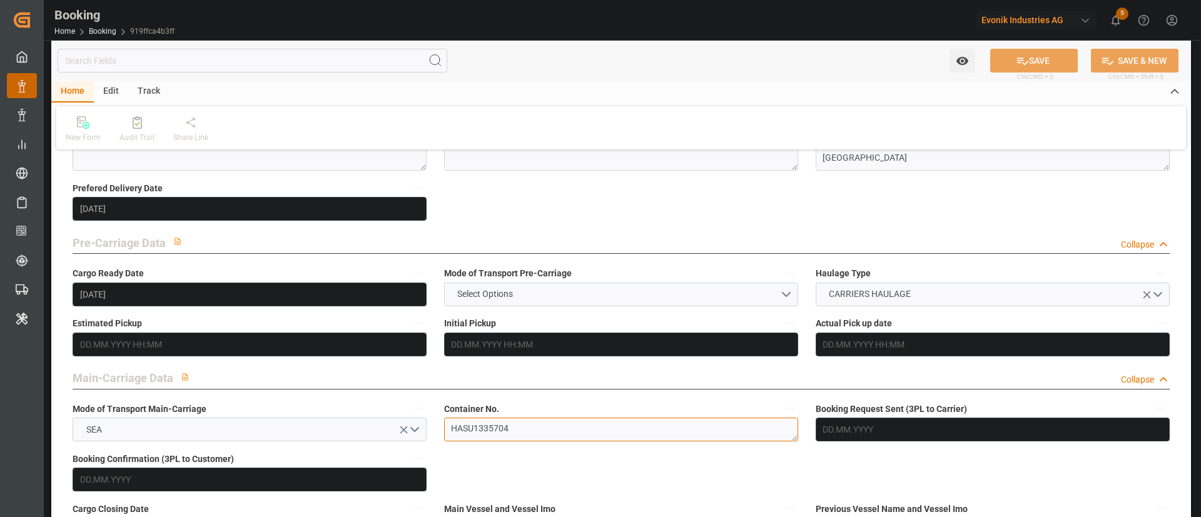
type input "[DATE] 12:47"
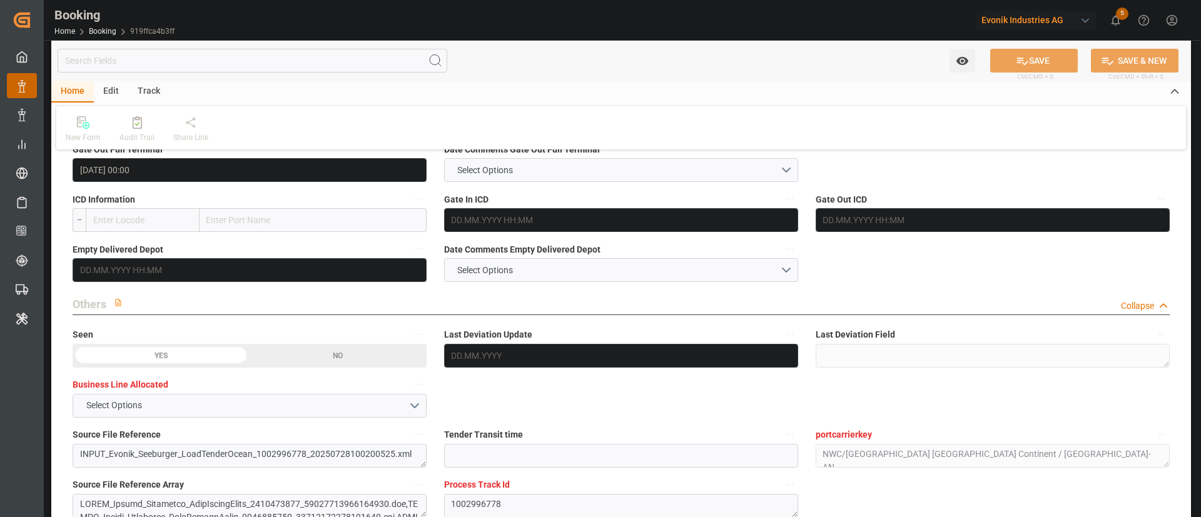
scroll to position [1877, 0]
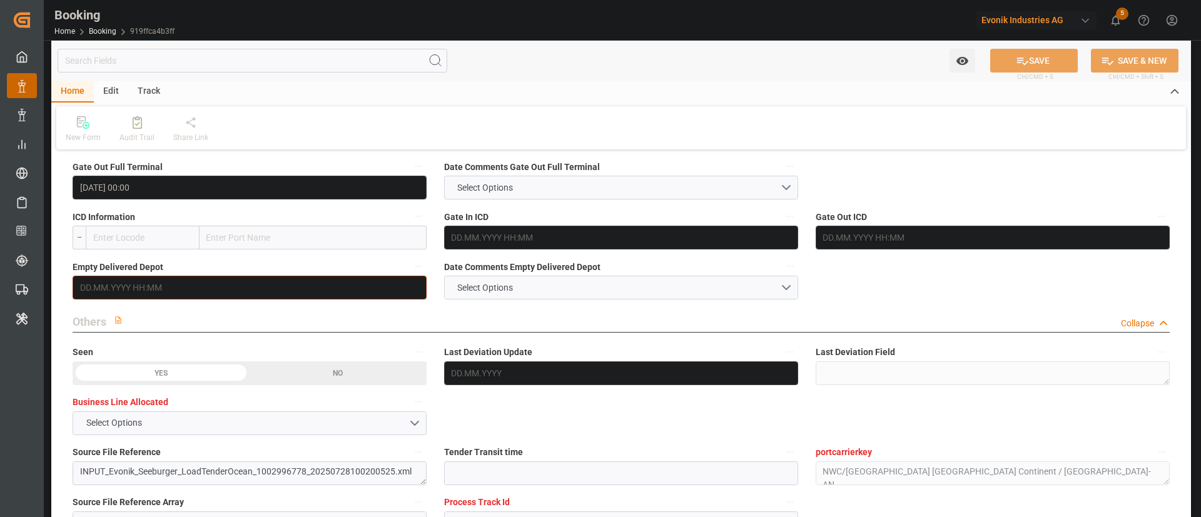
click at [131, 298] on input "text" at bounding box center [250, 288] width 354 height 24
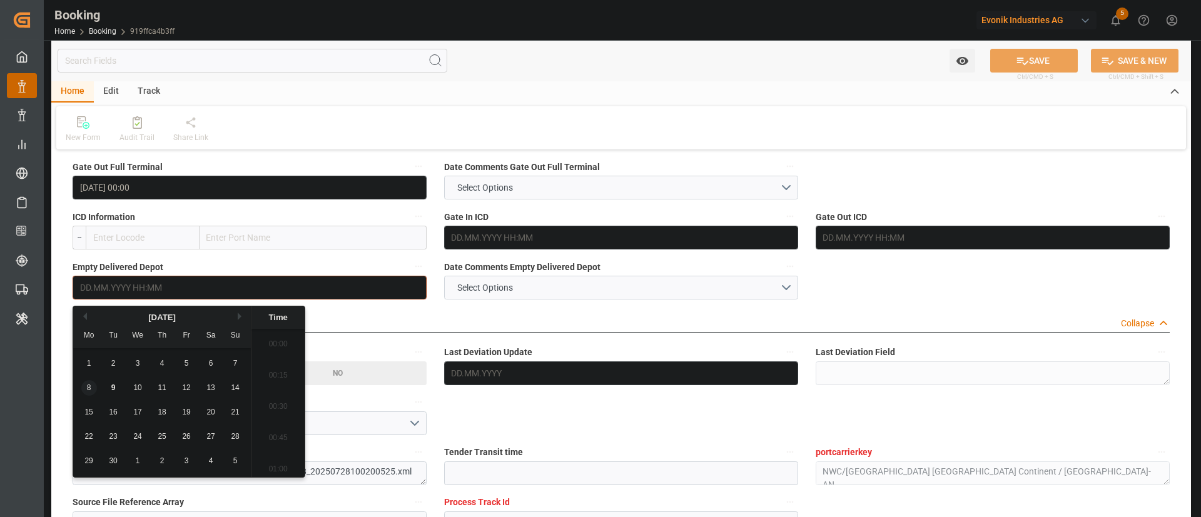
scroll to position [1850, 0]
click at [90, 344] on span "8" at bounding box center [89, 388] width 4 height 9
type input "08.09.2025 00:00"
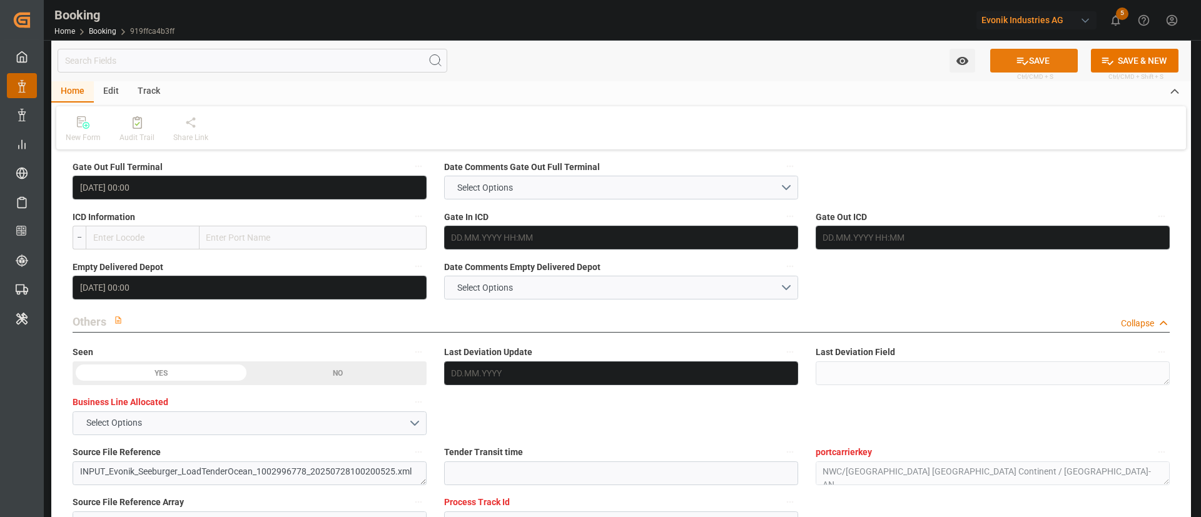
click at [800, 59] on button "SAVE" at bounding box center [1034, 61] width 88 height 24
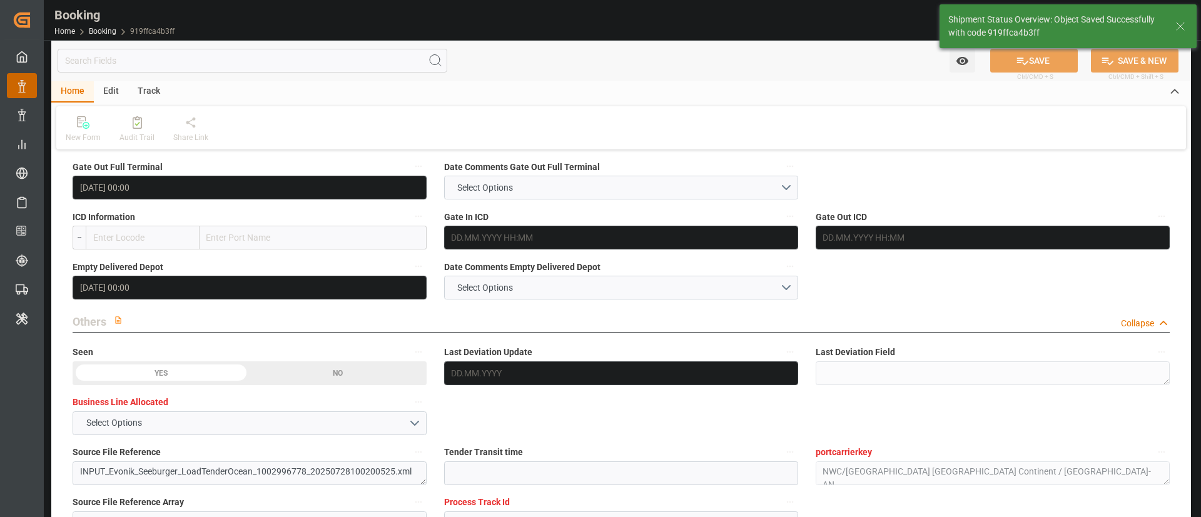
type textarea "Kiran Hari"
type input "09.09.2025 09:53"
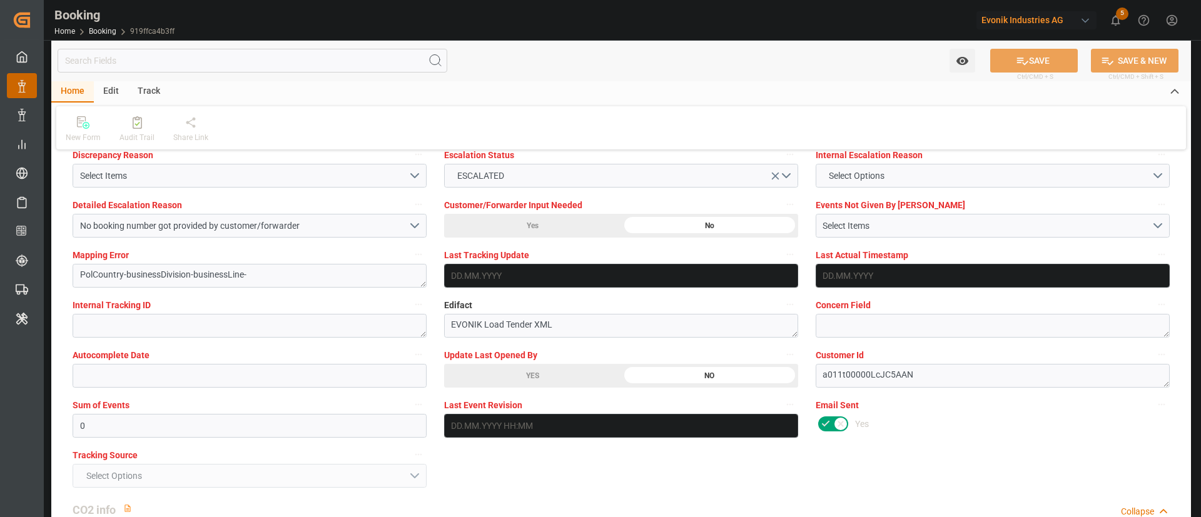
scroll to position [2440, 0]
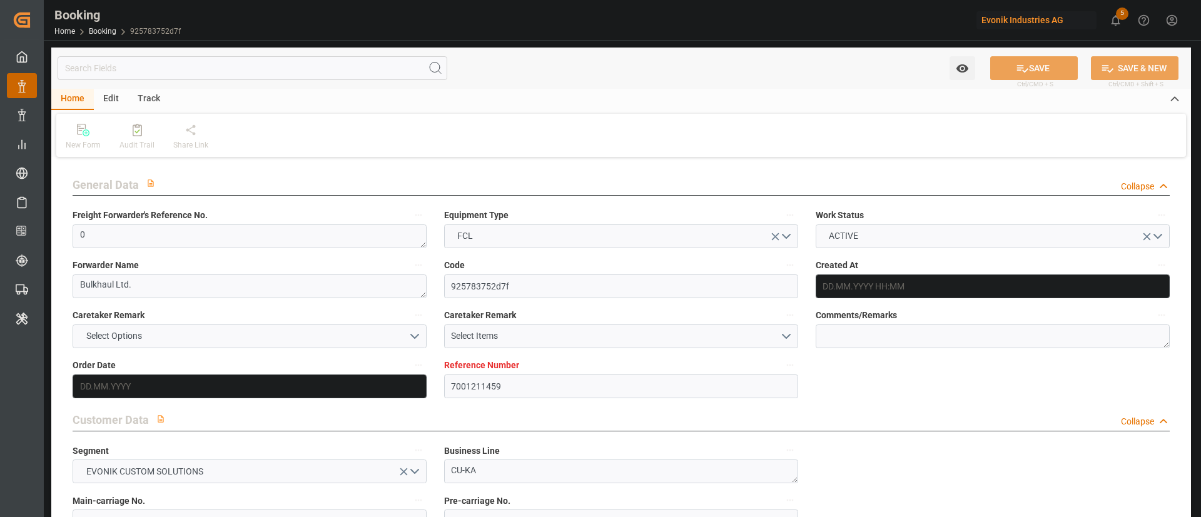
type input "7001211459"
type input "9632090"
type input "Maersk"
type input "Maersk Line AS"
type input "NLRTM"
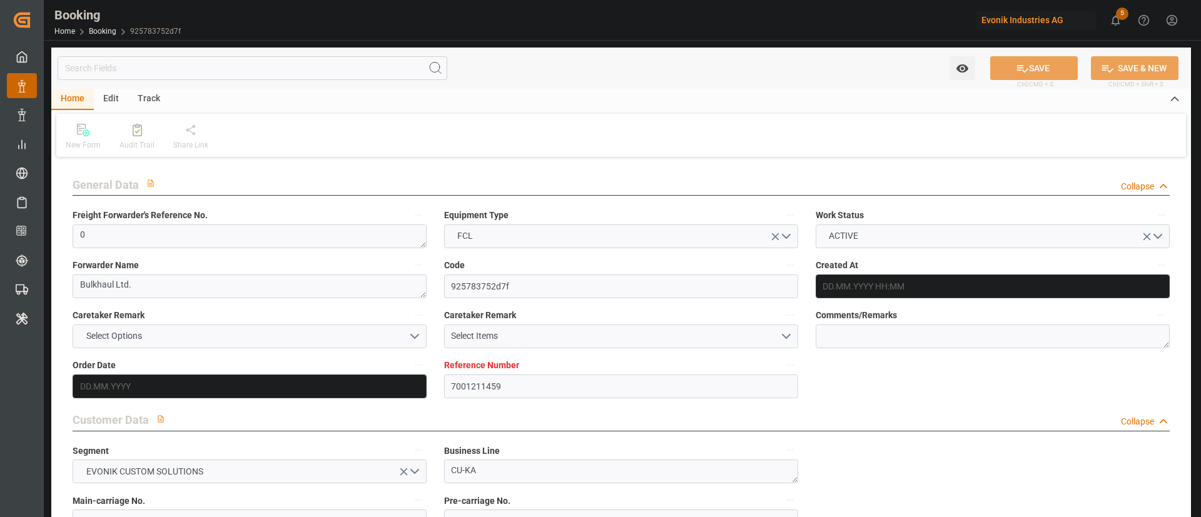
type input "IDJKT"
type input "41"
type input "MYTPP"
type input "0"
type input "02.07.2025 13:47"
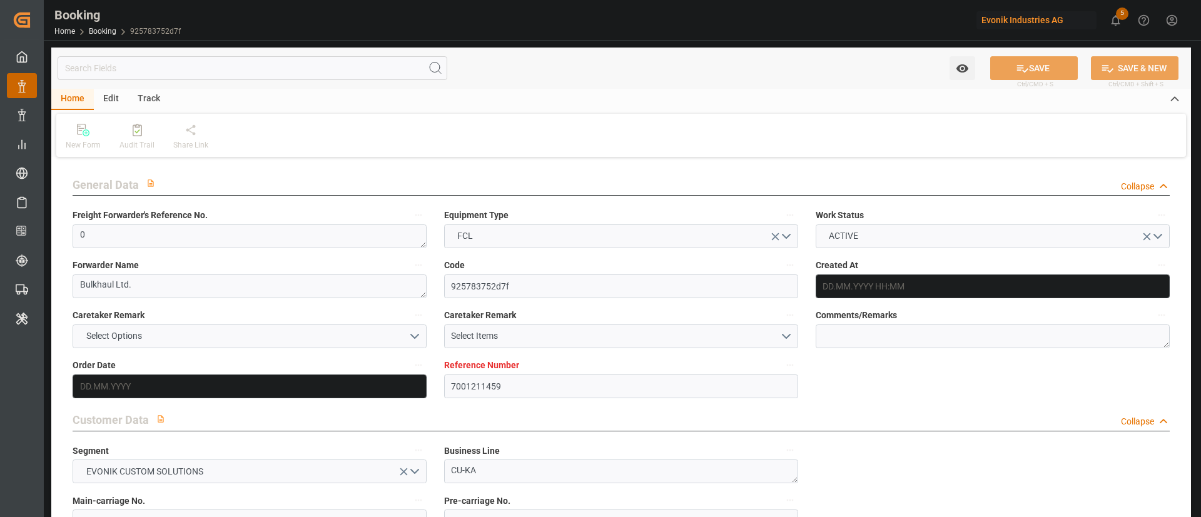
type input "02.07.2025"
type input "15.09.2025"
type input "[DATE]"
type input "17.07.2025 00:00"
type input "21.07.2025 00:00"
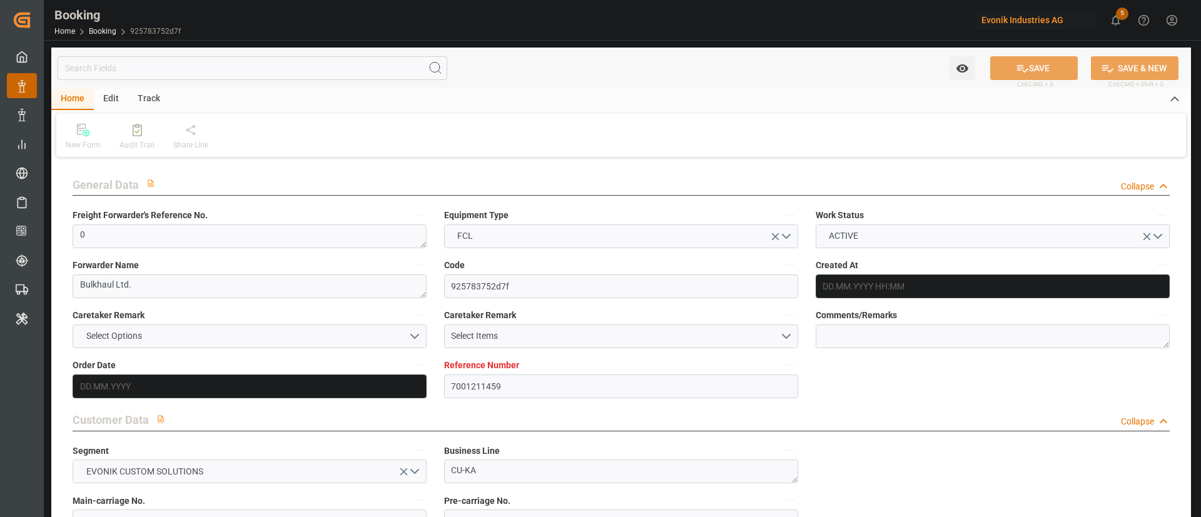
type input "21.07.2025 00:00"
type input "18.07.2025 00:00"
type input "31.08.2025 00:00"
type input "15.09.2025 00:00"
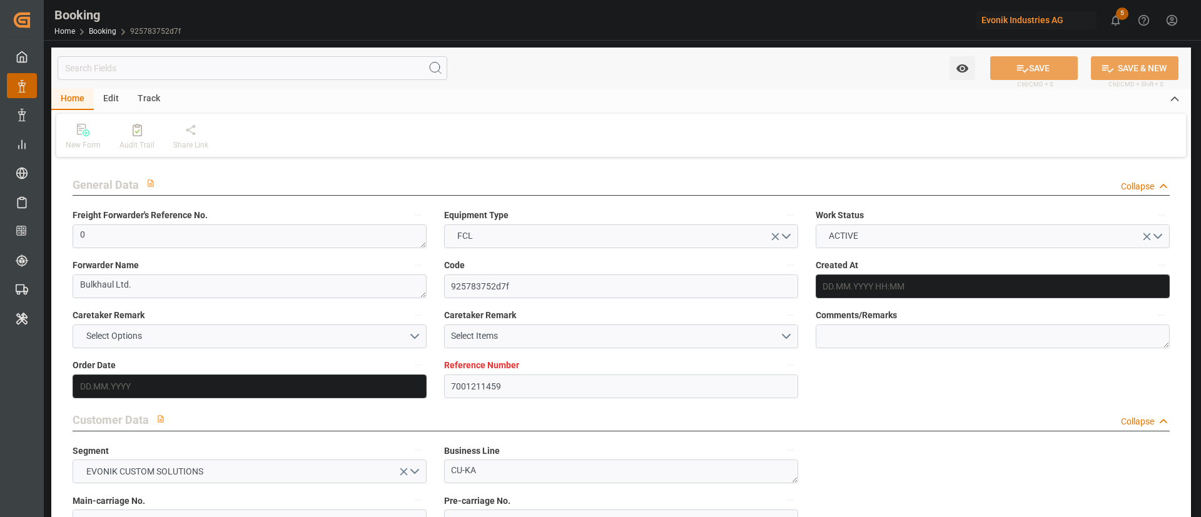
type input "31.08.2025 00:00"
type input "20.08.2025 00:00"
type input "29.08.2025 00:00"
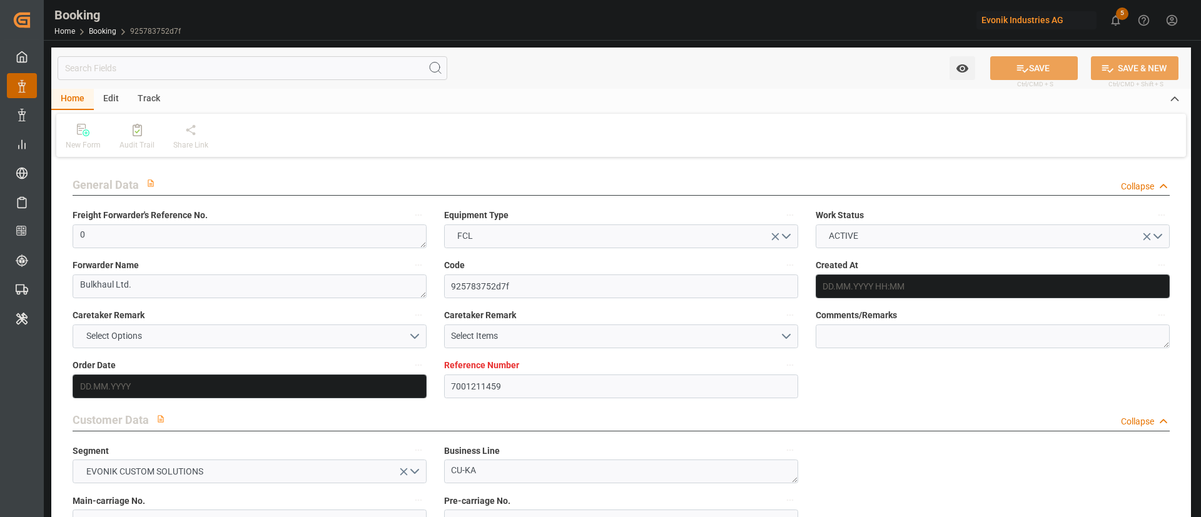
type input "28.08.2025 00:00"
type input "29.08.2025 00:00"
type input "03.09.2025 00:00"
type input "19.08.2025"
type input "08.09.2025 12:47"
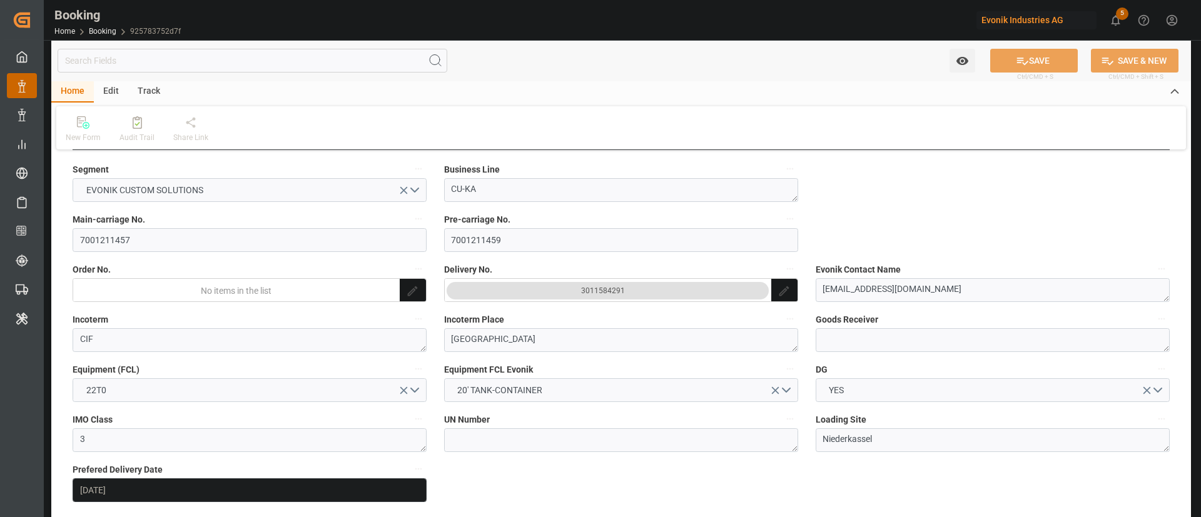
scroll to position [563, 0]
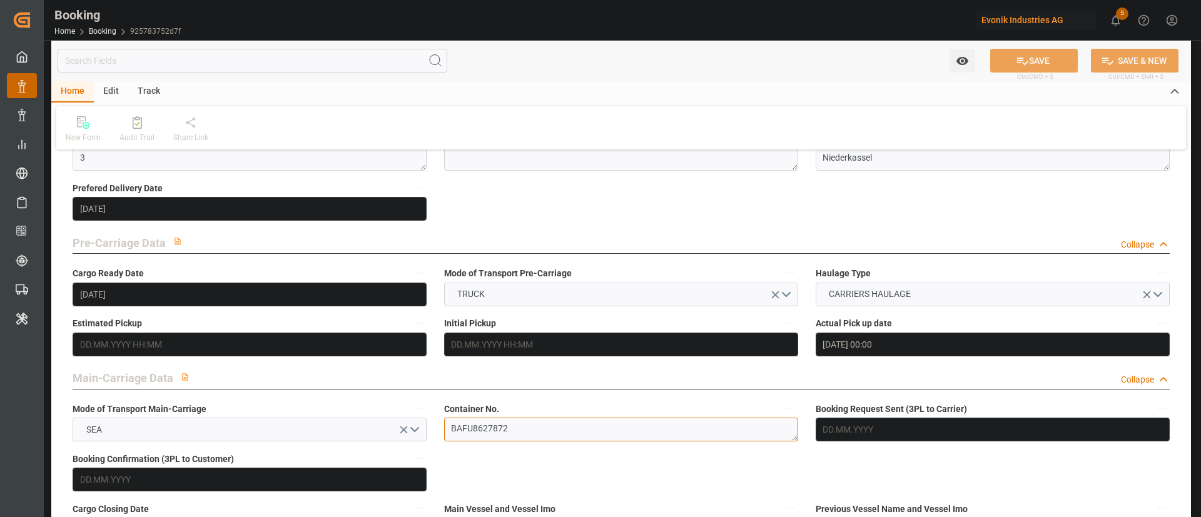
click at [519, 418] on textarea "BAFU8627872" at bounding box center [621, 430] width 354 height 24
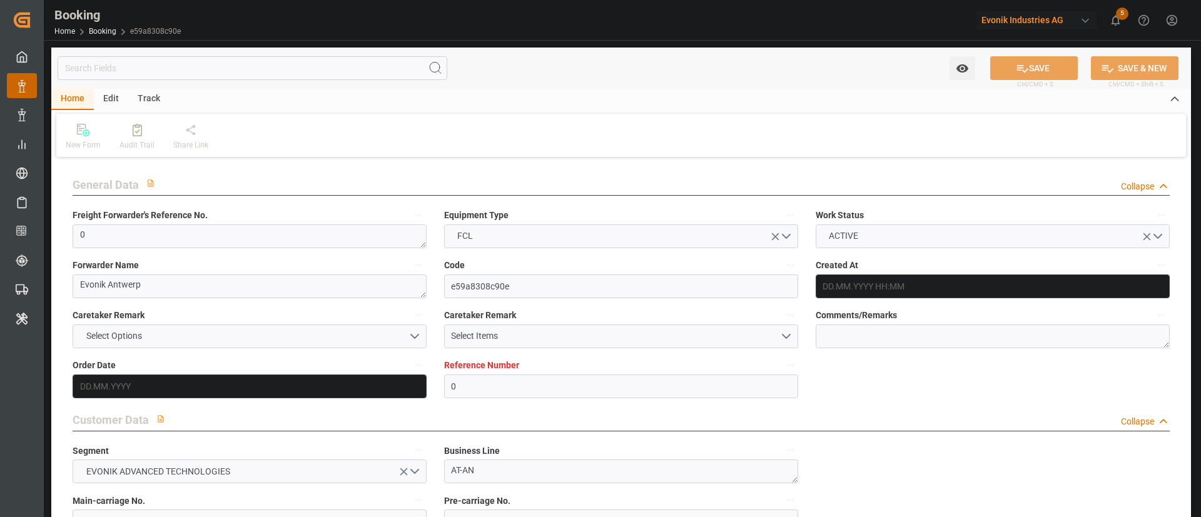
type input "0"
type input "9527037"
type input "Maersk"
type input "Maersk Line AS"
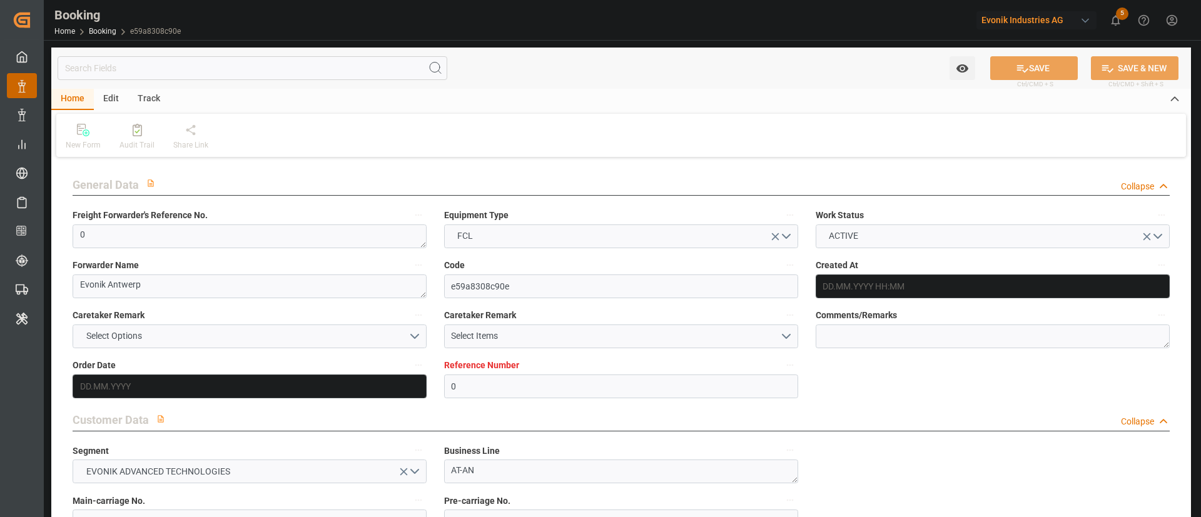
type input "BEANR"
type input "BRIOA"
type input "28"
type input "MAPTM"
type input "0"
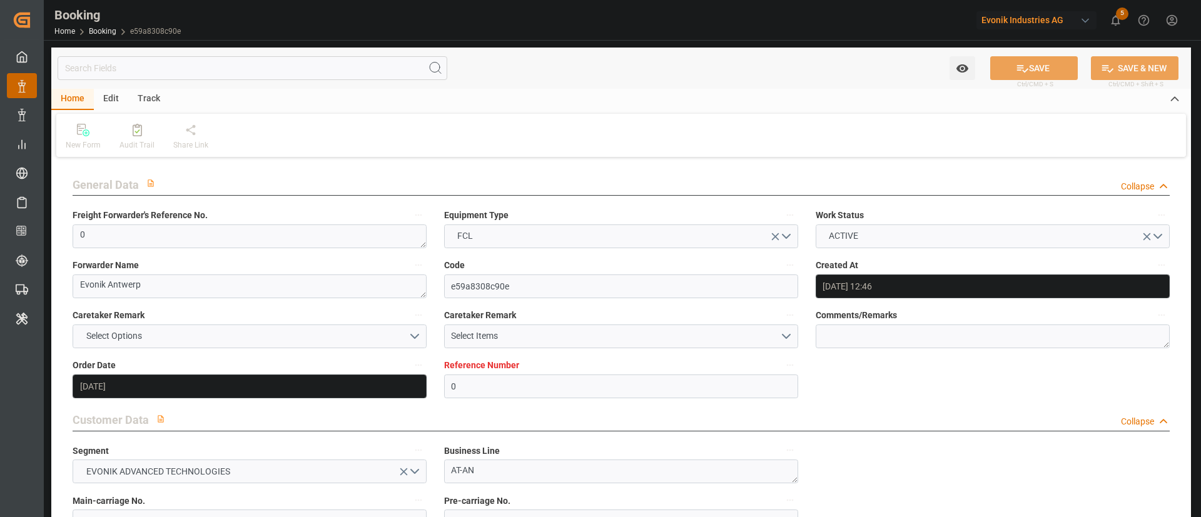
type input "[DATE] 12:46"
type input "[DATE]"
type input "[DATE] 00:00"
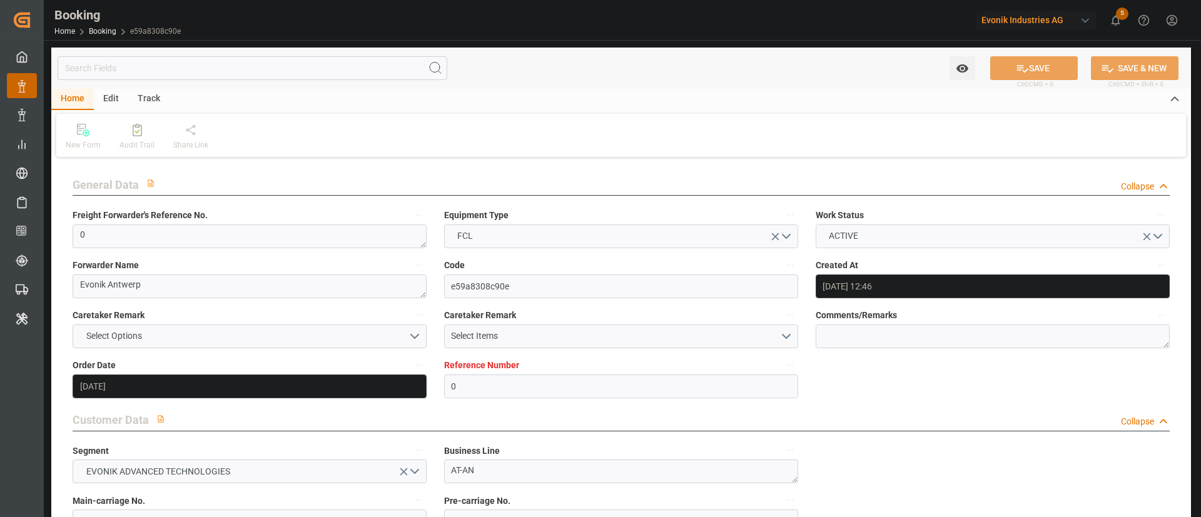
type input "[DATE] 00:00"
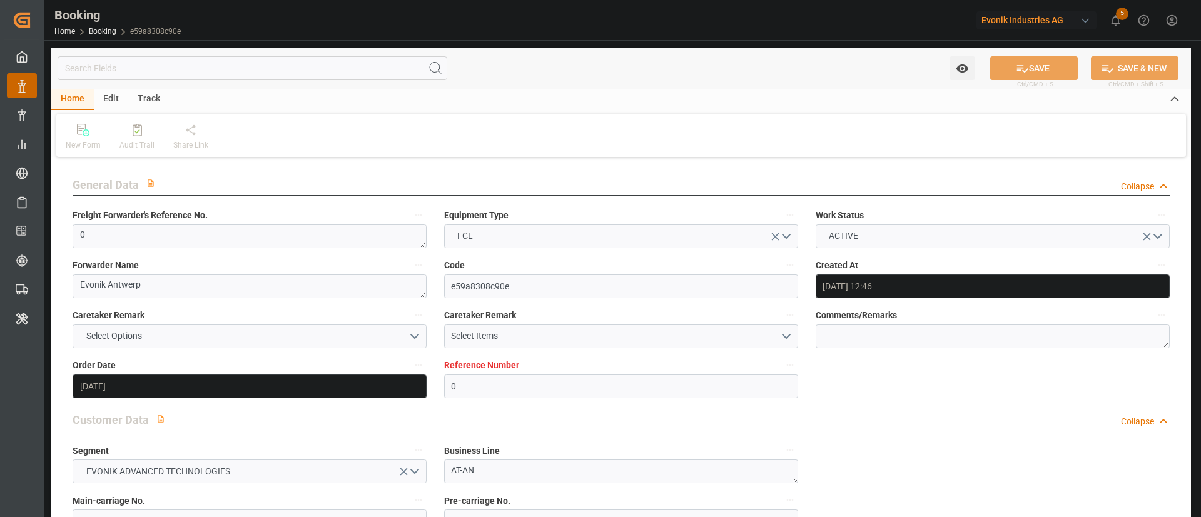
type input "[DATE] 00:00"
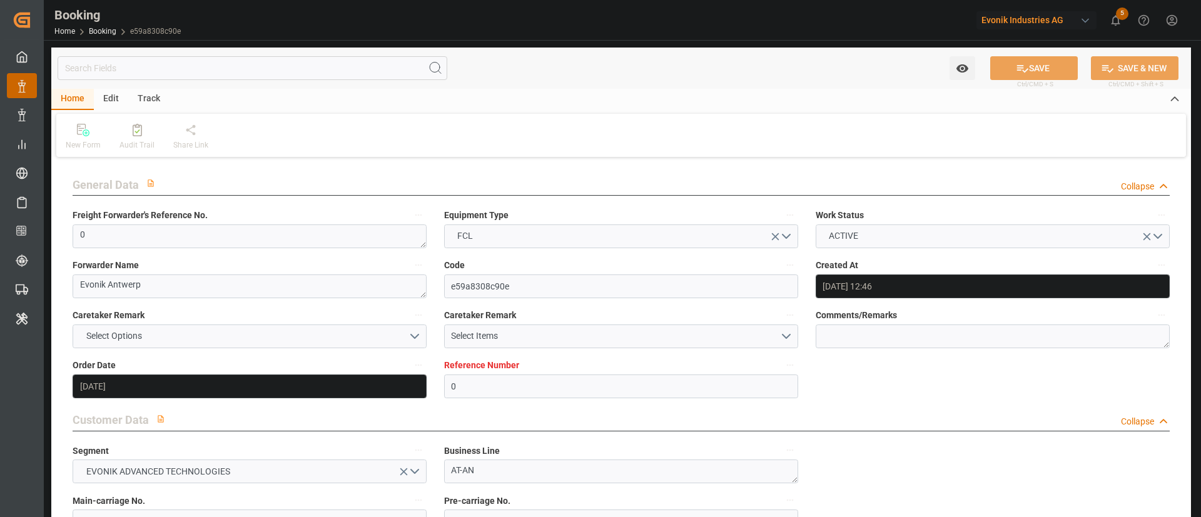
type input "[DATE] 00:00"
type input "[DATE] 12:47"
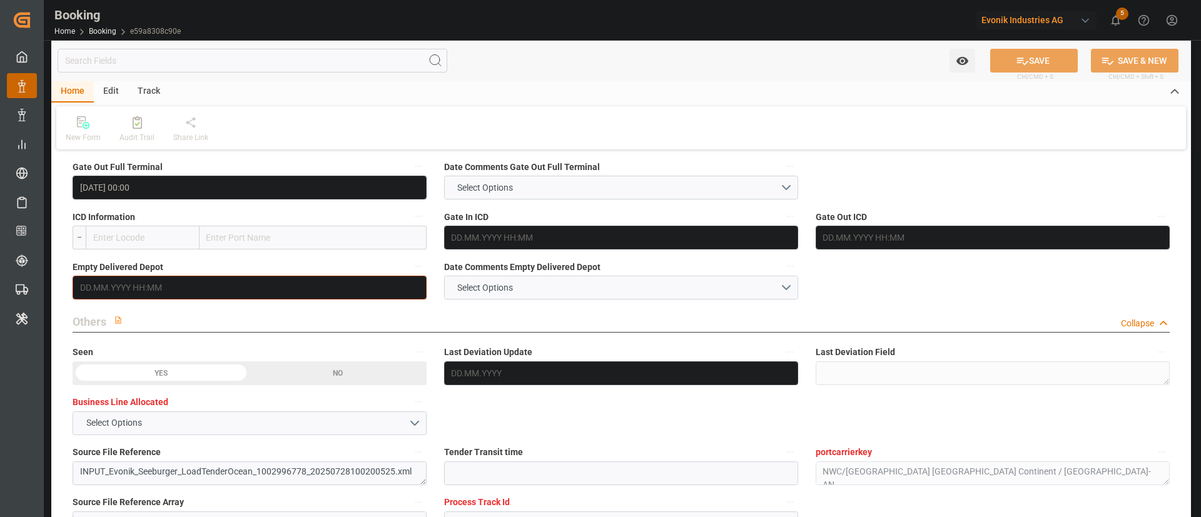
click at [134, 290] on input "text" at bounding box center [250, 288] width 354 height 24
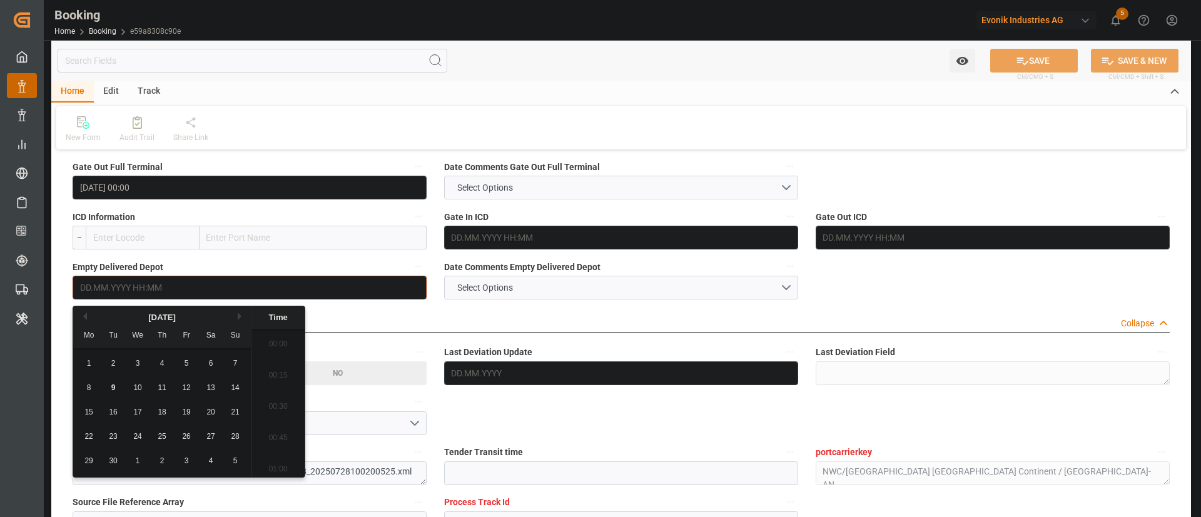
scroll to position [1850, 0]
click at [91, 344] on div "8" at bounding box center [89, 388] width 16 height 15
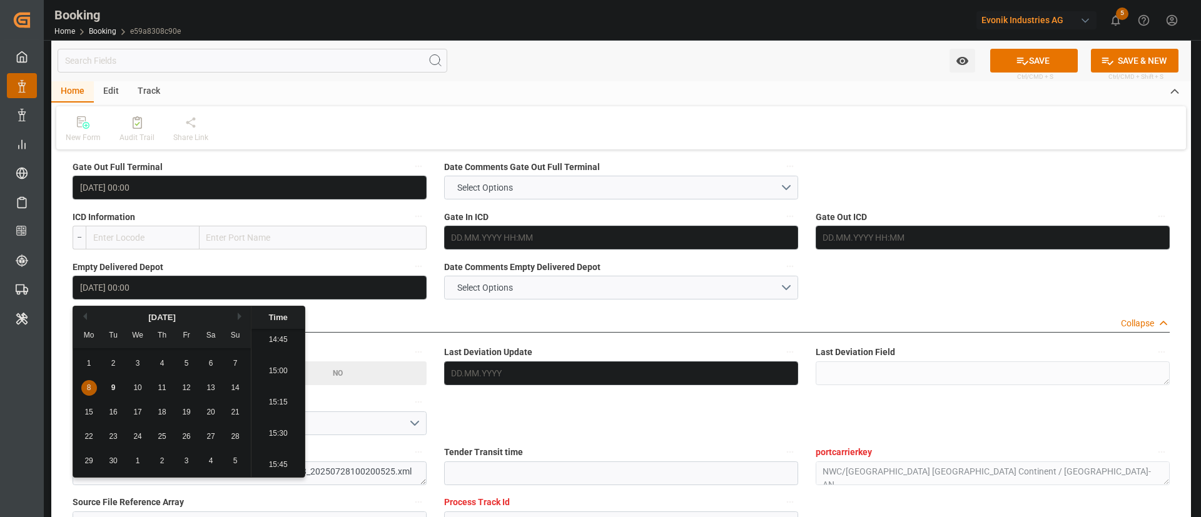
type input "[DATE] 00:00"
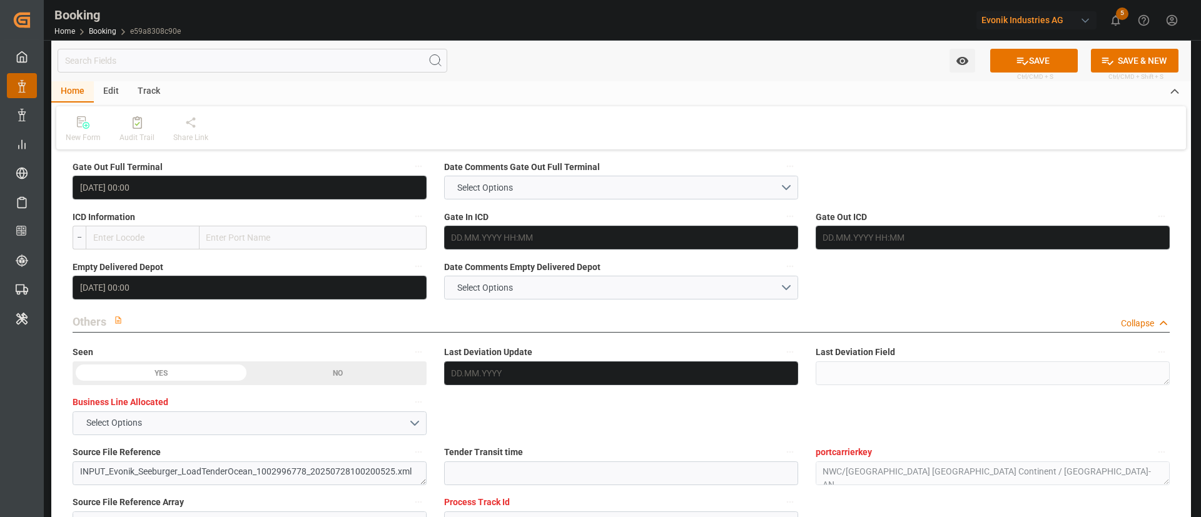
click at [800, 61] on icon at bounding box center [1022, 60] width 13 height 13
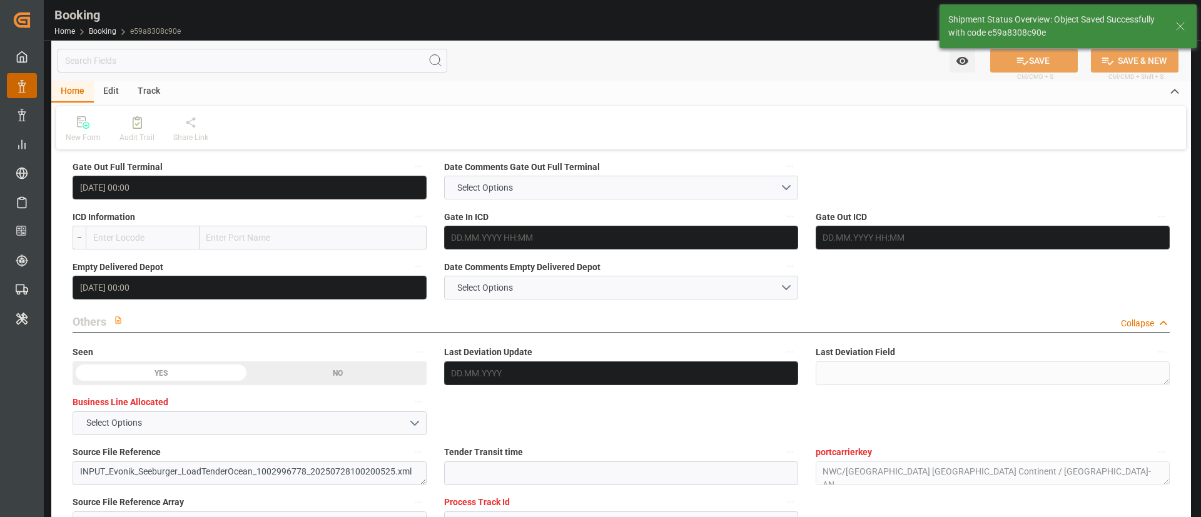
type textarea "Kiran Hari"
type input "[DATE] 09:56"
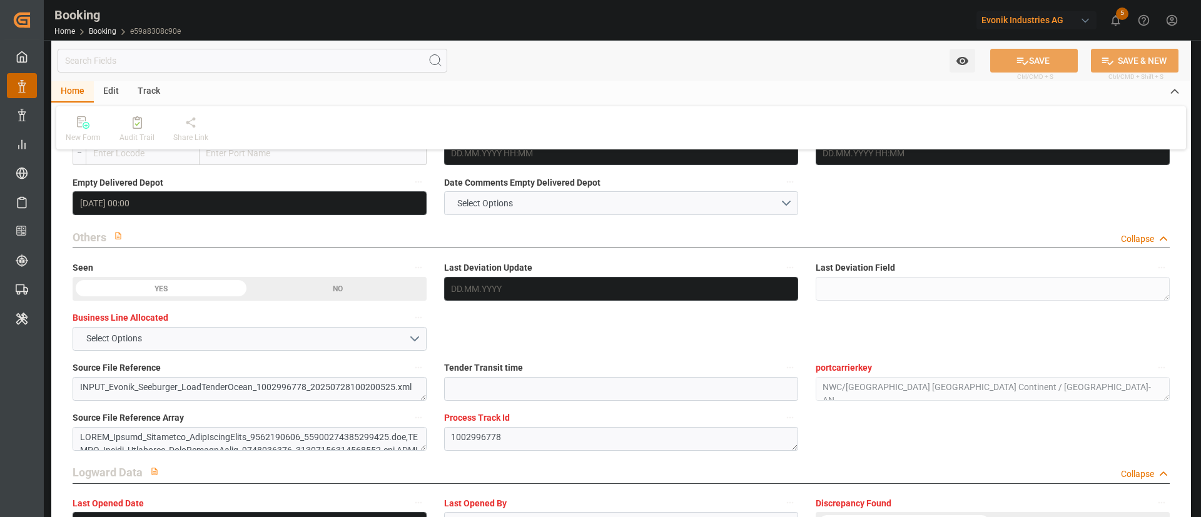
scroll to position [1877, 0]
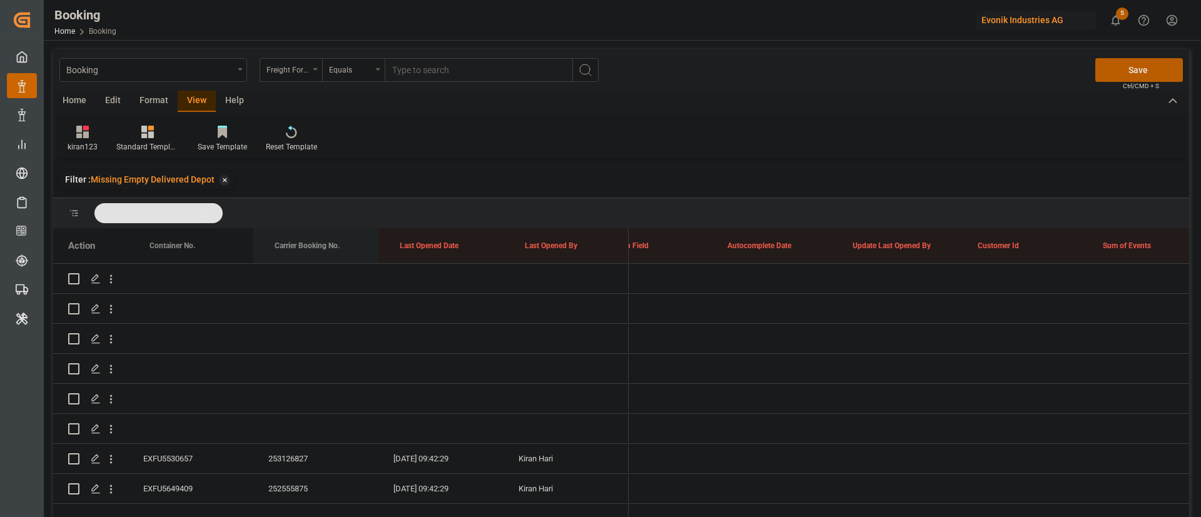
scroll to position [0, 9677]
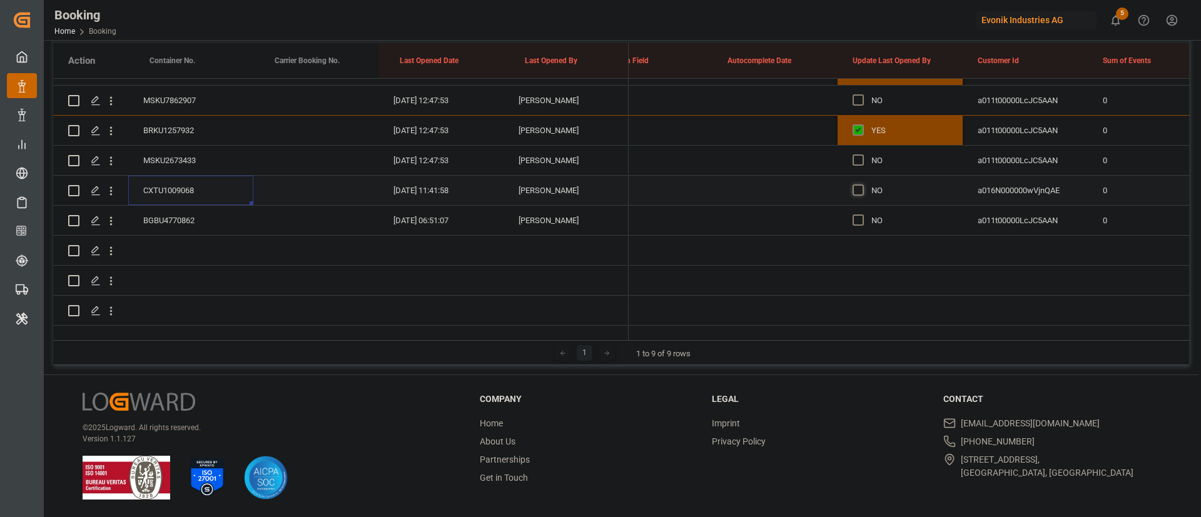
click at [854, 185] on span "Press SPACE to select this row." at bounding box center [858, 190] width 11 height 11
click at [862, 185] on input "Press SPACE to select this row." at bounding box center [862, 185] width 0 height 0
click at [172, 206] on div "BGBU4770862" at bounding box center [190, 220] width 125 height 29
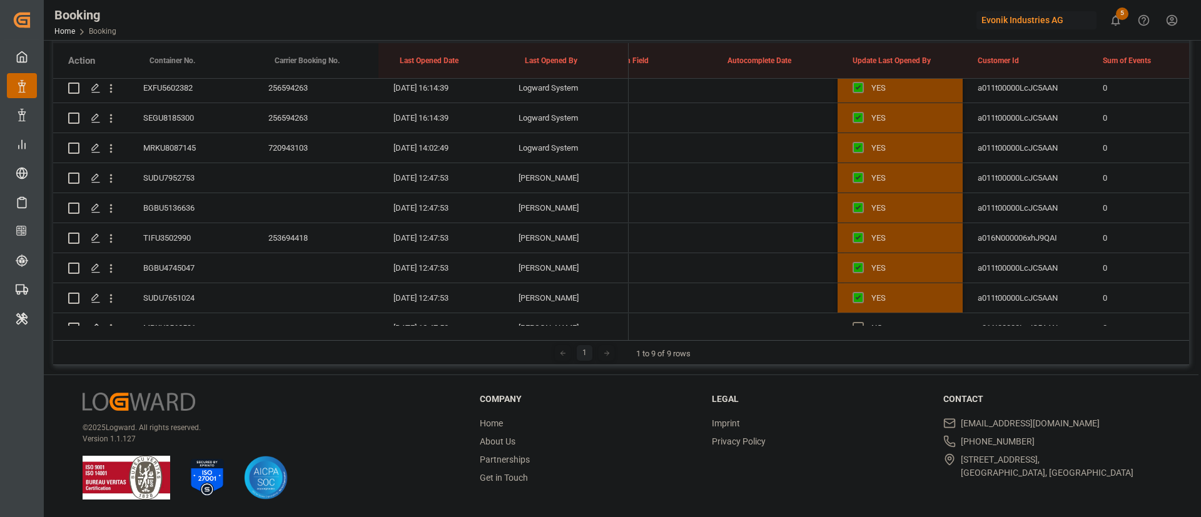
scroll to position [1869, 0]
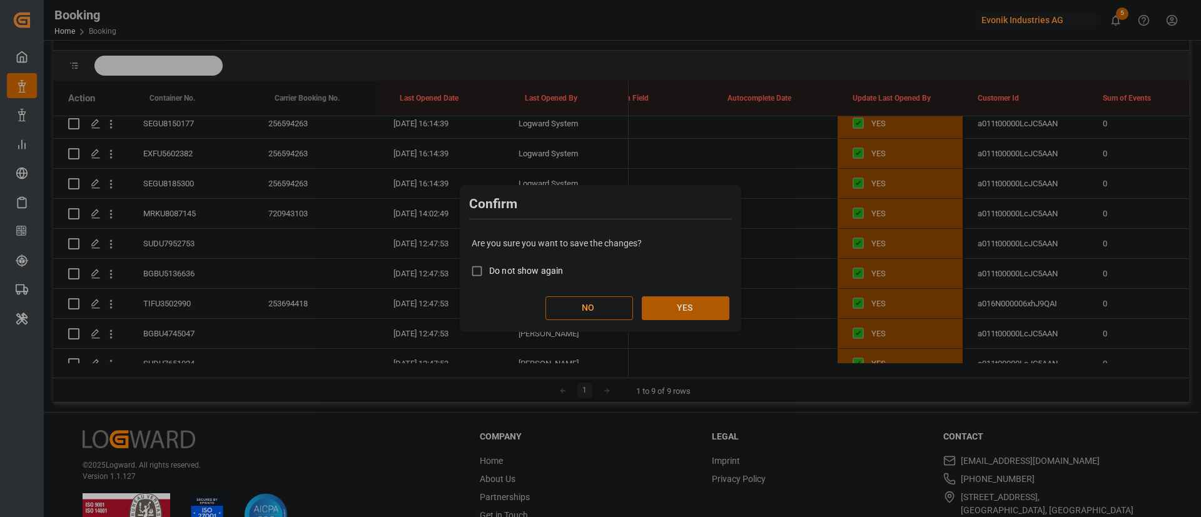
click at [691, 297] on button "YES" at bounding box center [686, 309] width 88 height 24
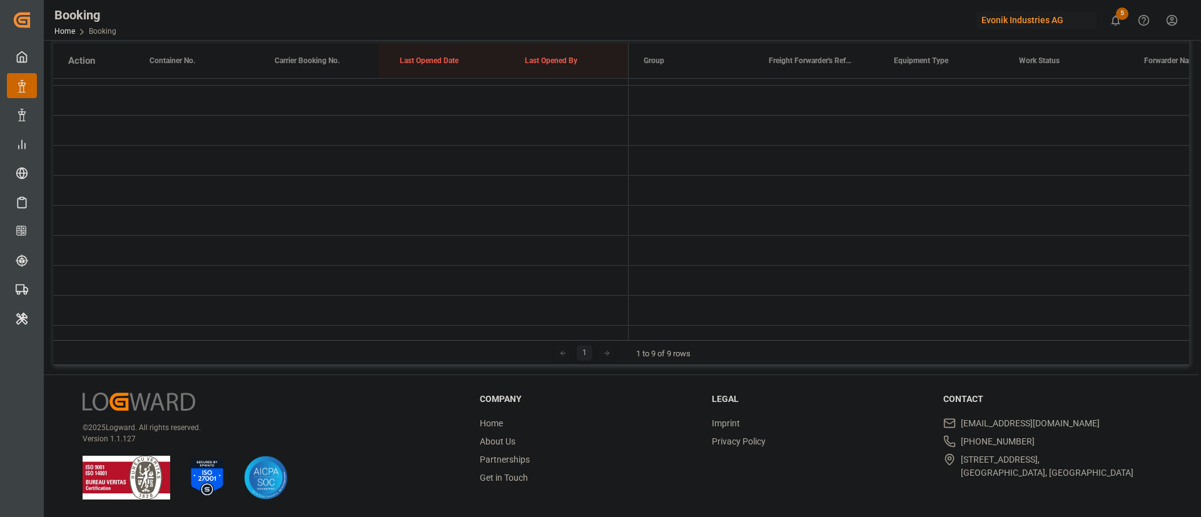
scroll to position [0, 1]
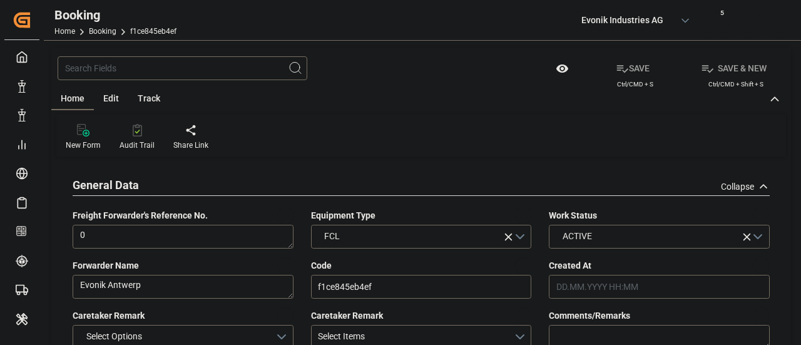
type input "[DATE] 12:46"
type input "[DATE]"
type input "[DATE] 00:00"
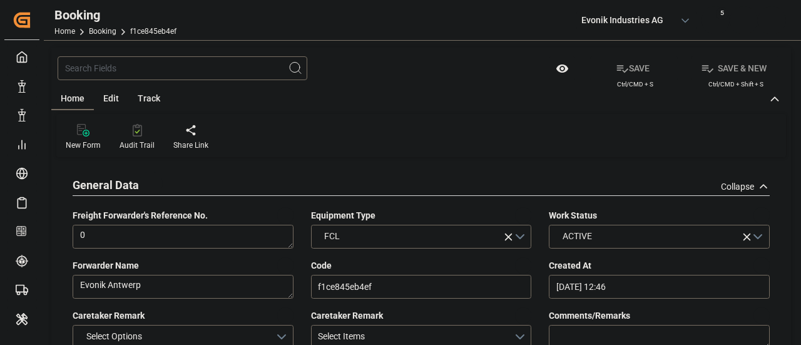
type input "[DATE] 00:00"
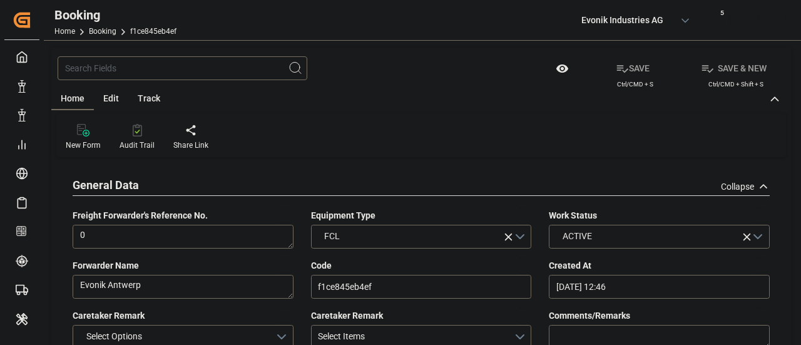
type input "[DATE] 00:00"
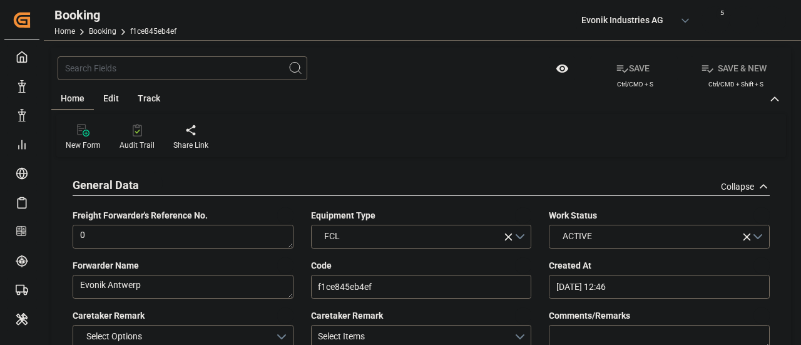
type input "[DATE] 00:00"
type input "[DATE] 12:47"
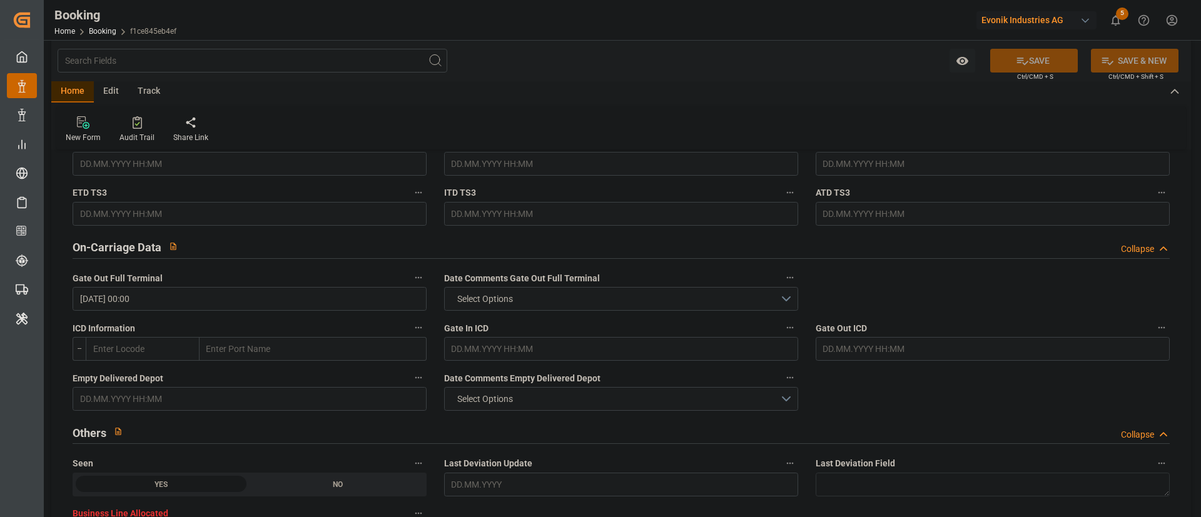
scroll to position [1783, 0]
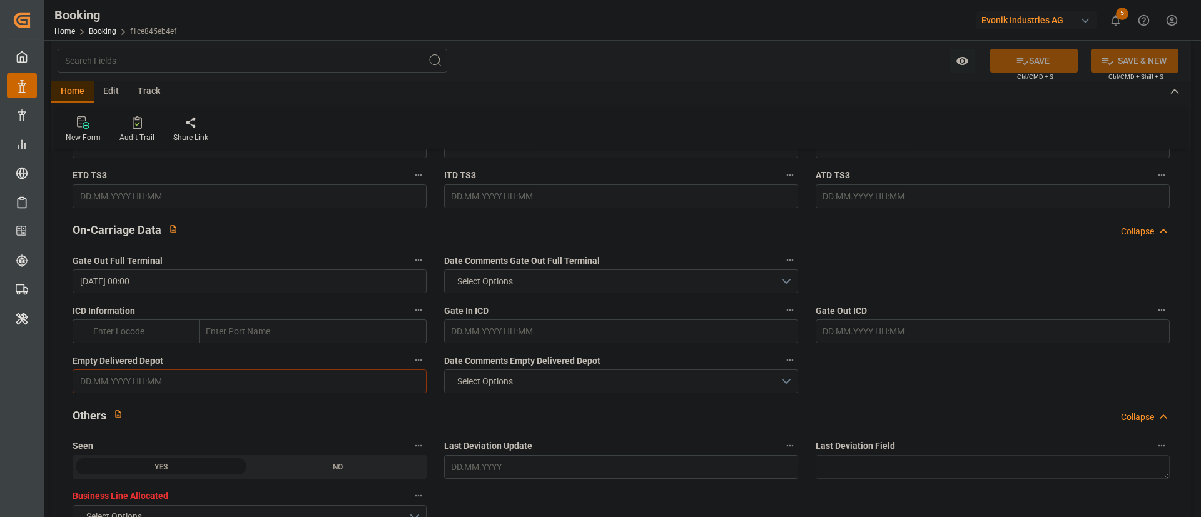
click at [139, 344] on input "text" at bounding box center [250, 382] width 354 height 24
click at [88, 267] on span "8" at bounding box center [89, 269] width 4 height 9
type input "08.09.2025 00:00"
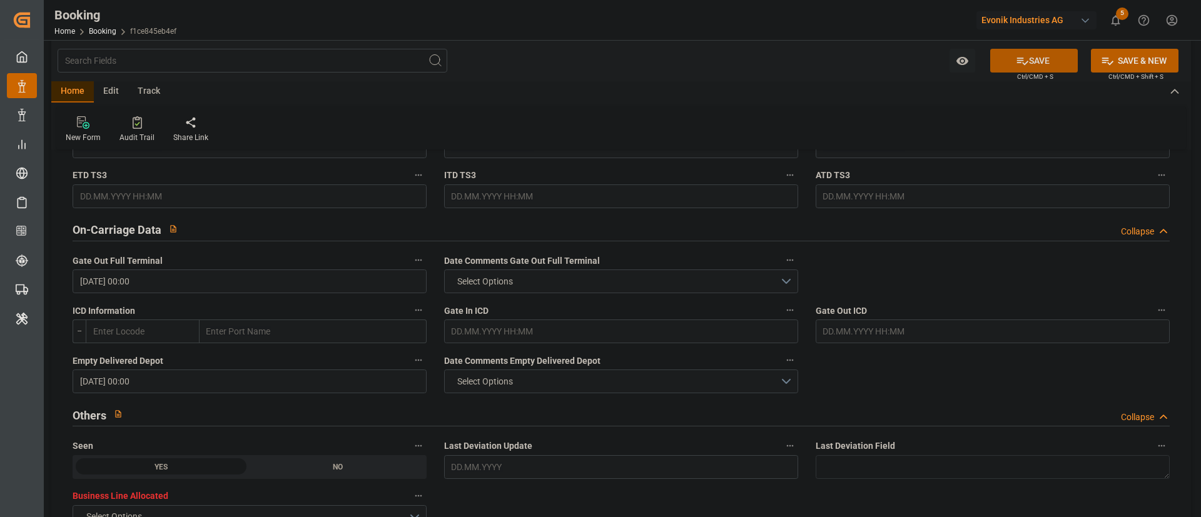
click at [800, 55] on button "SAVE" at bounding box center [1034, 61] width 88 height 24
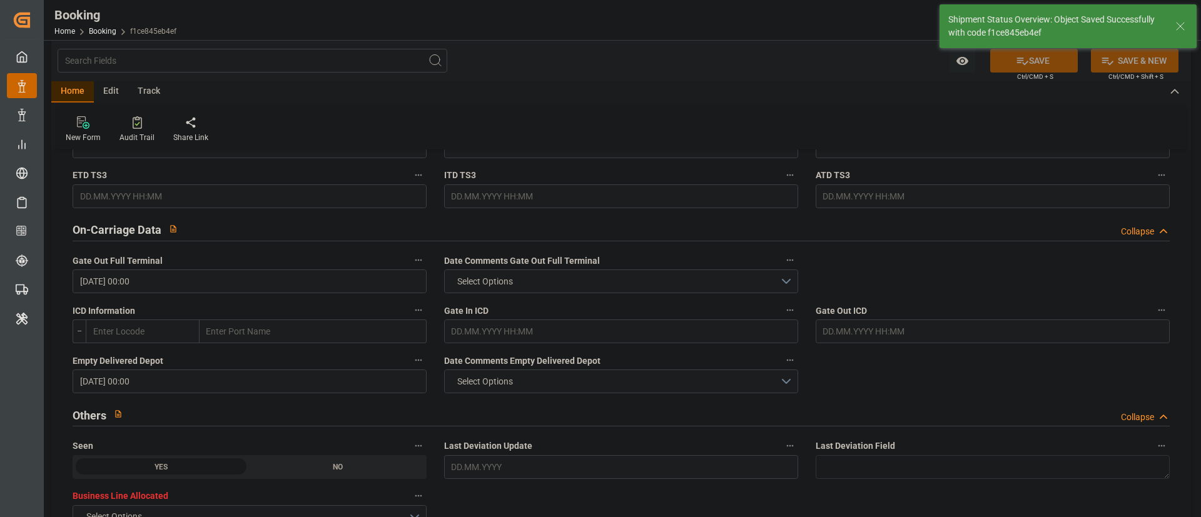
type textarea "Kiran Hari"
type input "09.09.2025 09:58"
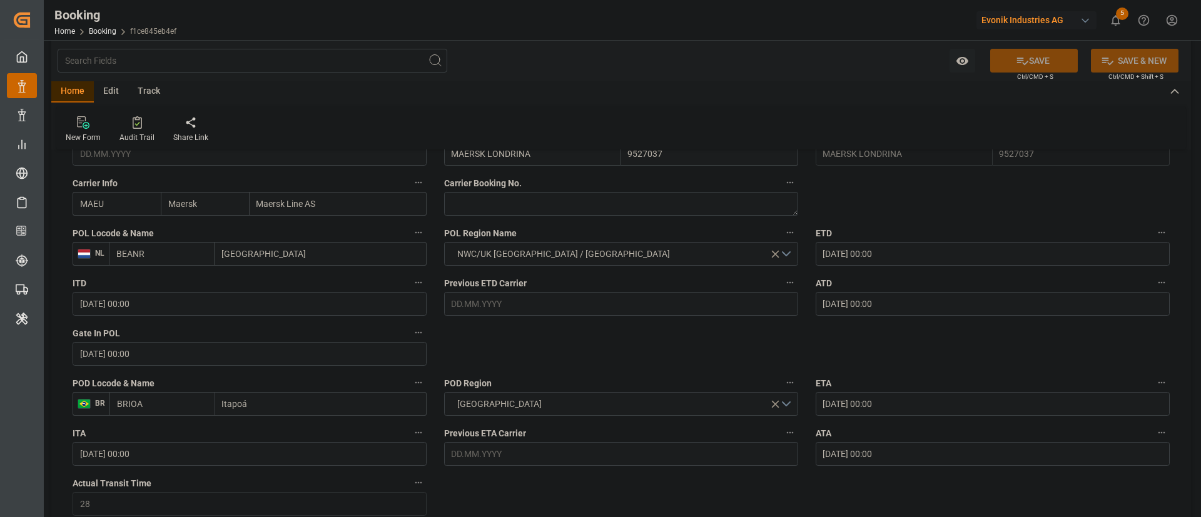
scroll to position [939, 0]
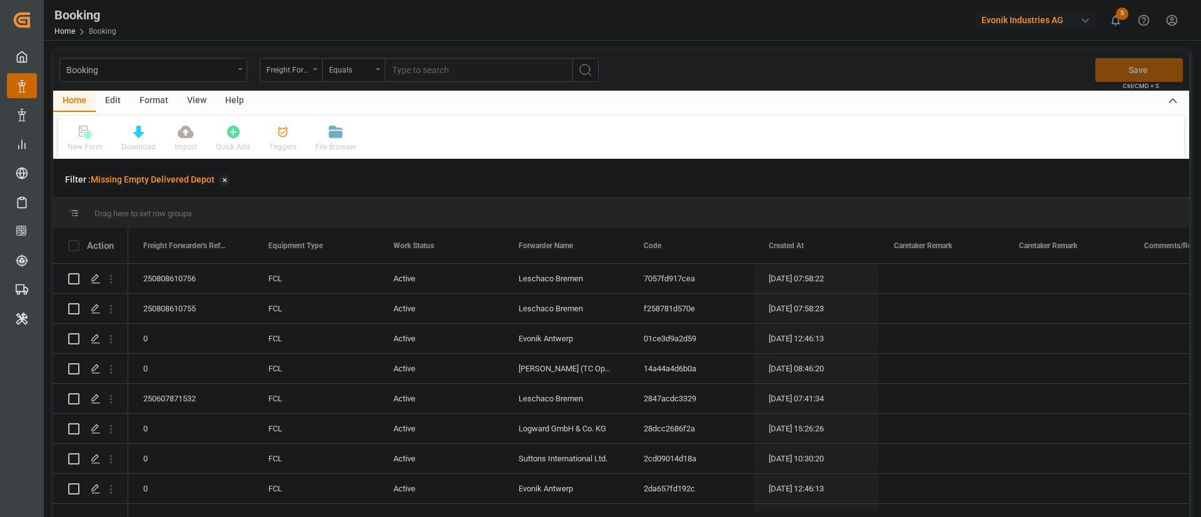
click at [187, 99] on div "View" at bounding box center [197, 101] width 38 height 21
click at [88, 146] on div "Default" at bounding box center [80, 146] width 24 height 11
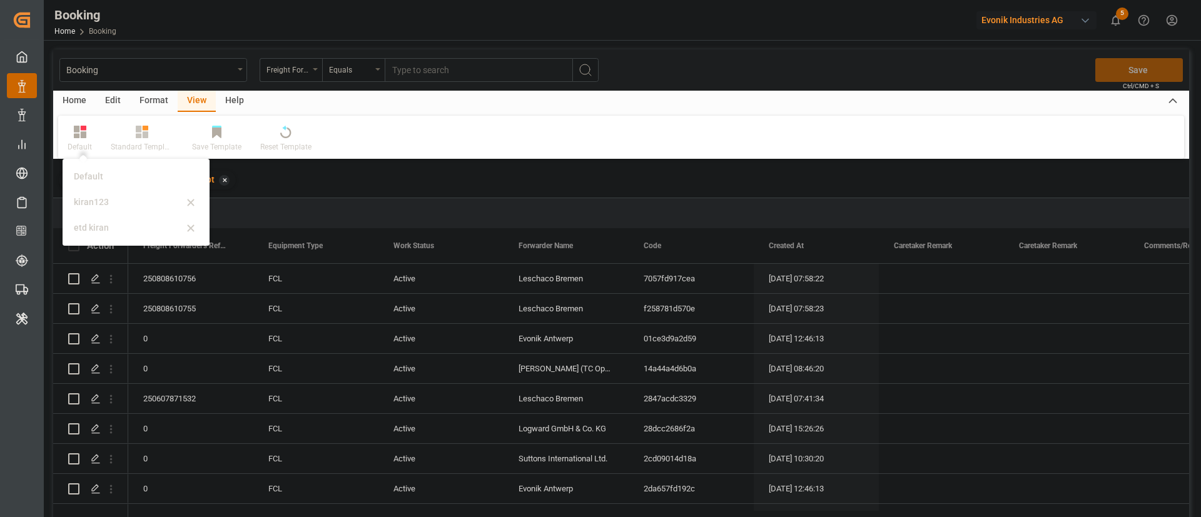
drag, startPoint x: 99, startPoint y: 193, endPoint x: 829, endPoint y: 387, distance: 754.9
click at [100, 193] on div "kiran123" at bounding box center [136, 203] width 137 height 26
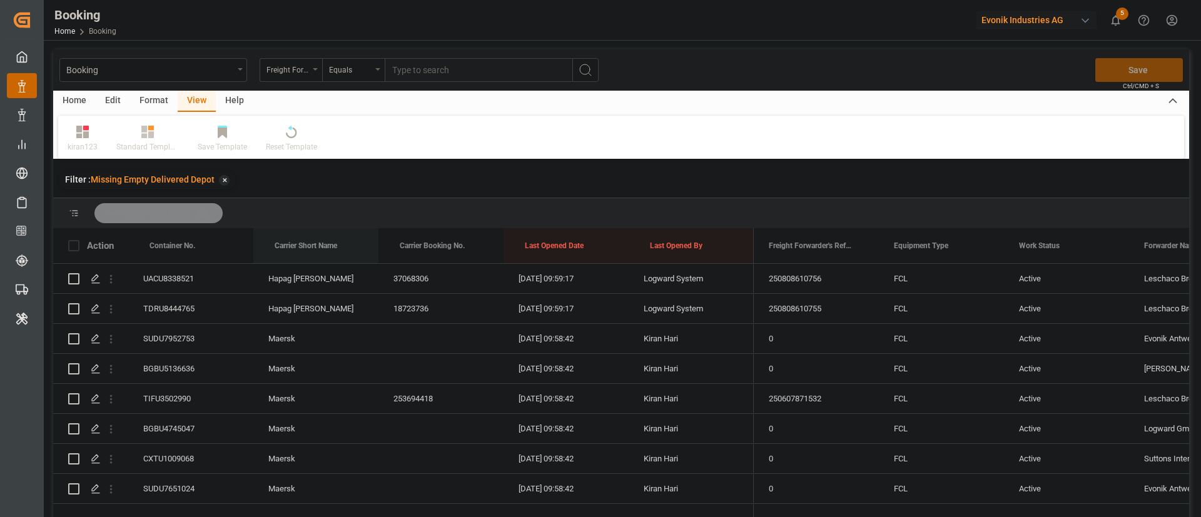
drag, startPoint x: 294, startPoint y: 240, endPoint x: 653, endPoint y: 297, distance: 363.6
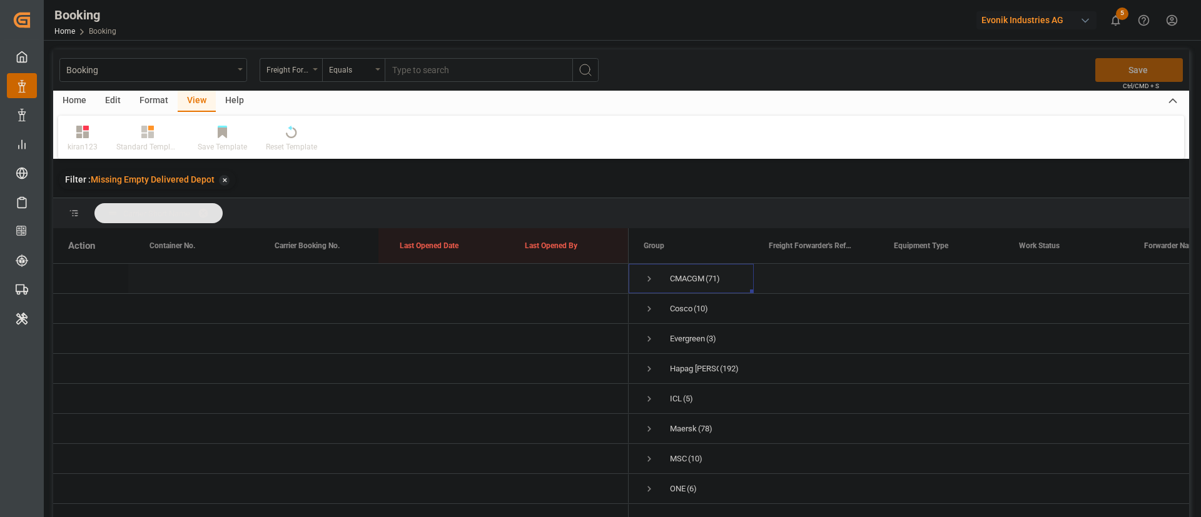
click at [649, 281] on span "Press SPACE to select this row." at bounding box center [649, 278] width 11 height 11
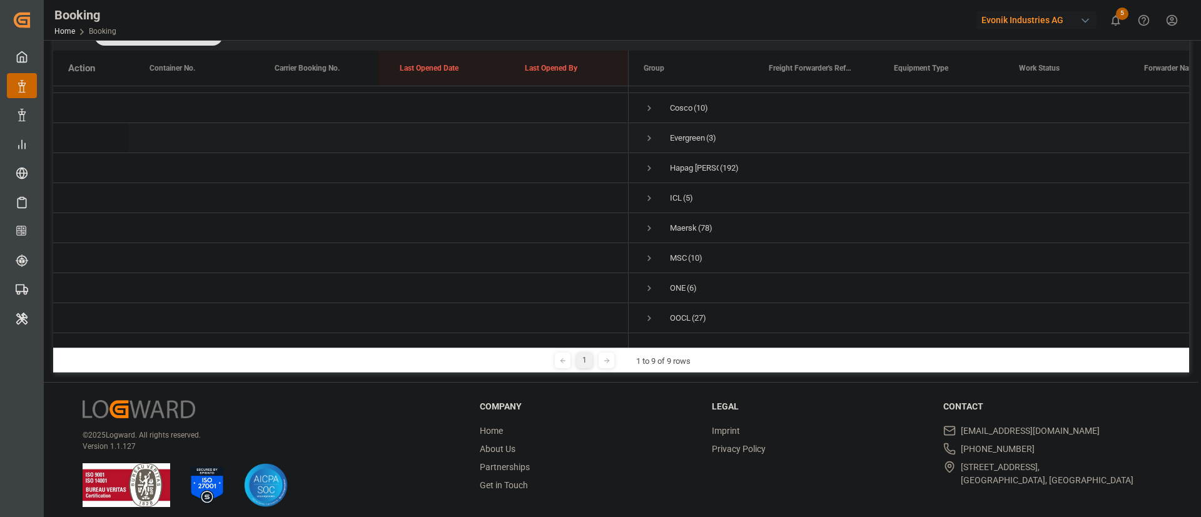
scroll to position [185, 0]
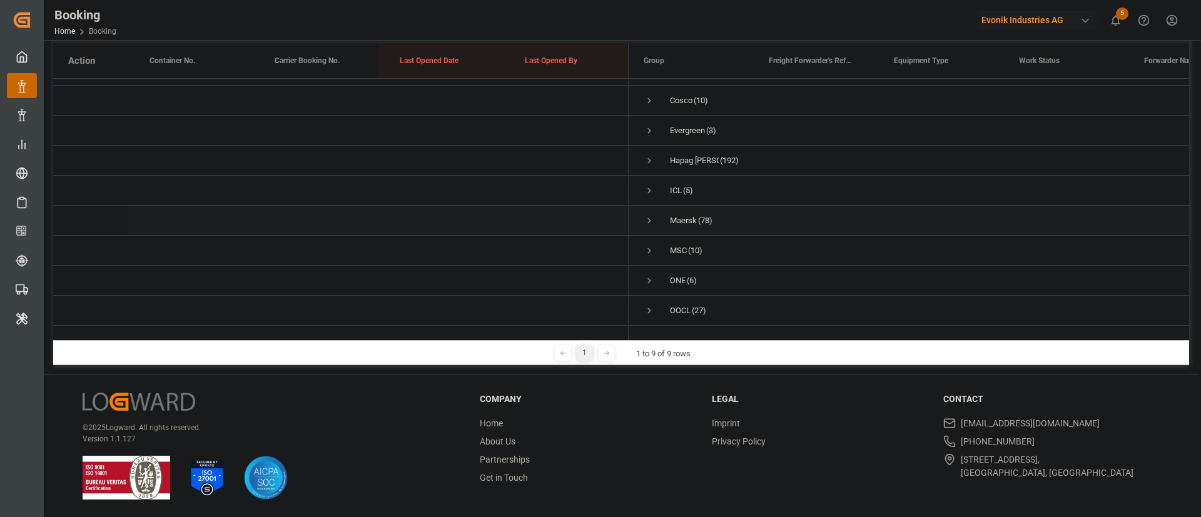
click at [648, 215] on span "Press SPACE to select this row." at bounding box center [649, 220] width 11 height 11
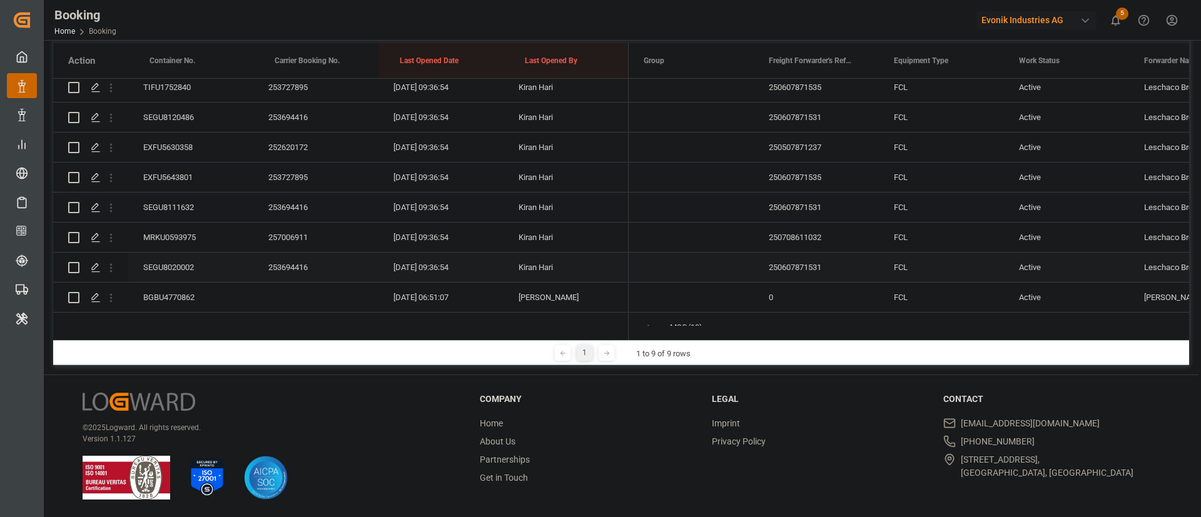
scroll to position [4512, 0]
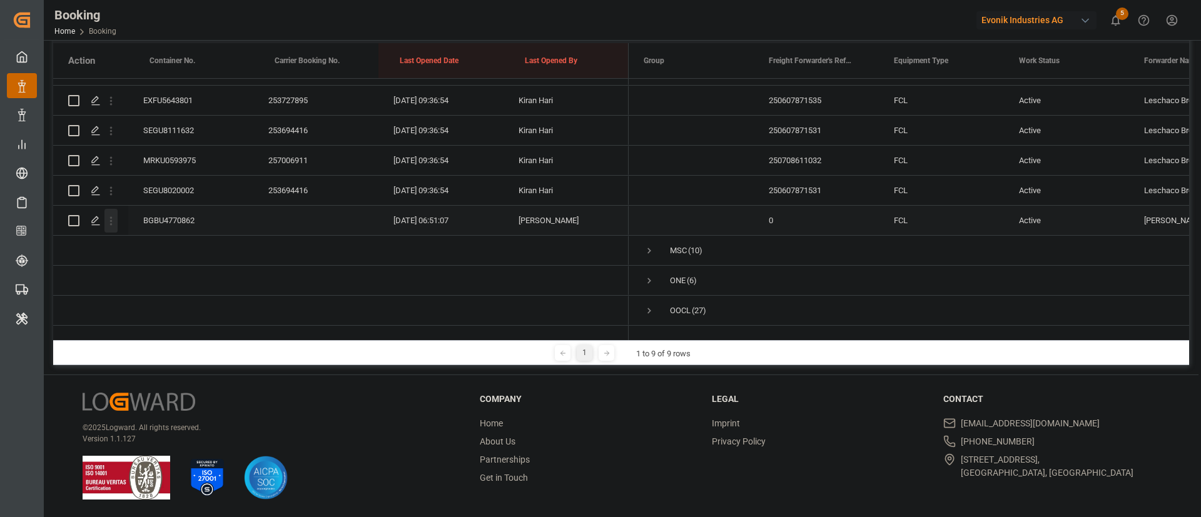
click at [111, 215] on icon "open menu" at bounding box center [110, 221] width 13 height 13
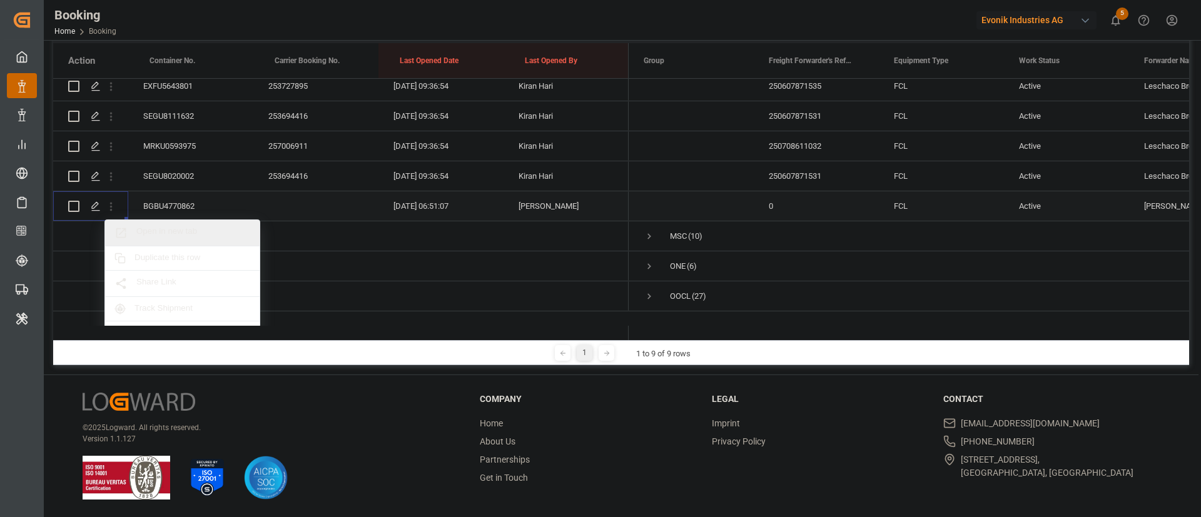
click at [189, 232] on span "Open in new tab" at bounding box center [193, 232] width 114 height 13
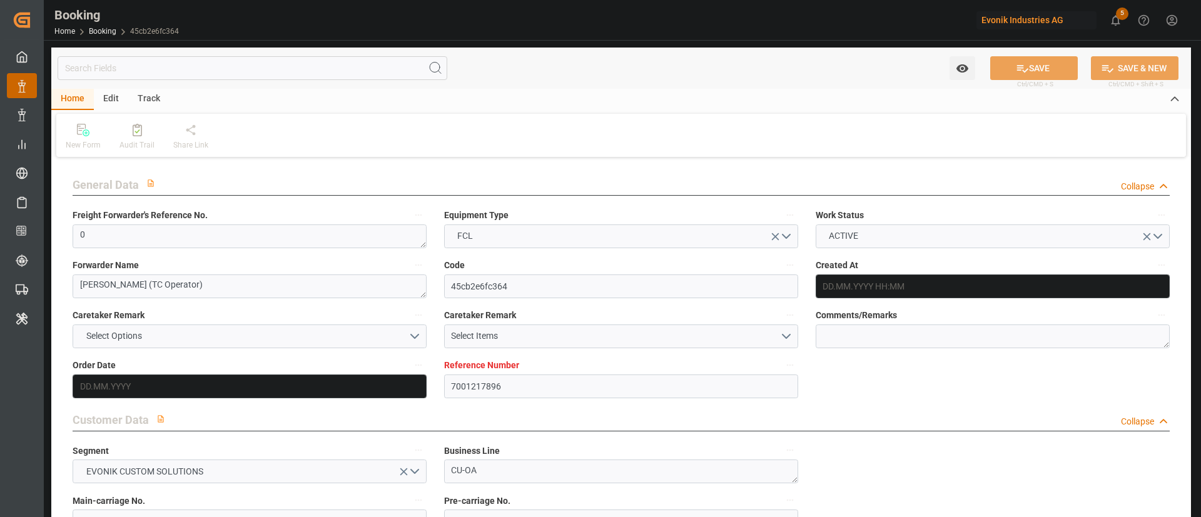
type input "7001217896"
type input "9321524"
type input "Maersk"
type input "Maersk Line AS"
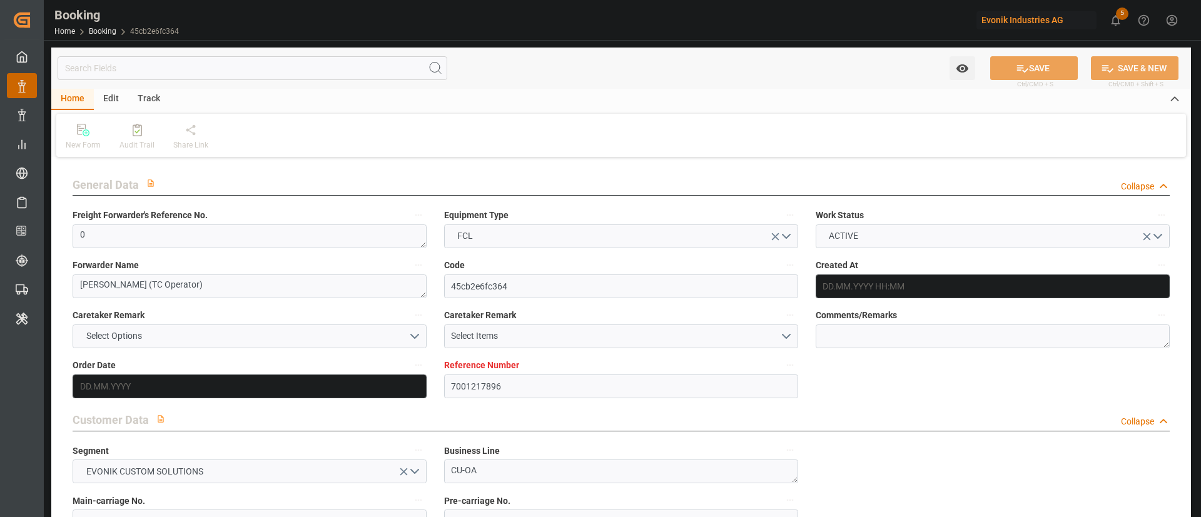
type input "NLRTM"
type input "SGSIN"
type input "35"
type input "0"
type input "09.07.2025 14:28"
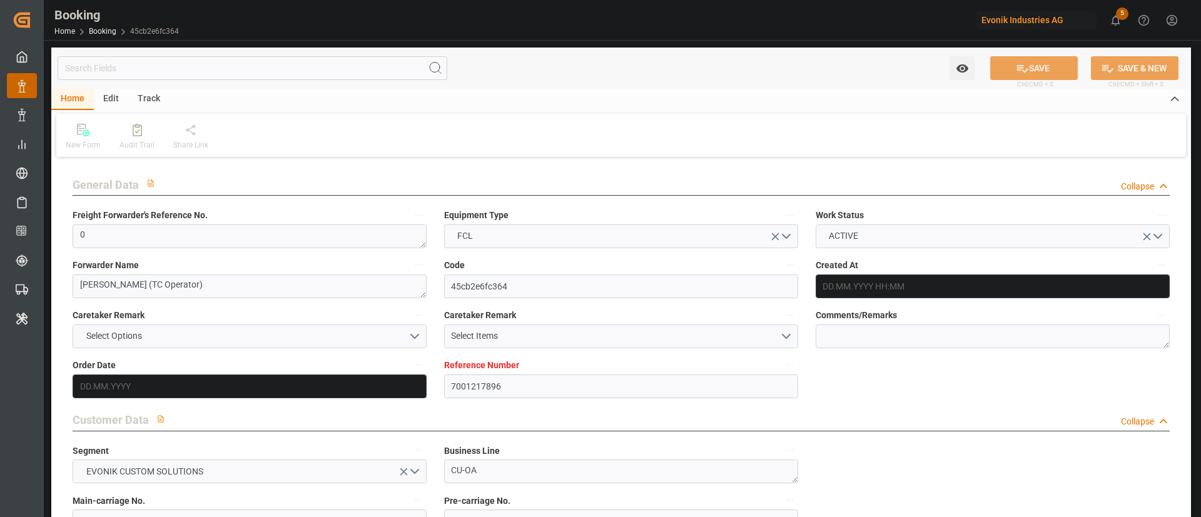
type input "[DATE]"
type input "20.08.2025"
type input "[DATE]"
type input "03.08.2025 00:00"
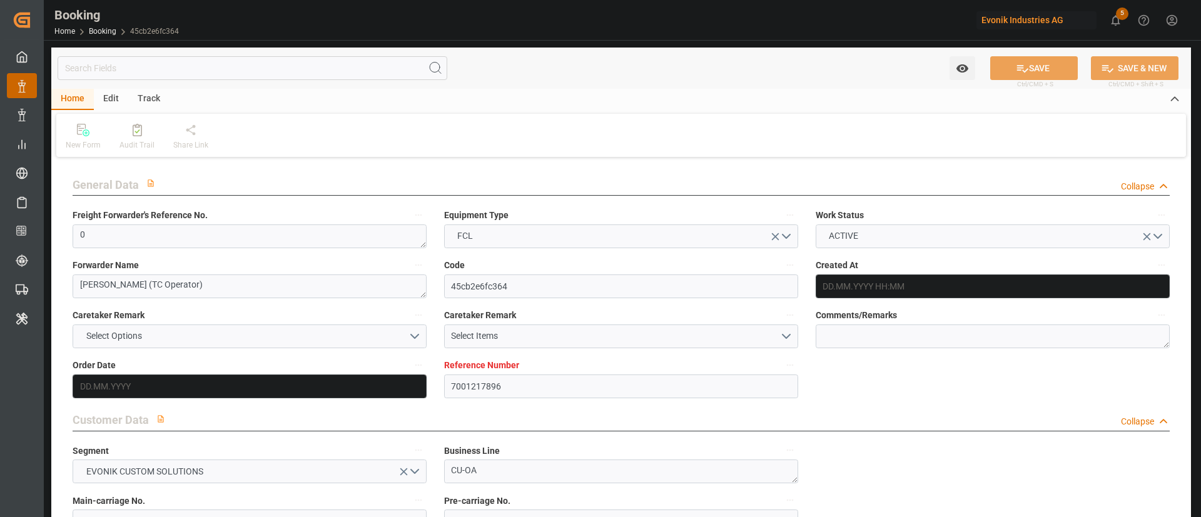
type input "03.08.2025 00:00"
type input "08.09.2025 00:00"
type input "07.09.2025 00:00"
type input "08.09.2025 00:00"
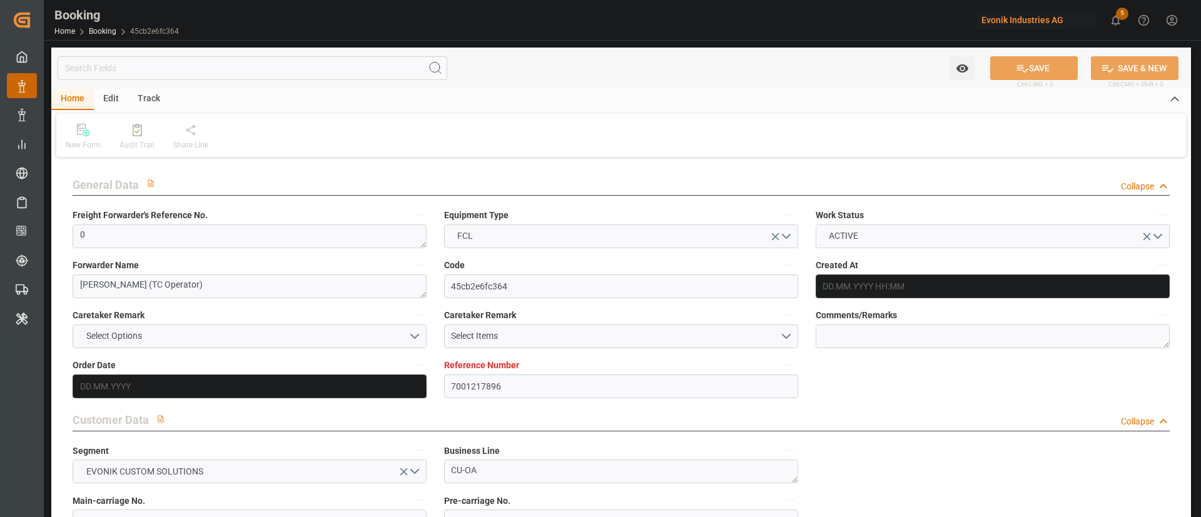
type input "06.08.2025"
type input "08.09.2025 06:51"
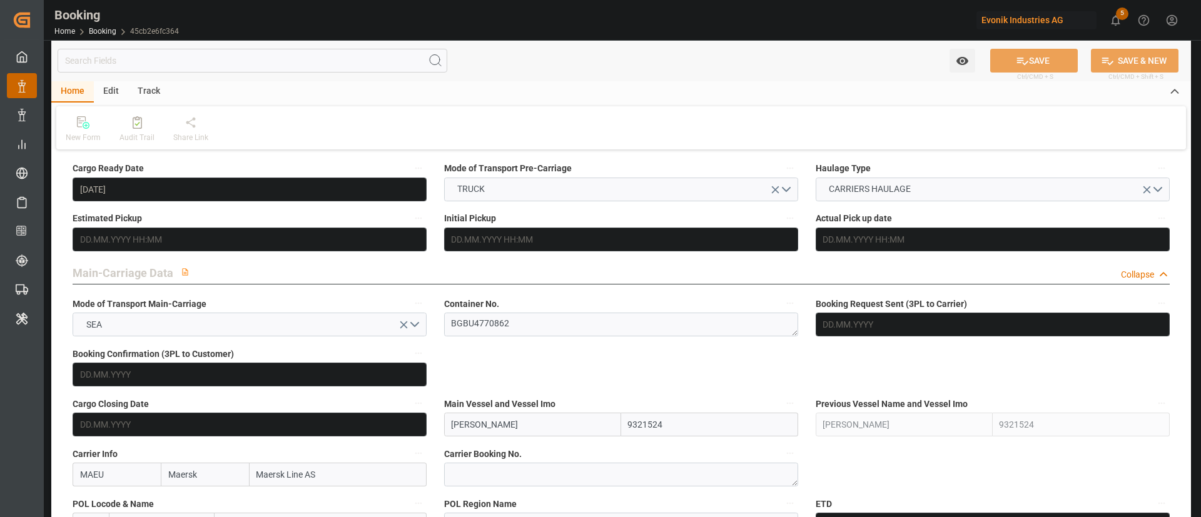
scroll to position [751, 0]
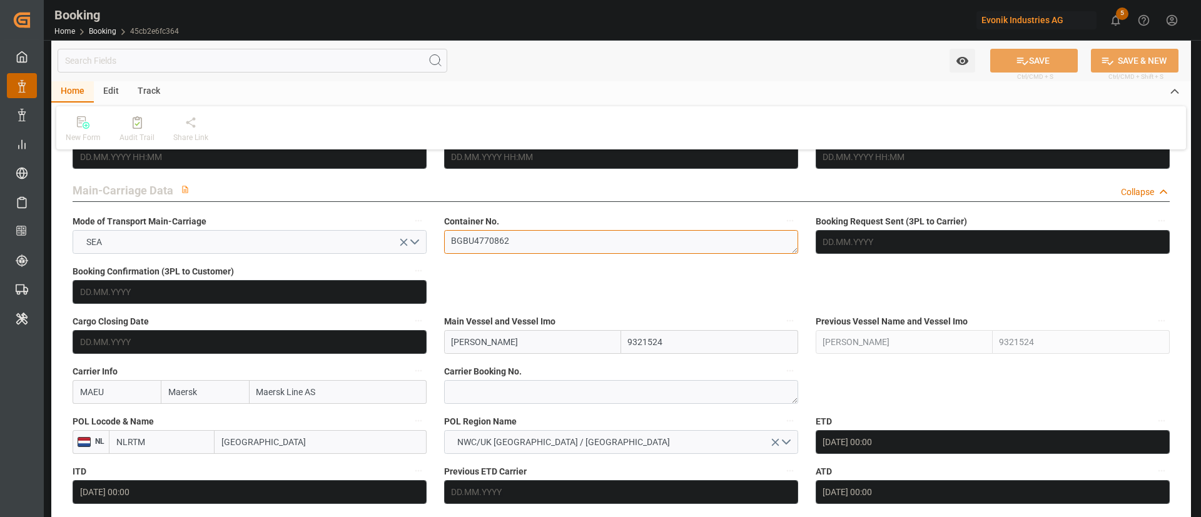
click at [555, 241] on textarea "BGBU4770862" at bounding box center [621, 242] width 354 height 24
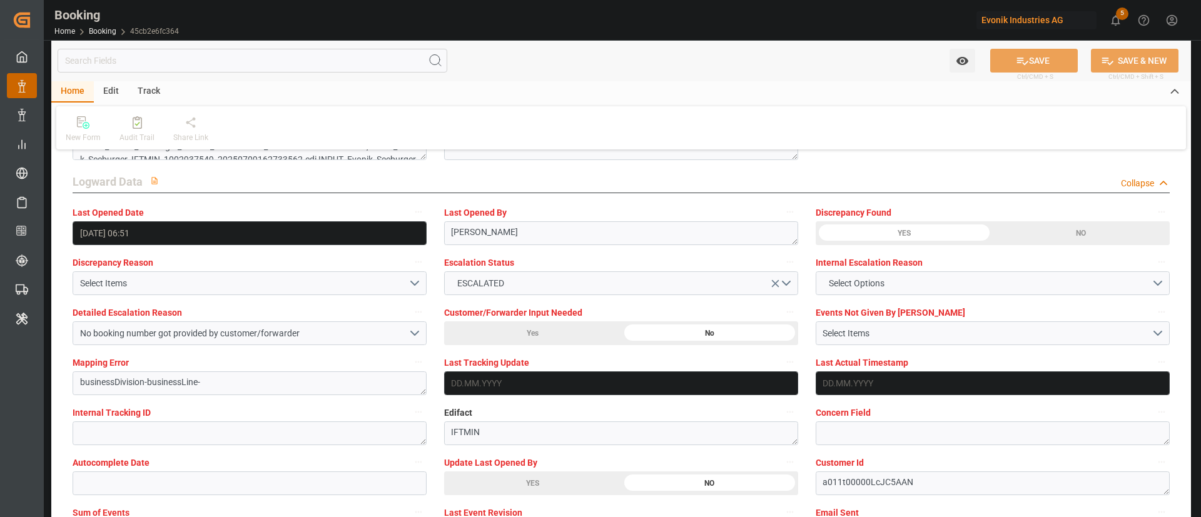
scroll to position [2346, 0]
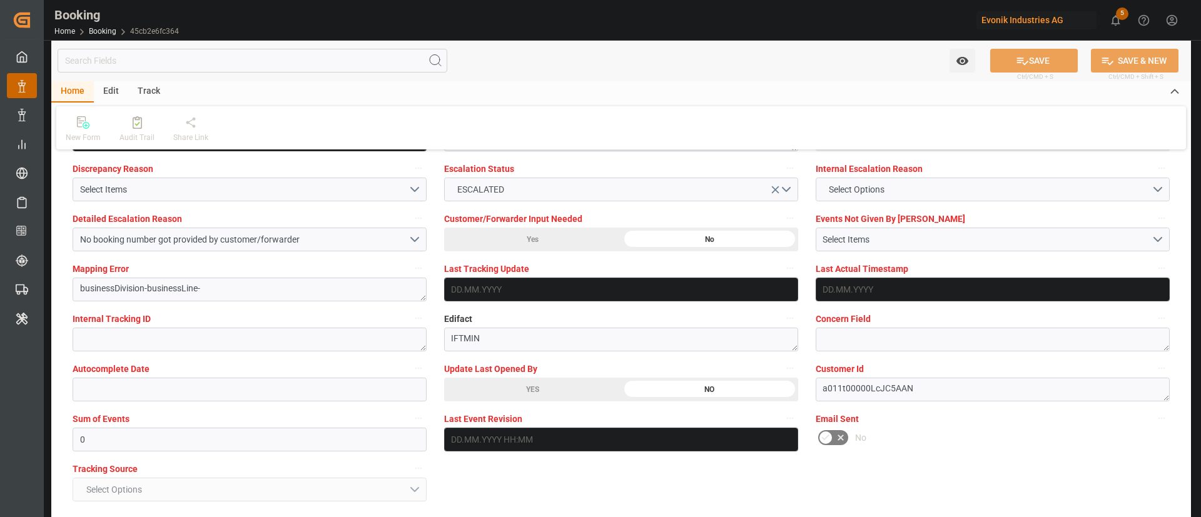
click at [475, 384] on div "YES" at bounding box center [532, 390] width 177 height 24
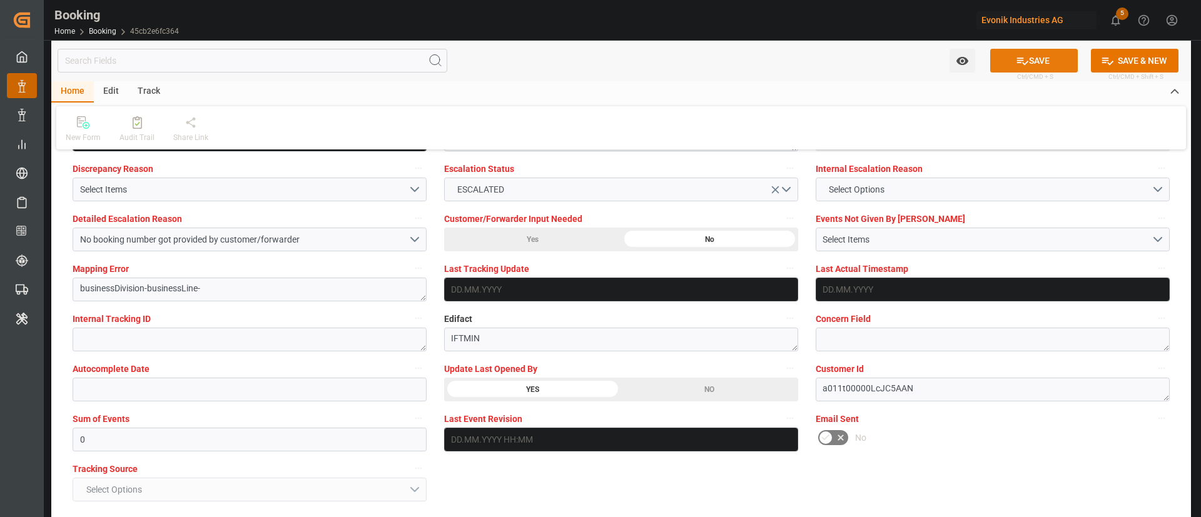
click at [1023, 49] on button "SAVE" at bounding box center [1034, 61] width 88 height 24
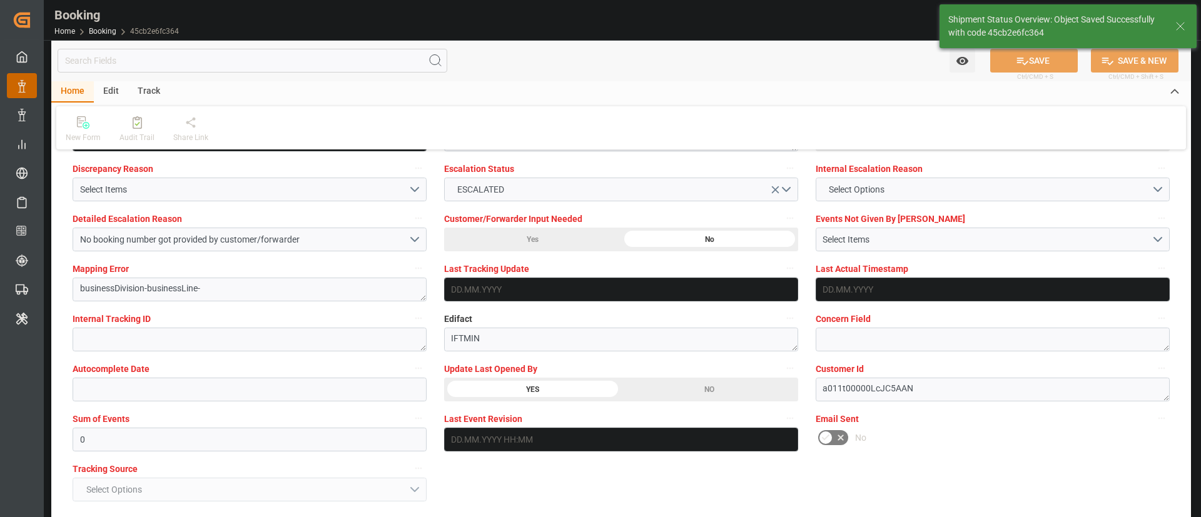
type textarea "Kiran Hari"
type input "09.09.2025 10:02"
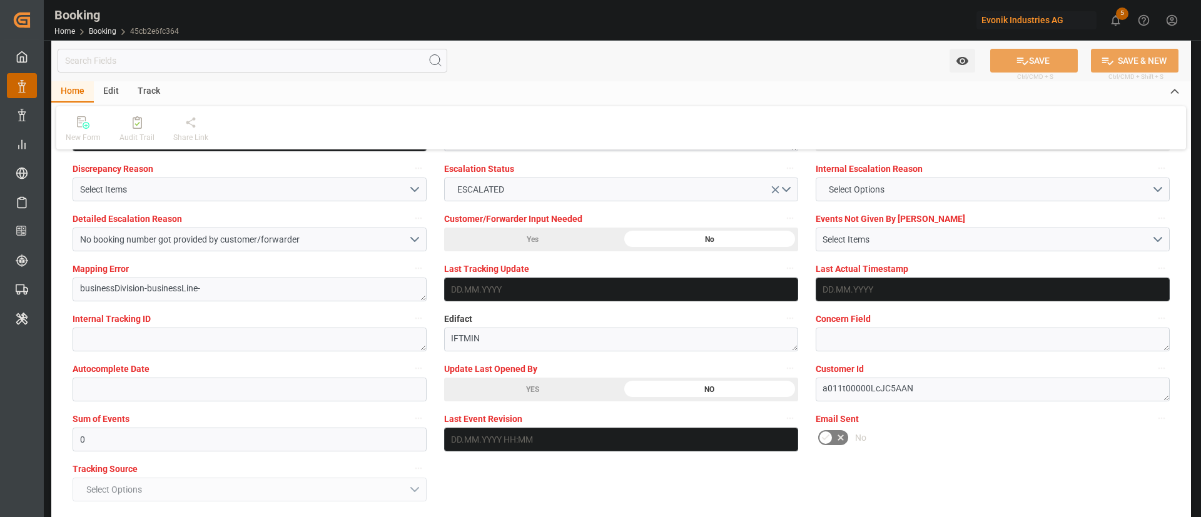
scroll to position [2159, 0]
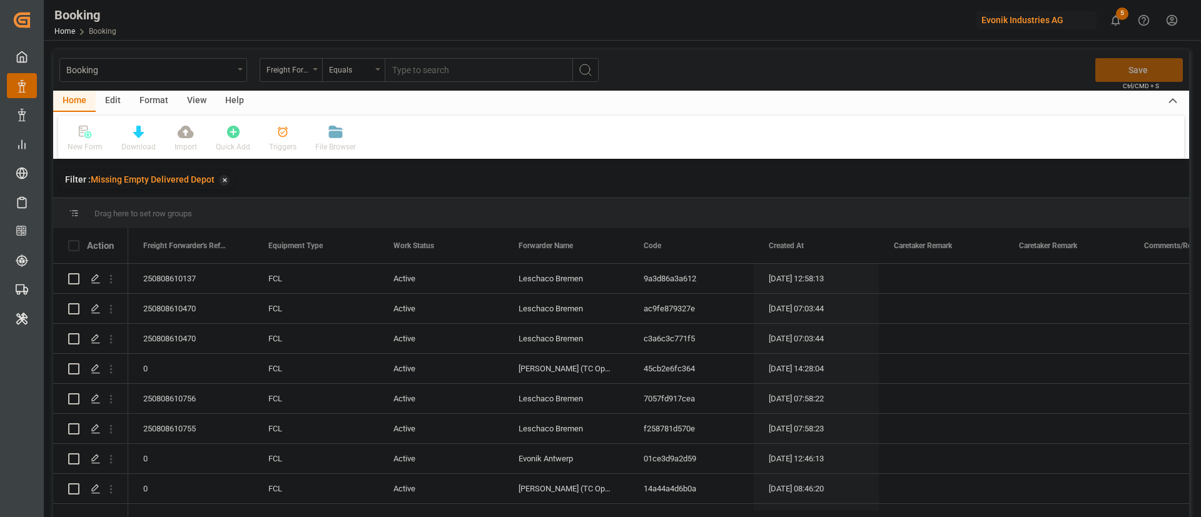
click at [193, 94] on div "View" at bounding box center [197, 101] width 38 height 21
click at [77, 143] on div "Default" at bounding box center [80, 146] width 24 height 11
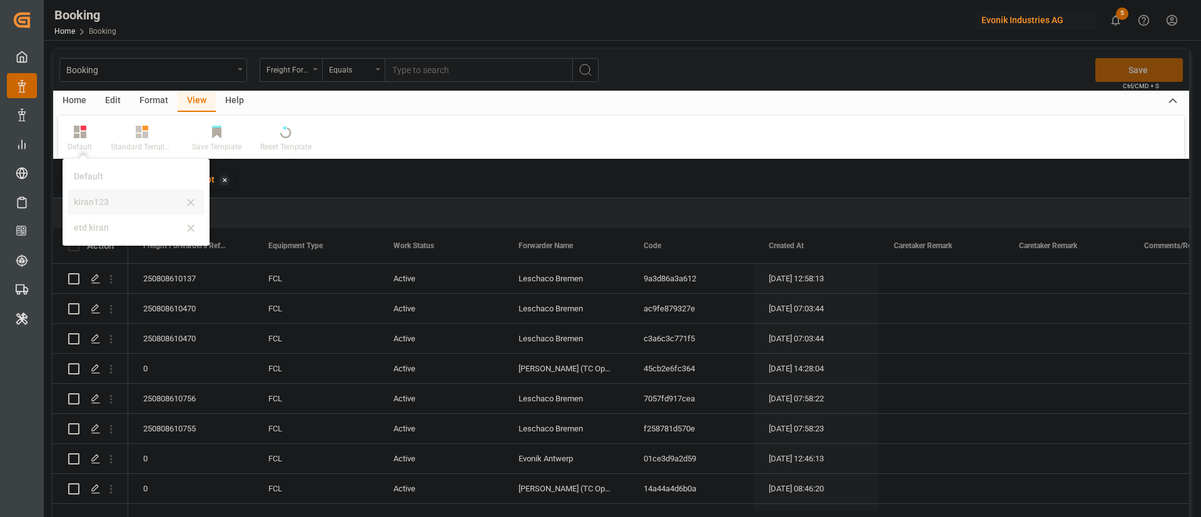
click at [84, 200] on div "kiran123" at bounding box center [128, 202] width 109 height 13
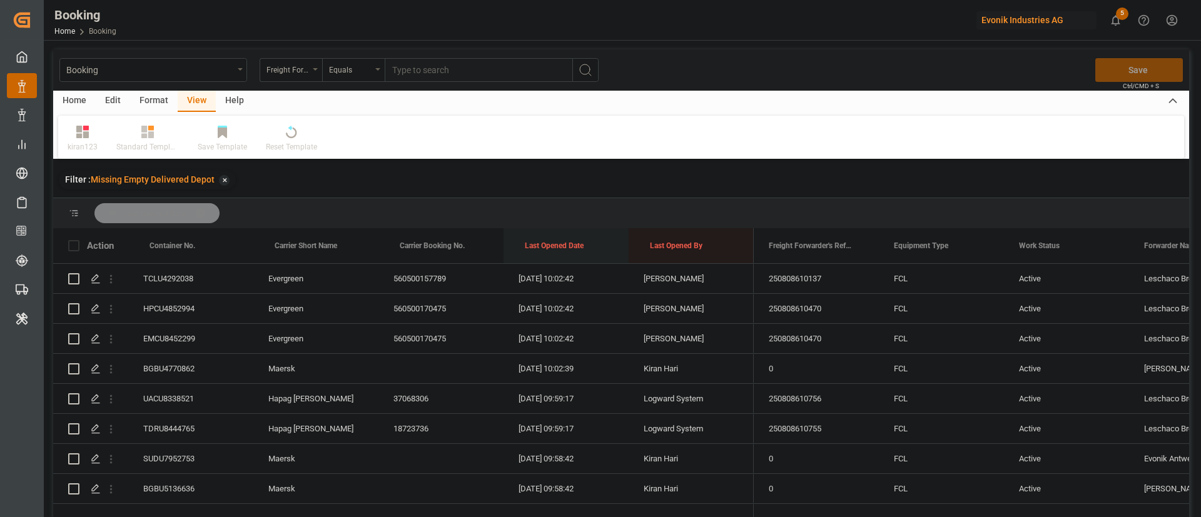
drag, startPoint x: 545, startPoint y: 248, endPoint x: 544, endPoint y: 215, distance: 33.8
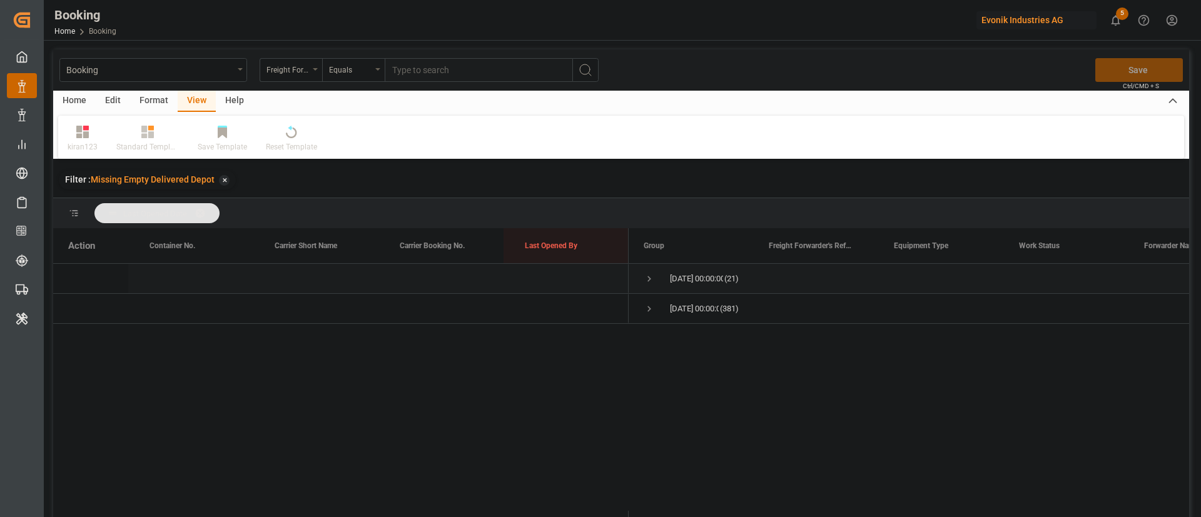
click at [651, 272] on span "Press SPACE to select this row." at bounding box center [649, 279] width 11 height 29
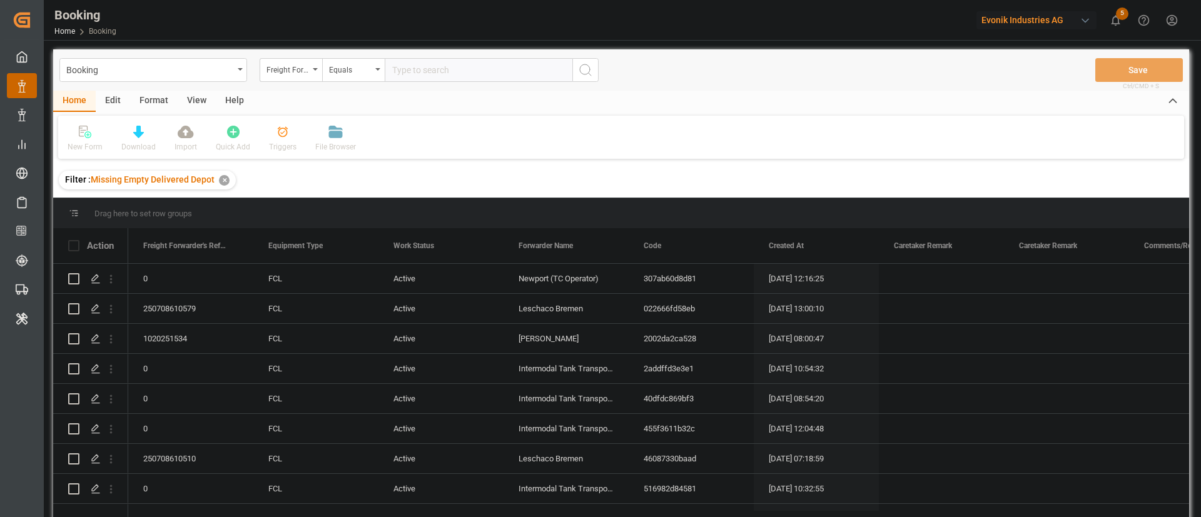
click at [195, 101] on div "View" at bounding box center [197, 101] width 38 height 21
click at [91, 138] on div "Default" at bounding box center [79, 139] width 43 height 28
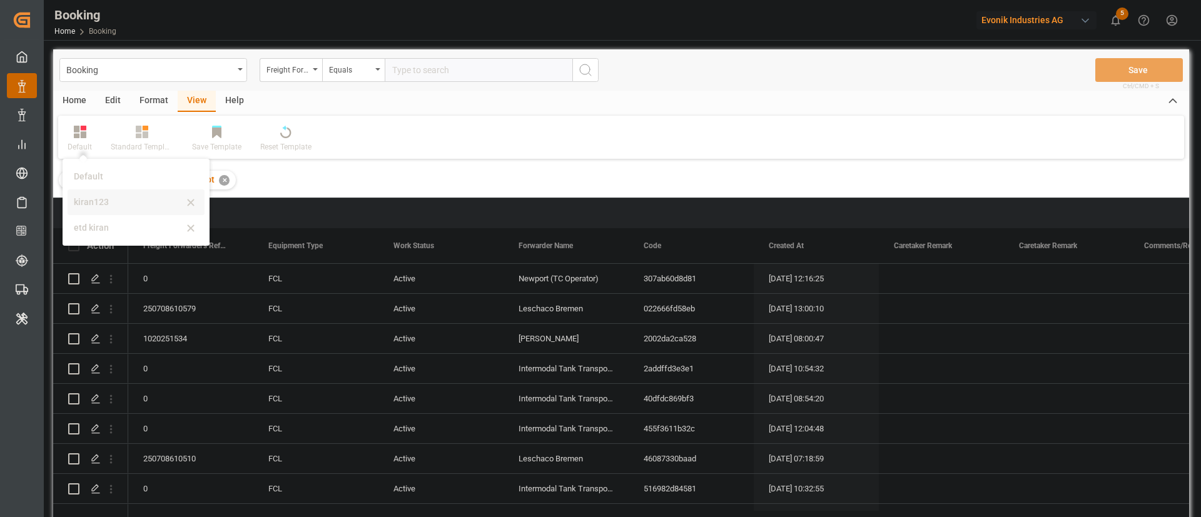
click at [110, 193] on div "kiran123" at bounding box center [136, 203] width 137 height 26
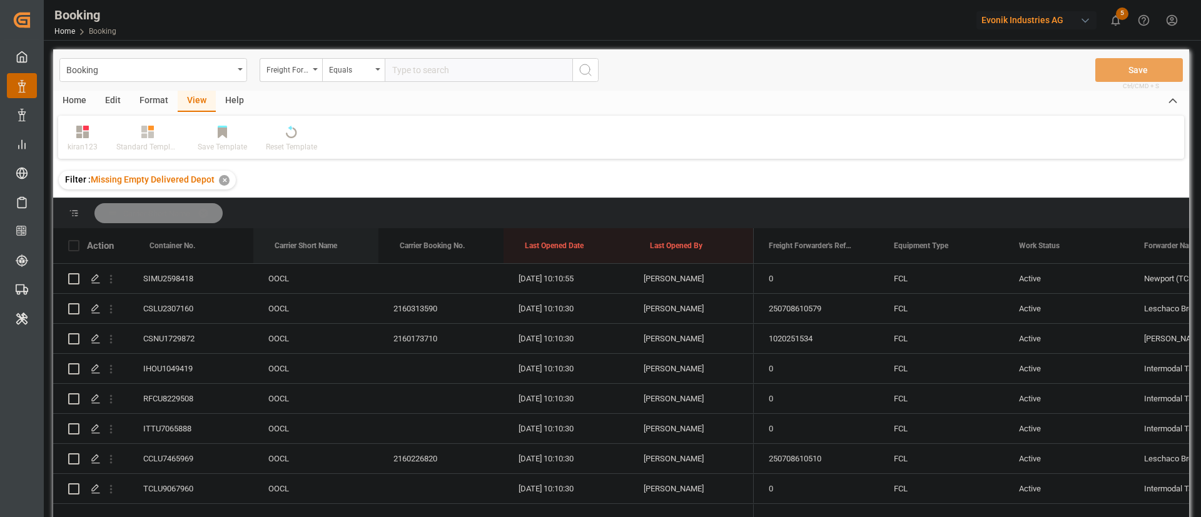
drag, startPoint x: 313, startPoint y: 246, endPoint x: 329, endPoint y: 225, distance: 25.9
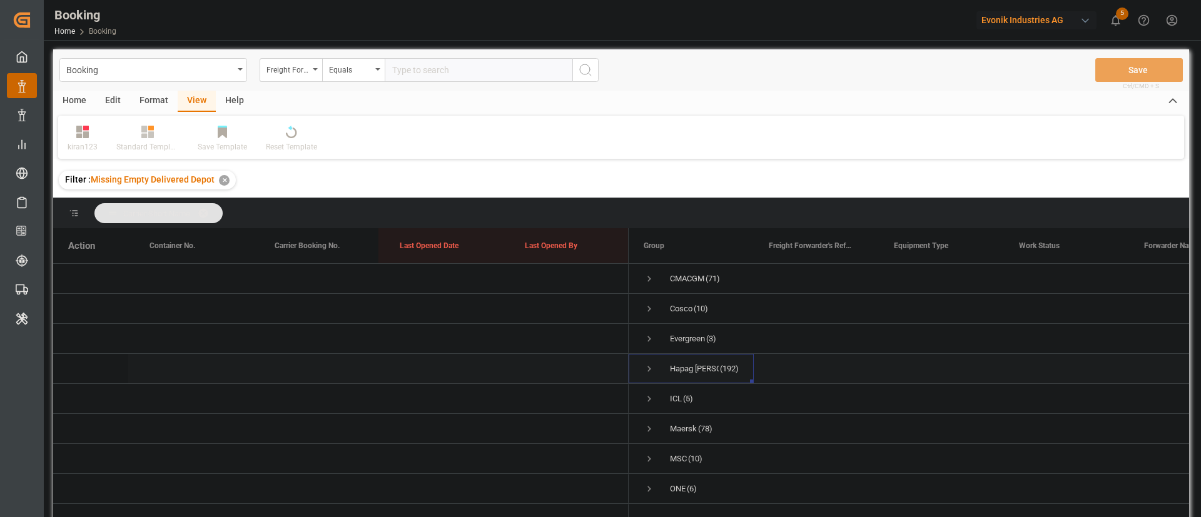
click at [648, 364] on span "Press SPACE to select this row." at bounding box center [649, 369] width 11 height 11
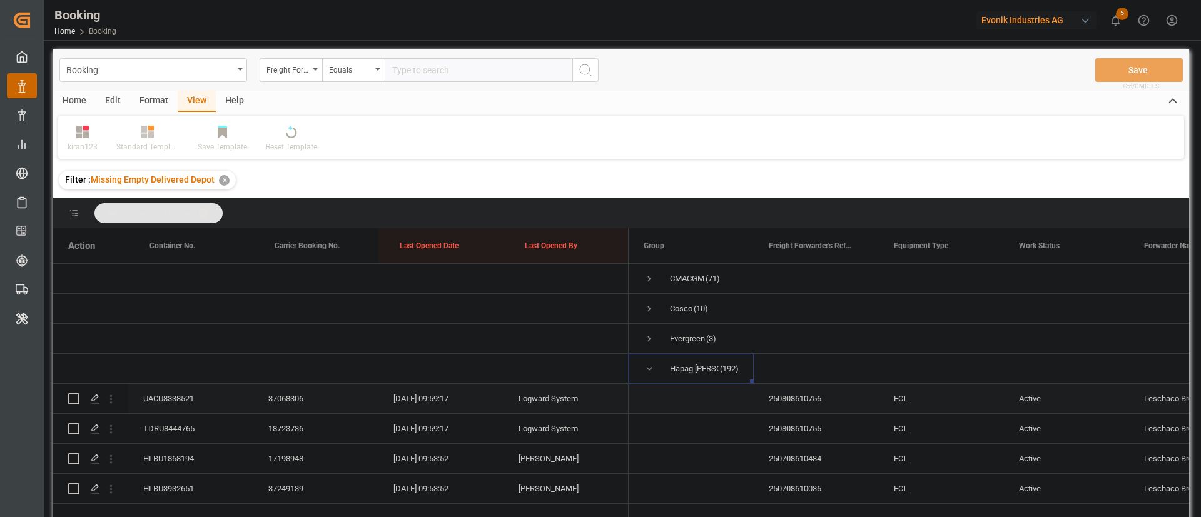
click at [193, 401] on div "UACU8338521" at bounding box center [190, 398] width 125 height 29
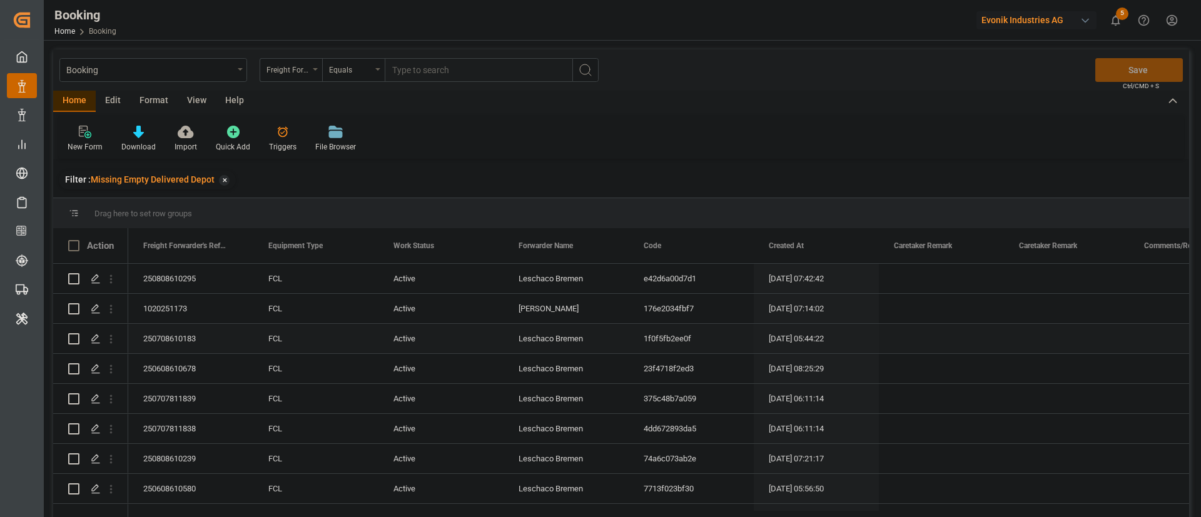
scroll to position [94, 0]
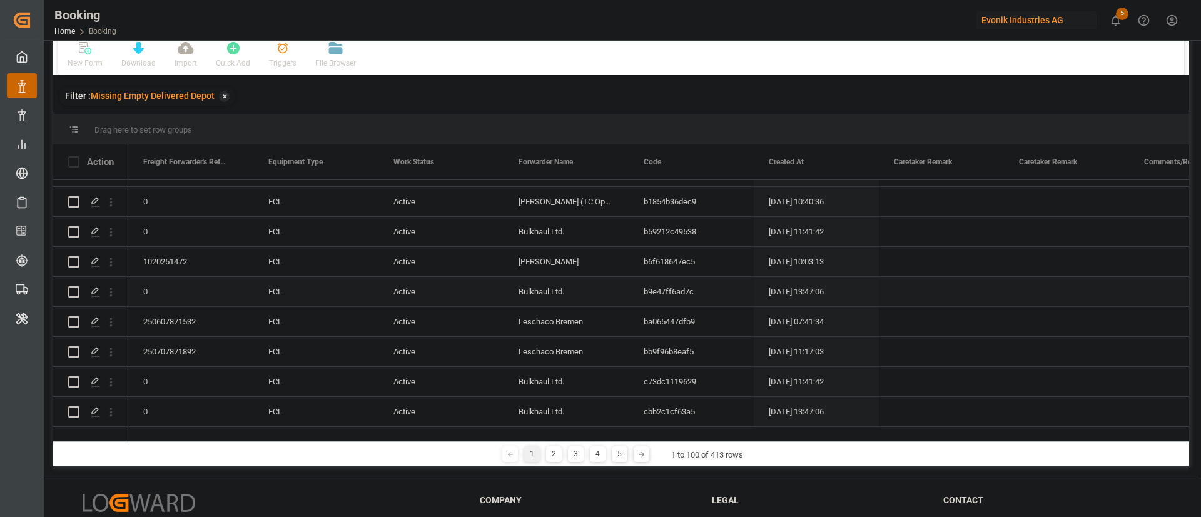
scroll to position [185, 0]
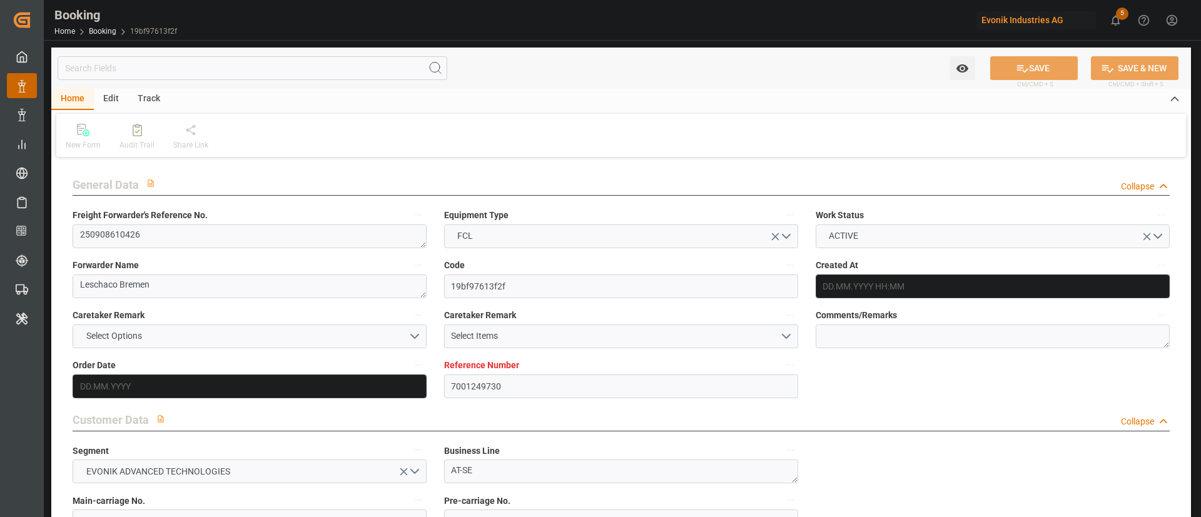
type input "7001249730"
type input "9360910"
type input "ONE"
type input "Ocean Network Express"
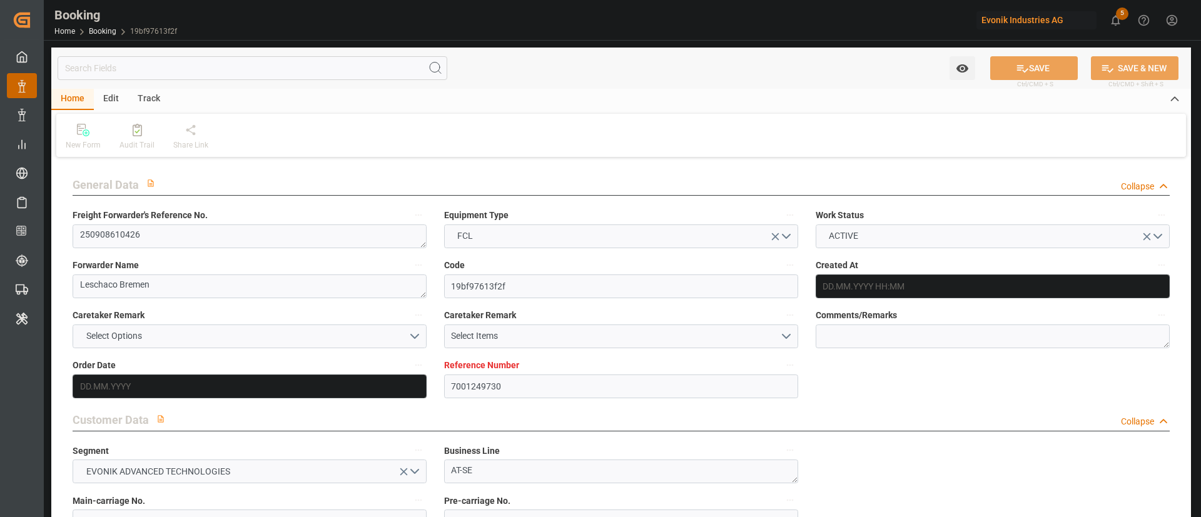
type input "NLRTM"
type input "BRRIO"
type input "0"
type input "[DATE] 07:38"
type input "[DATE]"
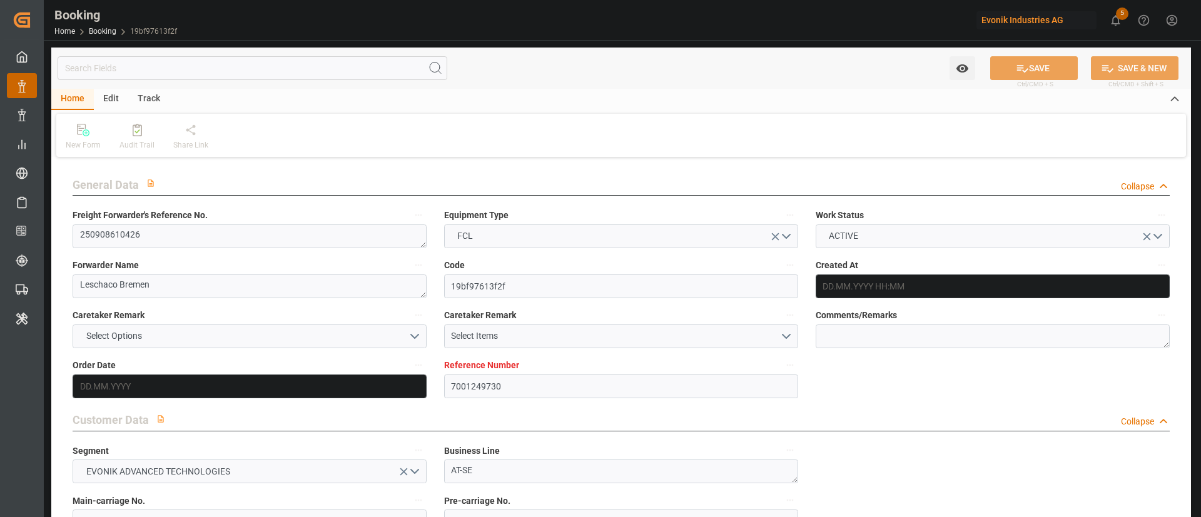
type input "[DATE]"
type input "[DATE] 00:00"
type input "[DATE]"
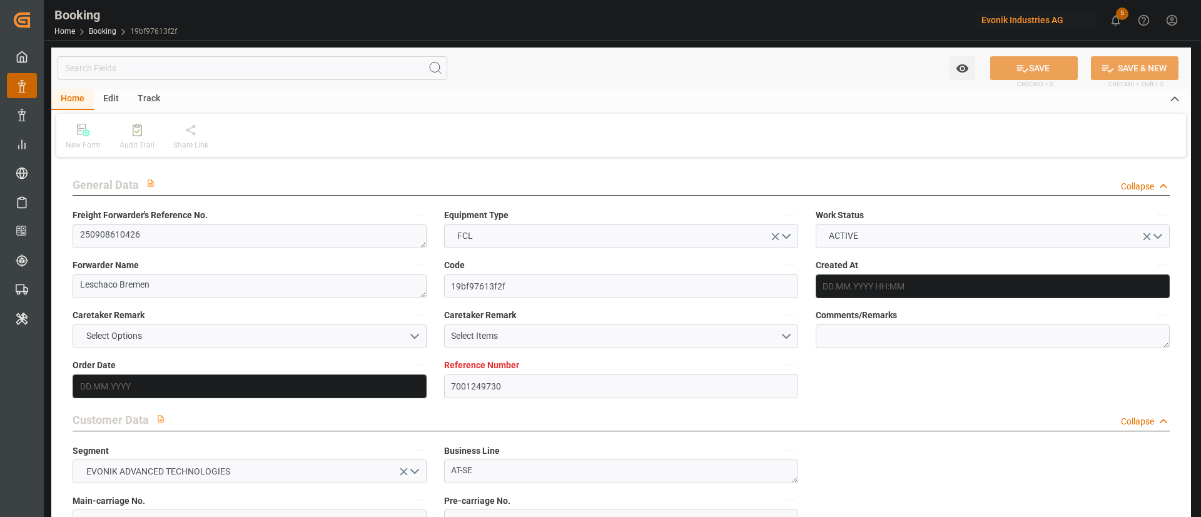
type input "[DATE] 00:00"
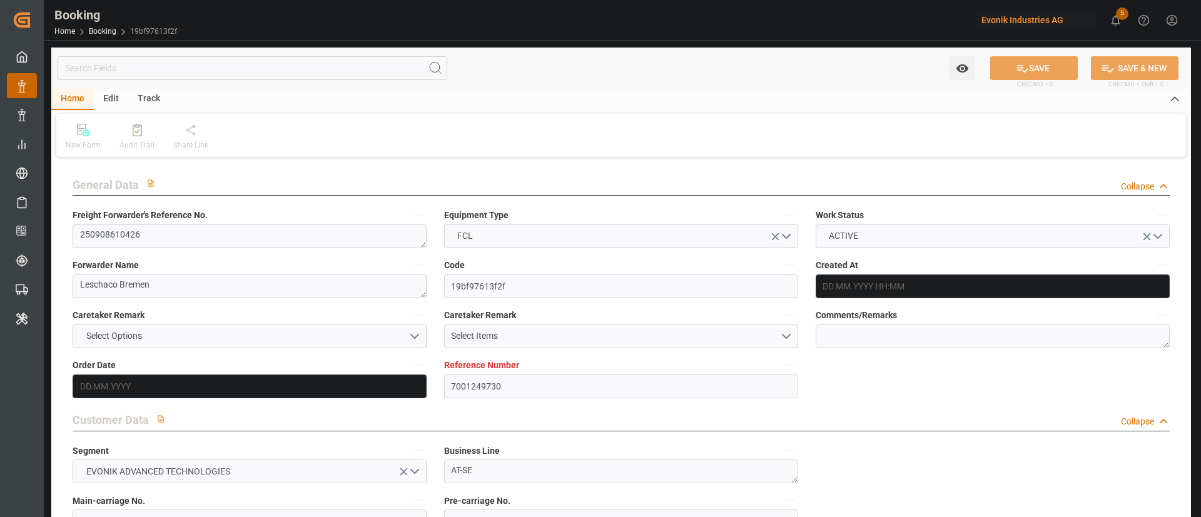
type input "[DATE]"
type input "[DATE] 10:33"
click at [138, 140] on div "Audit Trail" at bounding box center [137, 145] width 35 height 11
type textarea "250908610426"
type textarea "Leschaco Bremen"
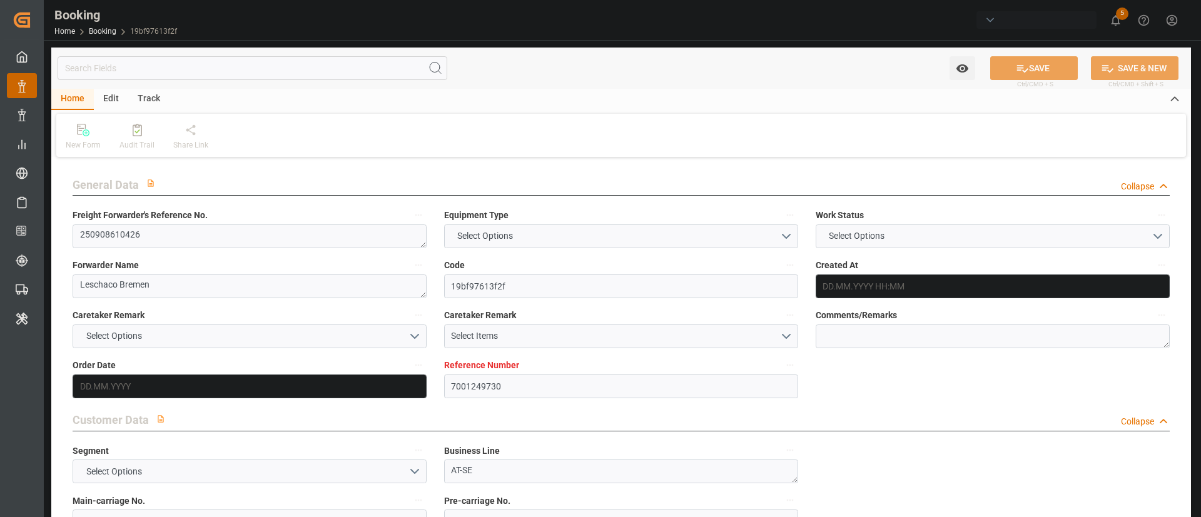
type input "19bf97613f2f"
type input "7001249730"
type textarea "AT-SE"
type input "7001249729"
type textarea "[PERSON_NAME][EMAIL_ADDRESS][PERSON_NAME][DOMAIN_NAME]"
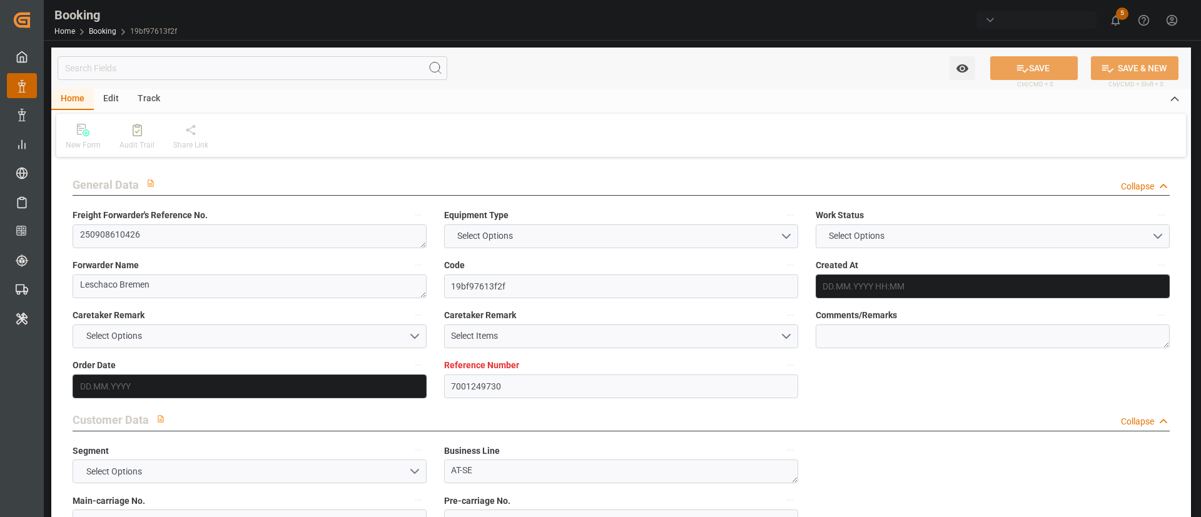
type textarea "CFR"
type textarea "[GEOGRAPHIC_DATA]"
type textarea "Opglabbeek"
type textarea "MOFU1408168"
type input "SEATTLE C"
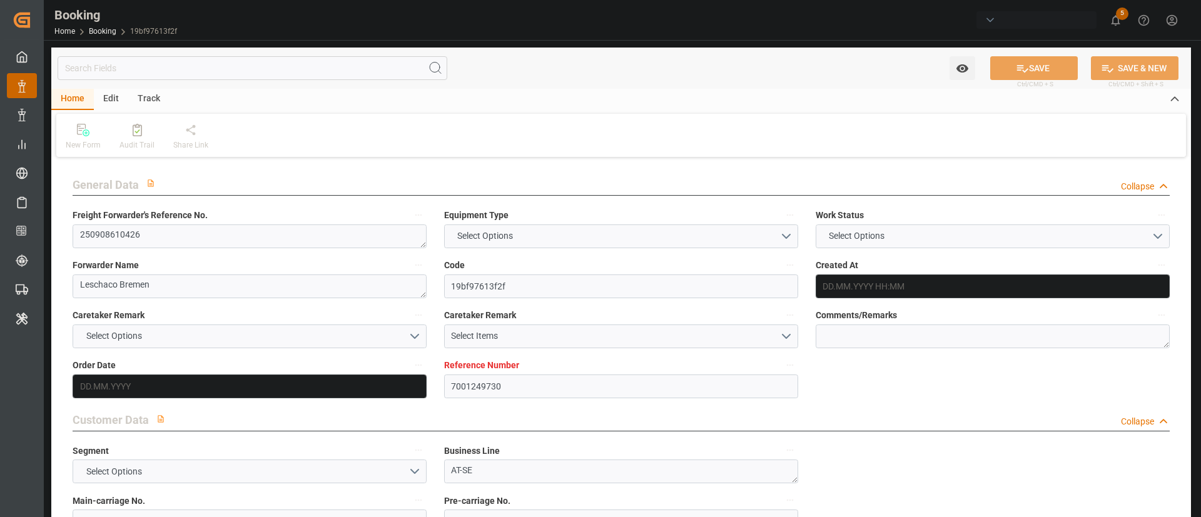
type input "SEATTLE C"
type input "ONEY"
type textarea "HAMF73727700"
type input "[GEOGRAPHIC_DATA]"
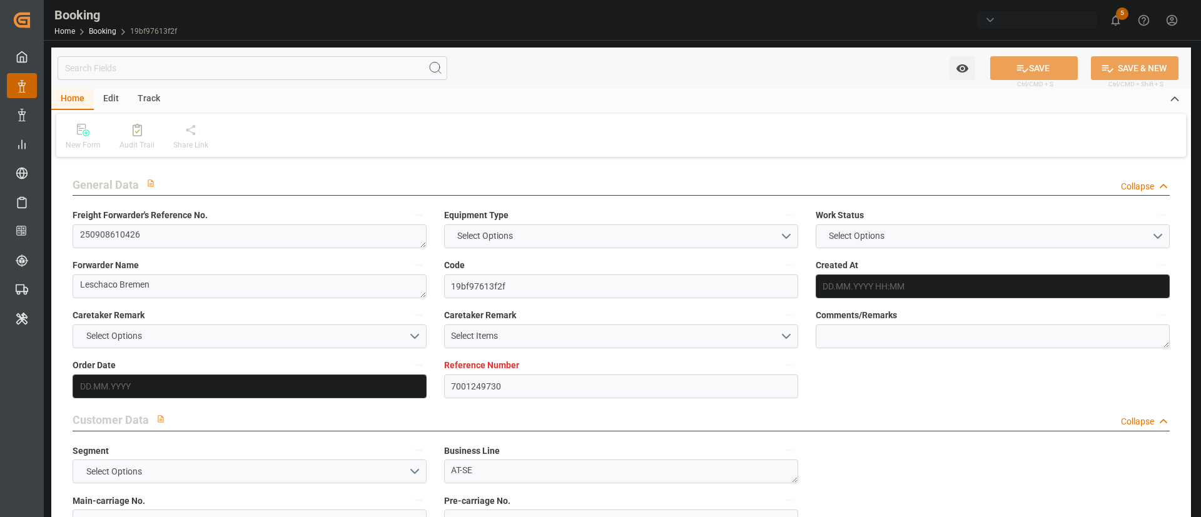
type textarea "vesselName etd [PERSON_NAME]"
type textarea "INPUT_Evonik_Seeburger_IFTMIN_1003115088_20250904104118979.edi"
type textarea "NWC/[GEOGRAPHIC_DATA] [GEOGRAPHIC_DATA] Continent / [GEOGRAPHIC_DATA]-SE"
type textarea "INPUT_Evonik_Seeburger_IFTMIN_1003055510_20250815093558369.edi,INPUT_Evonik_See…"
type textarea "1003115088"
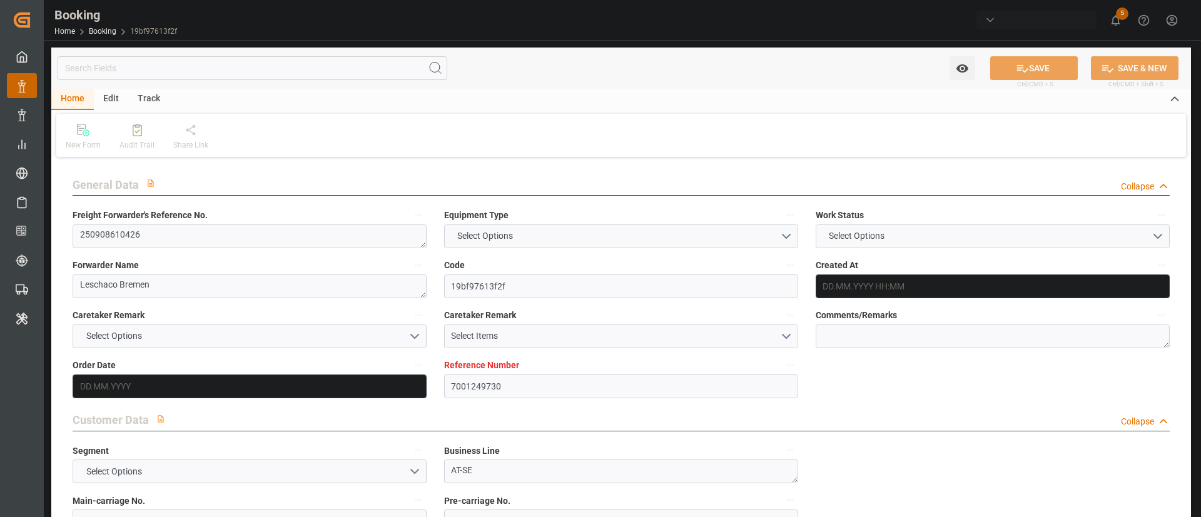
type textarea "[PERSON_NAME]"
type textarea "businessDivision-businessLine-"
type textarea "IFTSTA"
type textarea "a011t00000LcJC5AAN"
type textarea "No"
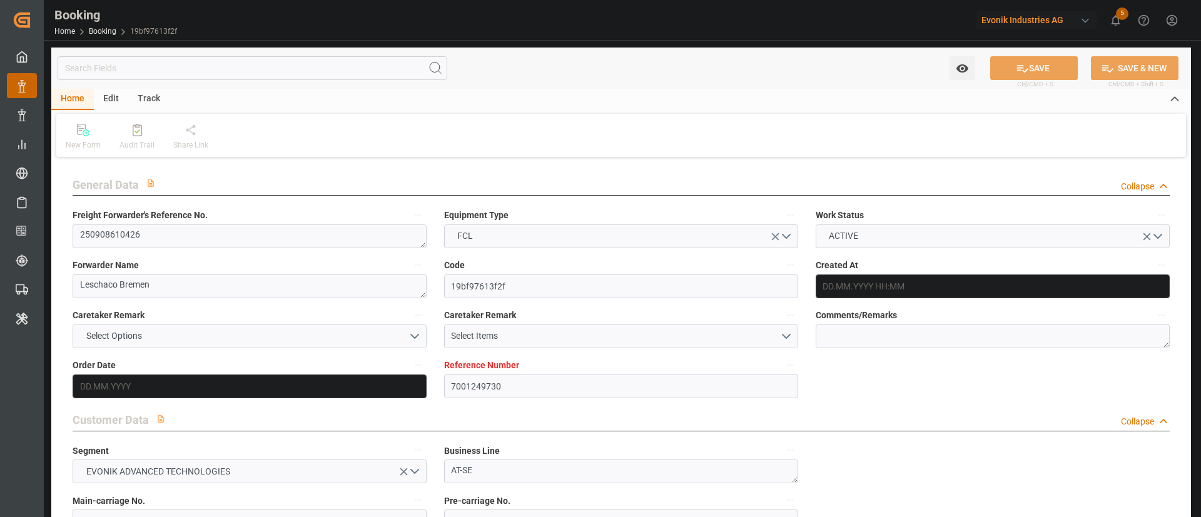
type input "7001249730"
type input "9360910"
type input "ONE"
type input "Ocean Network Express"
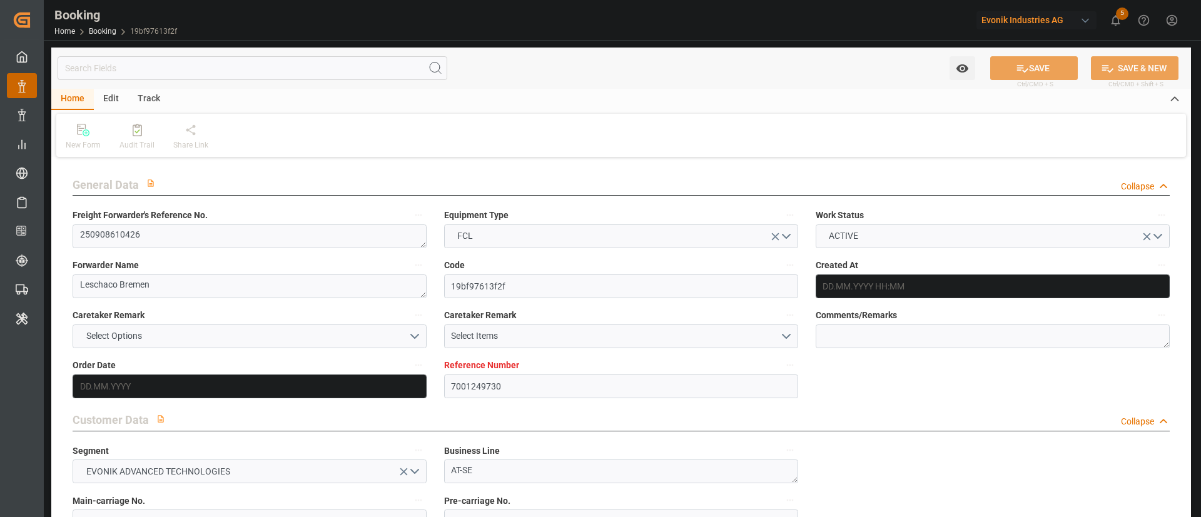
type input "NLRTM"
type input "BRRIO"
type input "0"
type input "[DATE] 07:38"
type input "[DATE]"
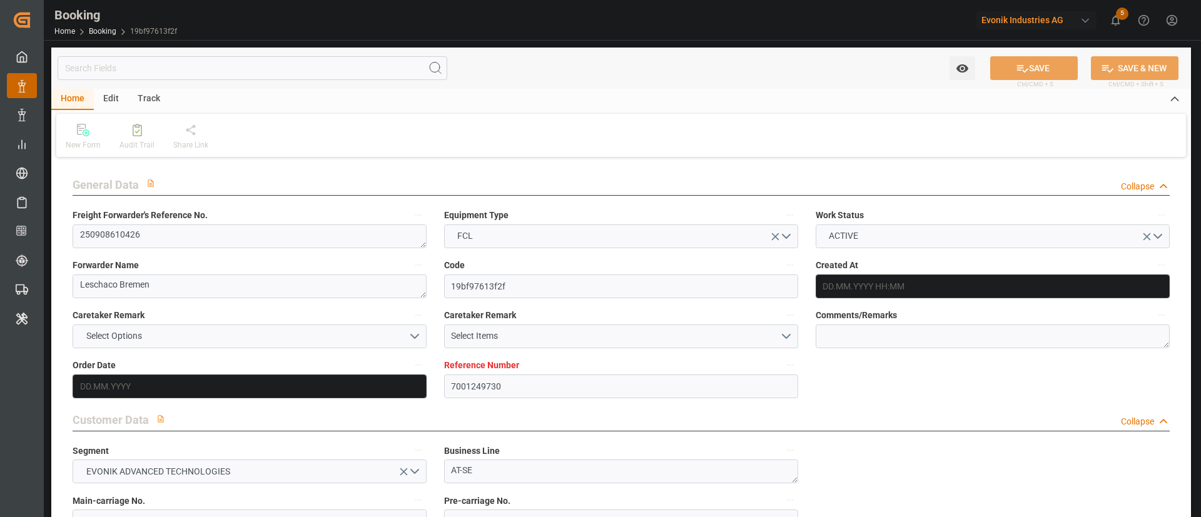
type input "[DATE]"
type input "[DATE] 00:00"
type input "[DATE]"
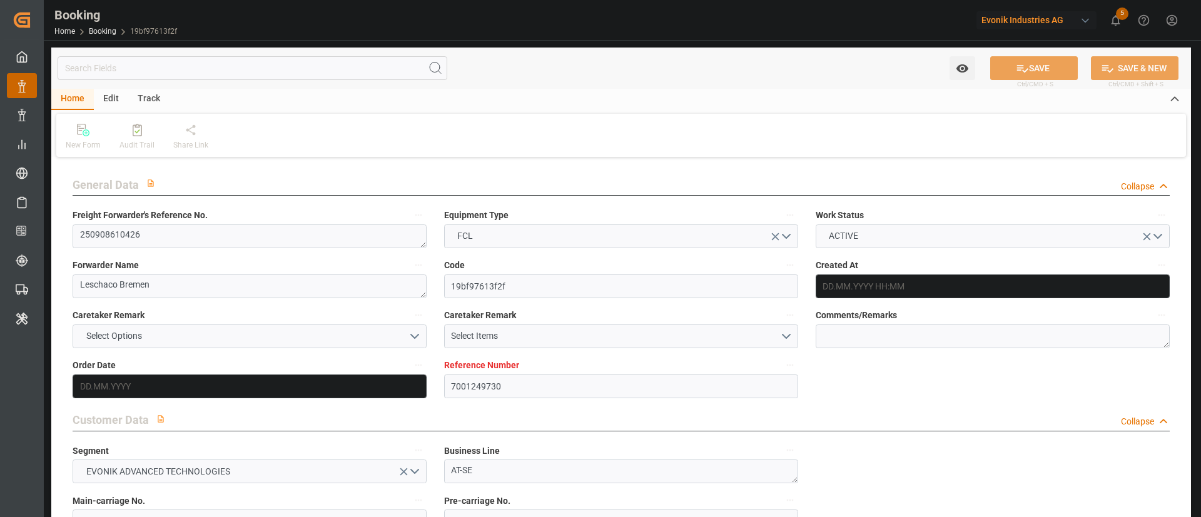
type input "[DATE] 00:00"
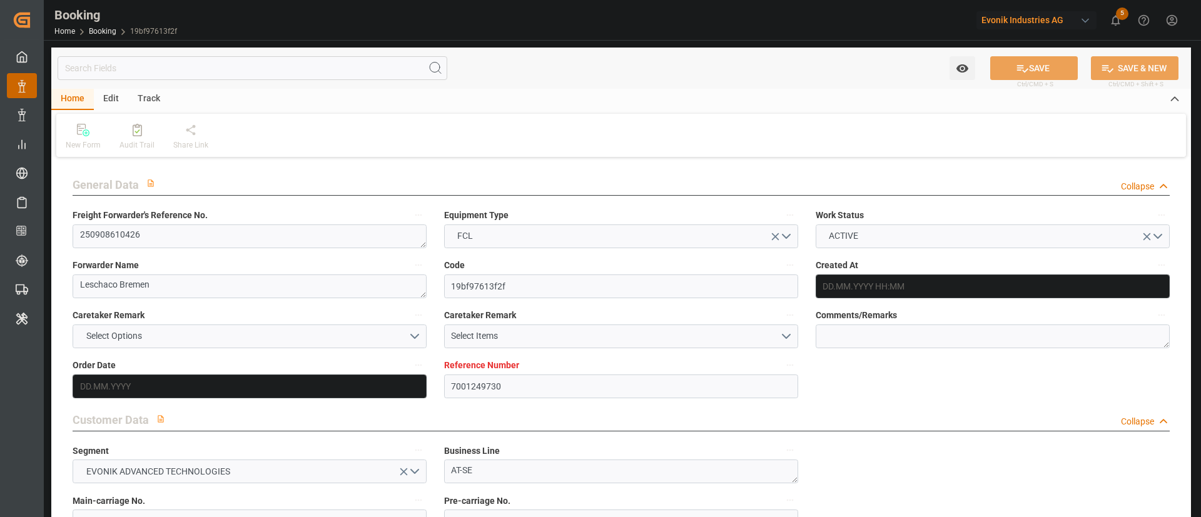
type input "[DATE]"
type input "[DATE] 10:33"
click at [140, 140] on div "Audit Trail" at bounding box center [137, 145] width 35 height 11
